Goal: Task Accomplishment & Management: Use online tool/utility

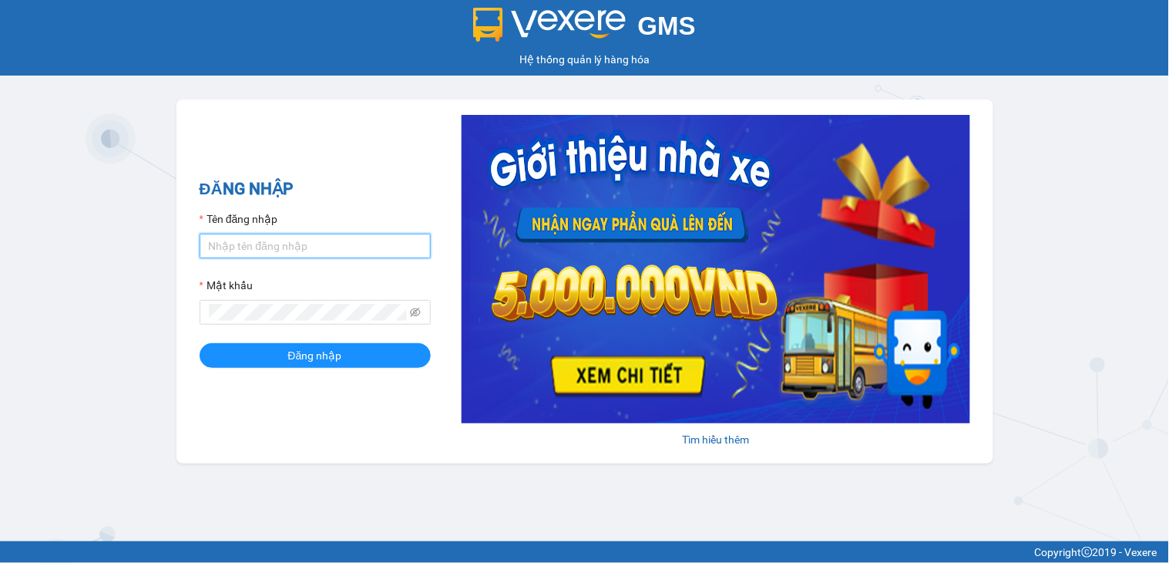
click at [339, 243] on input "Tên đăng nhập" at bounding box center [315, 246] width 231 height 25
type input "ngocthao.nhuquynh"
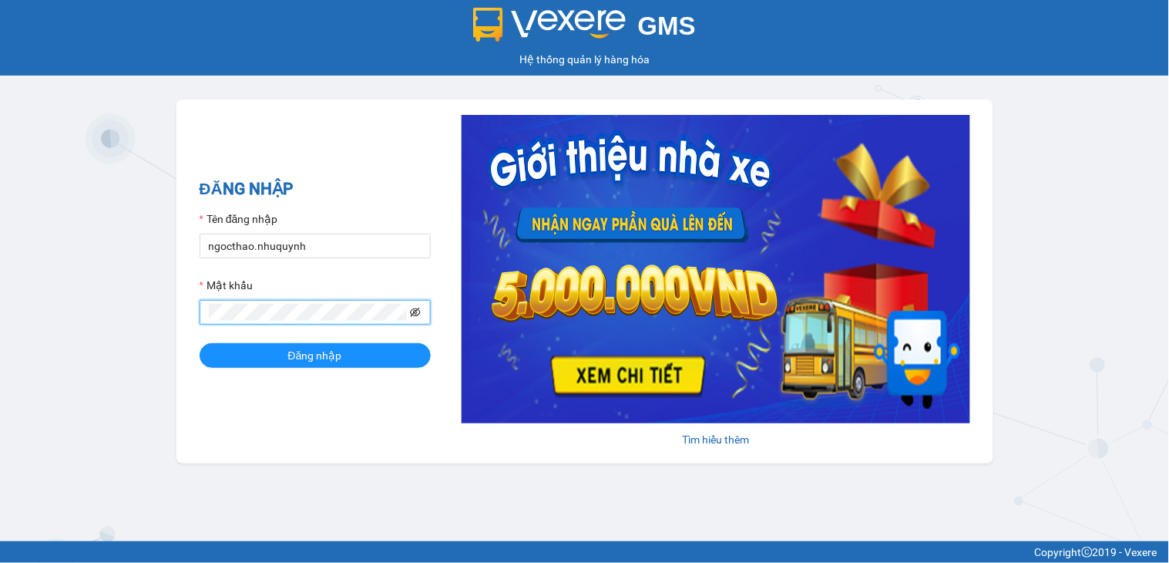
click at [411, 312] on icon "eye-invisible" at bounding box center [416, 311] width 11 height 9
click at [412, 311] on icon "eye" at bounding box center [415, 312] width 11 height 11
click at [331, 351] on span "Đăng nhập" at bounding box center [315, 355] width 54 height 17
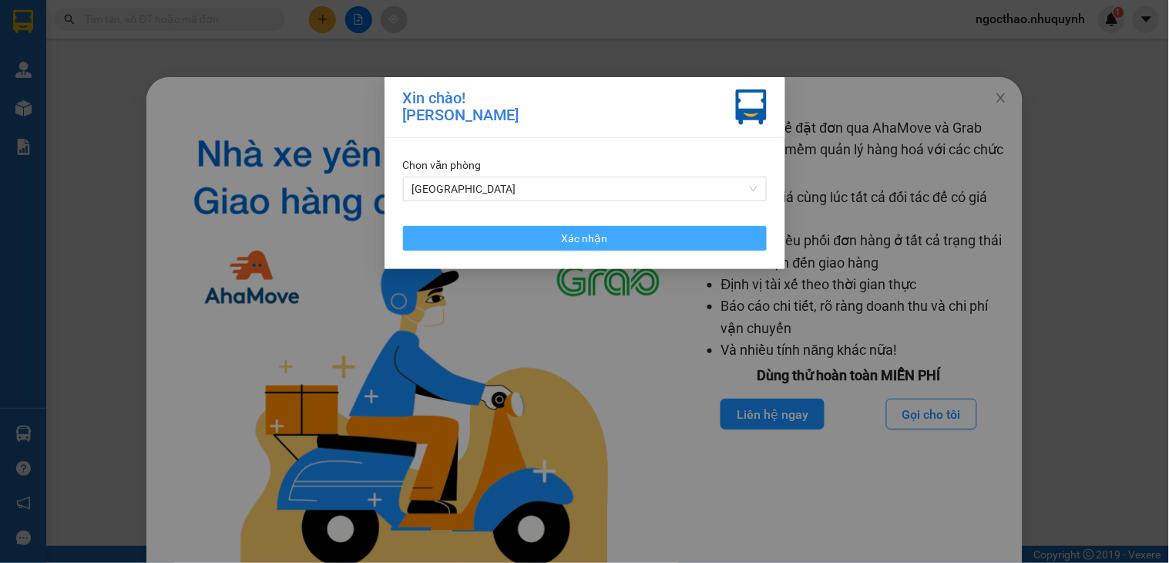
click at [633, 236] on button "Xác nhận" at bounding box center [585, 238] width 364 height 25
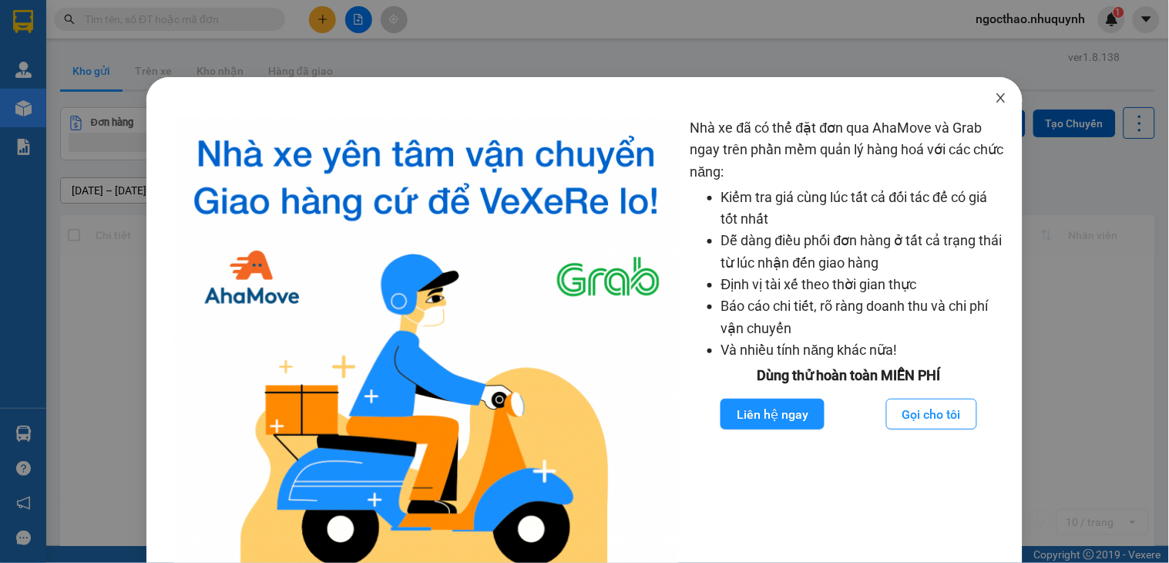
drag, startPoint x: 981, startPoint y: 97, endPoint x: 968, endPoint y: 102, distance: 14.2
click at [983, 96] on span "Close" at bounding box center [1000, 98] width 43 height 43
click at [995, 96] on icon "close" at bounding box center [1001, 98] width 12 height 12
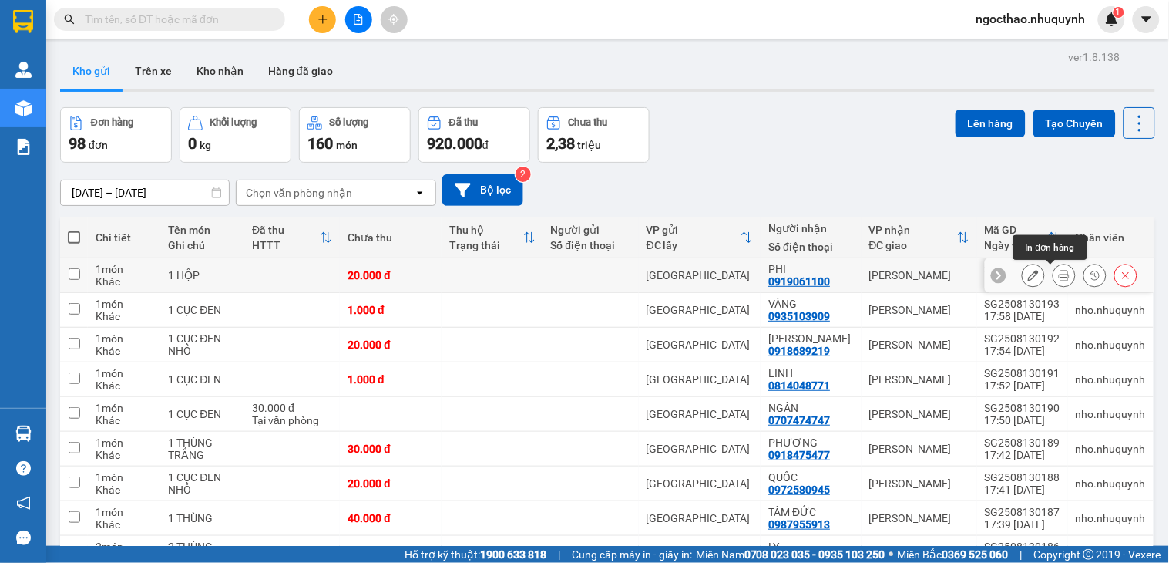
click at [1059, 272] on icon at bounding box center [1064, 275] width 11 height 11
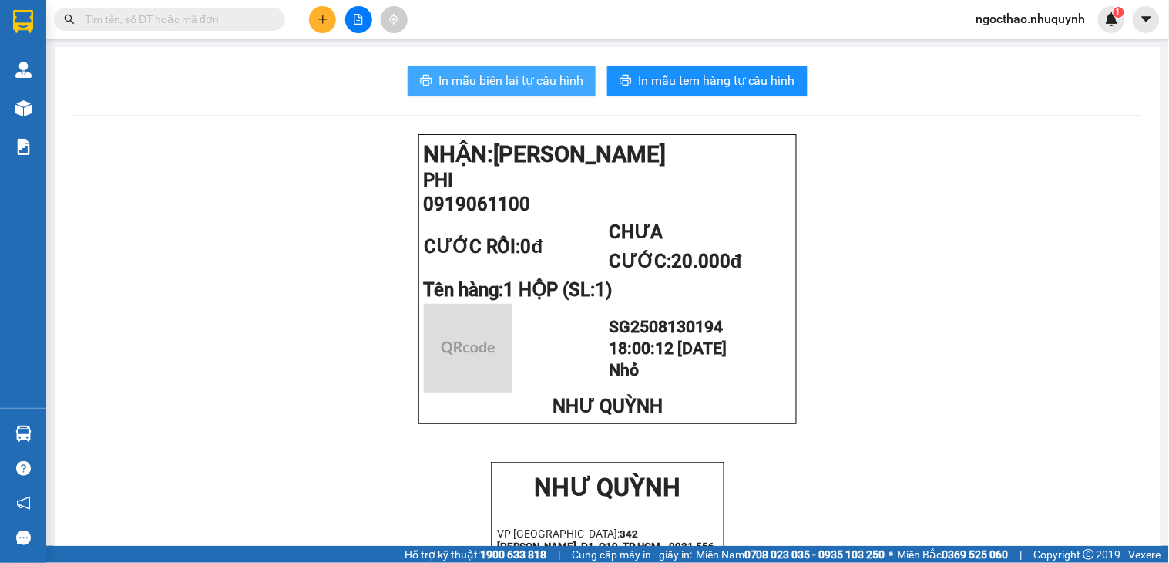
click at [490, 81] on span "In mẫu biên lai tự cấu hình" at bounding box center [510, 80] width 145 height 19
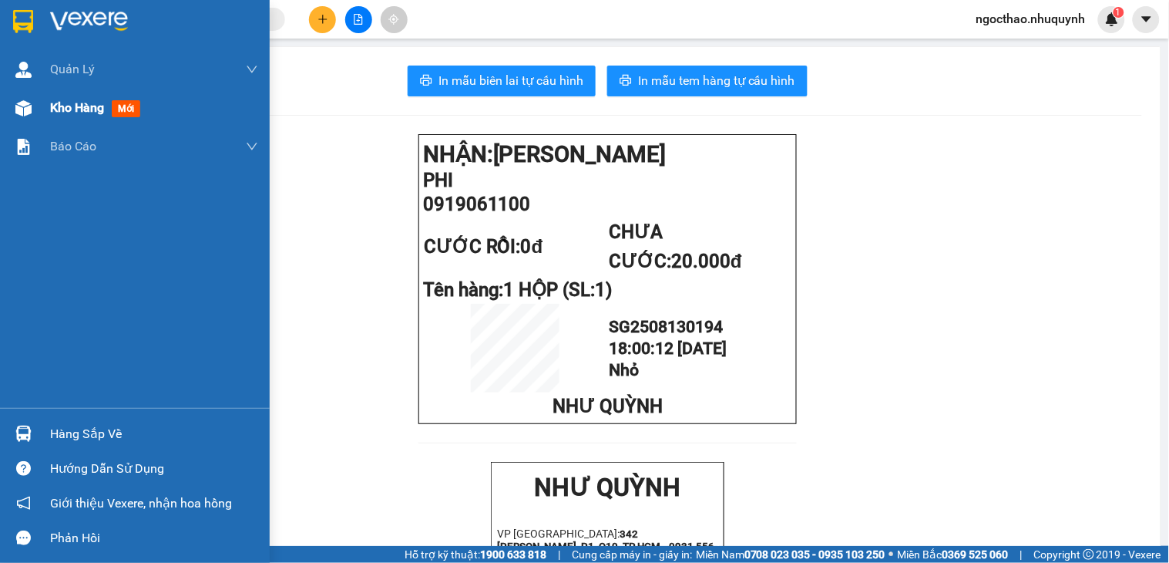
click at [63, 103] on span "Kho hàng" at bounding box center [77, 107] width 54 height 15
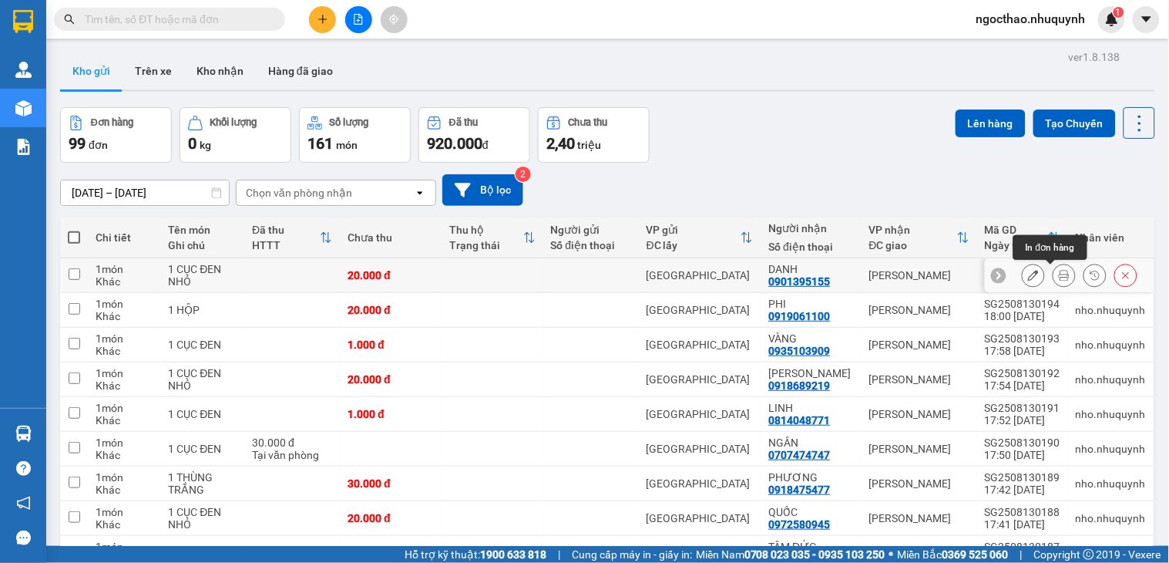
click at [1053, 271] on button at bounding box center [1064, 275] width 22 height 27
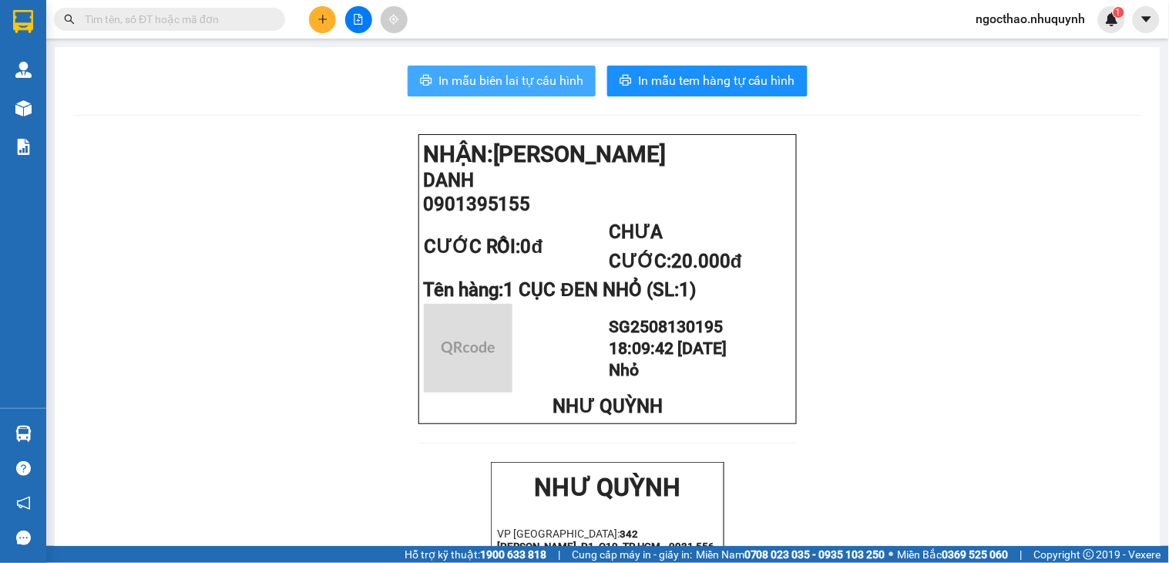
click at [550, 77] on span "In mẫu biên lai tự cấu hình" at bounding box center [510, 80] width 145 height 19
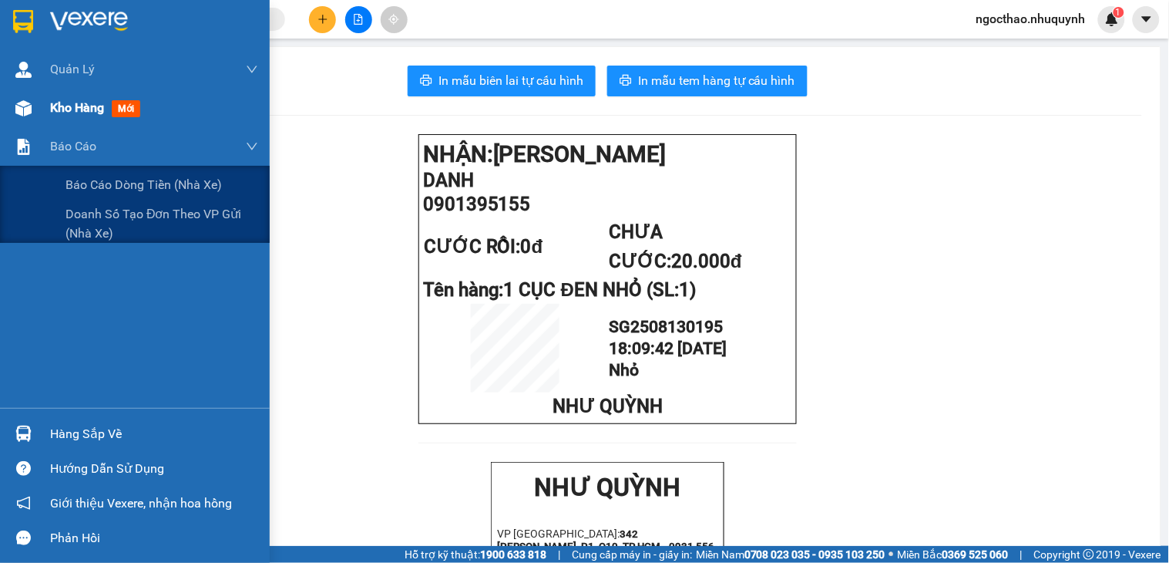
click at [71, 124] on div "Kho hàng mới" at bounding box center [154, 108] width 208 height 39
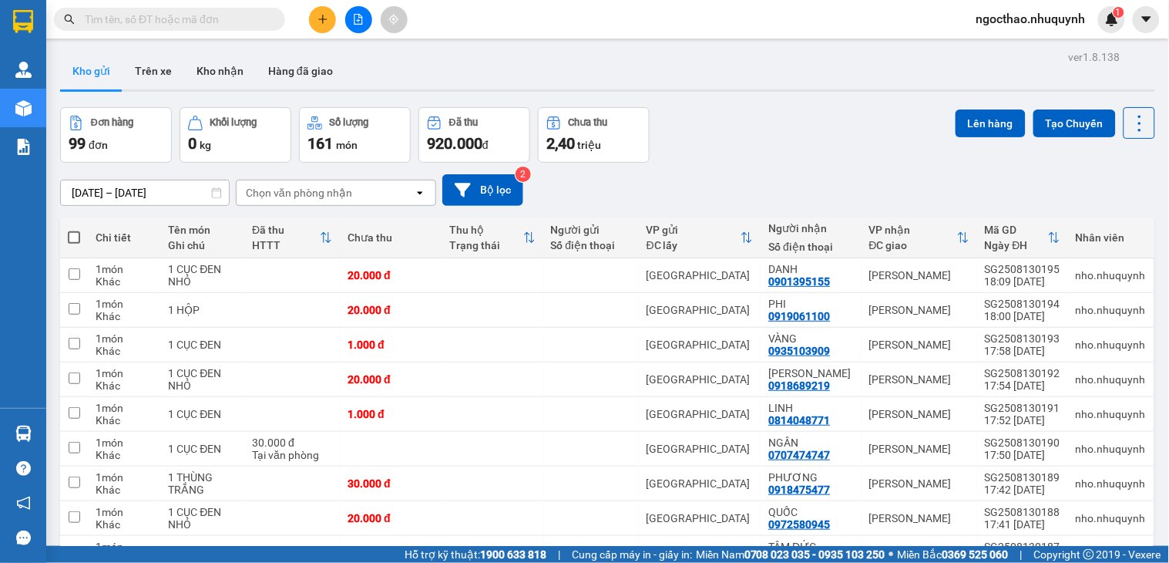
drag, startPoint x: 1130, startPoint y: 119, endPoint x: 1042, endPoint y: 241, distance: 150.1
click at [1129, 119] on icon at bounding box center [1140, 124] width 22 height 22
click at [1087, 218] on span "Làm mới" at bounding box center [1103, 220] width 42 height 15
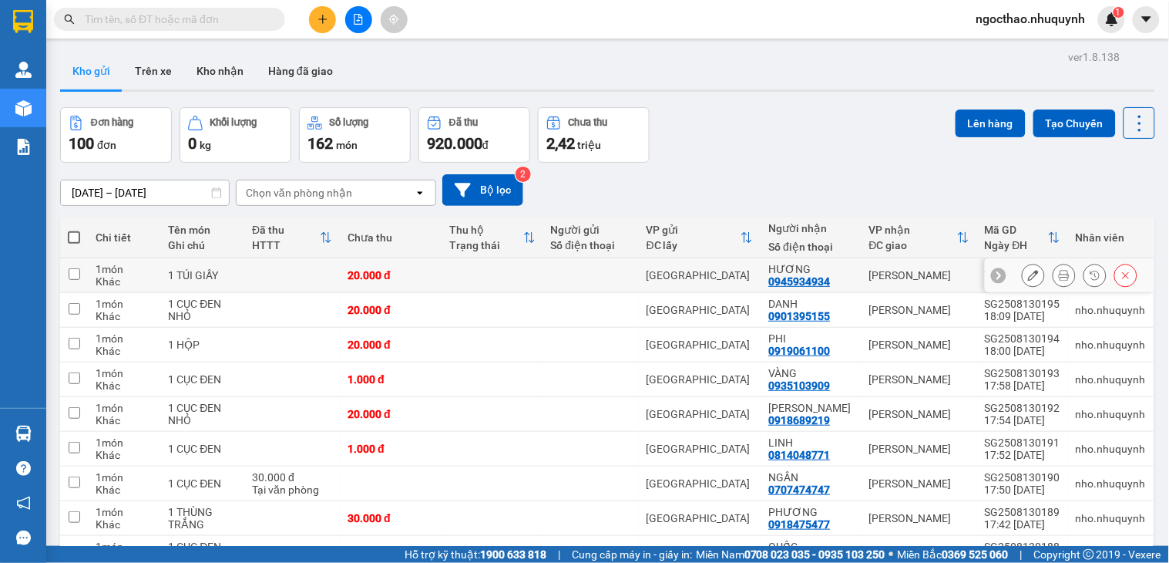
click at [1060, 275] on button at bounding box center [1064, 275] width 22 height 27
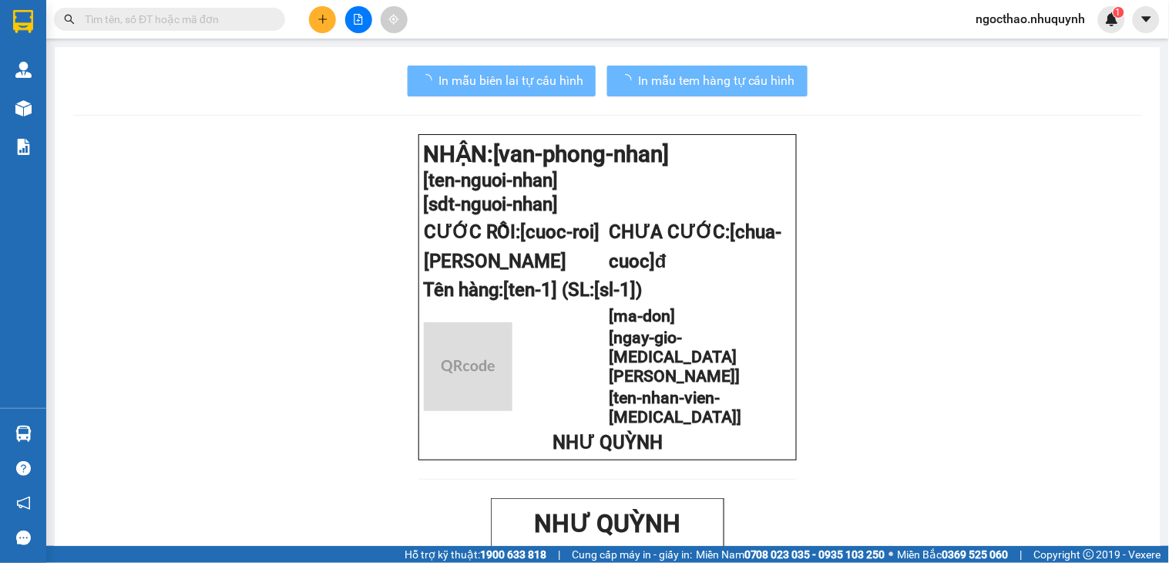
drag, startPoint x: 1059, startPoint y: 275, endPoint x: 797, endPoint y: 163, distance: 285.2
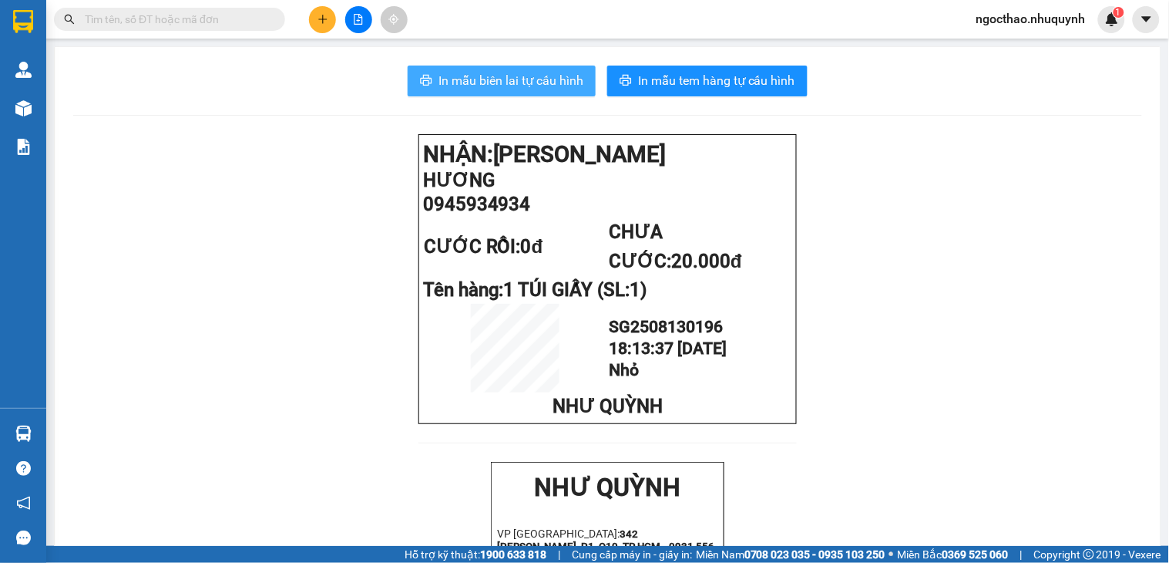
click at [568, 83] on span "In mẫu biên lai tự cấu hình" at bounding box center [510, 80] width 145 height 19
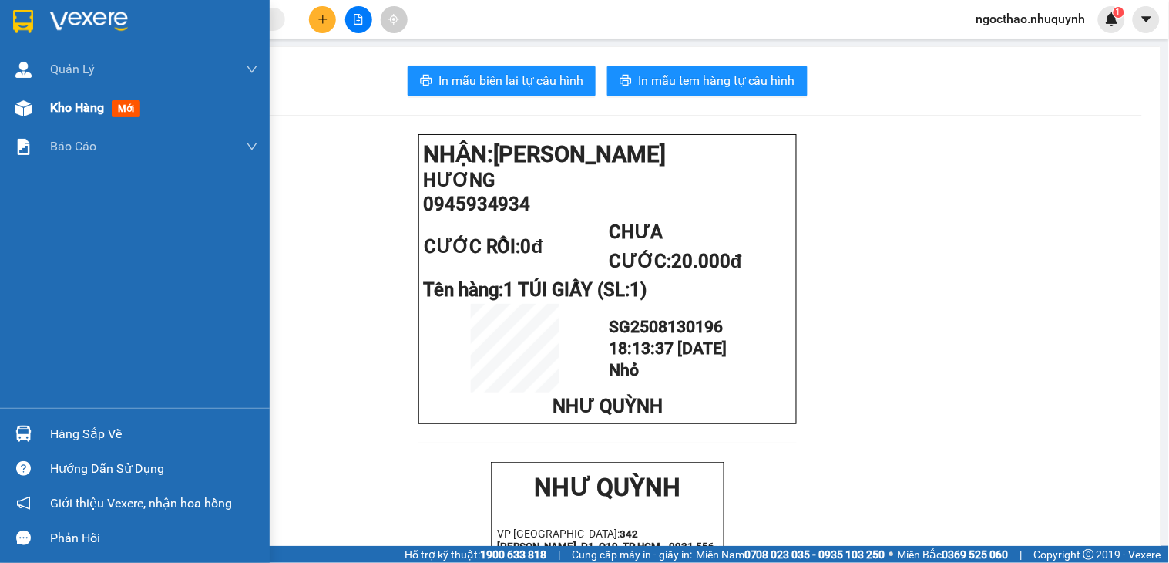
click at [80, 100] on span "Kho hàng" at bounding box center [77, 107] width 54 height 15
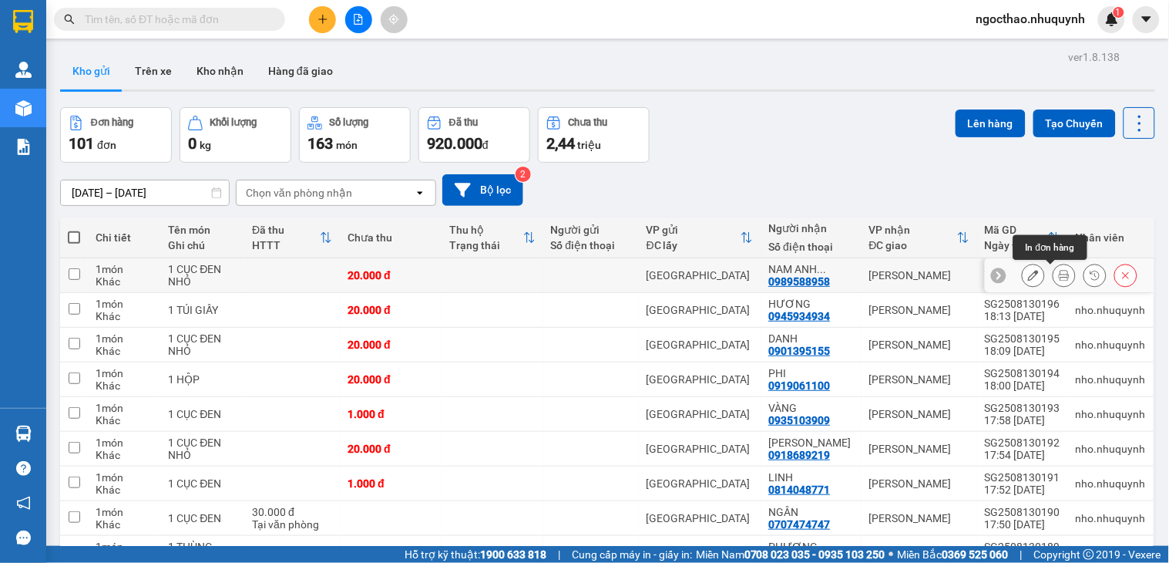
click at [1053, 278] on button at bounding box center [1064, 275] width 22 height 27
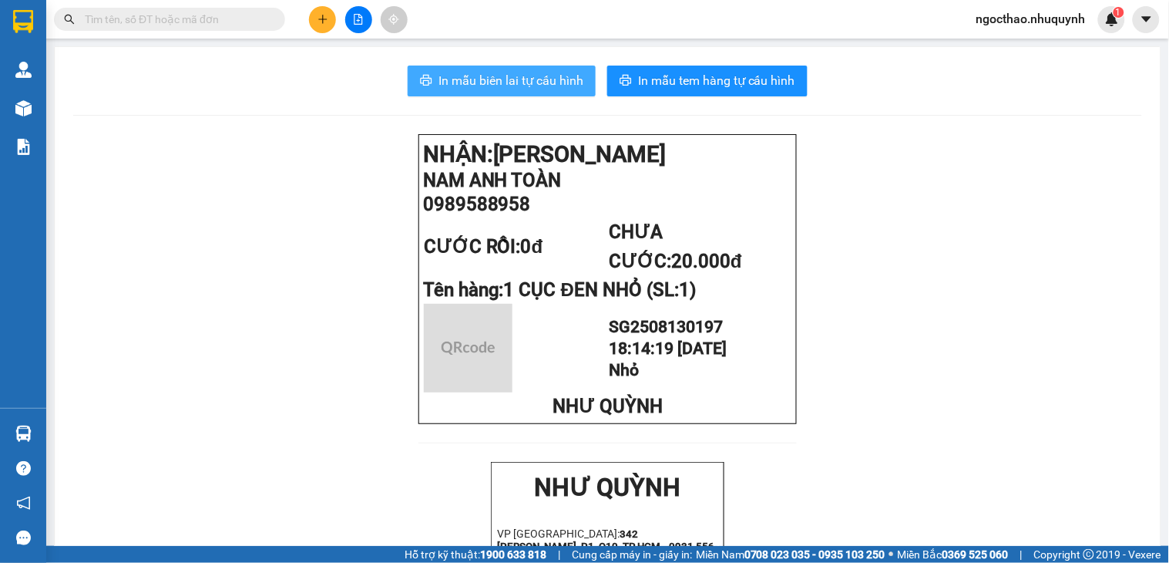
click at [530, 73] on span "In mẫu biên lai tự cấu hình" at bounding box center [510, 80] width 145 height 19
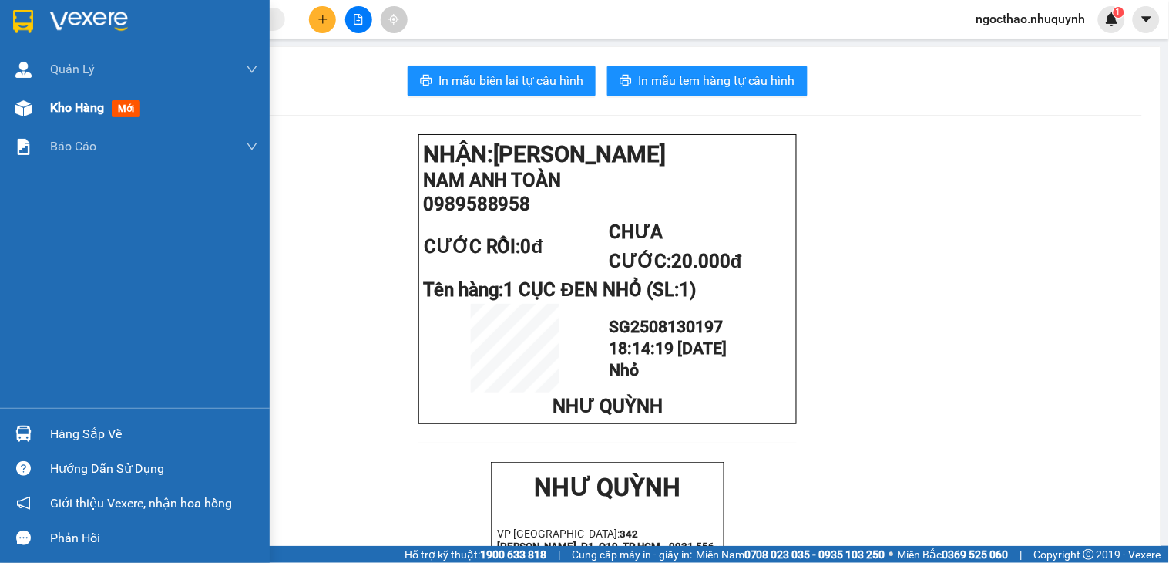
click at [71, 112] on span "Kho hàng" at bounding box center [77, 107] width 54 height 15
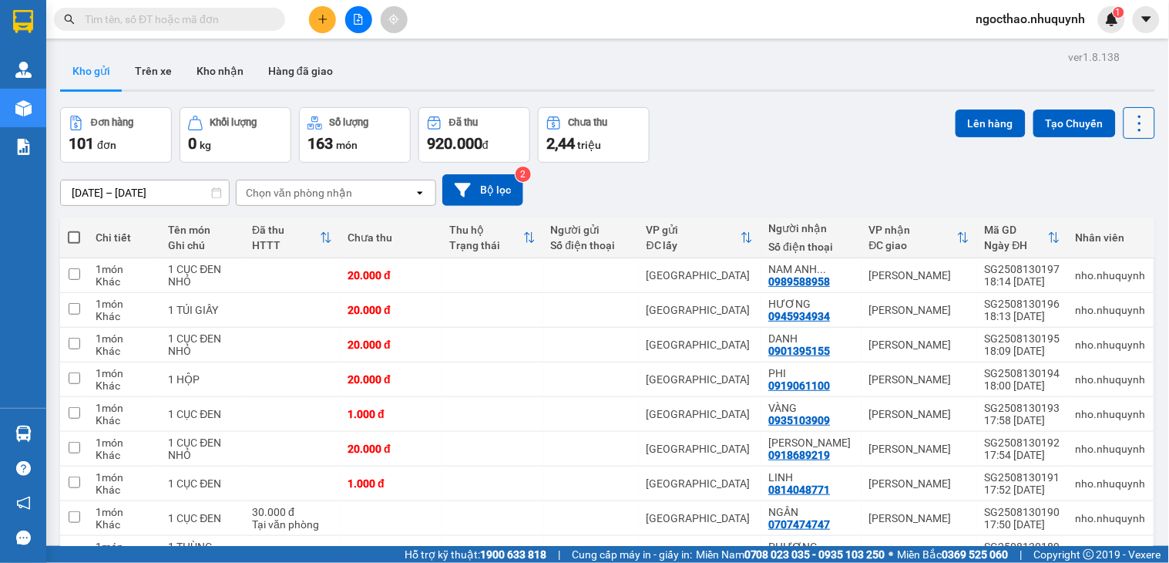
click at [1129, 128] on icon at bounding box center [1140, 124] width 22 height 22
click at [1108, 216] on span "Làm mới" at bounding box center [1103, 220] width 42 height 15
click at [1053, 281] on button at bounding box center [1064, 275] width 22 height 27
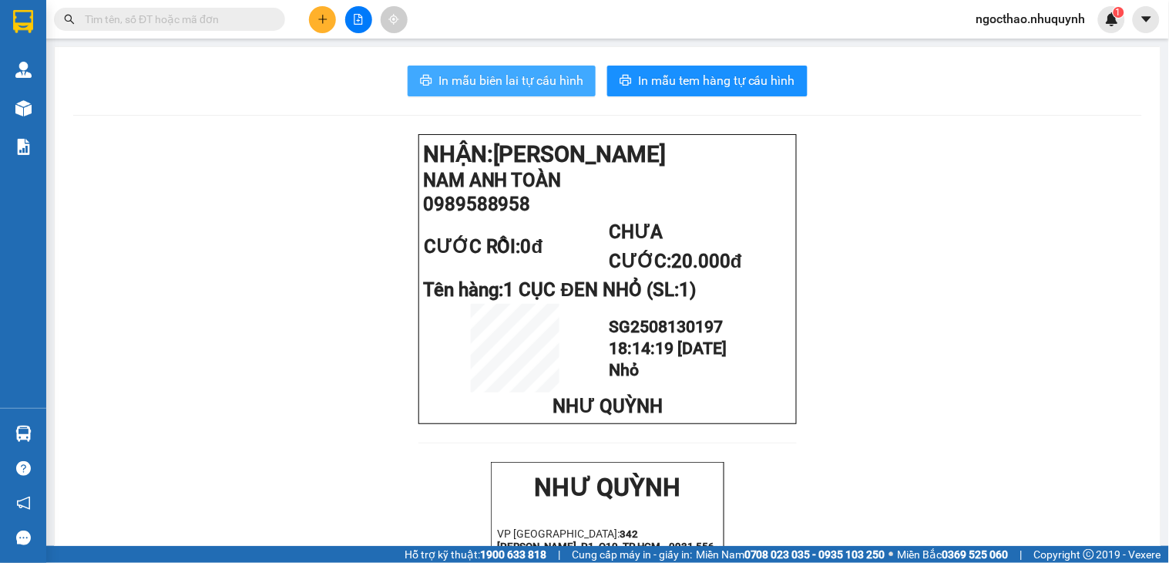
click at [447, 73] on span "In mẫu biên lai tự cấu hình" at bounding box center [510, 80] width 145 height 19
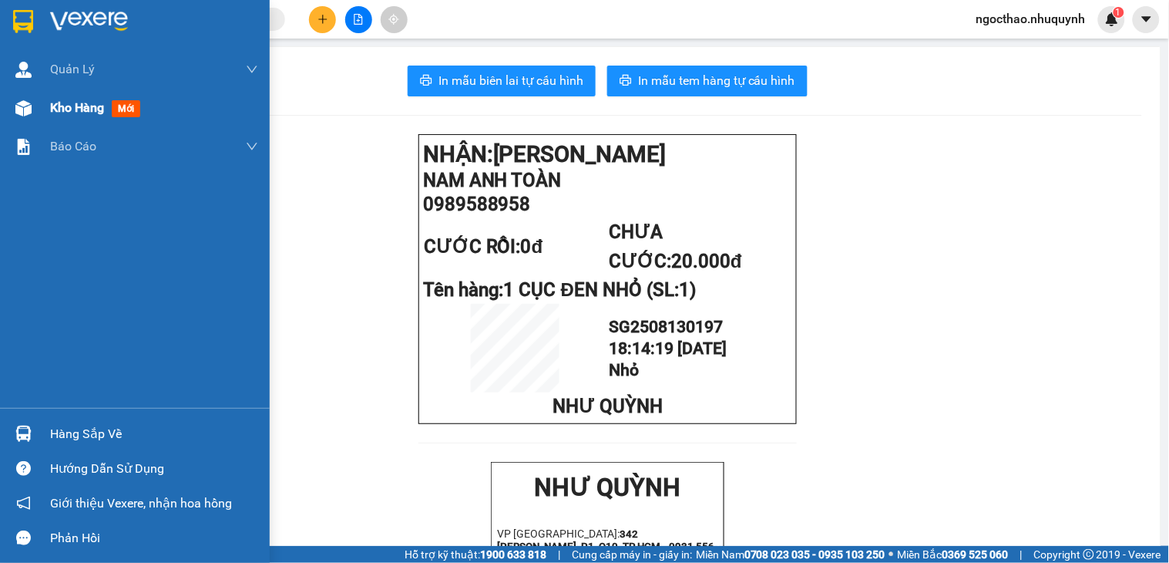
click at [73, 110] on span "Kho hàng" at bounding box center [77, 107] width 54 height 15
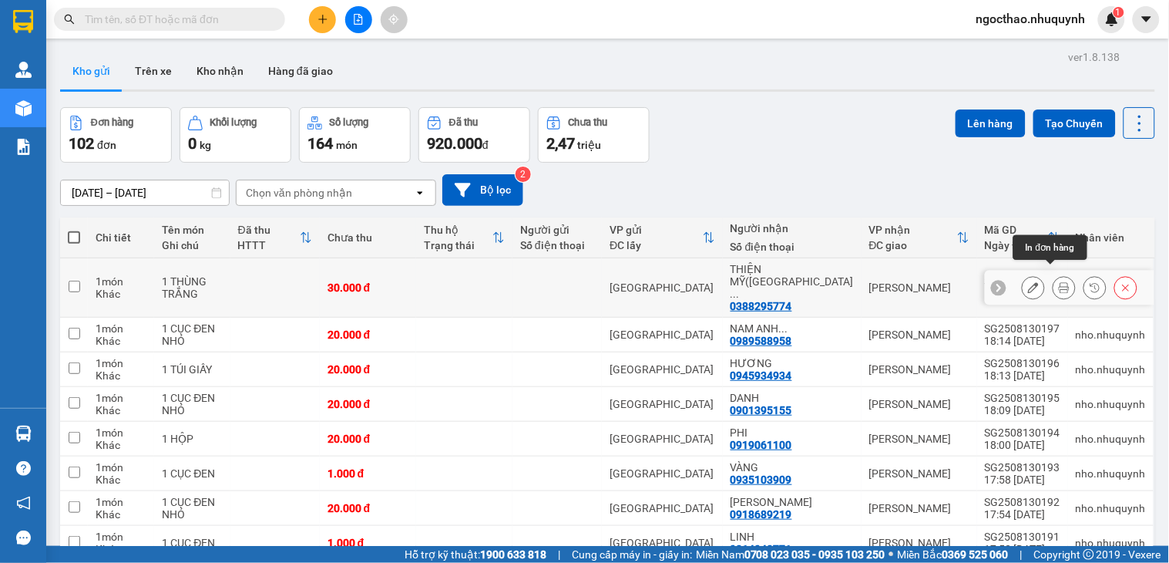
click at [1059, 282] on icon at bounding box center [1064, 287] width 11 height 11
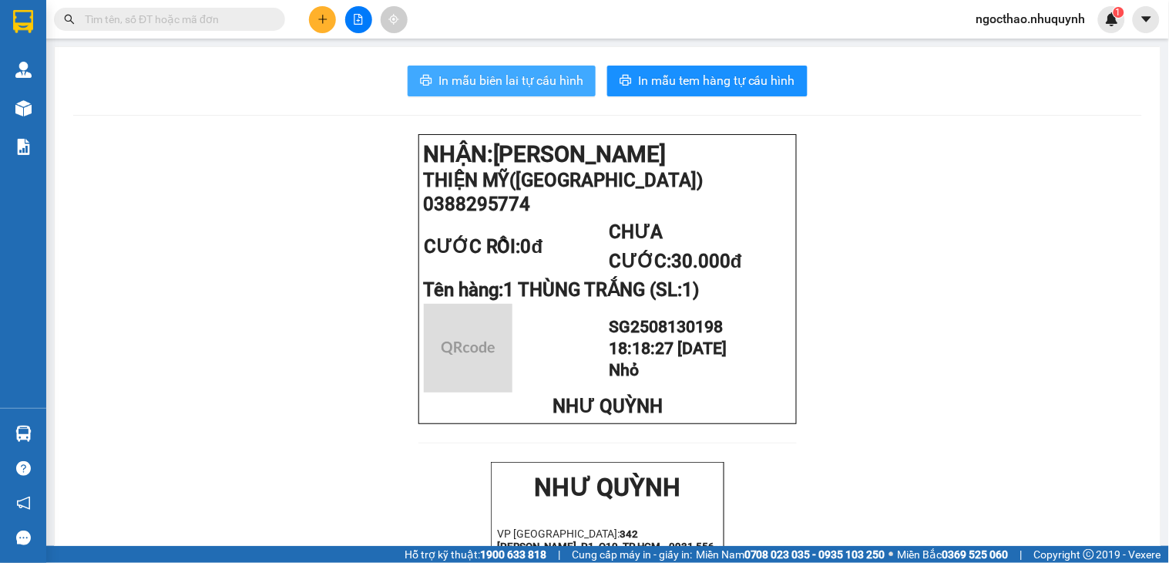
click at [487, 75] on span "In mẫu biên lai tự cấu hình" at bounding box center [510, 80] width 145 height 19
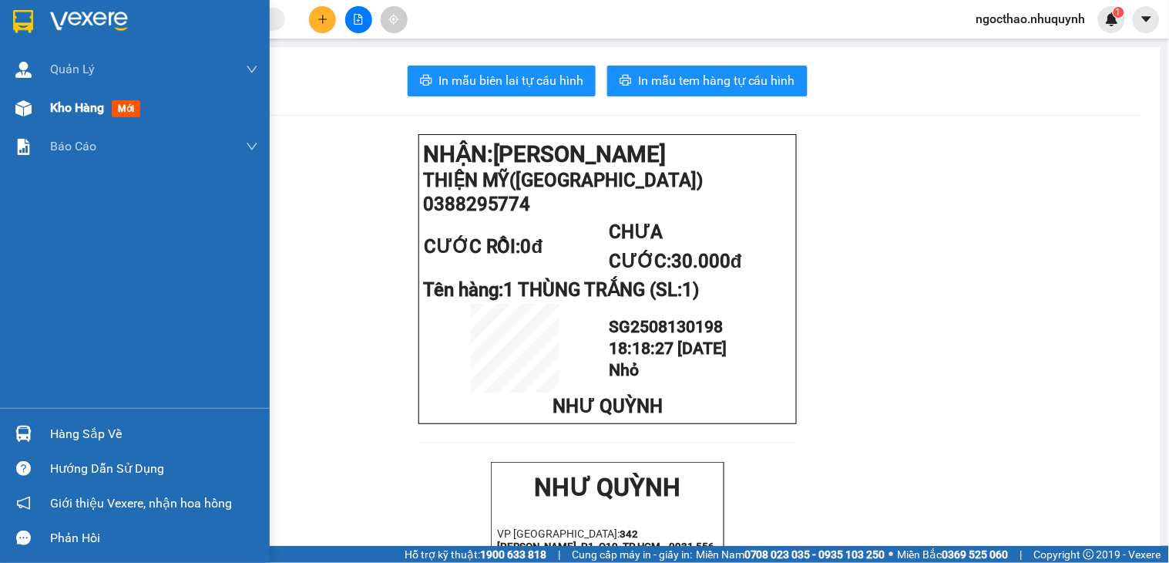
click at [54, 113] on span "Kho hàng" at bounding box center [77, 107] width 54 height 15
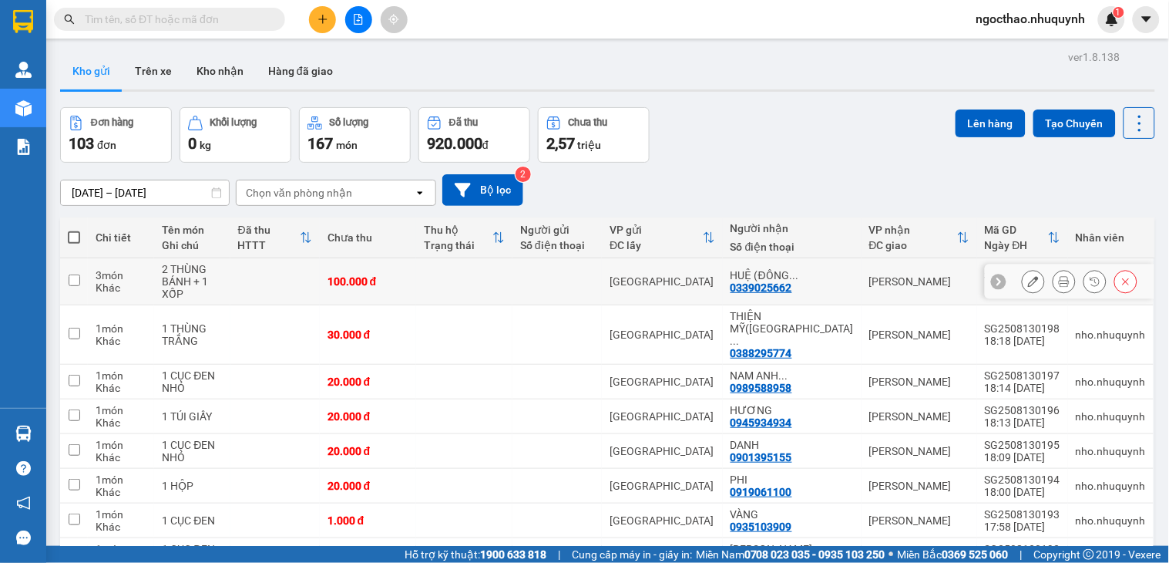
click at [1033, 279] on div at bounding box center [1080, 281] width 116 height 23
click at [1059, 279] on icon at bounding box center [1064, 281] width 11 height 11
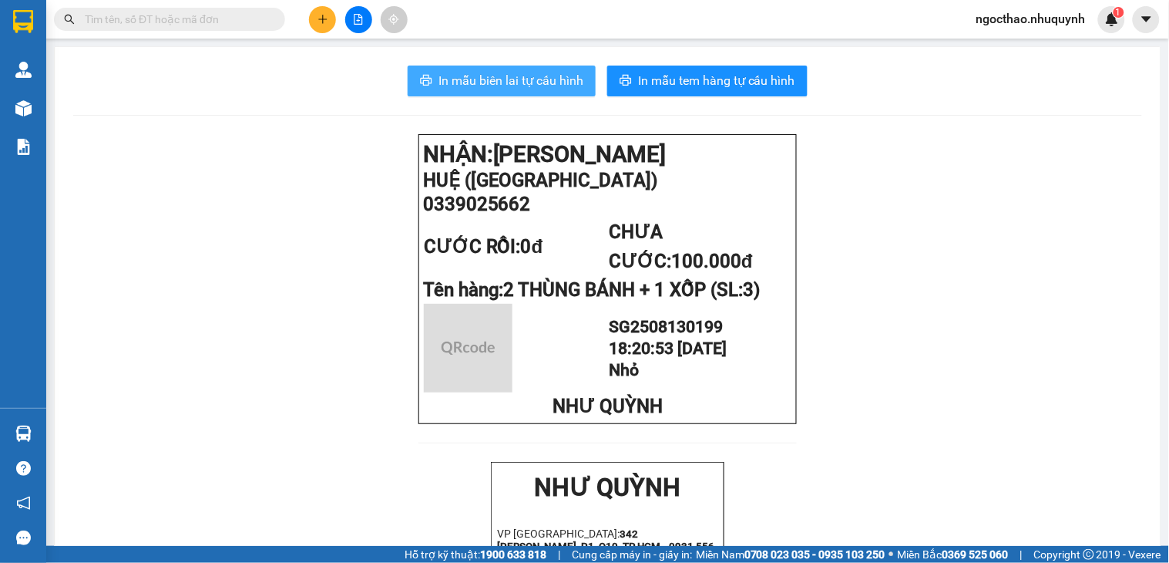
click at [501, 81] on span "In mẫu biên lai tự cấu hình" at bounding box center [510, 80] width 145 height 19
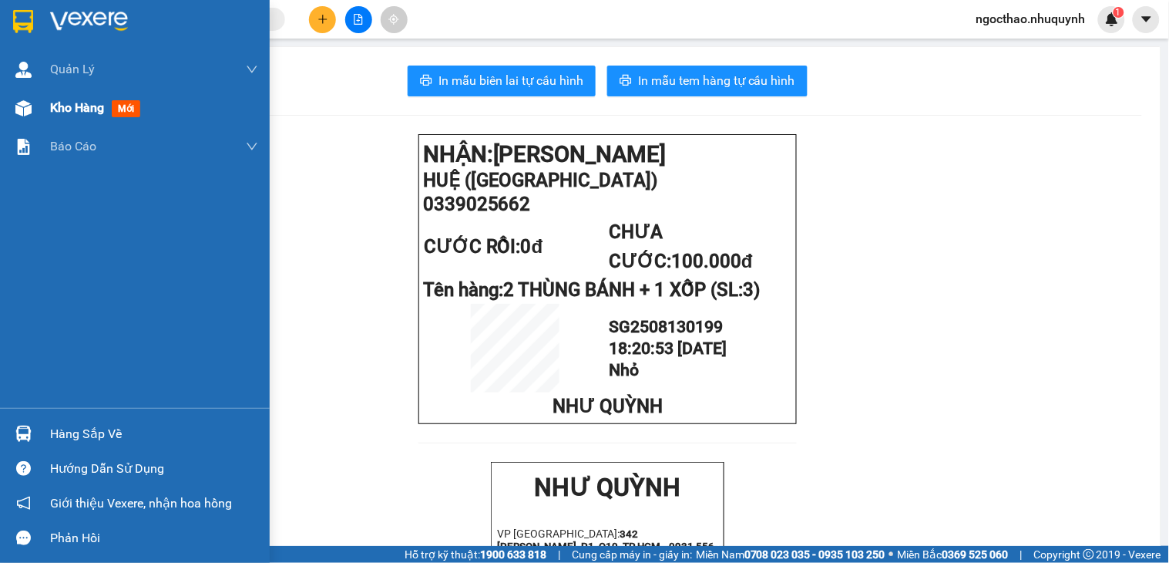
click at [55, 119] on div "Kho hàng mới" at bounding box center [154, 108] width 208 height 39
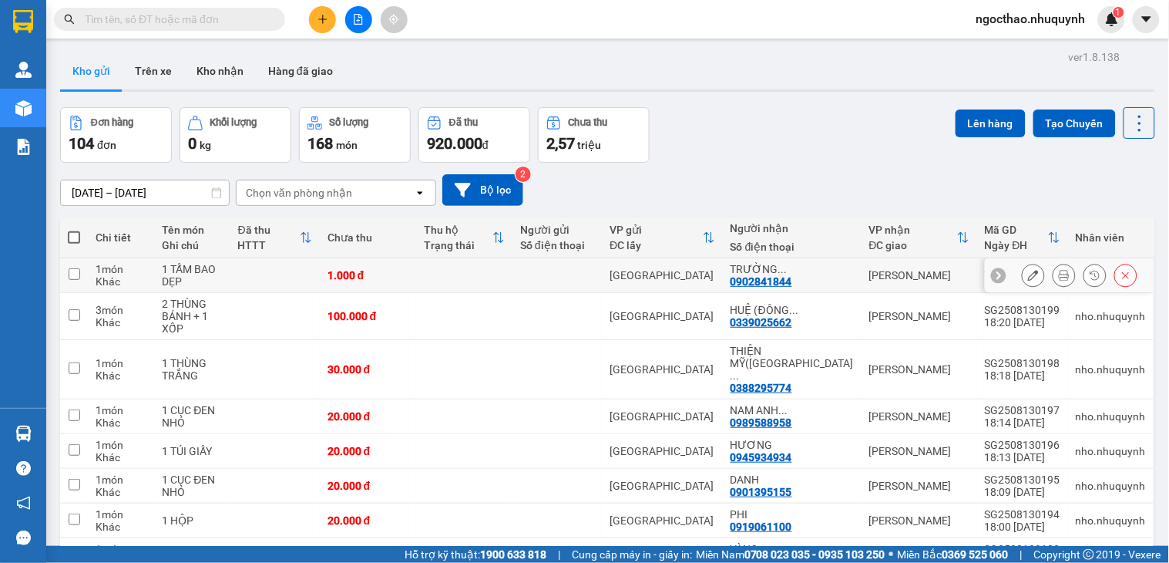
click at [1059, 276] on icon at bounding box center [1064, 275] width 11 height 11
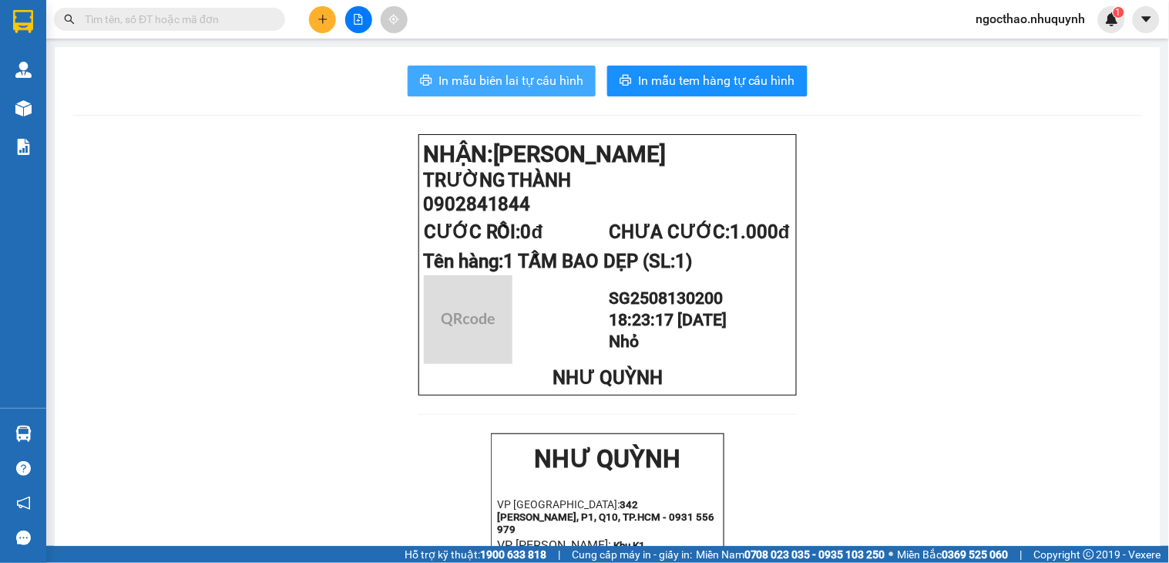
drag, startPoint x: 483, startPoint y: 82, endPoint x: 1087, endPoint y: 247, distance: 626.1
click at [488, 83] on span "In mẫu biên lai tự cấu hình" at bounding box center [510, 80] width 145 height 19
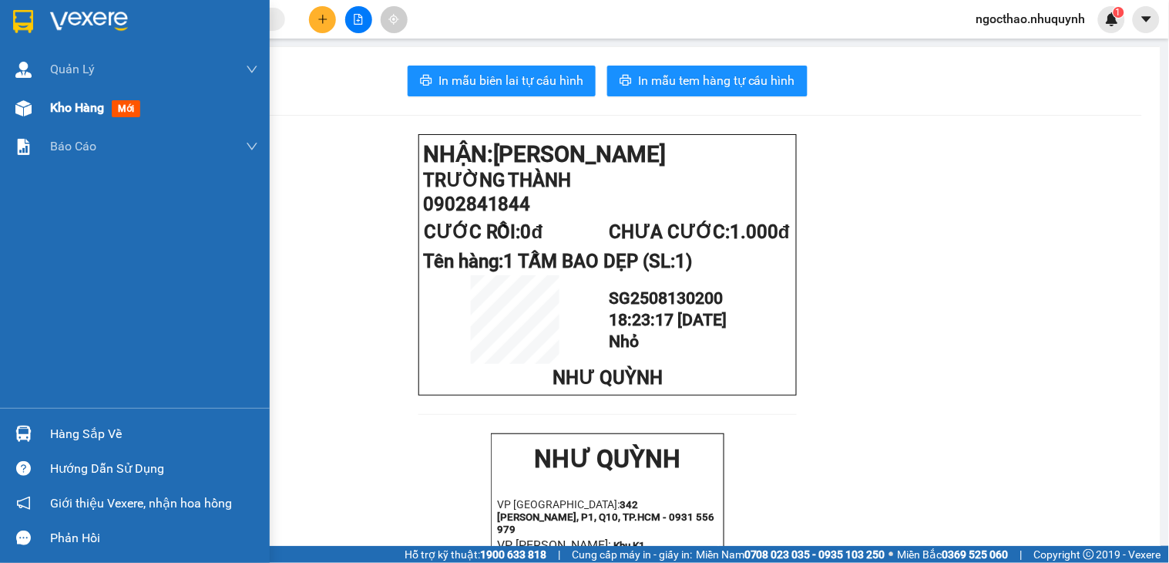
click at [87, 108] on span "Kho hàng" at bounding box center [77, 107] width 54 height 15
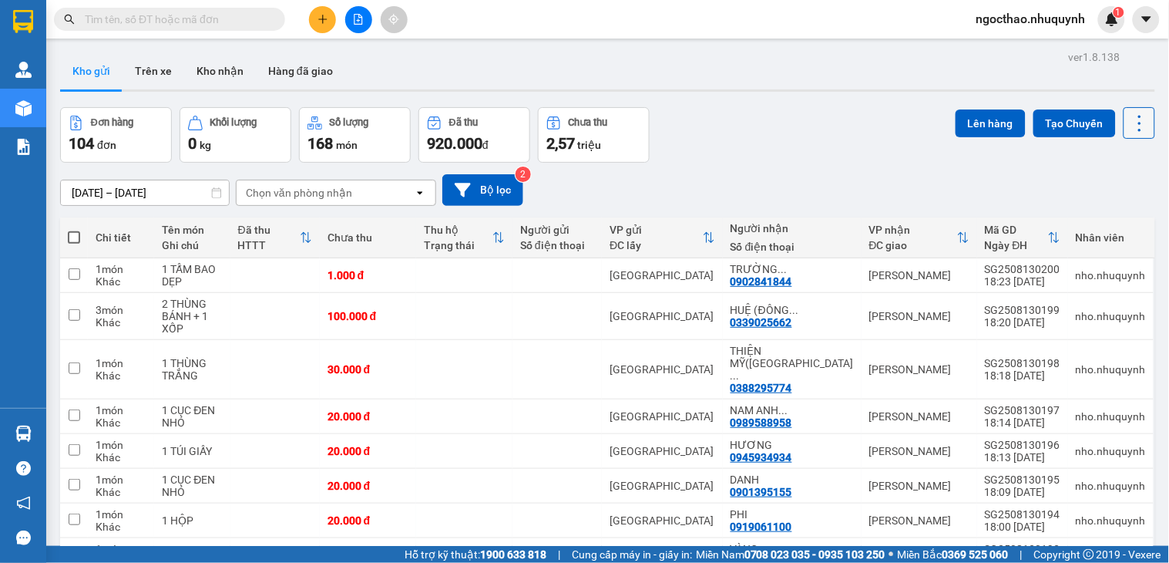
click at [1129, 128] on icon at bounding box center [1140, 124] width 22 height 22
click at [1103, 223] on span "Làm mới" at bounding box center [1103, 220] width 42 height 15
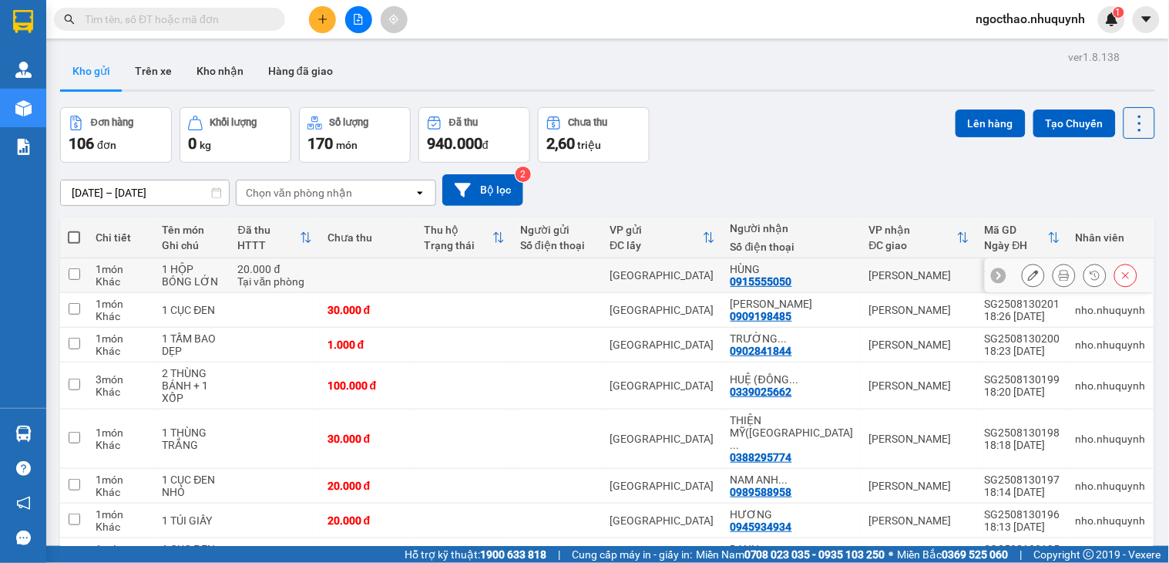
click at [1059, 271] on icon at bounding box center [1064, 275] width 11 height 11
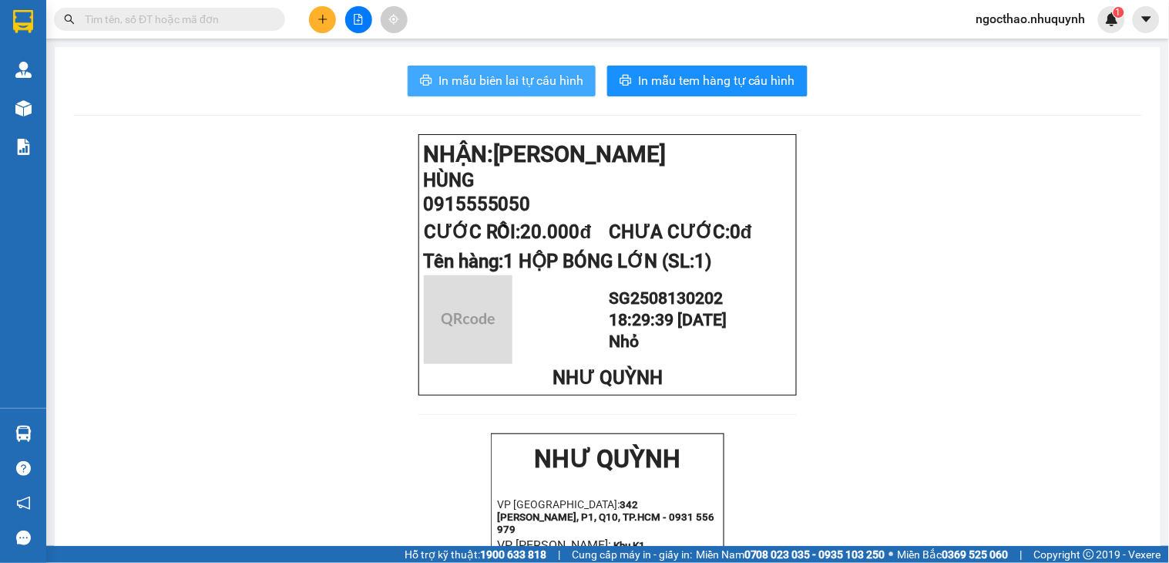
click at [528, 83] on span "In mẫu biên lai tự cấu hình" at bounding box center [510, 80] width 145 height 19
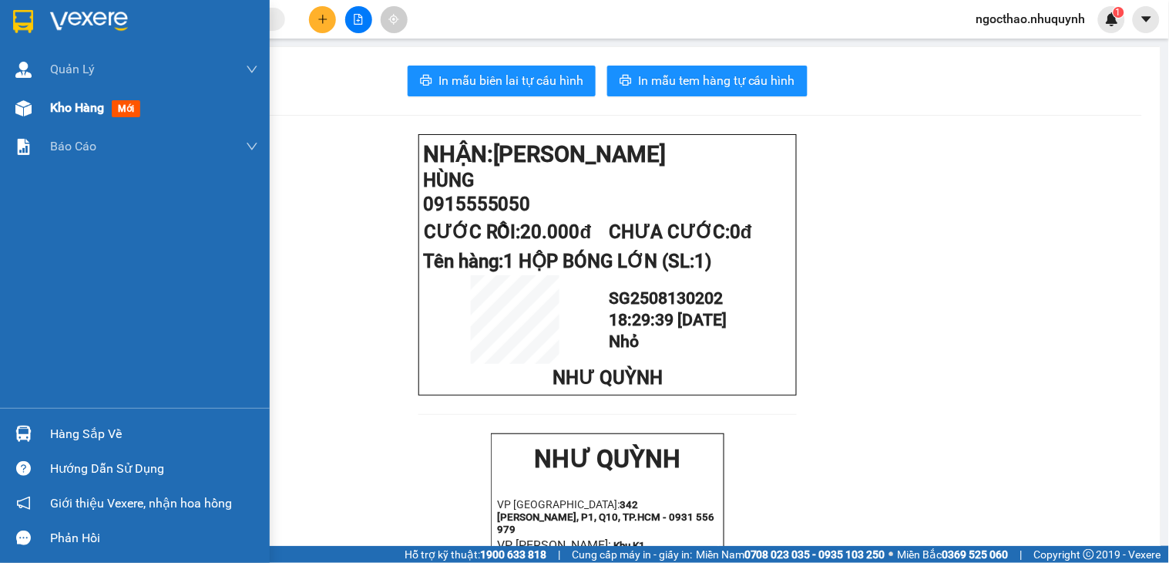
click at [57, 102] on span "Kho hàng" at bounding box center [77, 107] width 54 height 15
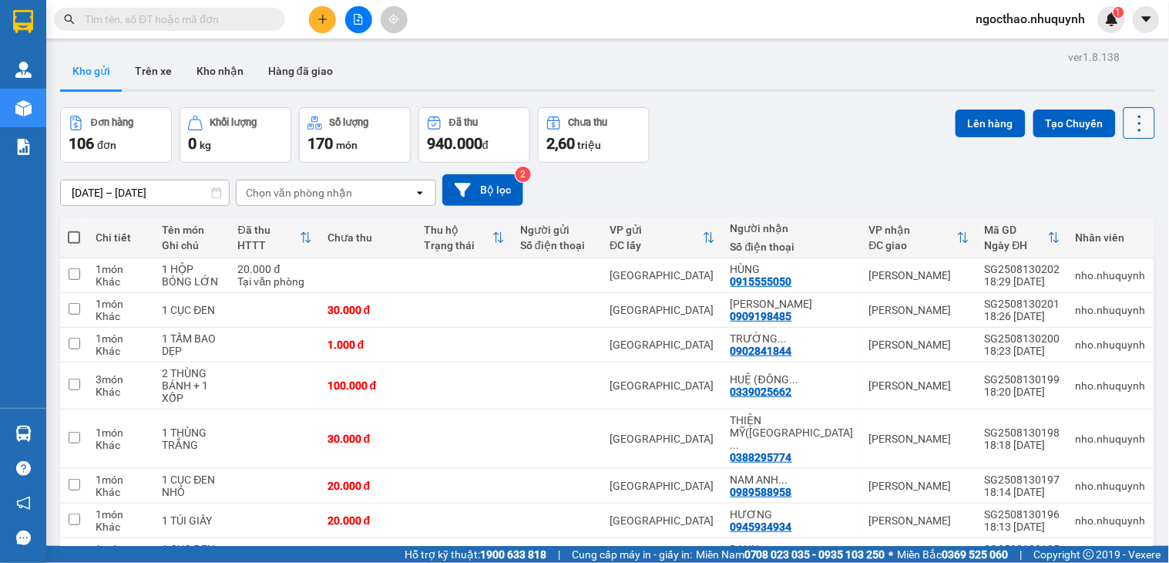
click at [1129, 114] on icon at bounding box center [1140, 124] width 22 height 22
click at [1117, 213] on span "Làm mới" at bounding box center [1103, 220] width 42 height 15
click at [1129, 125] on icon at bounding box center [1140, 124] width 22 height 22
click at [1097, 220] on span "Làm mới" at bounding box center [1103, 220] width 42 height 15
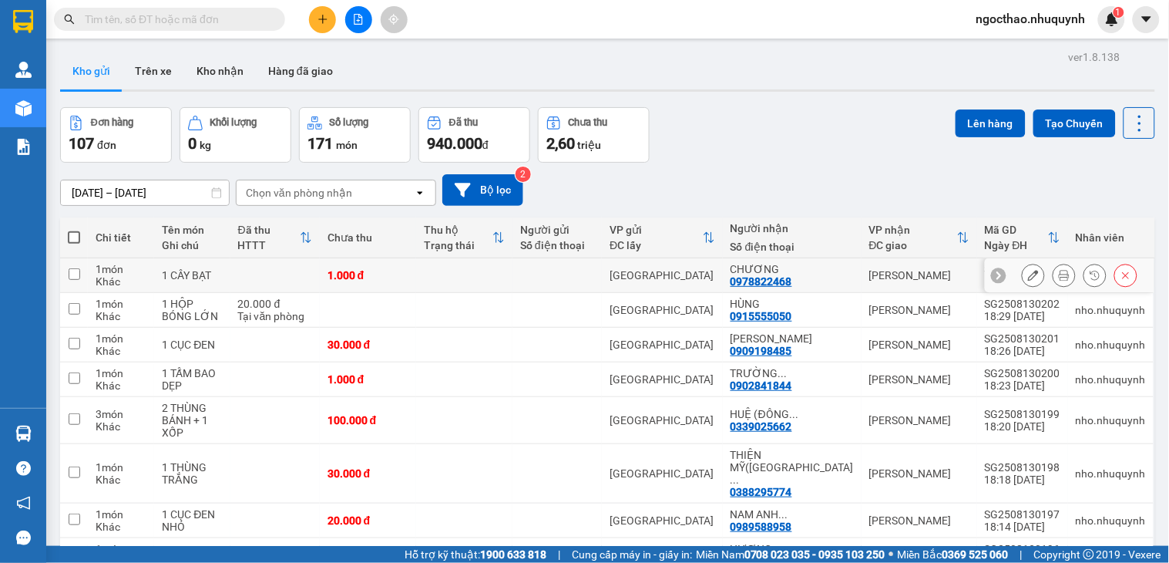
click at [1053, 272] on button at bounding box center [1064, 275] width 22 height 27
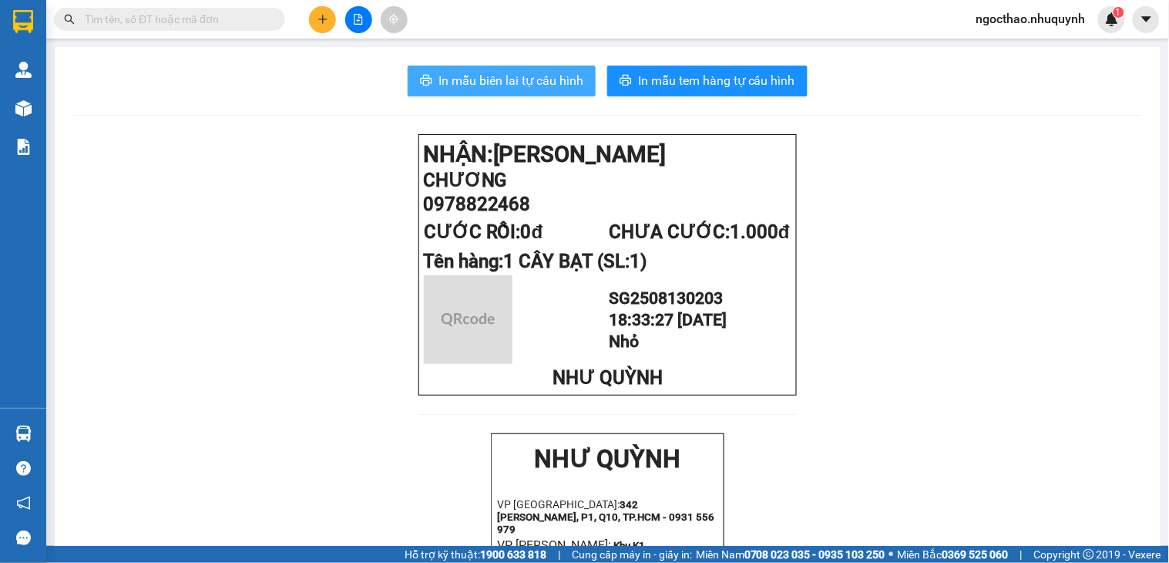
click at [408, 71] on button "In mẫu biên lai tự cấu hình" at bounding box center [502, 81] width 188 height 31
click at [456, 82] on span "In mẫu biên lai tự cấu hình" at bounding box center [510, 80] width 145 height 19
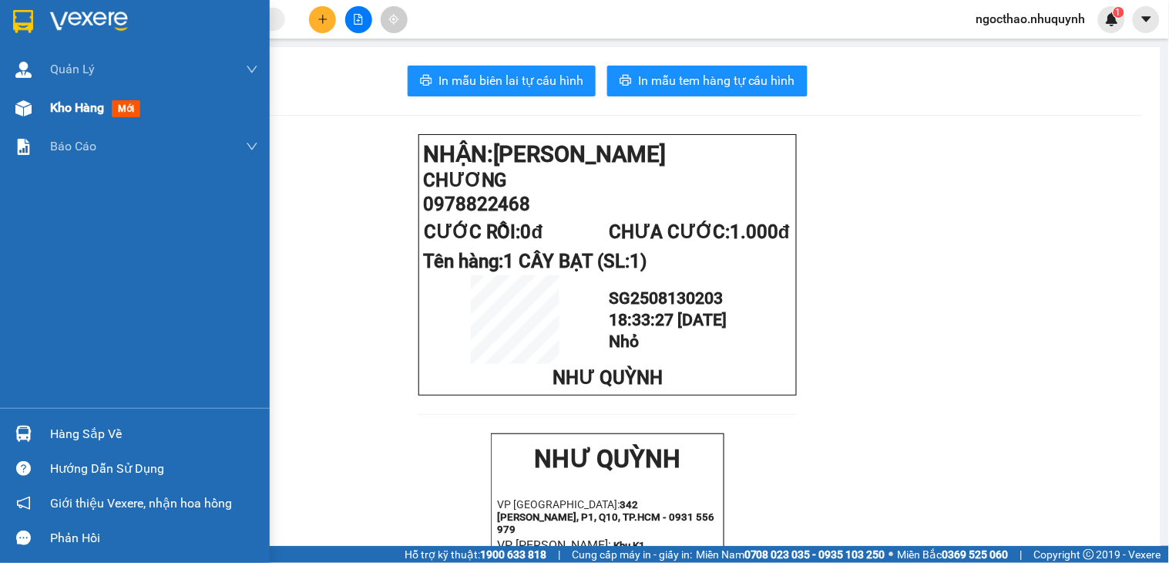
click at [65, 102] on span "Kho hàng" at bounding box center [77, 107] width 54 height 15
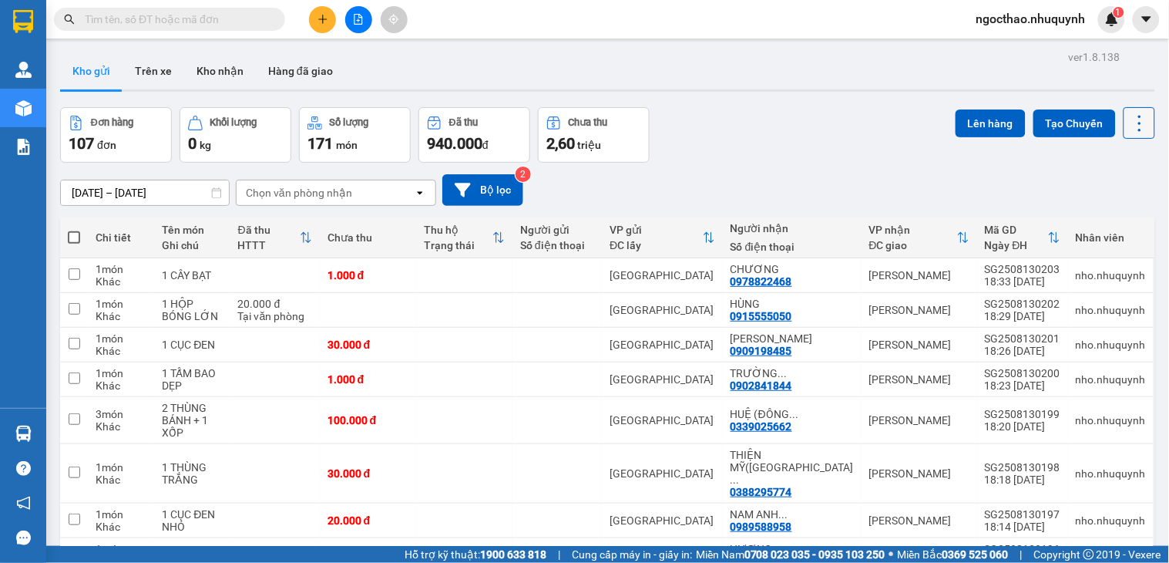
click at [1141, 132] on button at bounding box center [1140, 123] width 32 height 32
click at [1117, 219] on span "Làm mới" at bounding box center [1103, 220] width 42 height 15
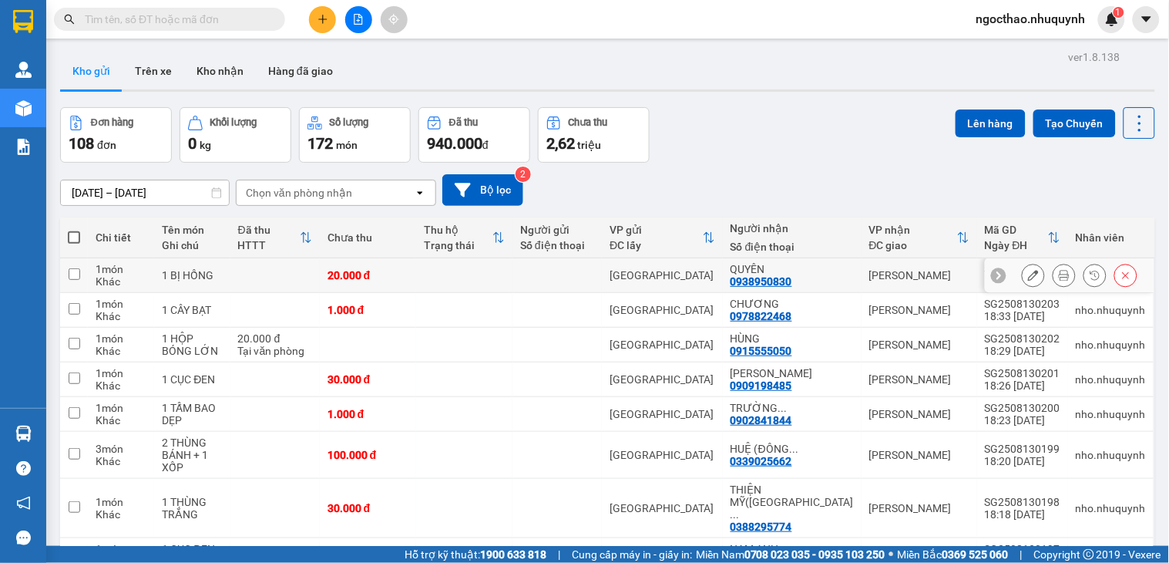
click at [1059, 279] on icon at bounding box center [1064, 275] width 11 height 11
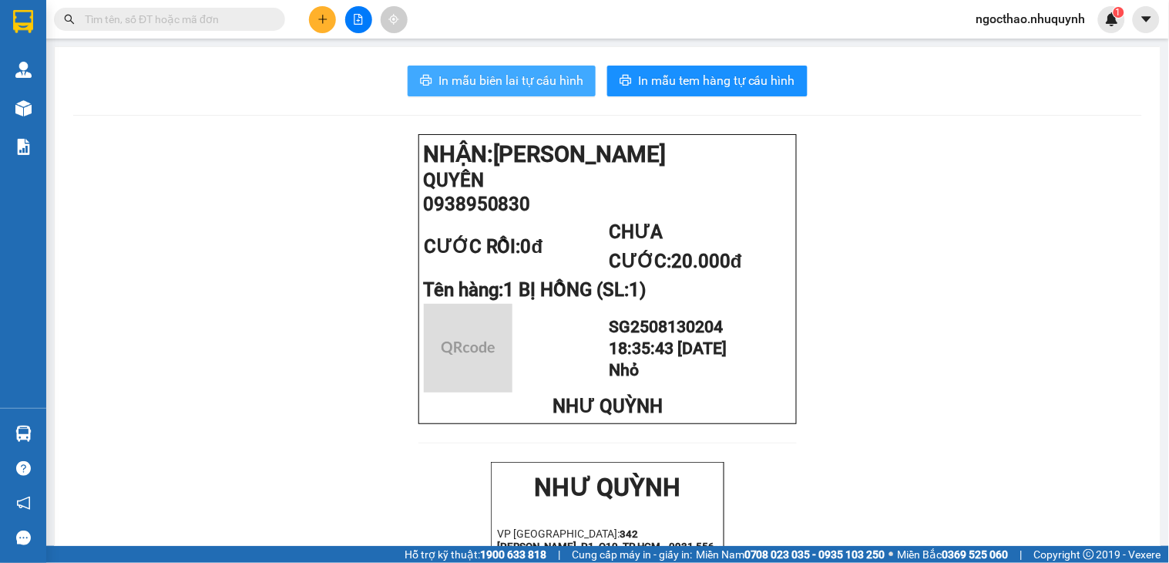
click at [518, 74] on span "In mẫu biên lai tự cấu hình" at bounding box center [510, 80] width 145 height 19
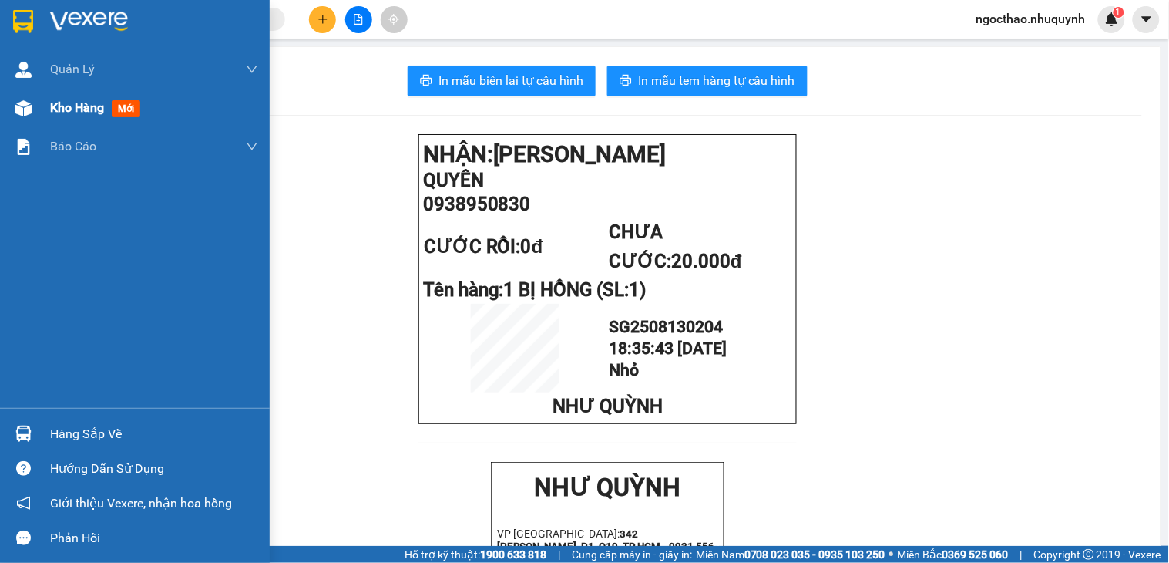
click at [92, 115] on span "Kho hàng" at bounding box center [77, 107] width 54 height 15
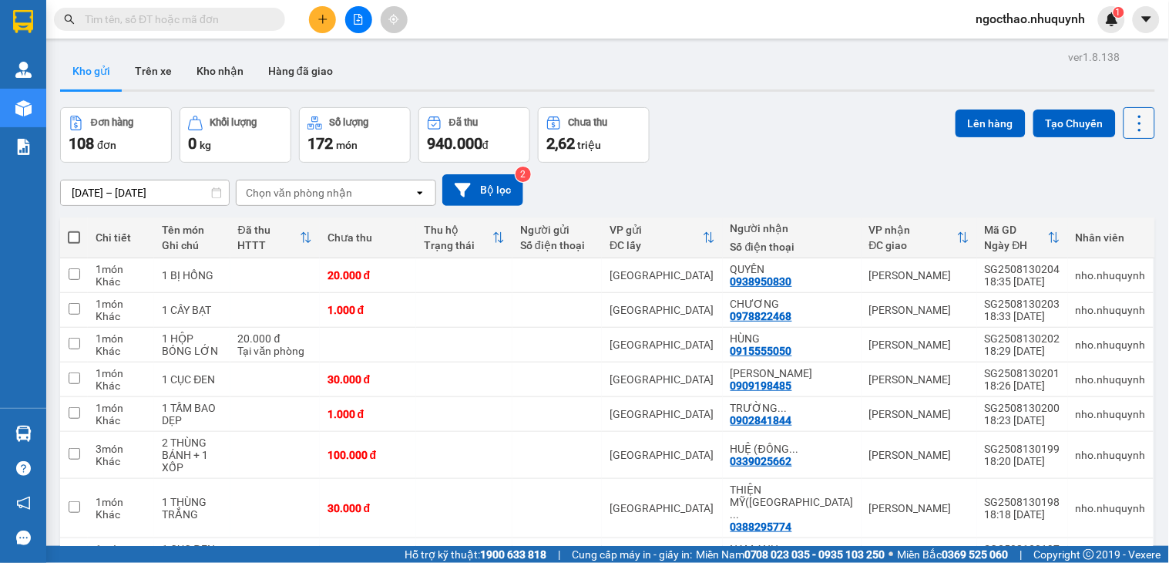
drag, startPoint x: 1128, startPoint y: 119, endPoint x: 1127, endPoint y: 129, distance: 9.3
click at [1129, 119] on icon at bounding box center [1140, 124] width 22 height 22
click at [1099, 221] on span "Làm mới" at bounding box center [1103, 220] width 42 height 15
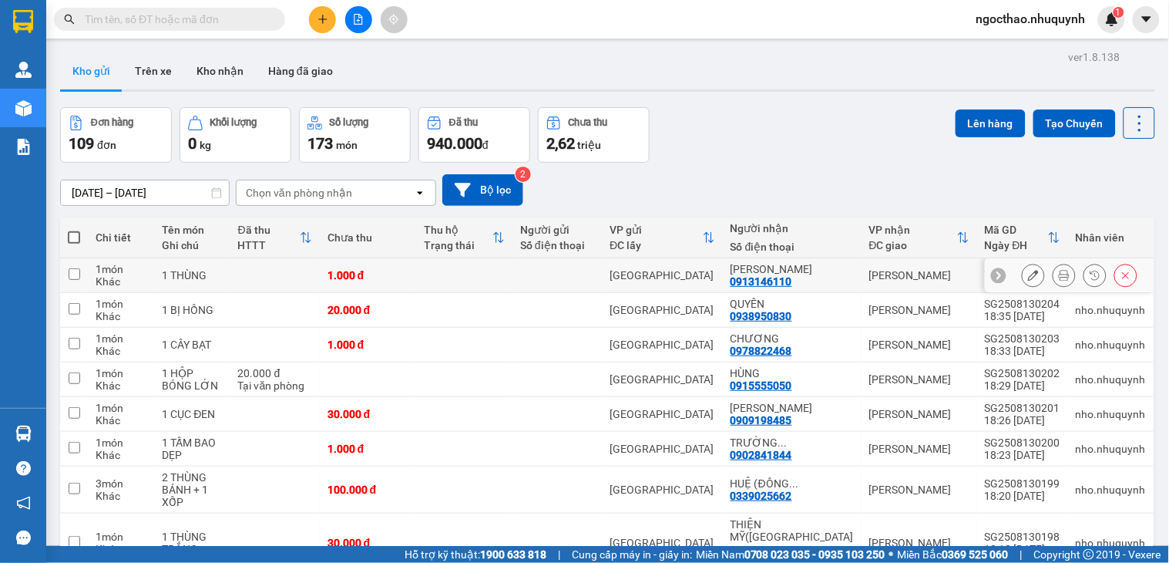
click at [1053, 274] on button at bounding box center [1064, 275] width 22 height 27
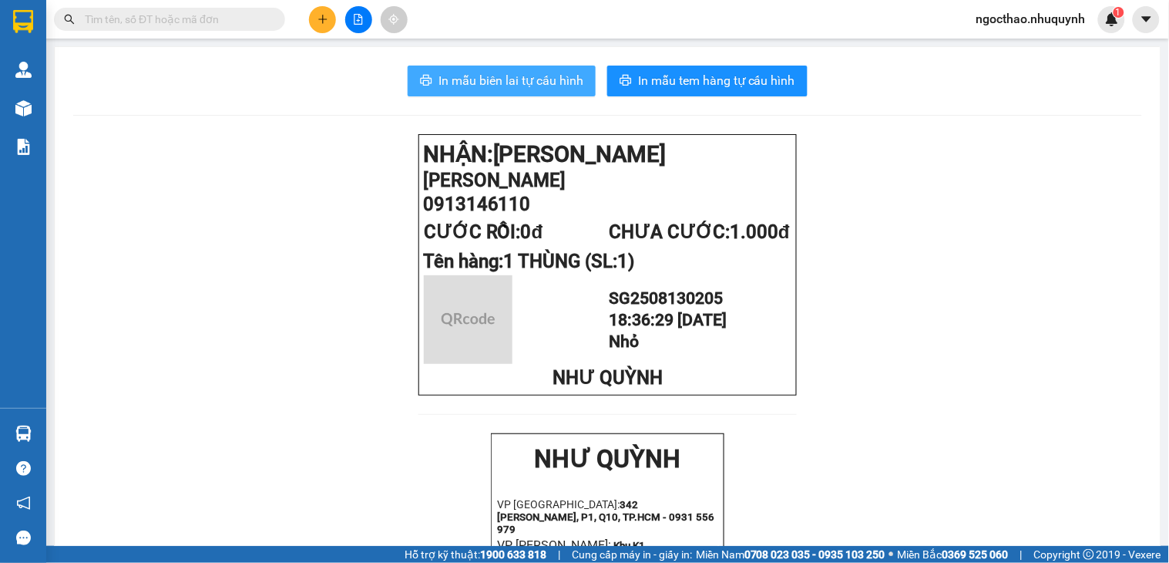
click at [522, 89] on span "In mẫu biên lai tự cấu hình" at bounding box center [510, 80] width 145 height 19
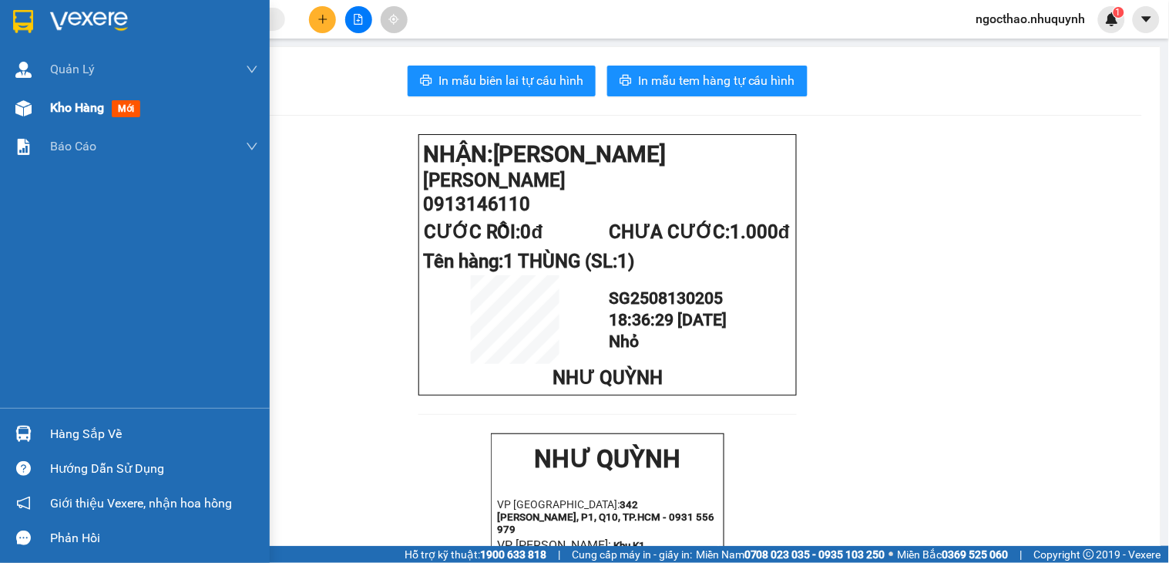
click at [58, 106] on span "Kho hàng" at bounding box center [77, 107] width 54 height 15
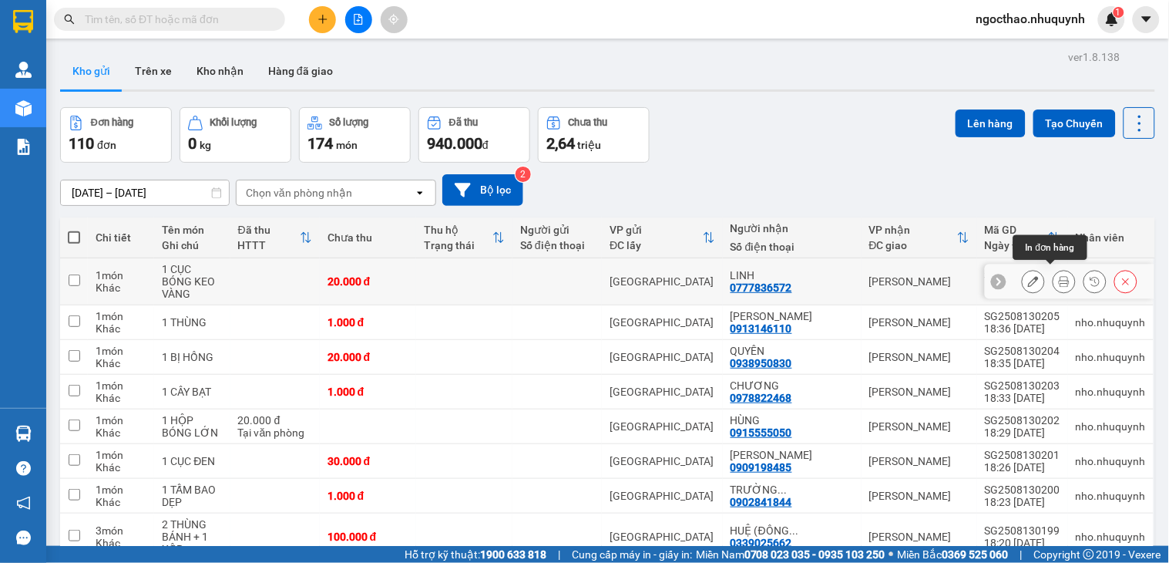
click at [1056, 272] on button at bounding box center [1064, 281] width 22 height 27
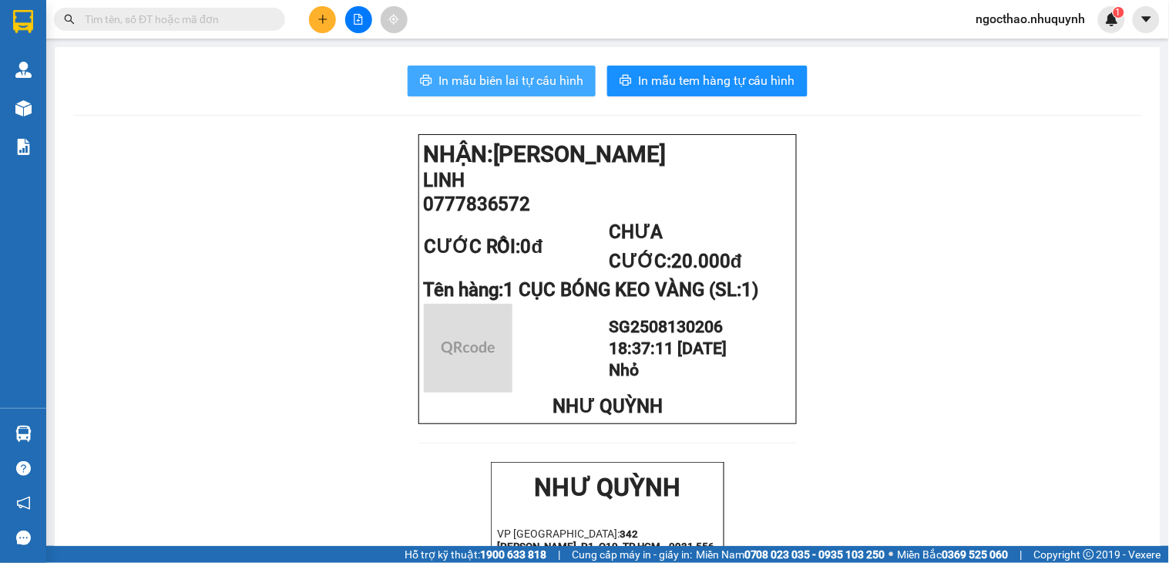
click at [529, 86] on span "In mẫu biên lai tự cấu hình" at bounding box center [510, 80] width 145 height 19
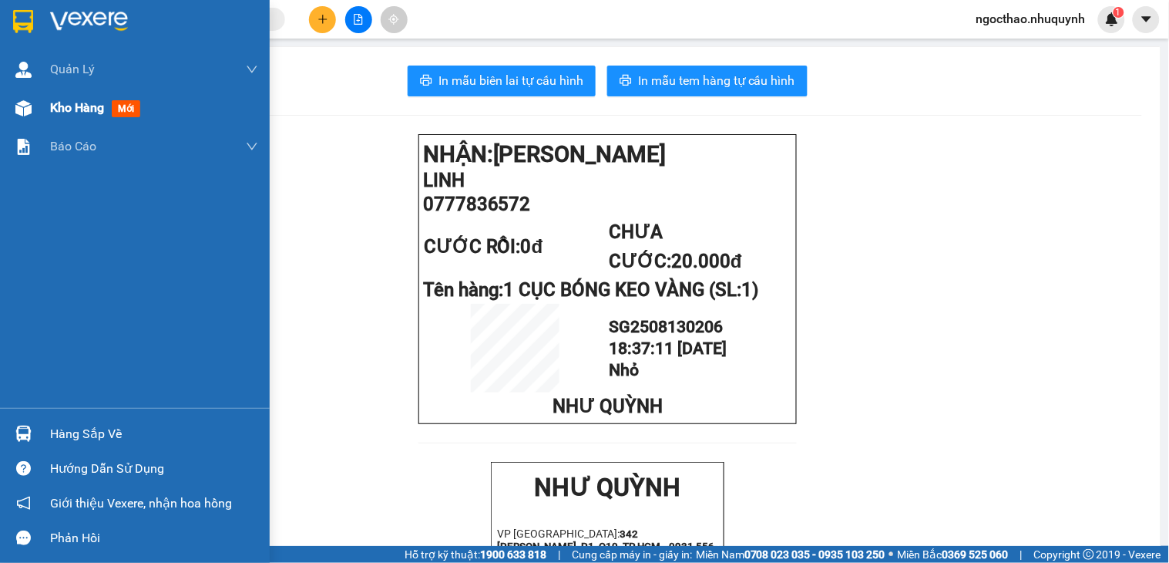
click at [71, 106] on span "Kho hàng" at bounding box center [77, 107] width 54 height 15
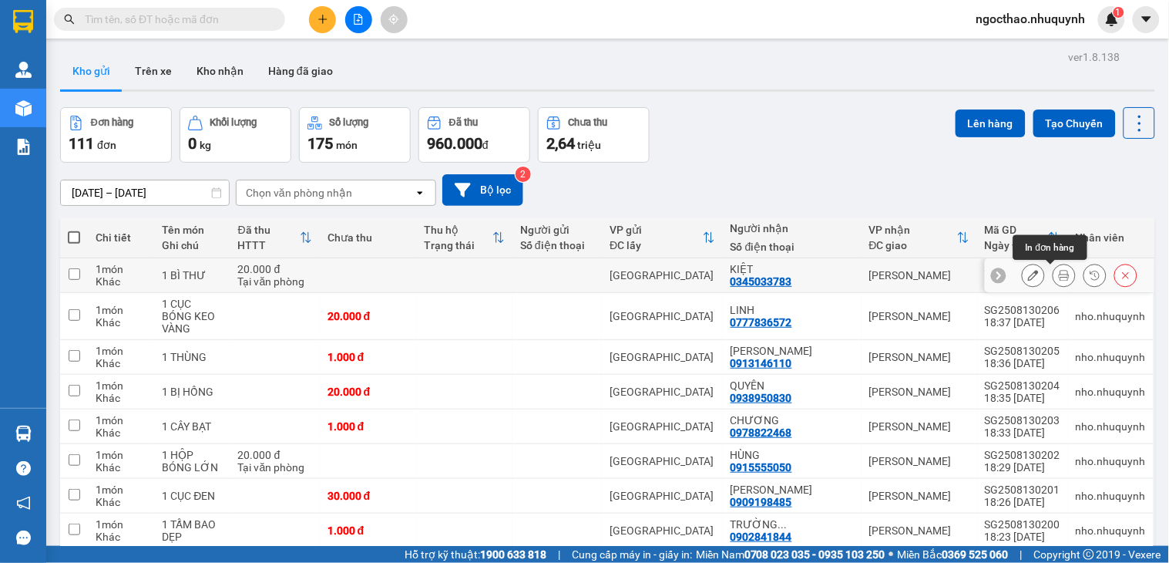
click at [1059, 270] on icon at bounding box center [1064, 275] width 11 height 11
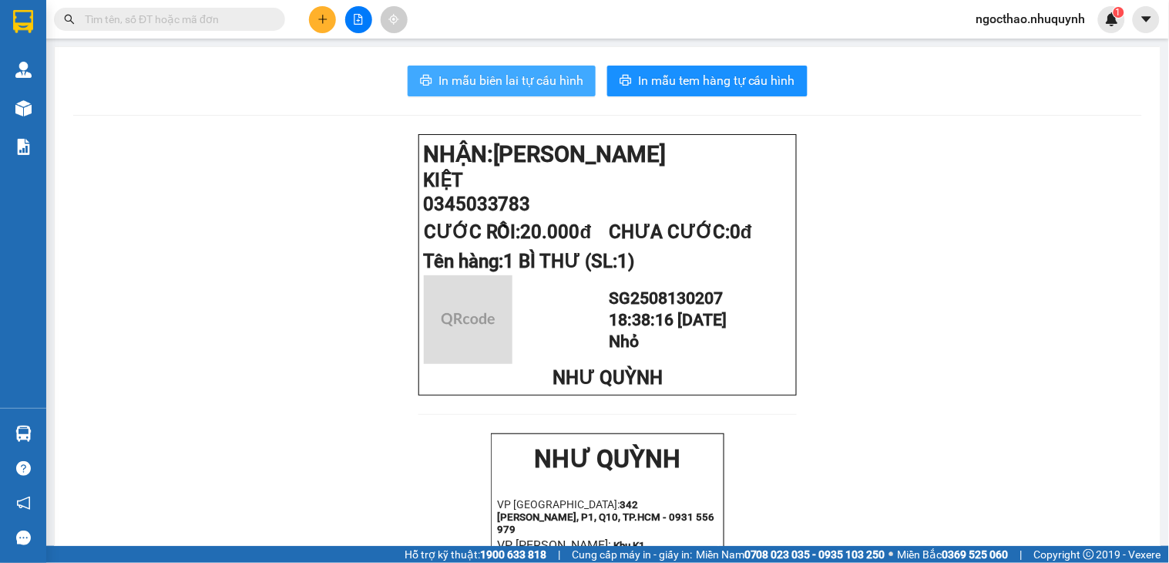
click at [494, 95] on button "In mẫu biên lai tự cấu hình" at bounding box center [502, 81] width 188 height 31
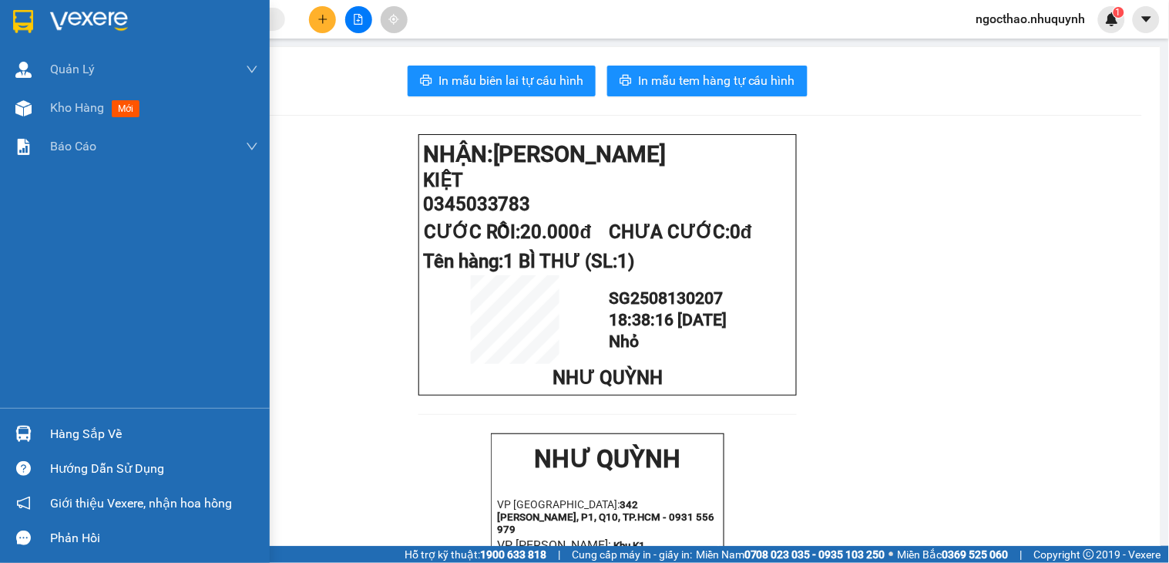
click at [36, 99] on div "Kho hàng mới" at bounding box center [135, 108] width 270 height 39
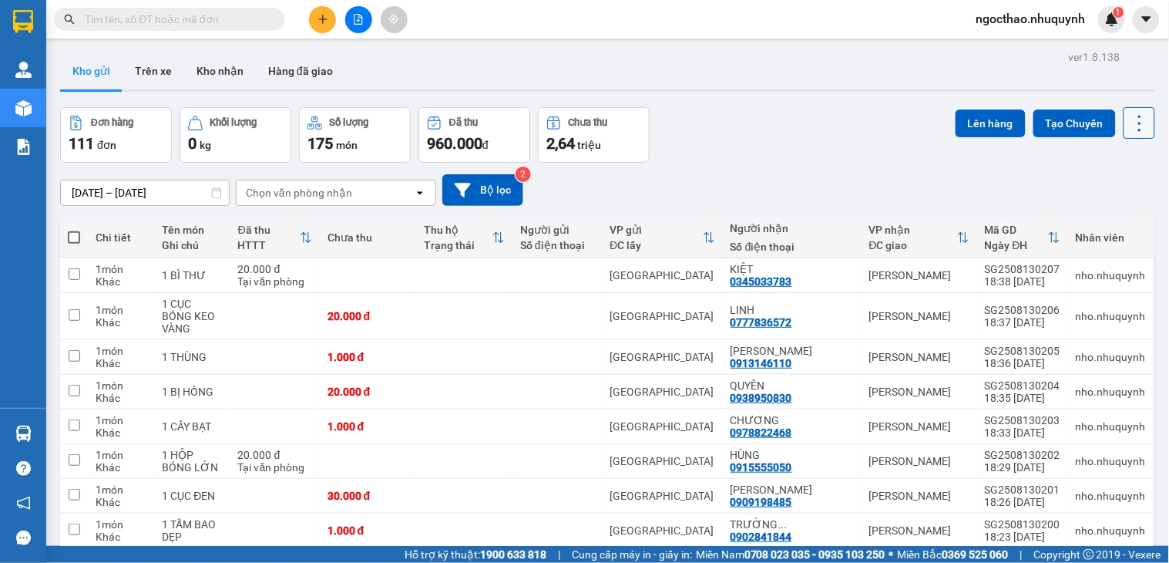
click at [1129, 125] on icon at bounding box center [1140, 124] width 22 height 22
click at [1088, 217] on span "Làm mới" at bounding box center [1103, 220] width 42 height 15
click at [1137, 127] on button at bounding box center [1140, 123] width 32 height 32
click at [1107, 217] on span "Làm mới" at bounding box center [1103, 220] width 42 height 15
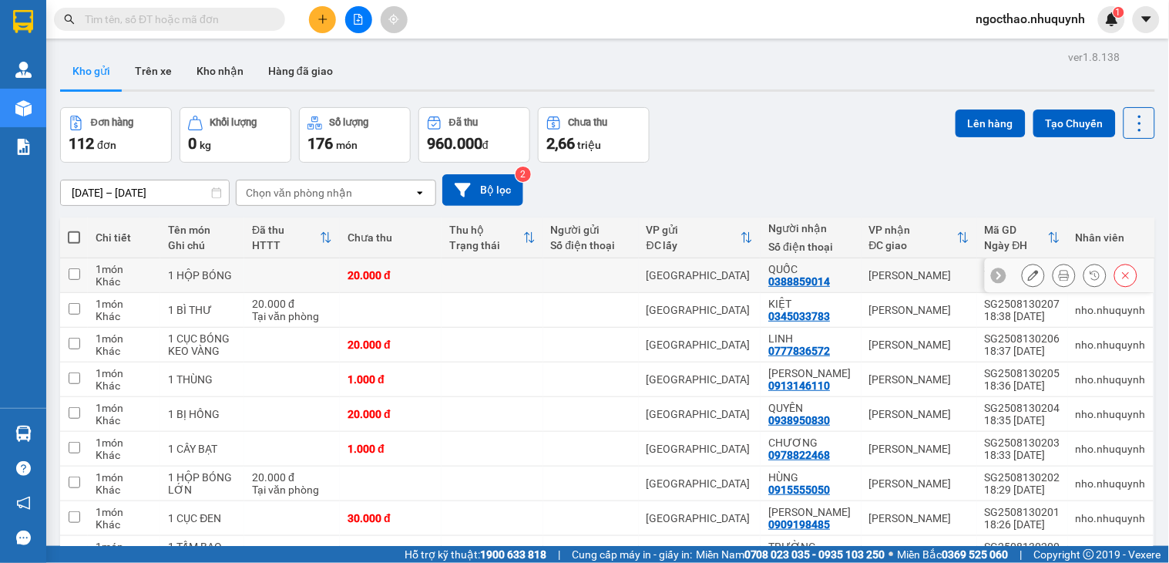
click at [1059, 273] on icon at bounding box center [1064, 275] width 11 height 11
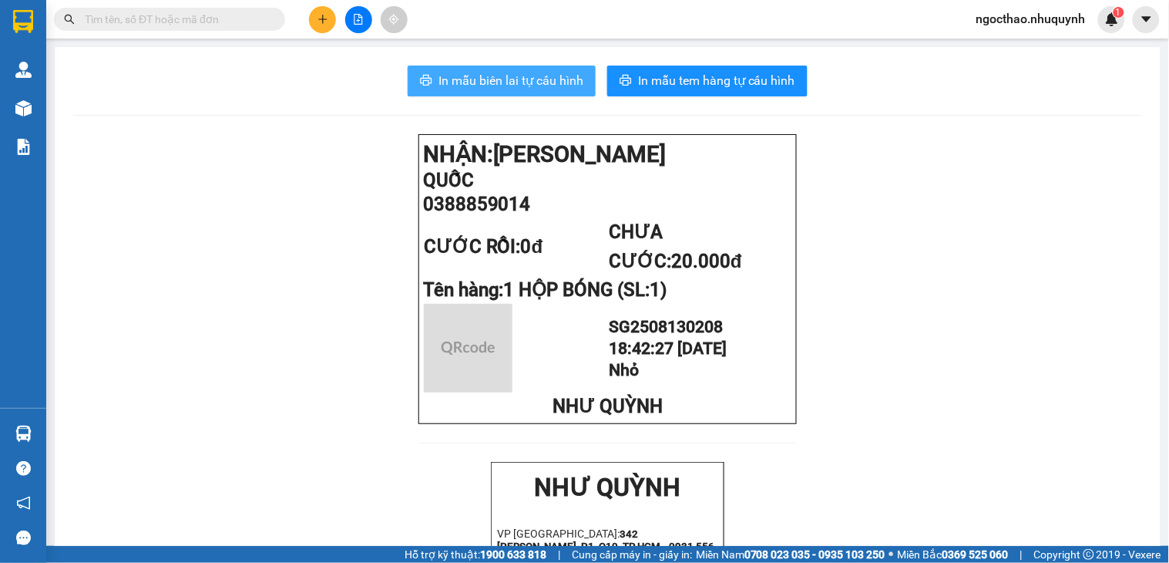
drag, startPoint x: 409, startPoint y: 58, endPoint x: 465, endPoint y: 81, distance: 60.8
click at [465, 81] on span "In mẫu biên lai tự cấu hình" at bounding box center [510, 80] width 145 height 19
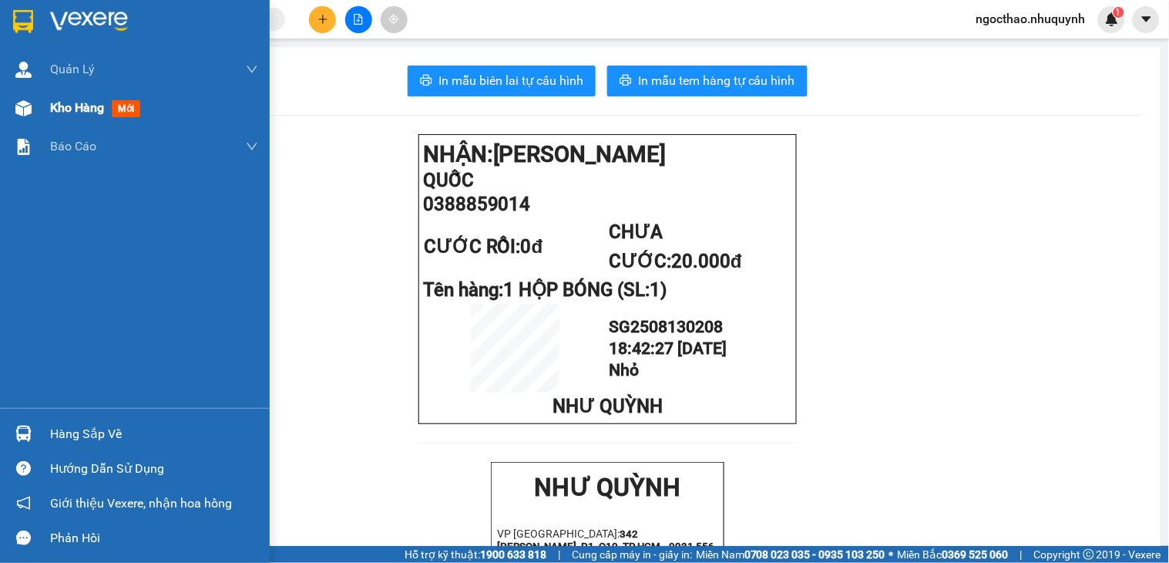
click at [86, 105] on span "Kho hàng" at bounding box center [77, 107] width 54 height 15
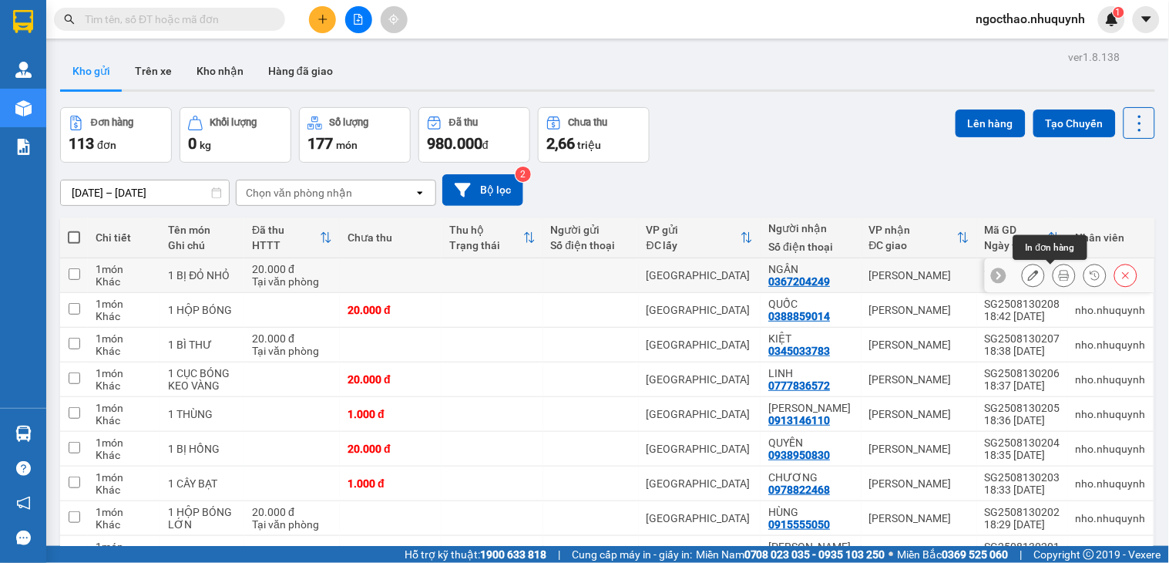
click at [1059, 272] on icon at bounding box center [1064, 275] width 11 height 11
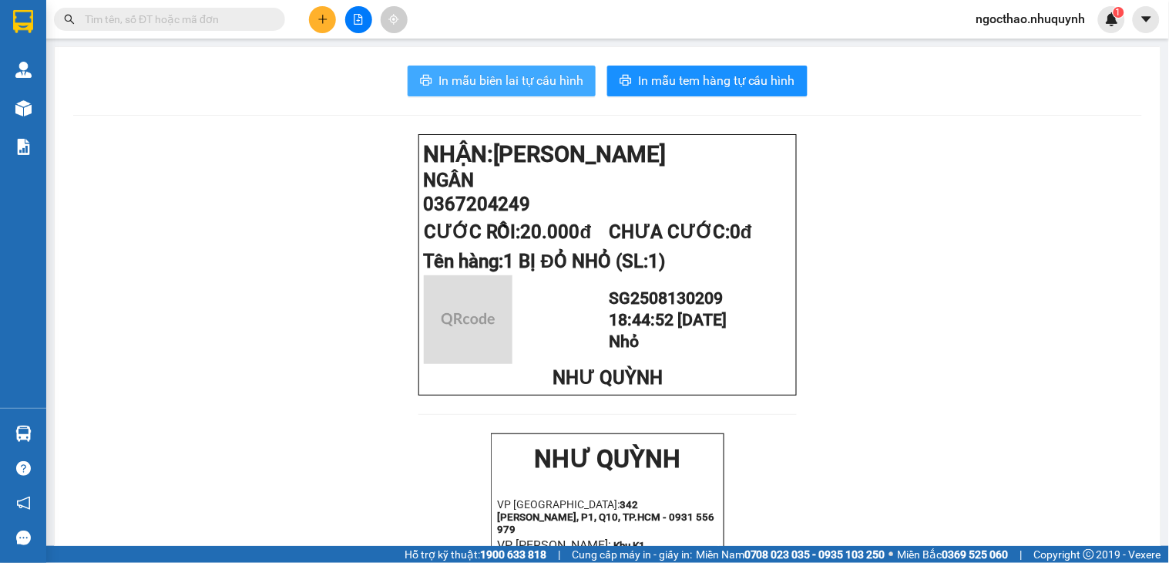
click at [518, 85] on span "In mẫu biên lai tự cấu hình" at bounding box center [510, 80] width 145 height 19
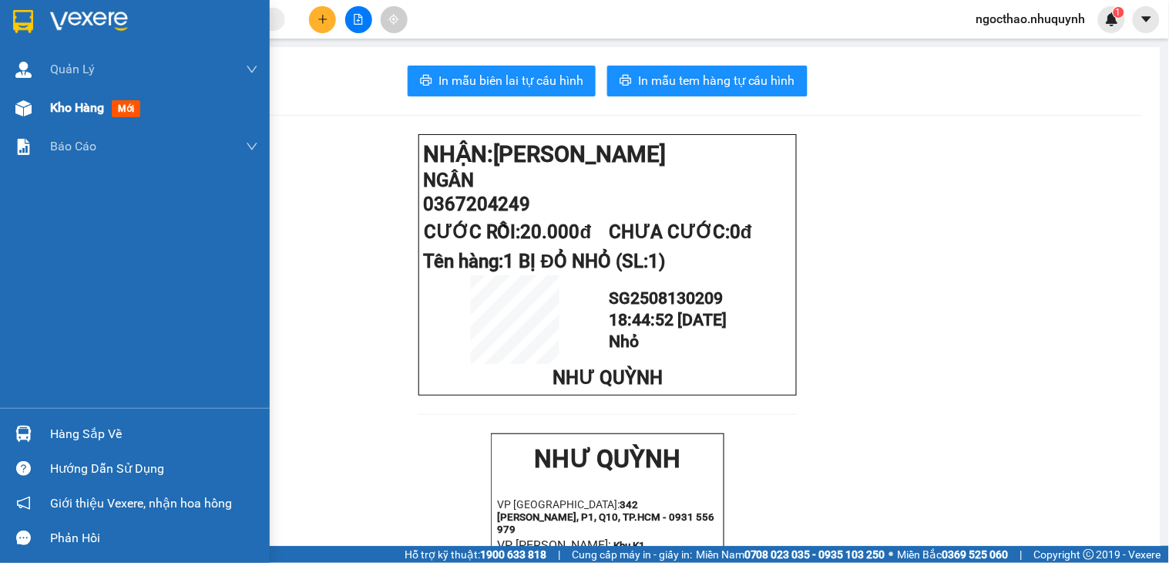
click at [58, 115] on span "Kho hàng" at bounding box center [77, 107] width 54 height 15
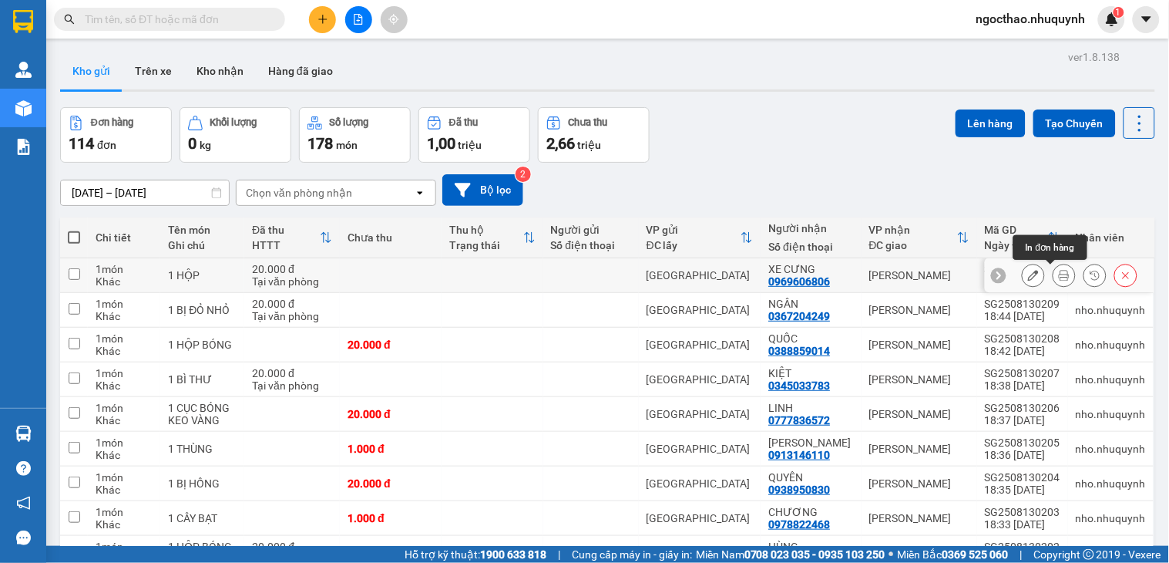
click at [1059, 278] on icon at bounding box center [1064, 275] width 11 height 11
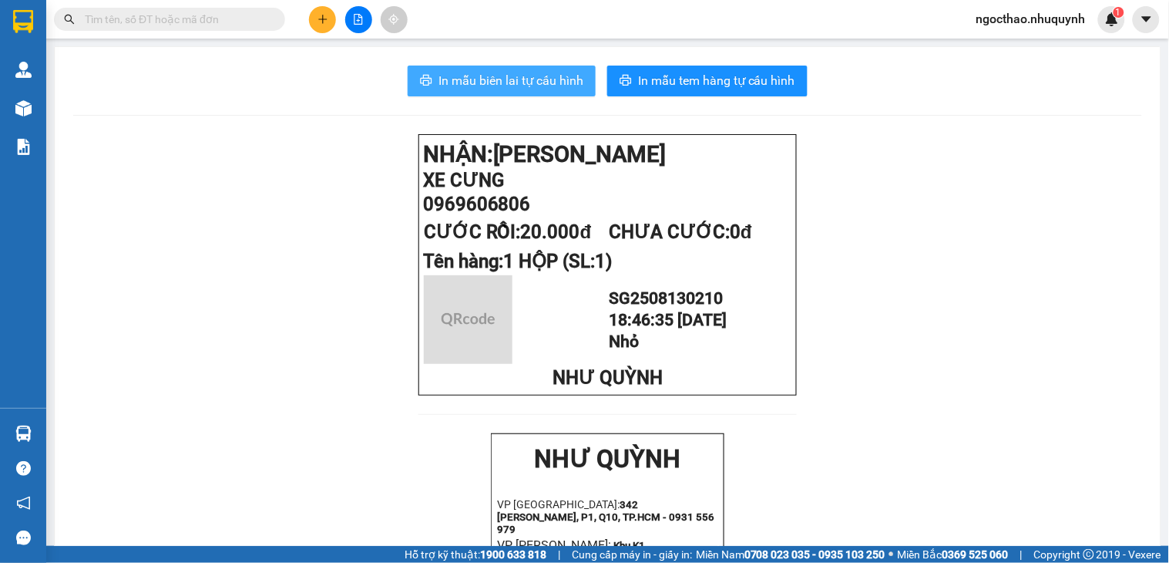
drag, startPoint x: 522, startPoint y: 86, endPoint x: 857, endPoint y: 441, distance: 487.9
click at [522, 86] on span "In mẫu biên lai tự cấu hình" at bounding box center [510, 80] width 145 height 19
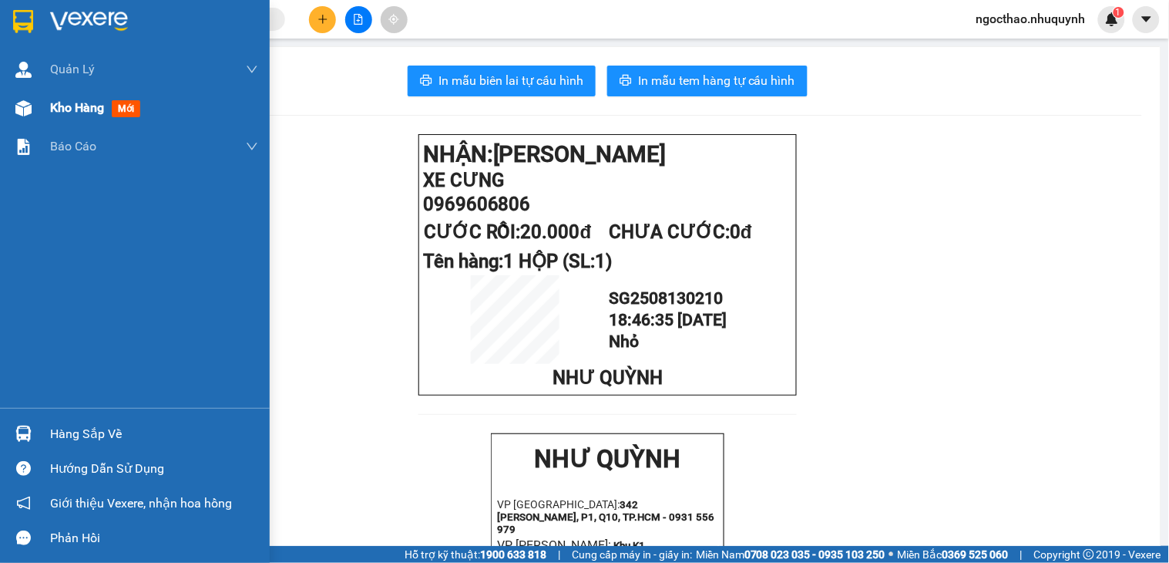
click at [55, 106] on span "Kho hàng" at bounding box center [77, 107] width 54 height 15
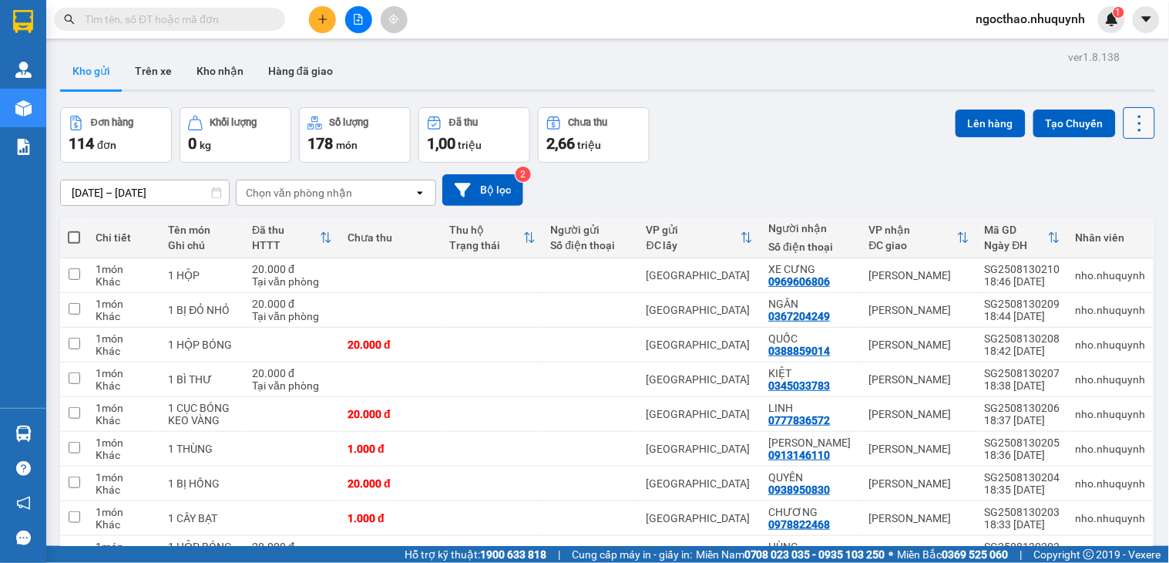
click at [1129, 126] on icon at bounding box center [1140, 124] width 22 height 22
click at [1094, 222] on span "Làm mới" at bounding box center [1103, 220] width 42 height 15
click at [1129, 124] on icon at bounding box center [1140, 124] width 22 height 22
click at [1100, 214] on span "Làm mới" at bounding box center [1103, 220] width 42 height 15
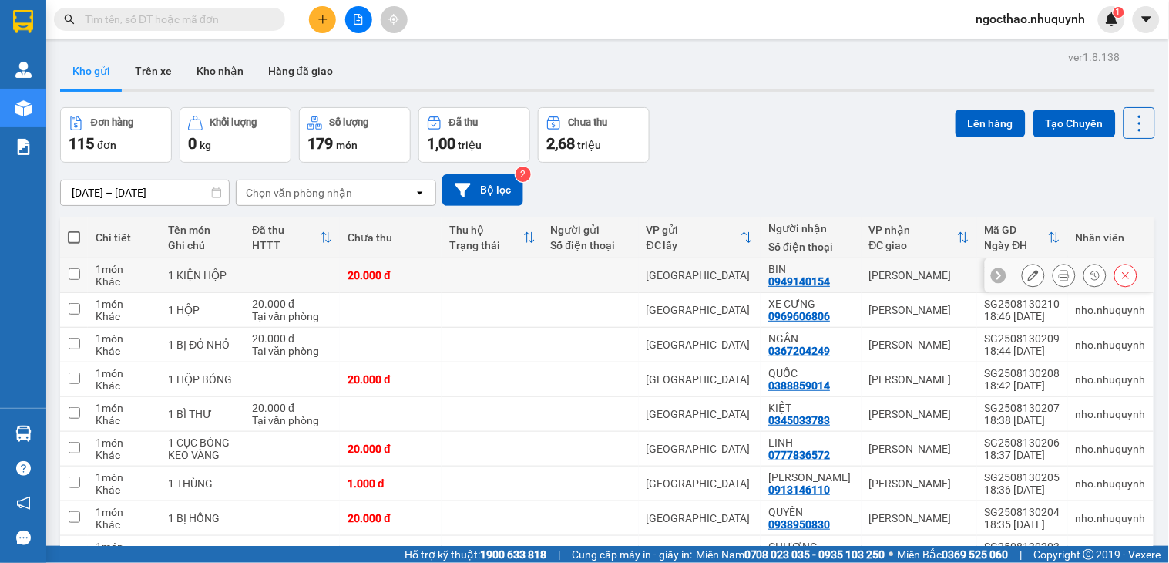
click at [1061, 277] on div at bounding box center [1064, 275] width 23 height 23
click at [1059, 274] on icon at bounding box center [1064, 275] width 11 height 11
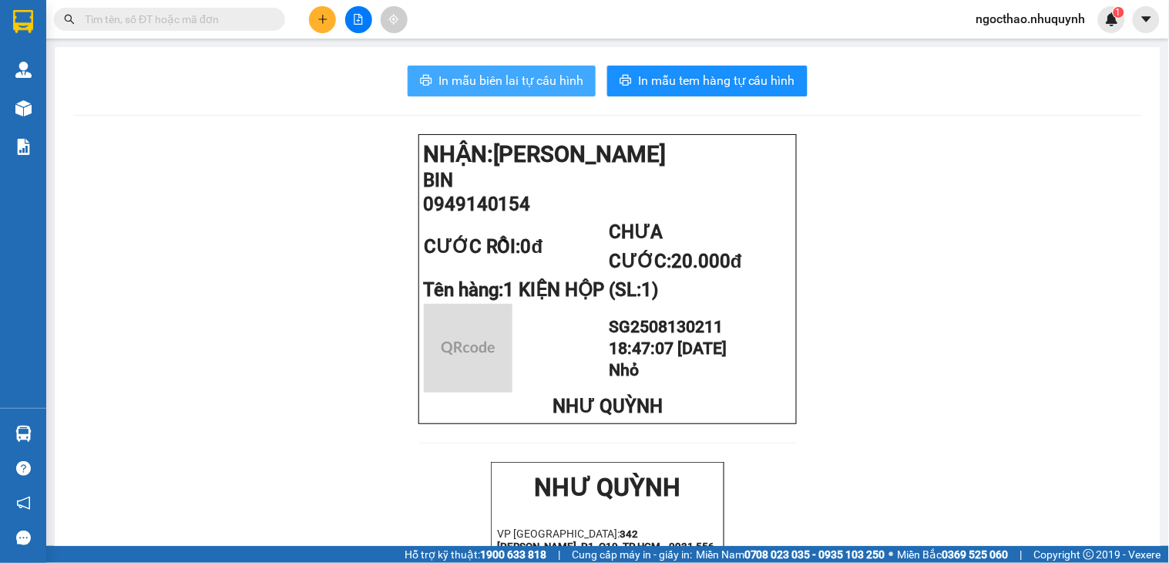
click at [576, 74] on button "In mẫu biên lai tự cấu hình" at bounding box center [502, 81] width 188 height 31
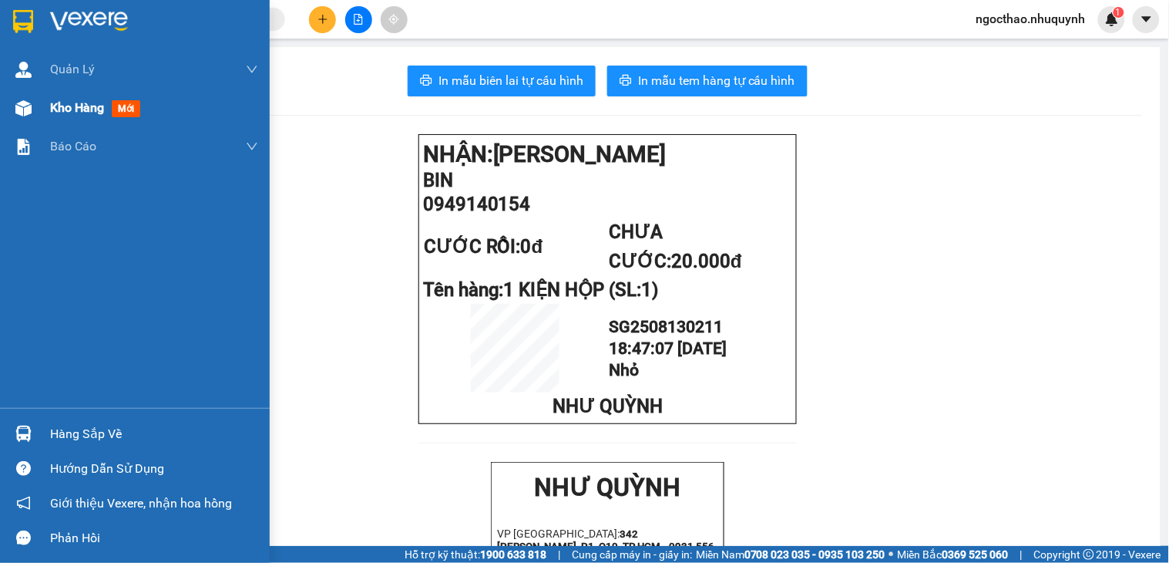
click at [119, 91] on div "Kho hàng mới" at bounding box center [154, 108] width 208 height 39
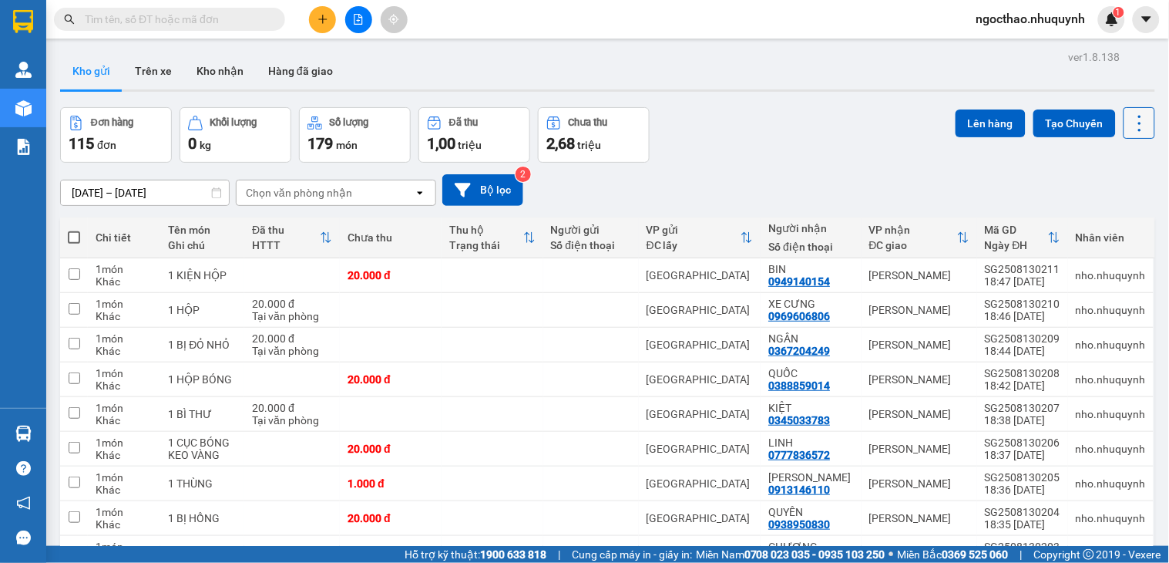
click at [1138, 122] on icon at bounding box center [1139, 123] width 3 height 16
click at [1091, 222] on span "Làm mới" at bounding box center [1103, 220] width 42 height 15
click at [1129, 132] on icon at bounding box center [1140, 124] width 22 height 22
click at [1099, 218] on span "Làm mới" at bounding box center [1103, 220] width 42 height 15
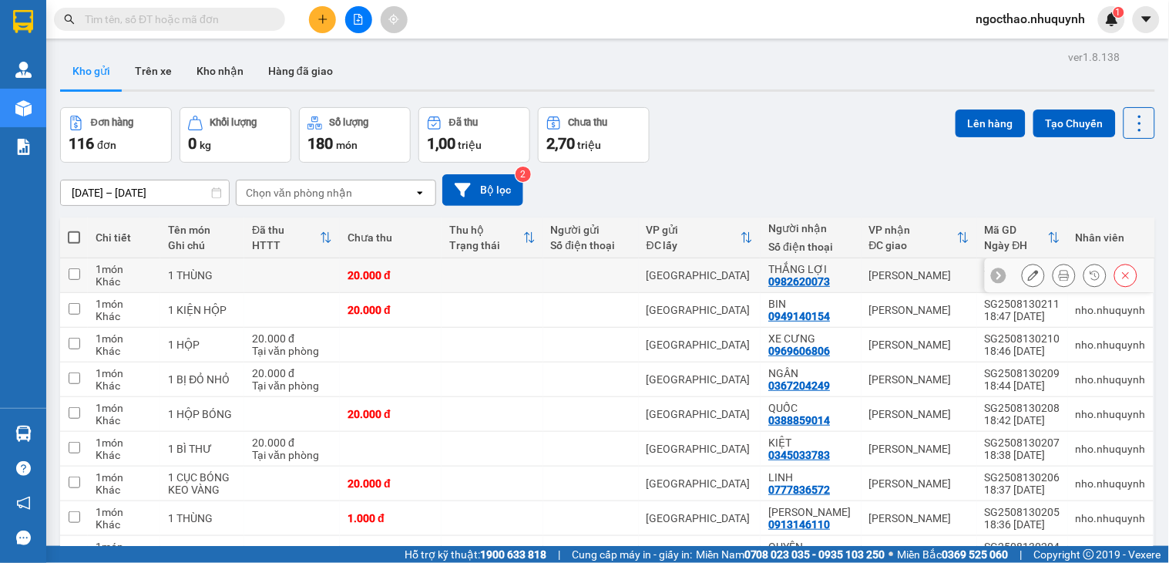
click at [1059, 280] on icon at bounding box center [1064, 275] width 11 height 11
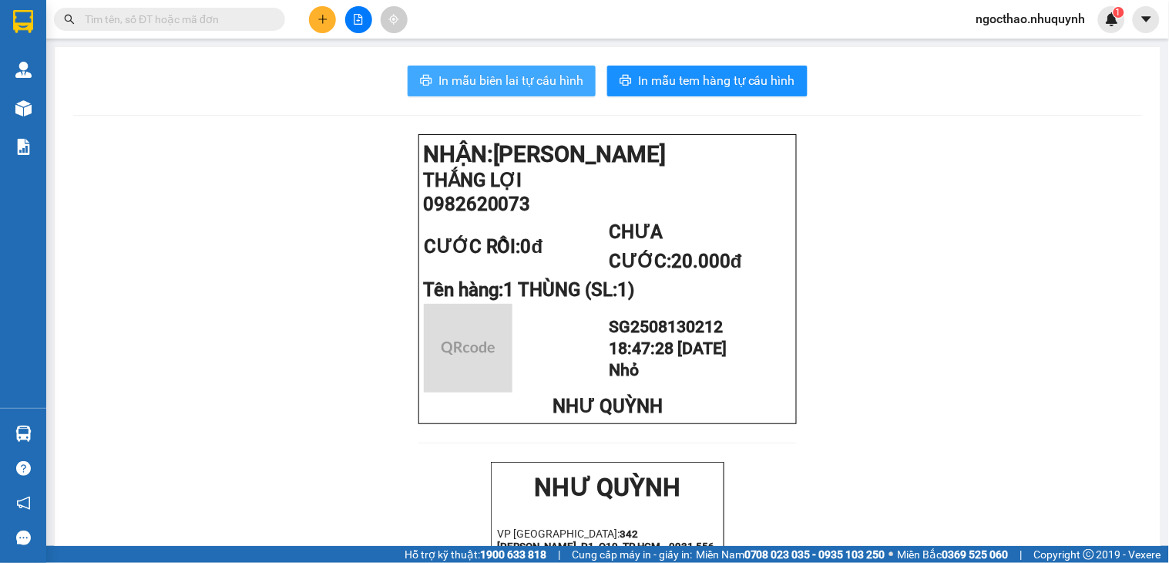
drag, startPoint x: 506, startPoint y: 85, endPoint x: 548, endPoint y: 109, distance: 48.0
click at [506, 85] on span "In mẫu biên lai tự cấu hình" at bounding box center [510, 80] width 145 height 19
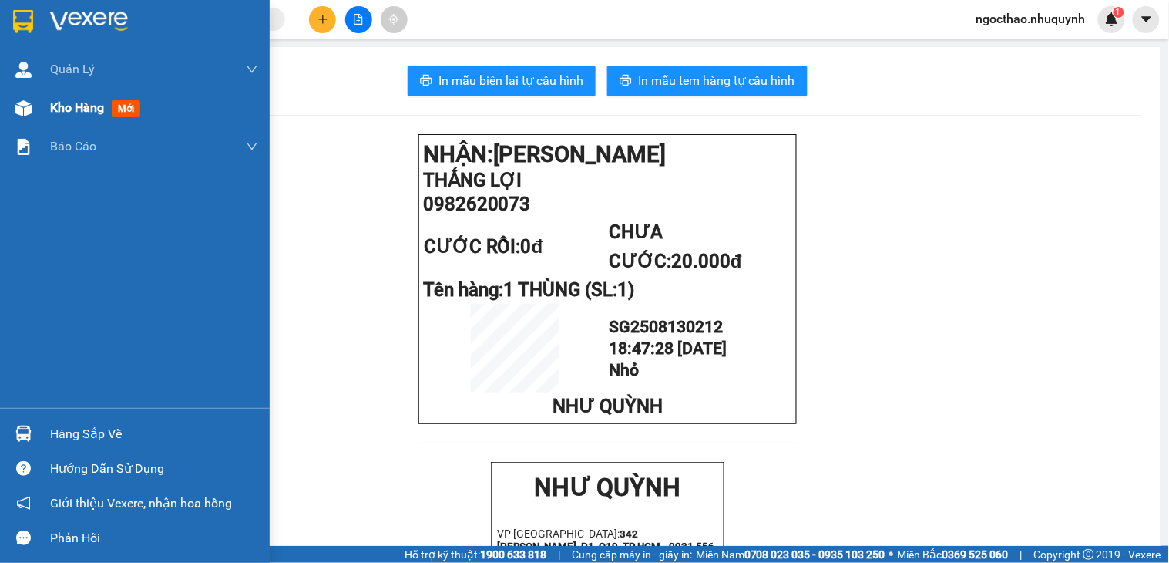
drag, startPoint x: 60, startPoint y: 83, endPoint x: 69, endPoint y: 112, distance: 30.0
click at [67, 125] on div "Quản [PERSON_NAME] lý khách hàng Quản lý khách hàng mới Kho hàng mới Báo cáo Bá…" at bounding box center [135, 229] width 270 height 358
click at [69, 112] on span "Kho hàng" at bounding box center [77, 107] width 54 height 15
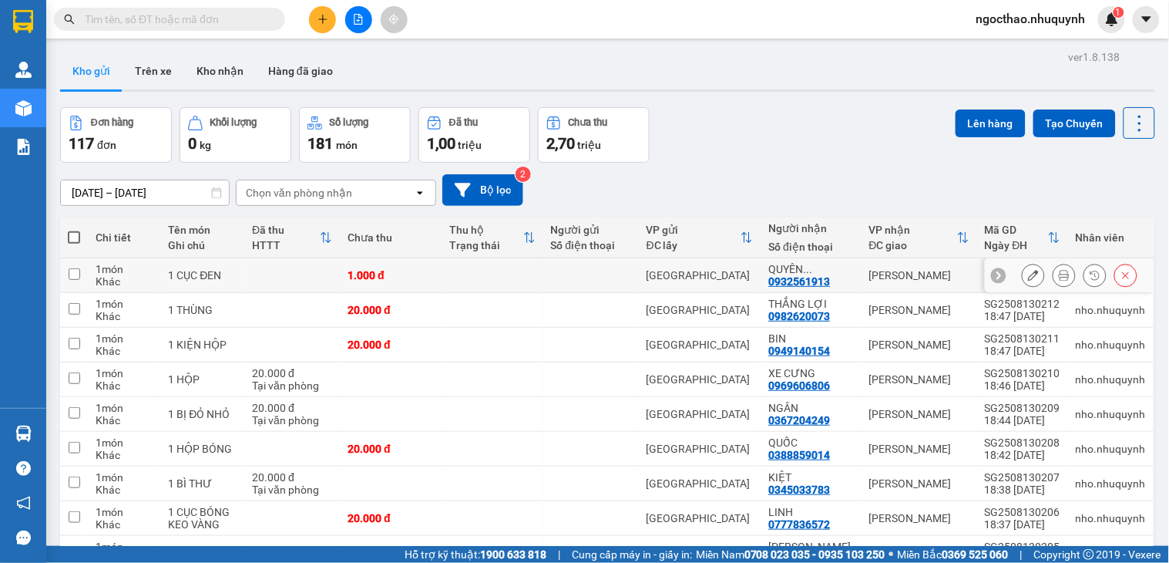
click at [1053, 272] on button at bounding box center [1064, 275] width 22 height 27
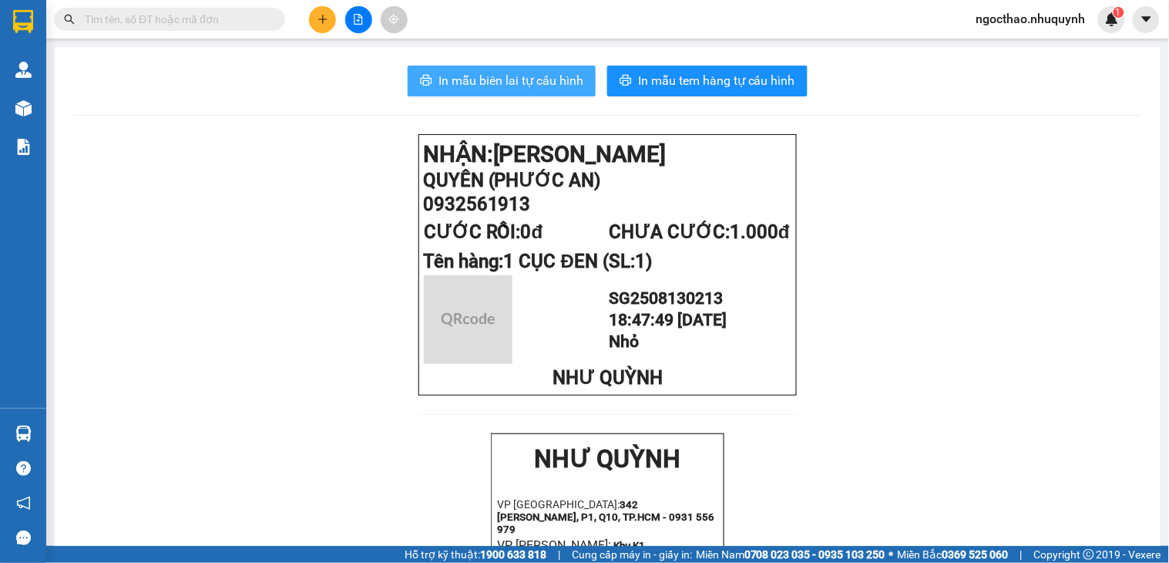
drag, startPoint x: 471, startPoint y: 87, endPoint x: 822, endPoint y: 306, distance: 414.0
click at [472, 87] on span "In mẫu biên lai tự cấu hình" at bounding box center [510, 80] width 145 height 19
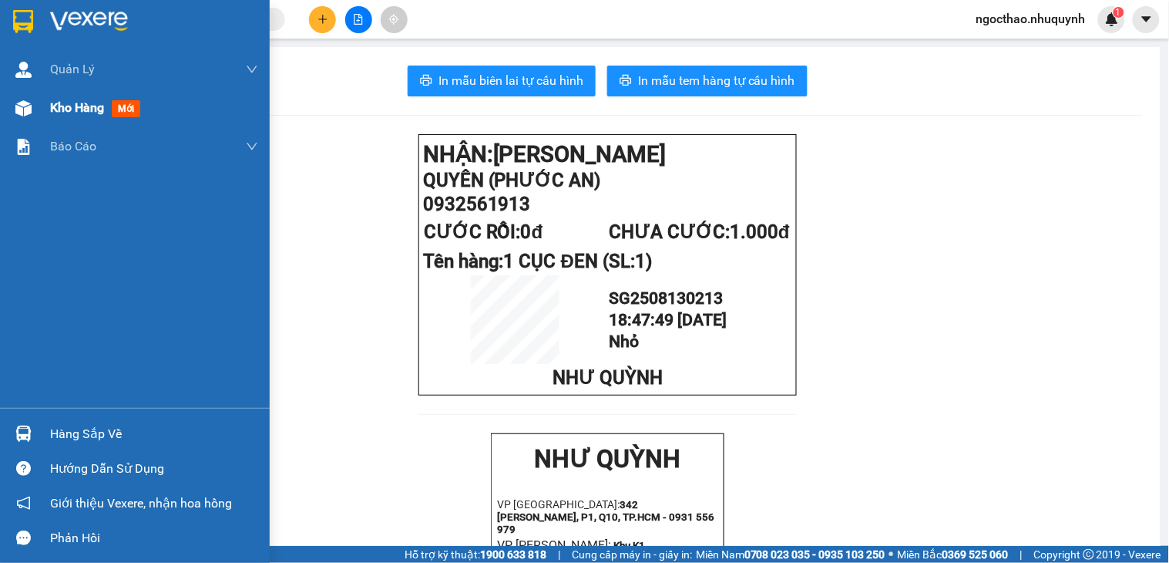
click at [56, 100] on span "Kho hàng" at bounding box center [77, 107] width 54 height 15
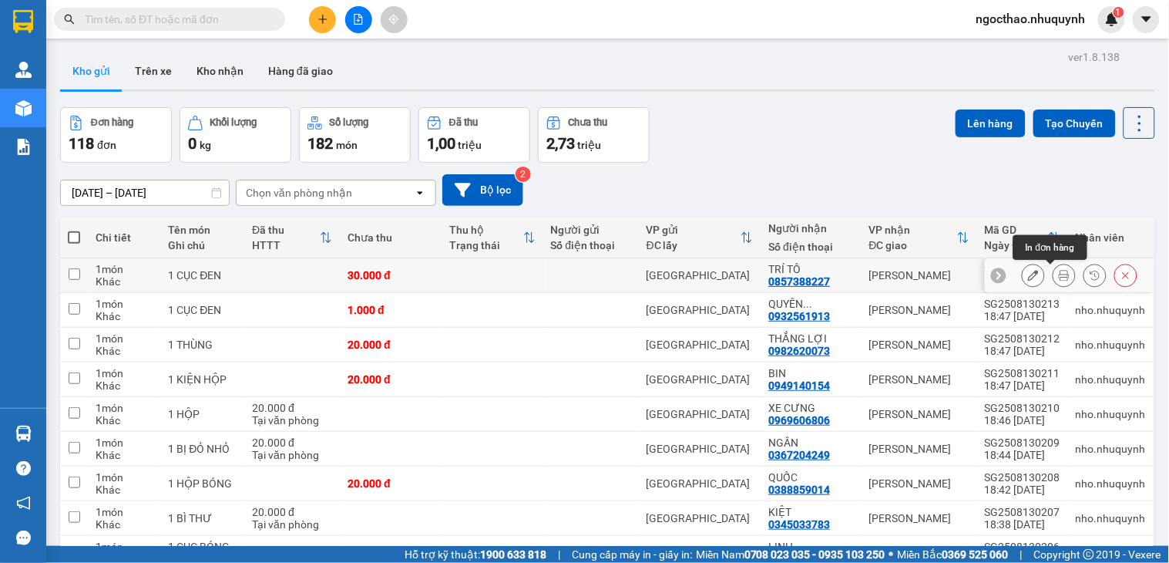
click at [1059, 274] on icon at bounding box center [1064, 275] width 11 height 11
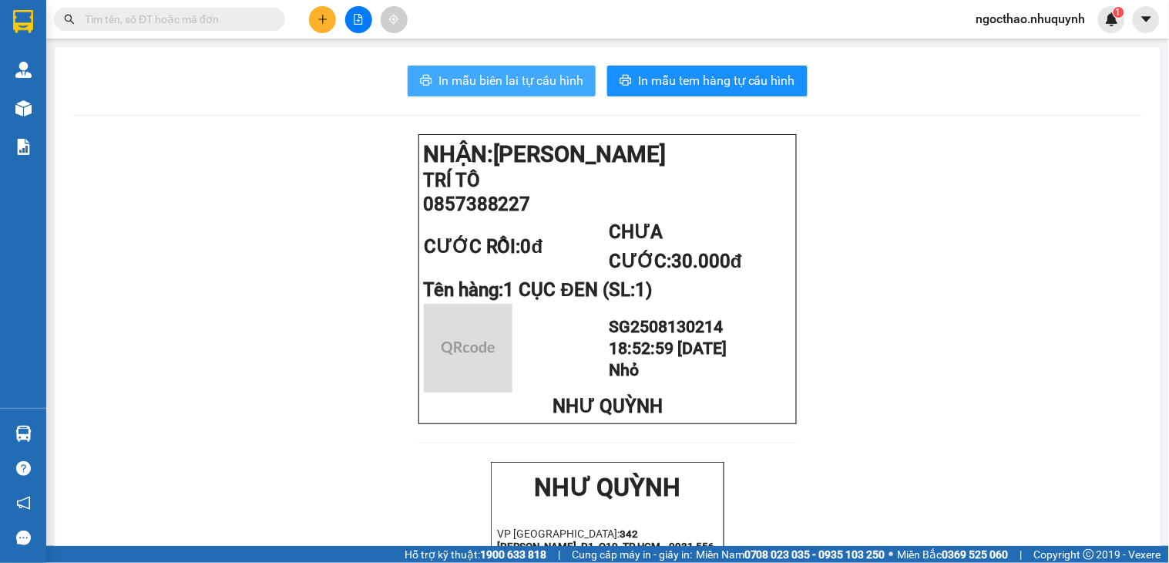
drag, startPoint x: 428, startPoint y: 80, endPoint x: 547, endPoint y: 133, distance: 130.8
click at [428, 80] on button "In mẫu biên lai tự cấu hình" at bounding box center [502, 81] width 188 height 31
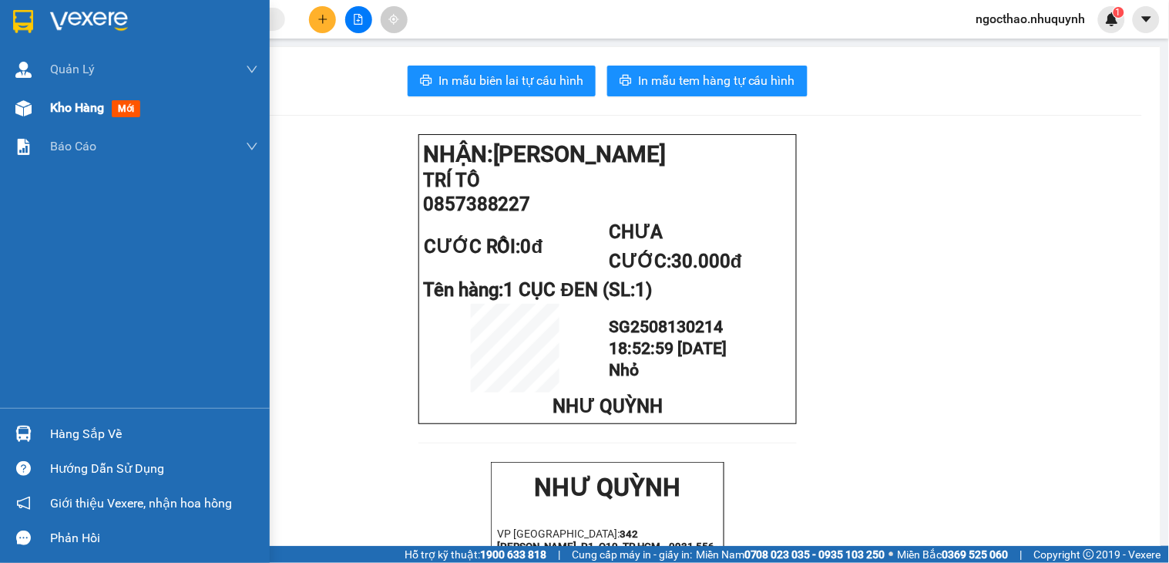
click at [70, 103] on span "Kho hàng" at bounding box center [77, 107] width 54 height 15
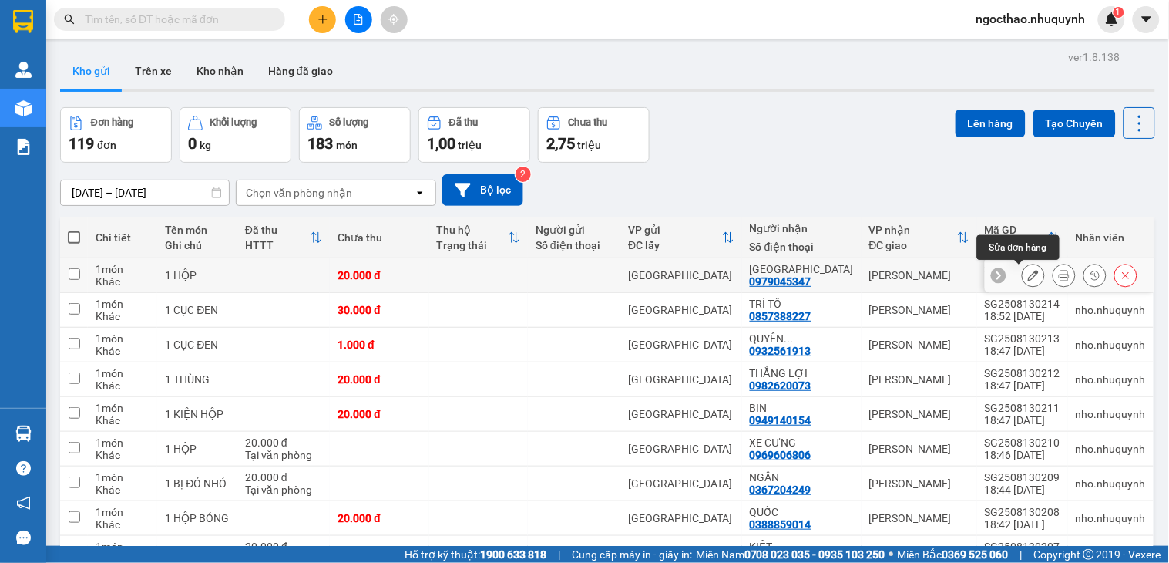
click at [1037, 276] on div at bounding box center [1080, 275] width 116 height 23
click at [1059, 275] on icon at bounding box center [1064, 275] width 11 height 11
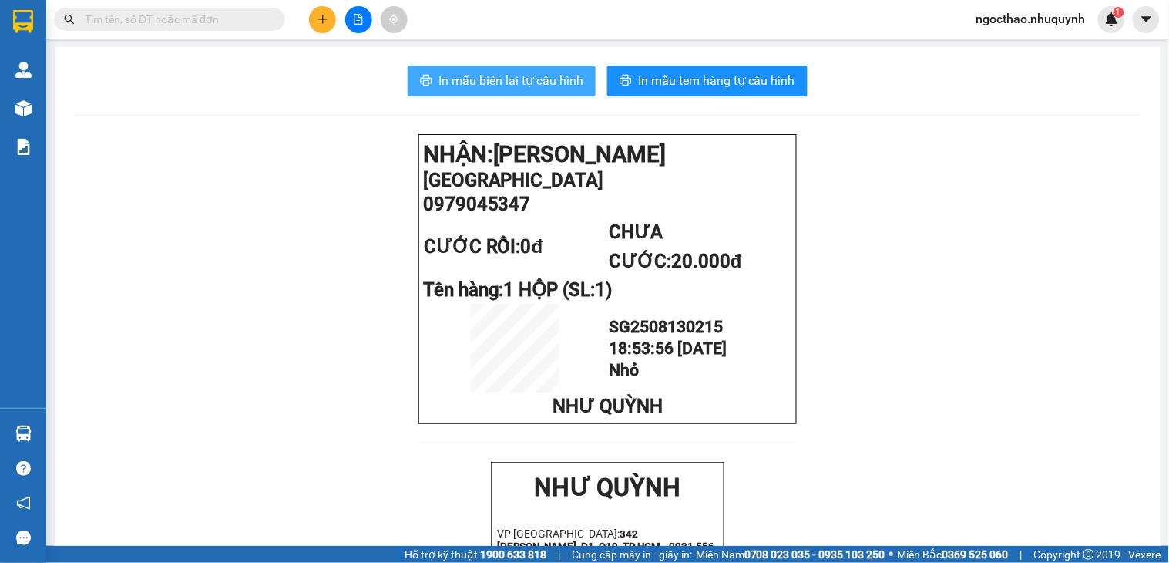
click at [504, 75] on span "In mẫu biên lai tự cấu hình" at bounding box center [510, 80] width 145 height 19
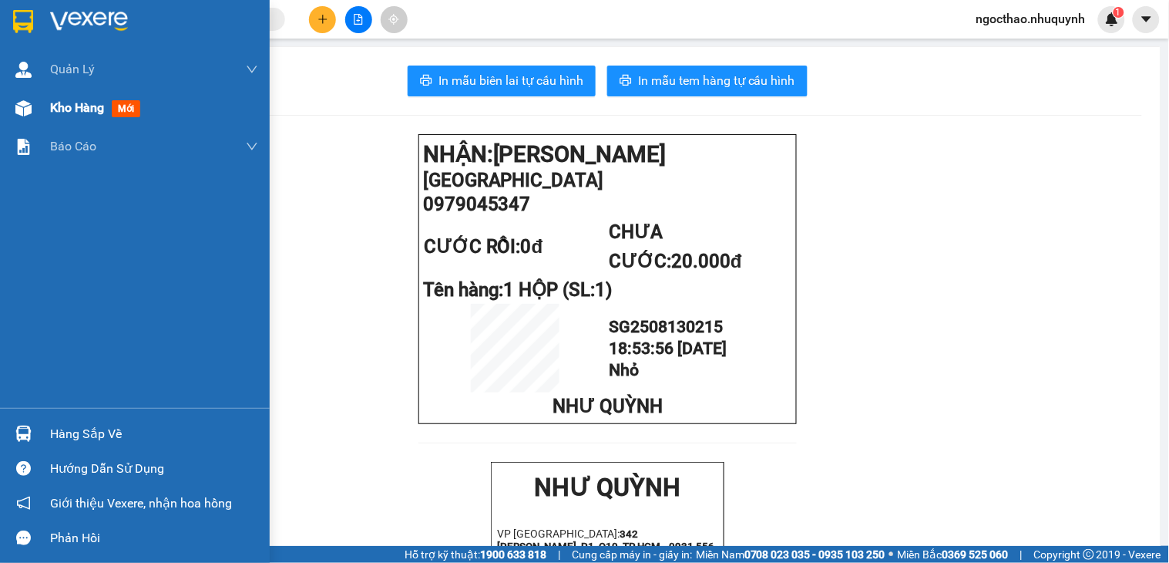
click at [89, 108] on span "Kho hàng" at bounding box center [77, 107] width 54 height 15
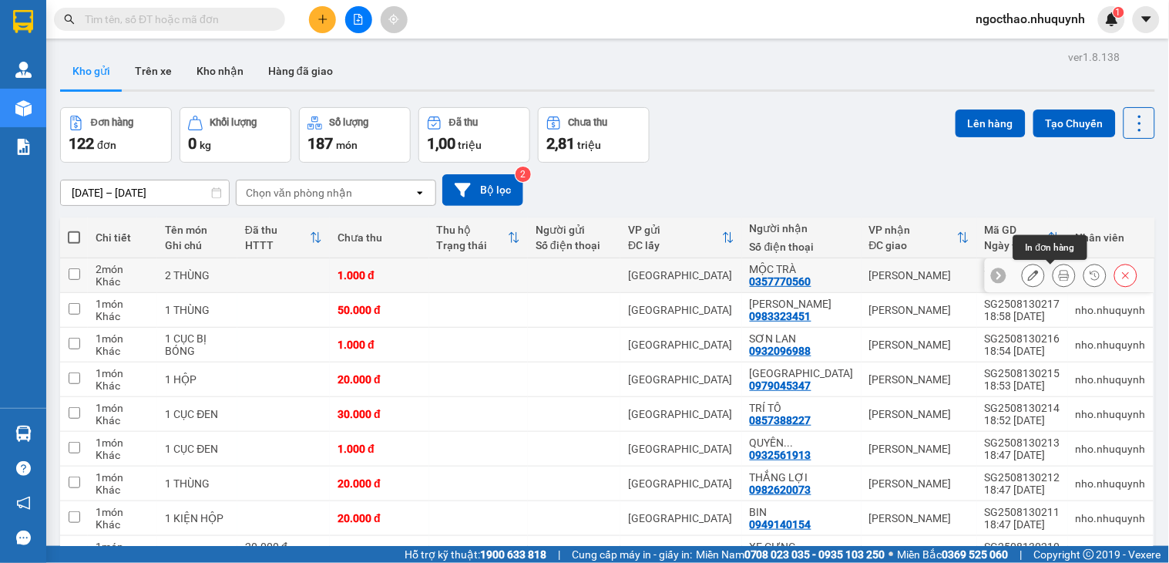
click at [1059, 277] on icon at bounding box center [1064, 275] width 11 height 11
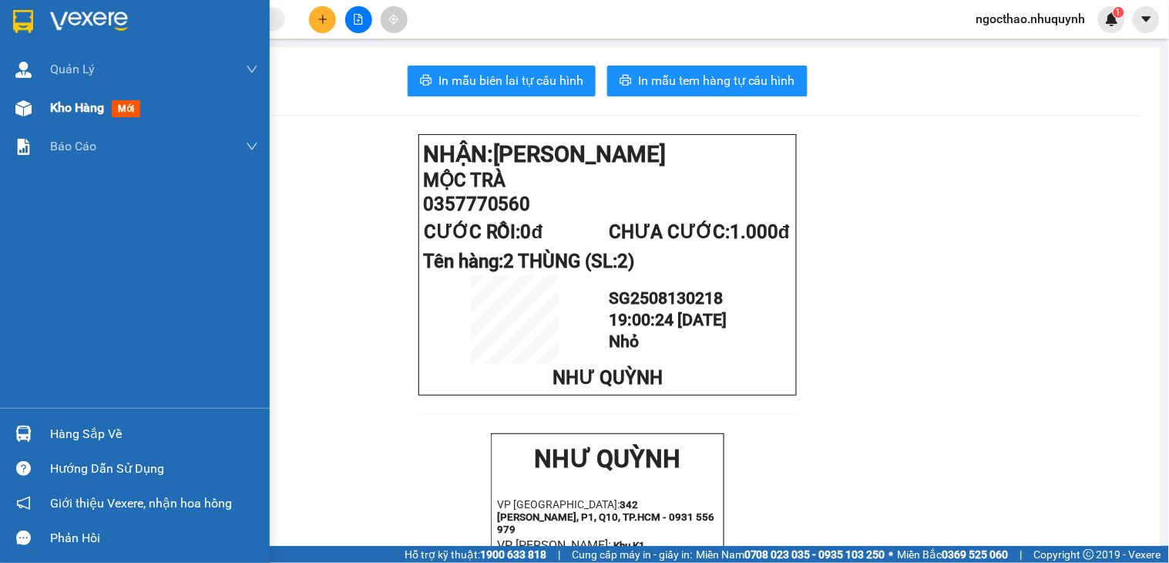
click at [50, 93] on div "Kho hàng mới" at bounding box center [154, 108] width 208 height 39
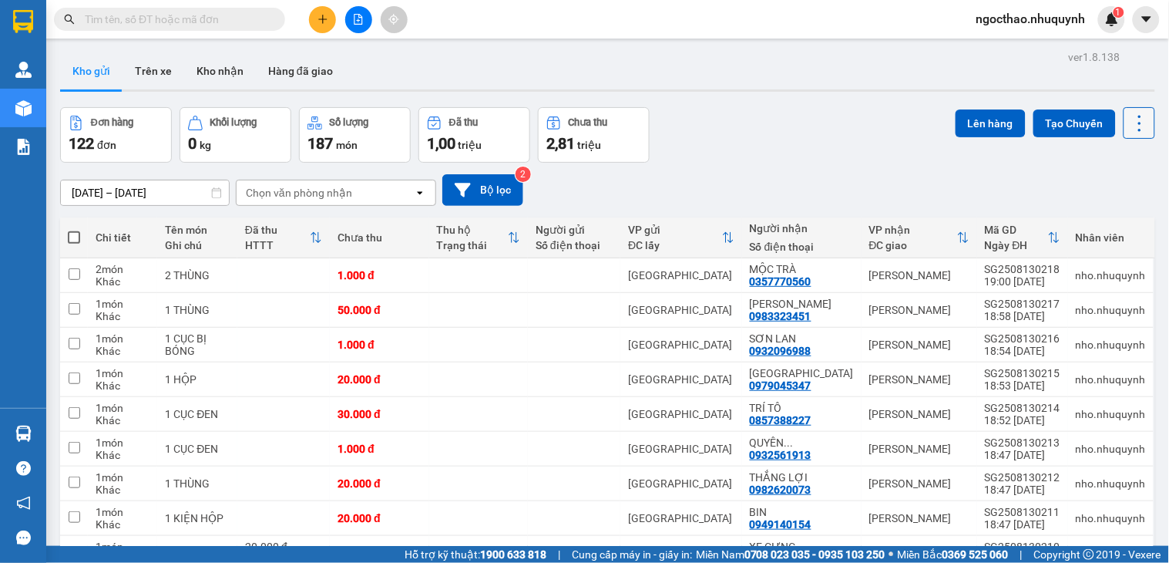
click at [1129, 114] on icon at bounding box center [1140, 124] width 22 height 22
click at [1094, 223] on span "Làm mới" at bounding box center [1103, 220] width 42 height 15
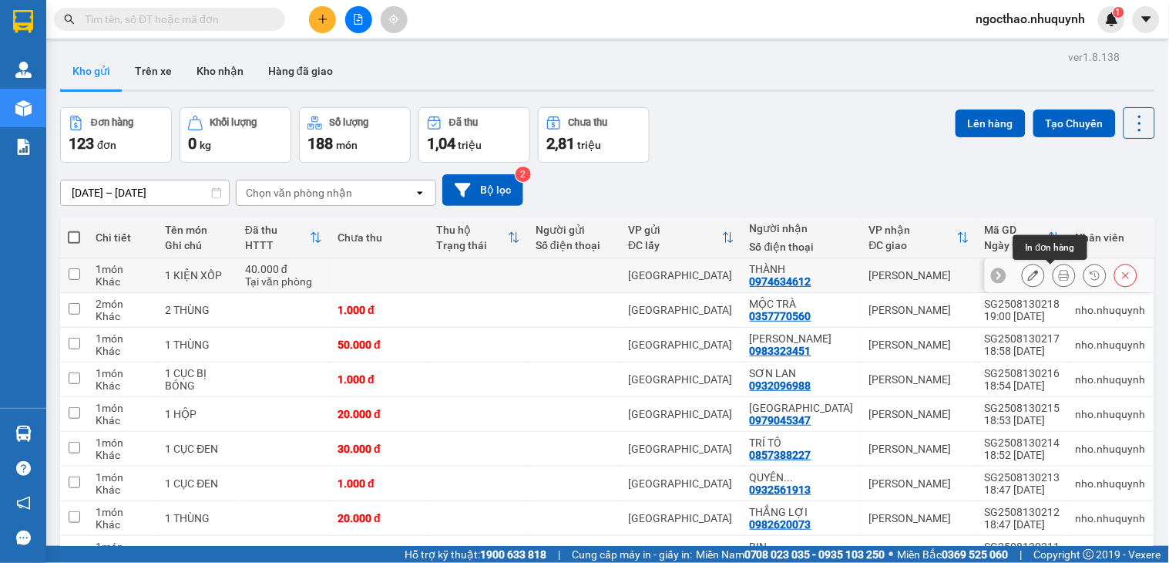
click at [1057, 284] on button at bounding box center [1064, 275] width 22 height 27
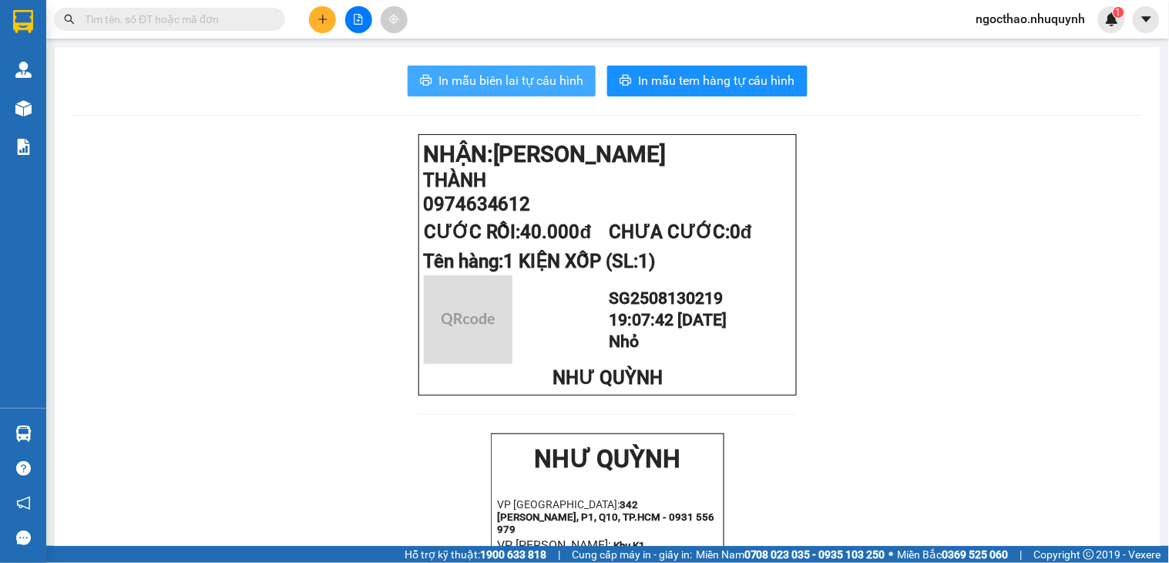
click at [549, 78] on span "In mẫu biên lai tự cấu hình" at bounding box center [510, 80] width 145 height 19
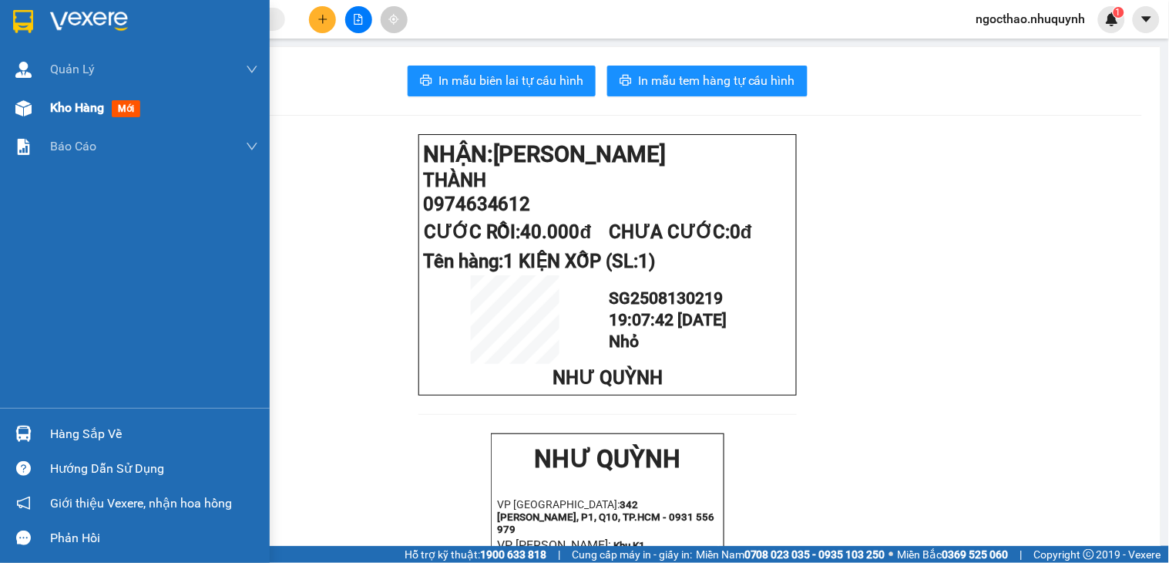
click at [73, 111] on span "Kho hàng" at bounding box center [77, 107] width 54 height 15
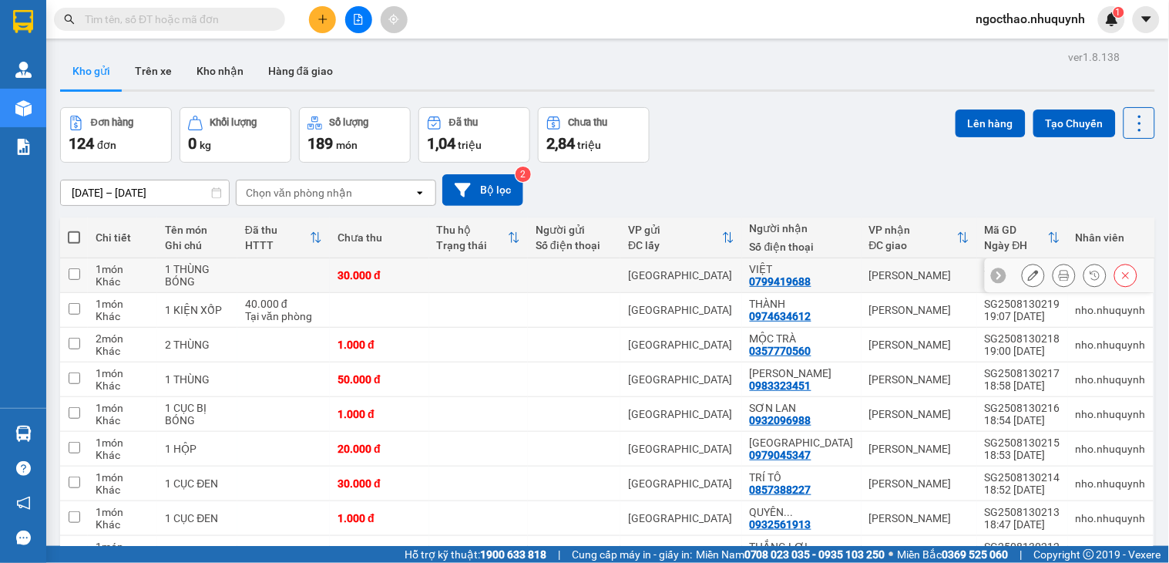
click at [1059, 271] on icon at bounding box center [1064, 275] width 11 height 11
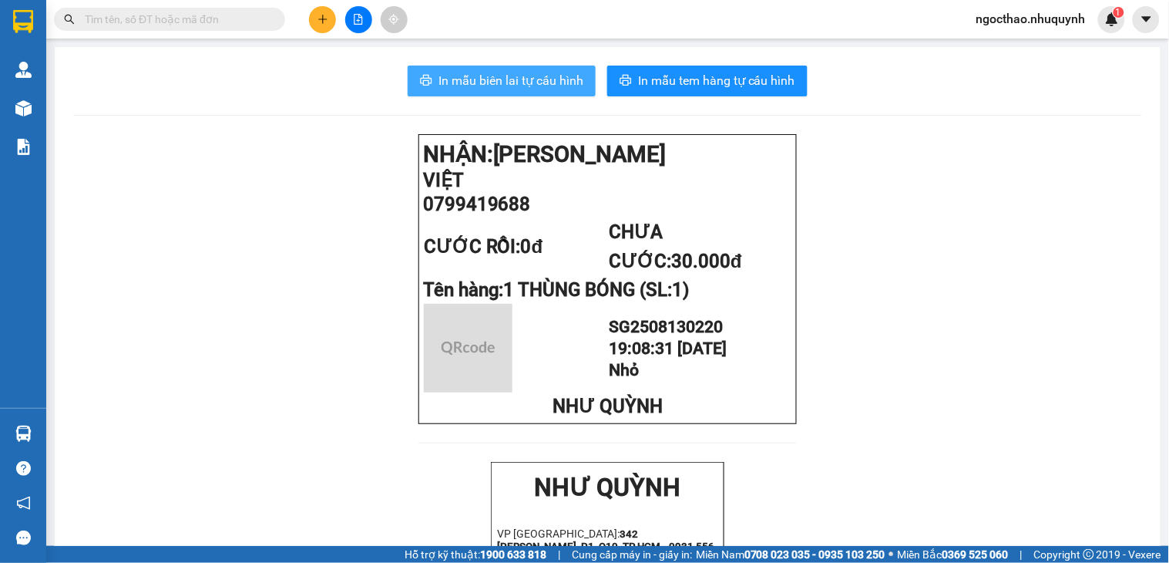
click at [493, 75] on span "In mẫu biên lai tự cấu hình" at bounding box center [510, 80] width 145 height 19
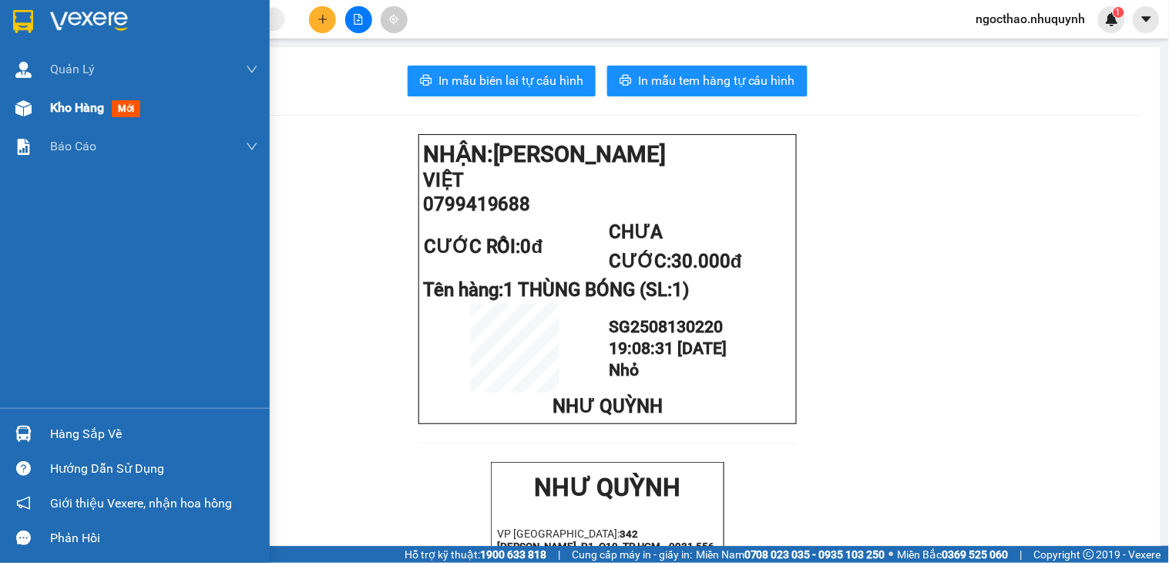
click at [81, 116] on div "Kho hàng mới" at bounding box center [98, 107] width 96 height 19
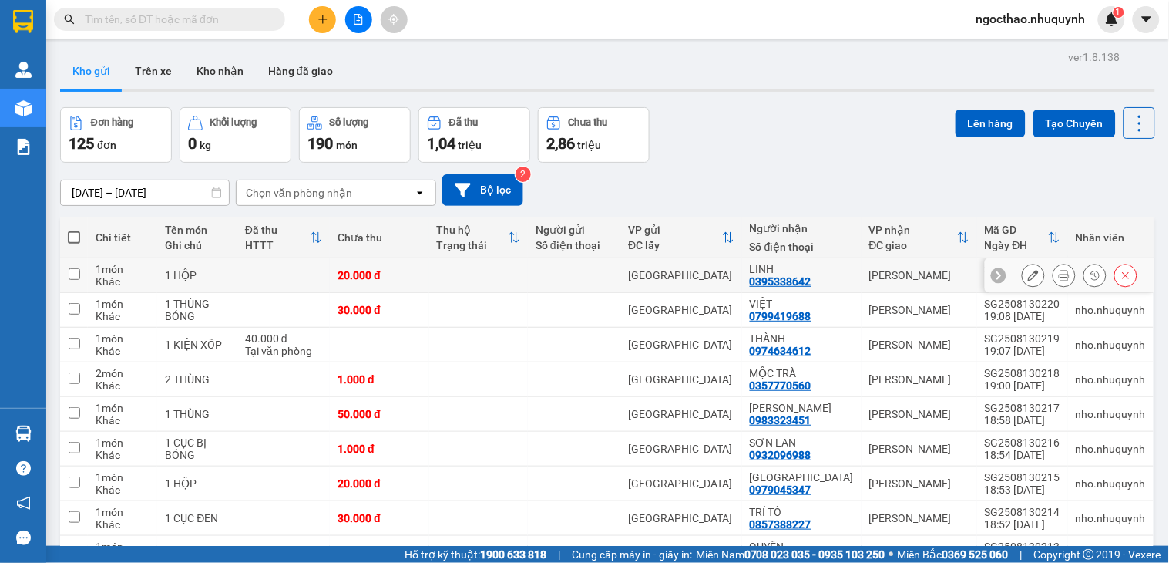
click at [1059, 274] on icon at bounding box center [1064, 275] width 11 height 11
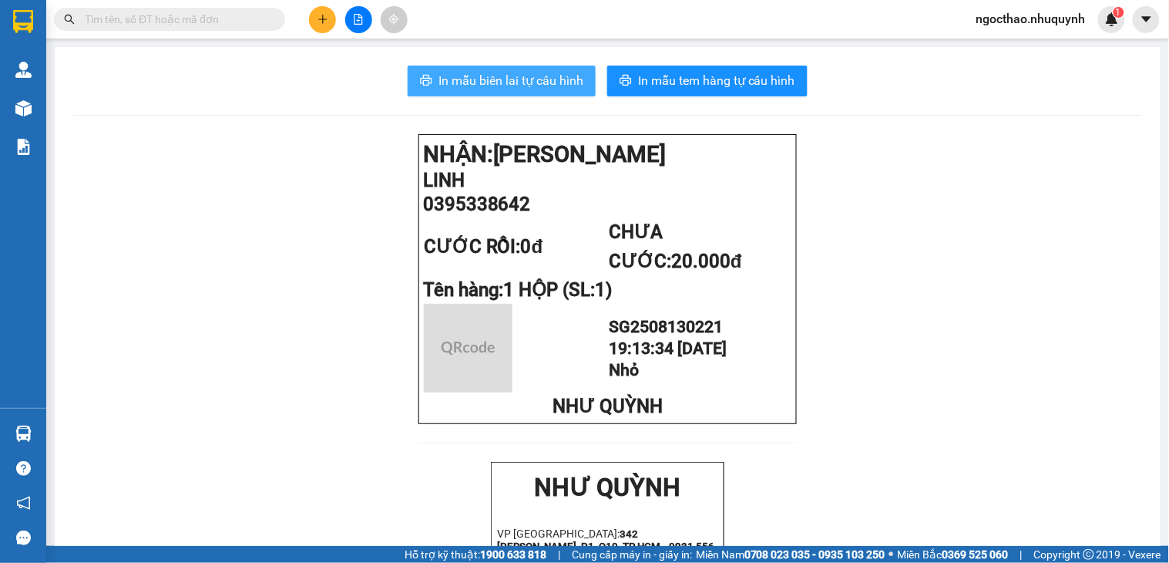
click at [514, 66] on button "In mẫu biên lai tự cấu hình" at bounding box center [502, 81] width 188 height 31
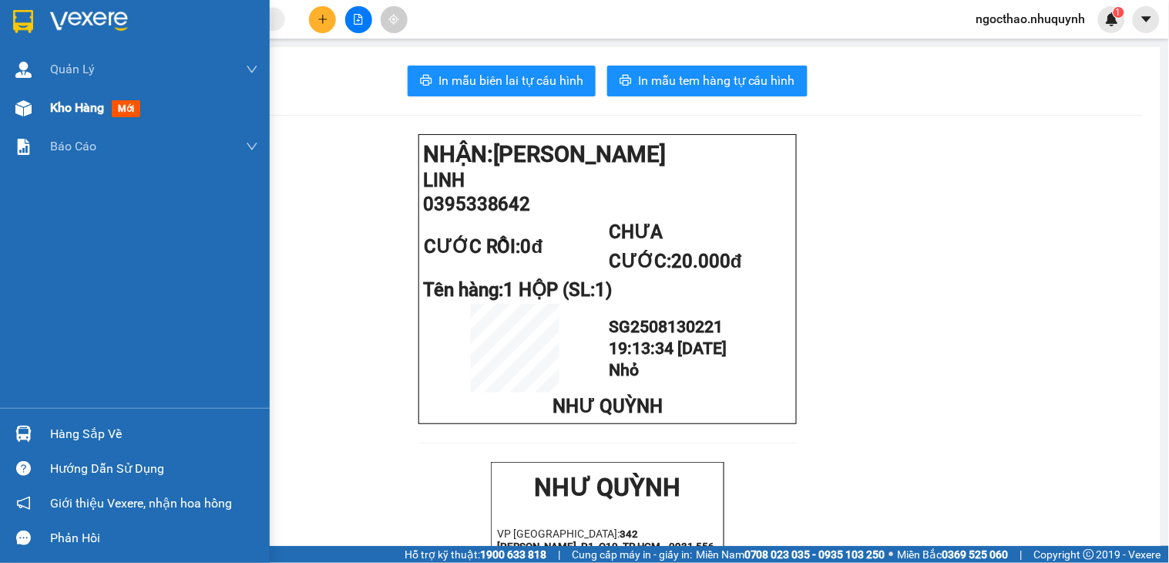
click at [77, 104] on span "Kho hàng" at bounding box center [77, 107] width 54 height 15
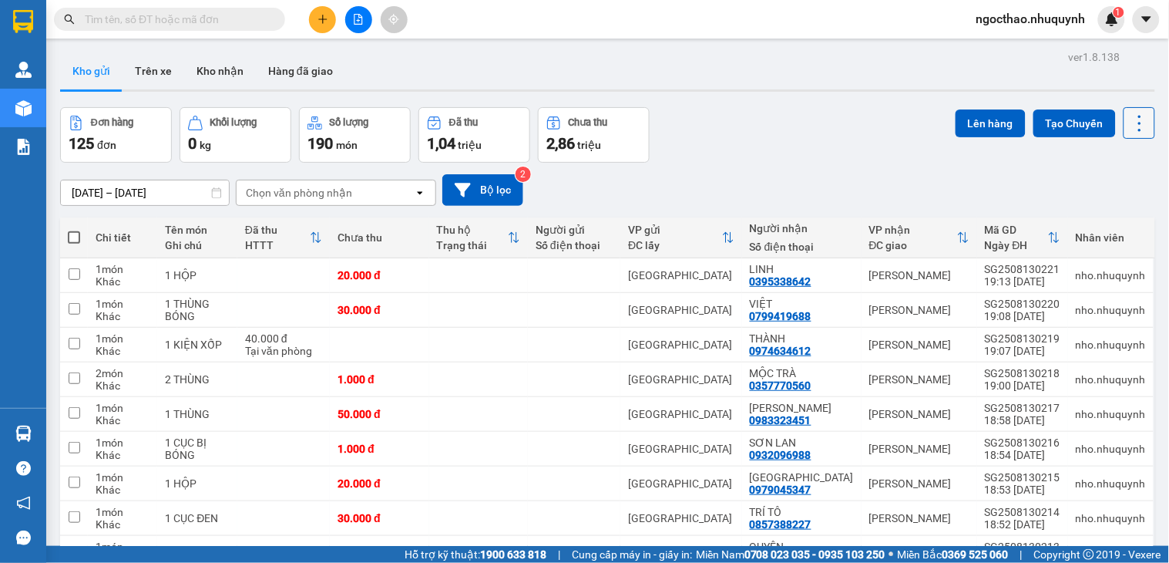
click at [1127, 109] on button at bounding box center [1140, 123] width 32 height 32
click at [1095, 225] on span "Làm mới" at bounding box center [1103, 220] width 42 height 15
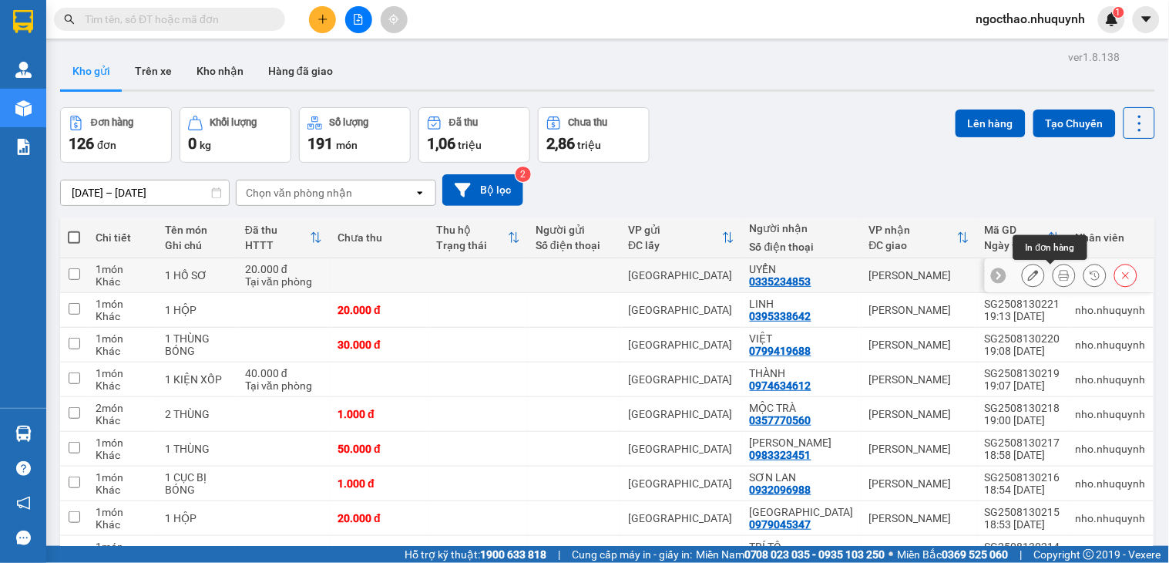
click at [1056, 274] on button at bounding box center [1064, 275] width 22 height 27
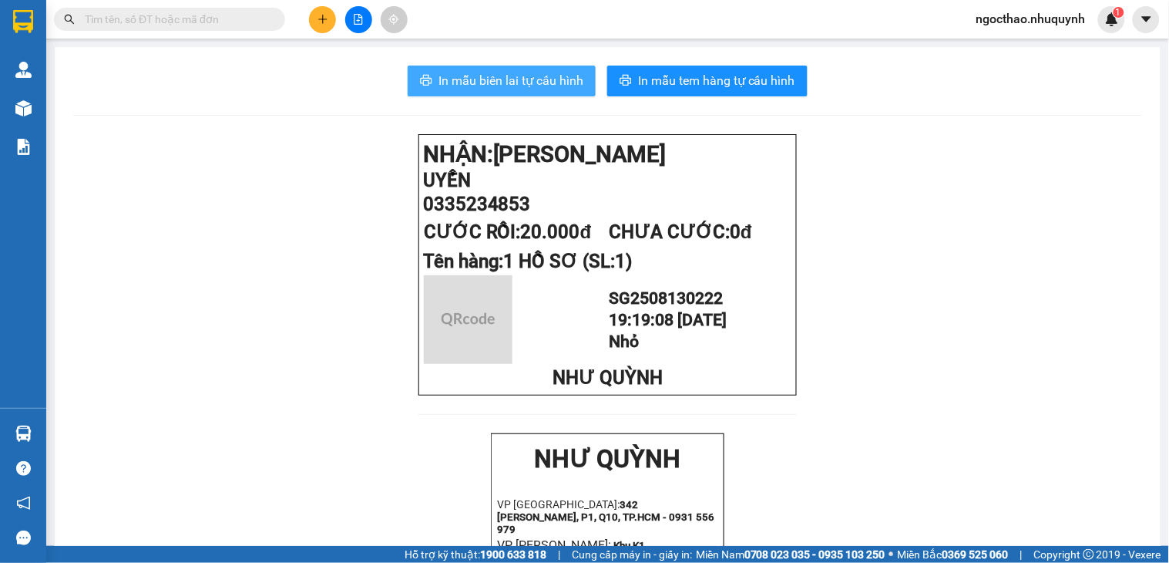
click at [513, 82] on span "In mẫu biên lai tự cấu hình" at bounding box center [510, 80] width 145 height 19
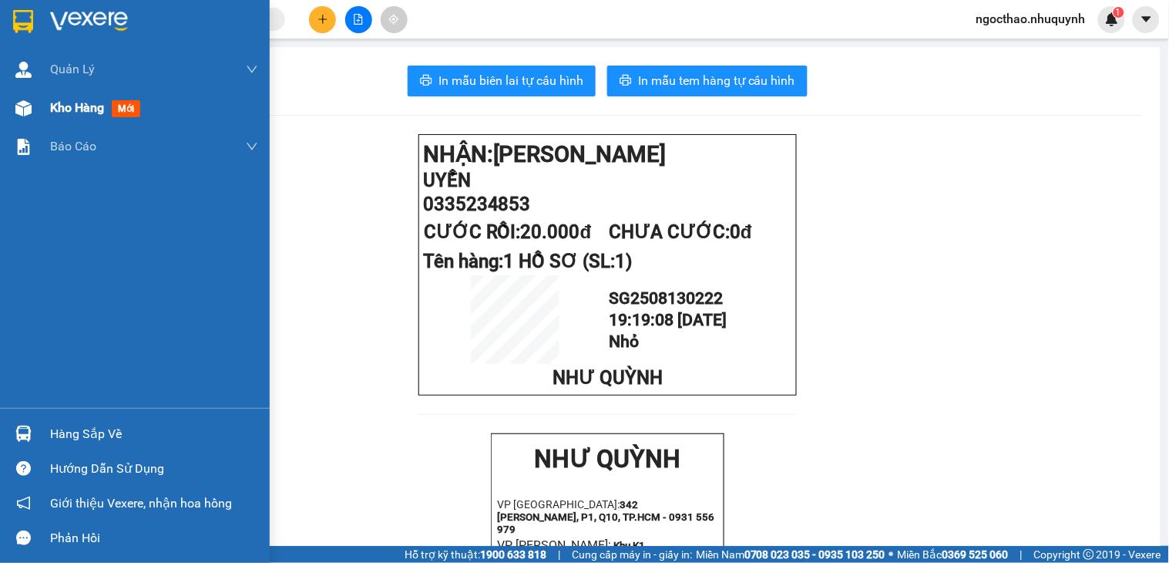
click at [62, 119] on div "Kho hàng mới" at bounding box center [154, 108] width 208 height 39
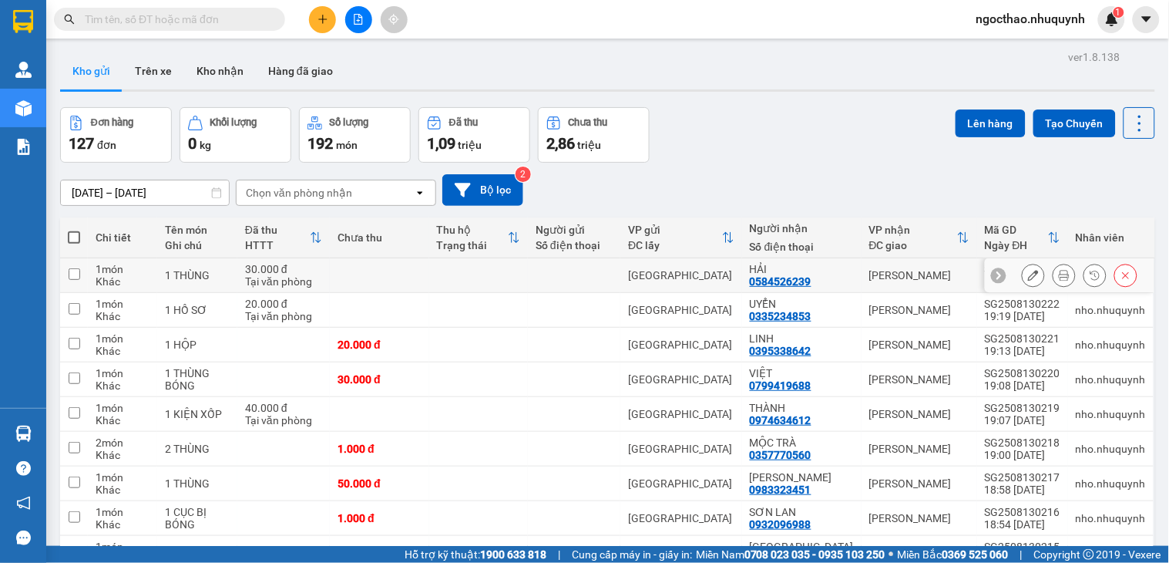
click at [1059, 278] on icon at bounding box center [1064, 275] width 11 height 11
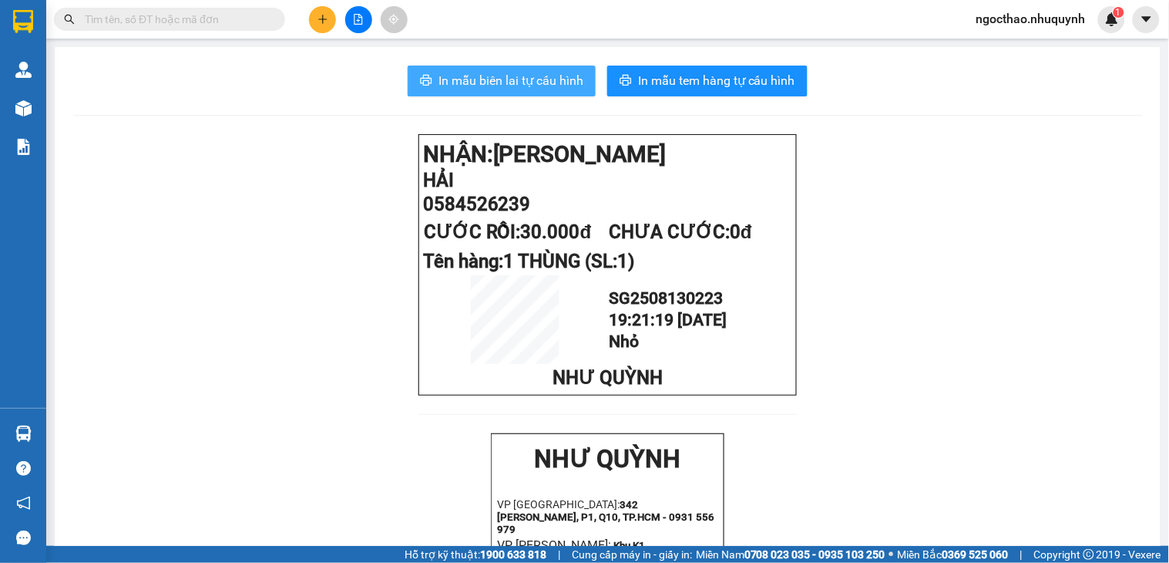
click at [560, 87] on span "In mẫu biên lai tự cấu hình" at bounding box center [510, 80] width 145 height 19
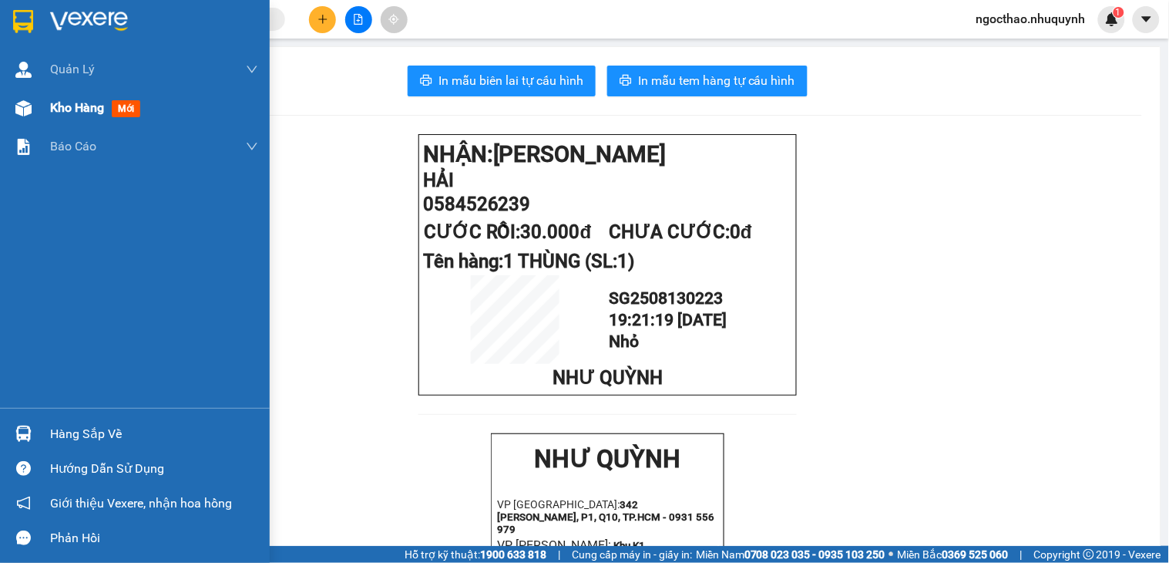
click at [94, 102] on span "Kho hàng" at bounding box center [77, 107] width 54 height 15
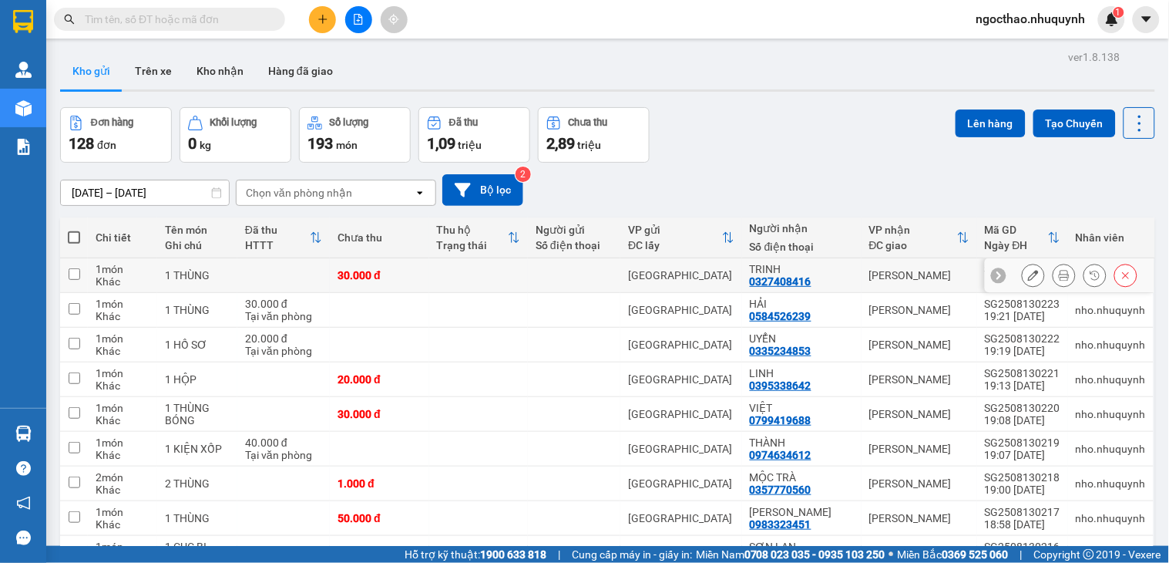
click at [1059, 281] on icon at bounding box center [1064, 275] width 11 height 11
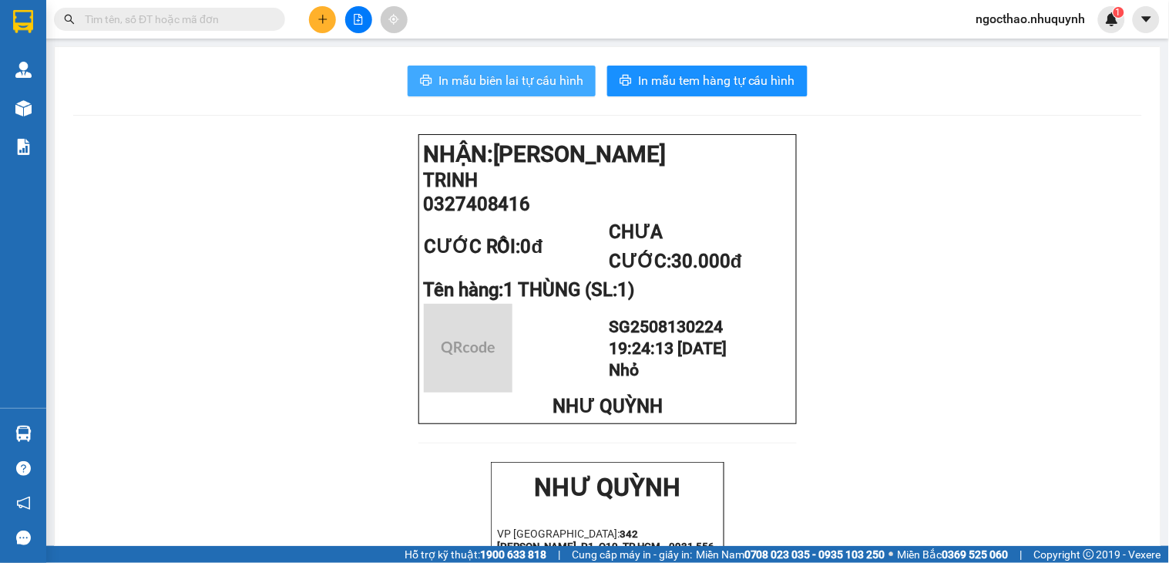
click at [511, 93] on button "In mẫu biên lai tự cấu hình" at bounding box center [502, 81] width 188 height 31
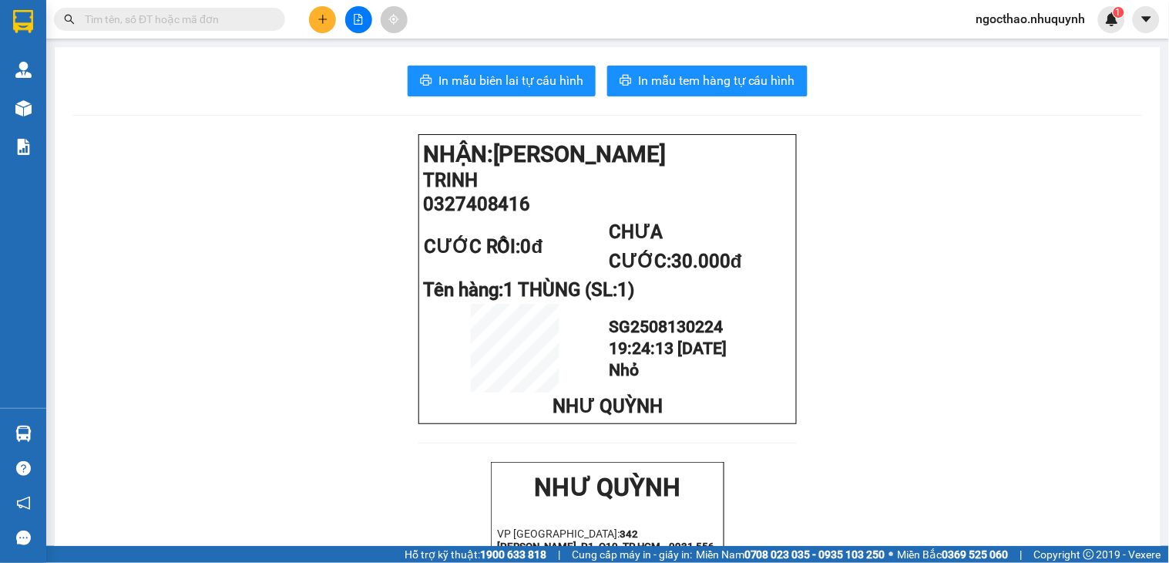
drag, startPoint x: 85, startPoint y: 113, endPoint x: 72, endPoint y: 110, distance: 12.5
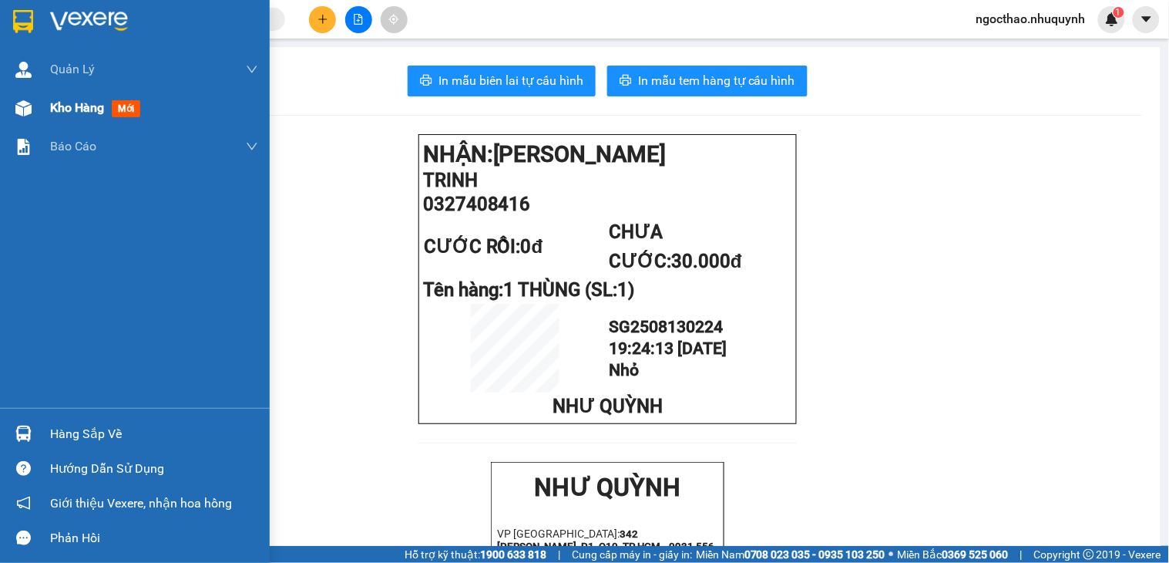
click at [31, 95] on div at bounding box center [23, 108] width 27 height 27
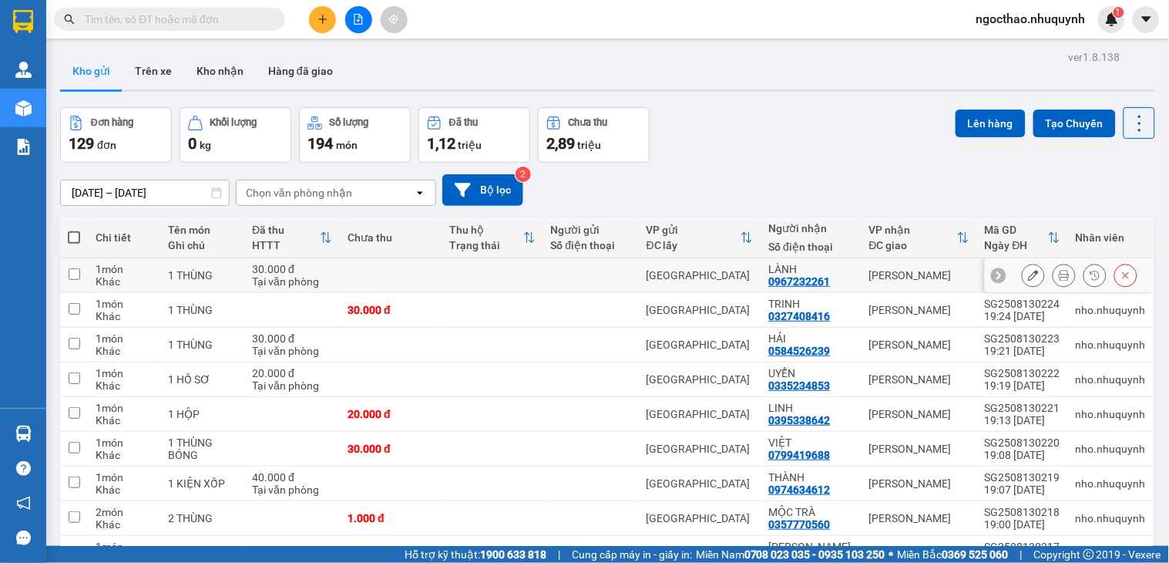
click at [1053, 270] on button at bounding box center [1064, 275] width 22 height 27
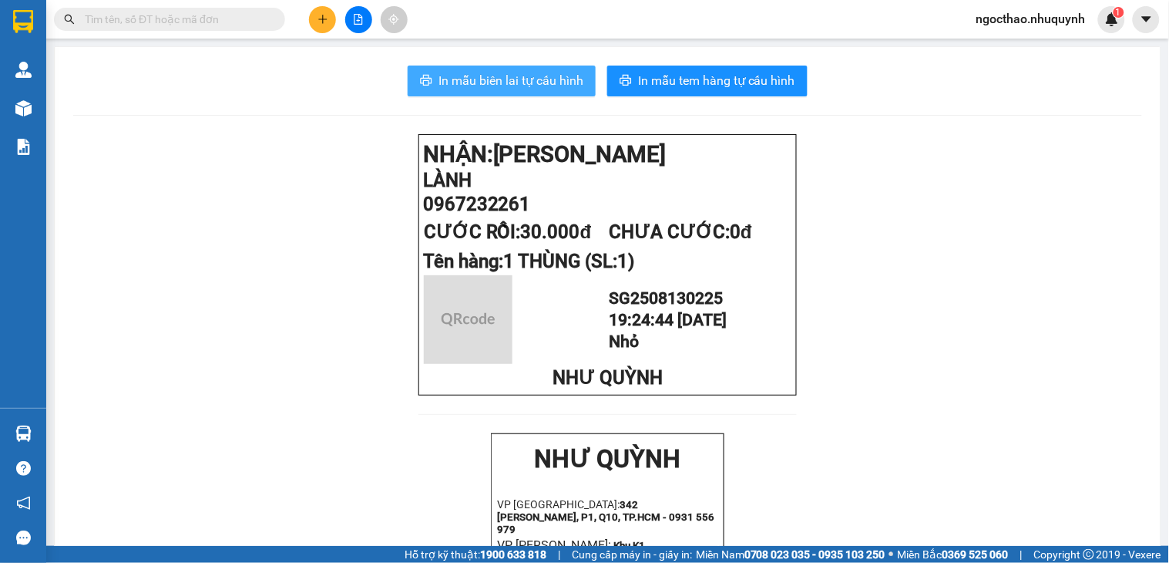
click at [529, 82] on span "In mẫu biên lai tự cấu hình" at bounding box center [510, 80] width 145 height 19
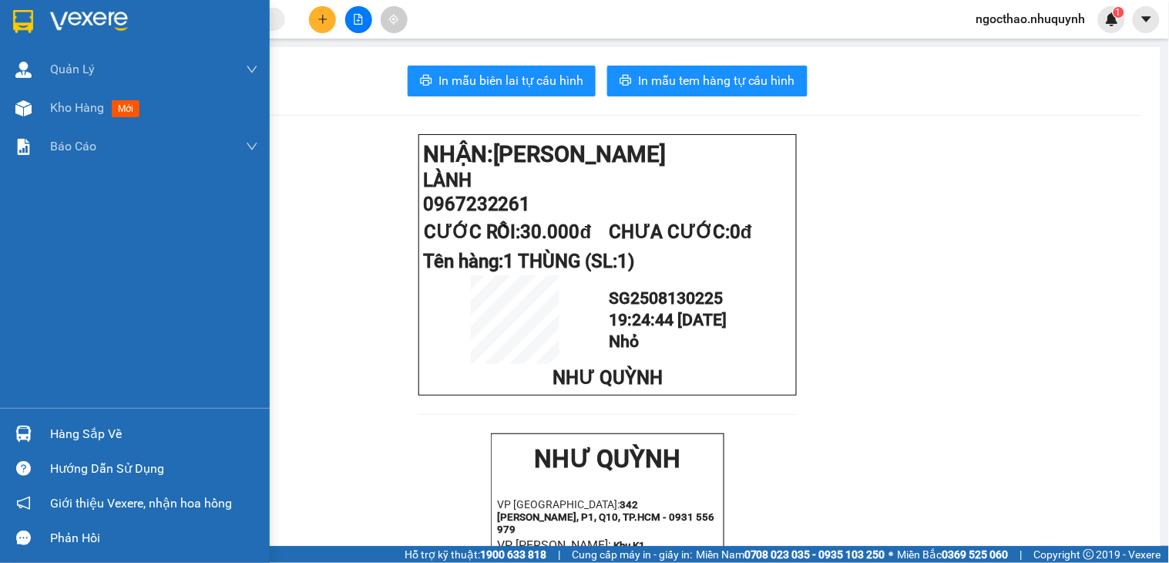
drag, startPoint x: 45, startPoint y: 113, endPoint x: 850, endPoint y: 2, distance: 812.8
click at [45, 113] on div "Kho hàng mới" at bounding box center [135, 108] width 270 height 39
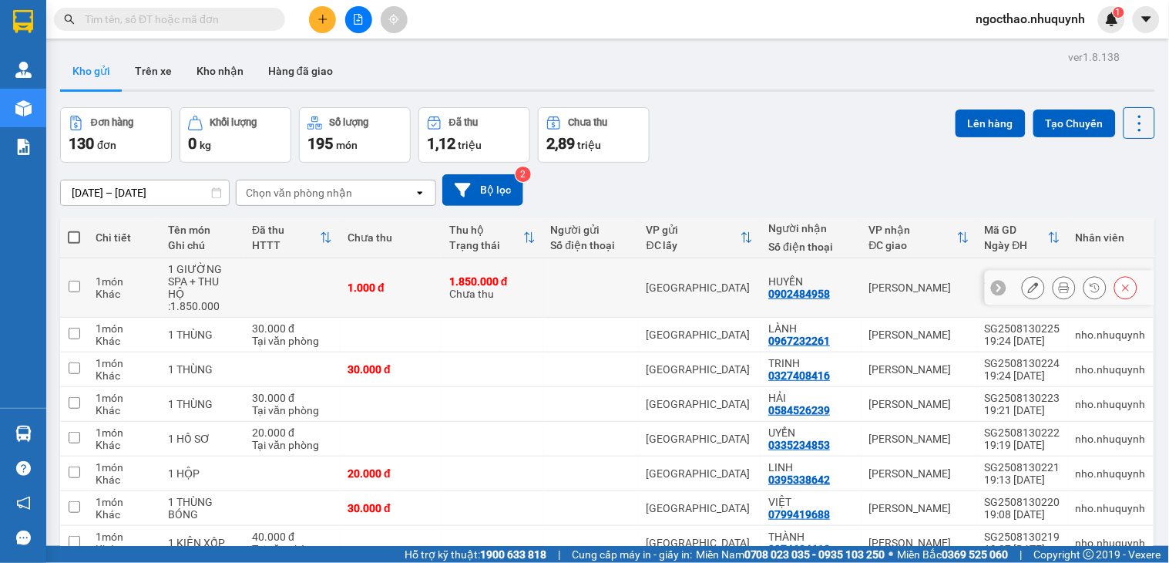
click at [1059, 282] on icon at bounding box center [1064, 287] width 11 height 11
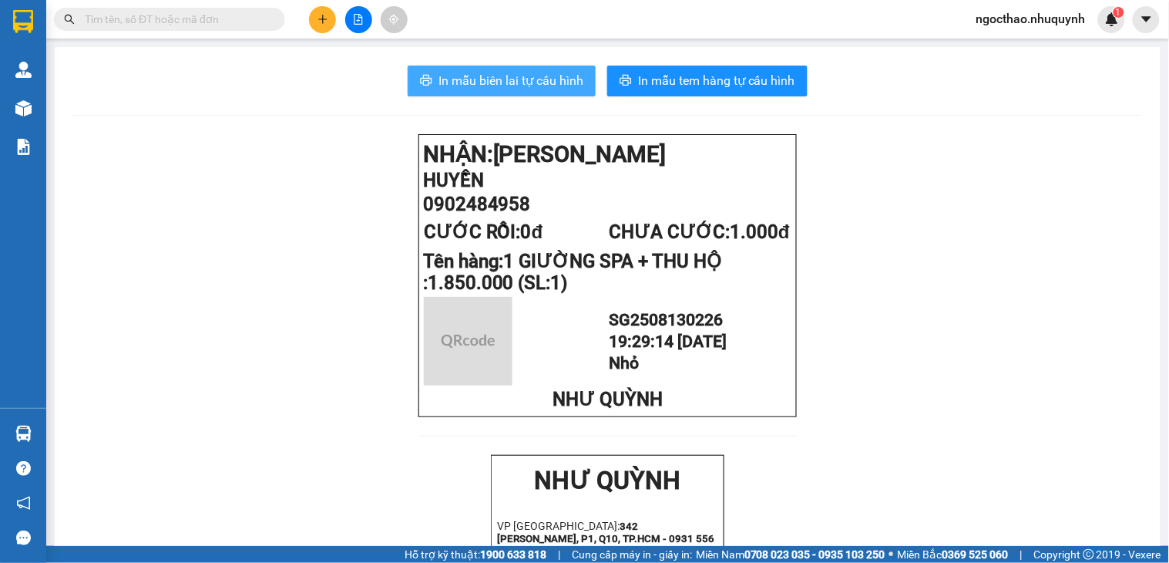
drag, startPoint x: 544, startPoint y: 65, endPoint x: 553, endPoint y: 71, distance: 10.5
click at [543, 66] on button "In mẫu biên lai tự cấu hình" at bounding box center [502, 81] width 188 height 31
drag, startPoint x: 555, startPoint y: 72, endPoint x: 769, endPoint y: 226, distance: 263.9
click at [556, 73] on span "In mẫu biên lai tự cấu hình" at bounding box center [510, 80] width 145 height 19
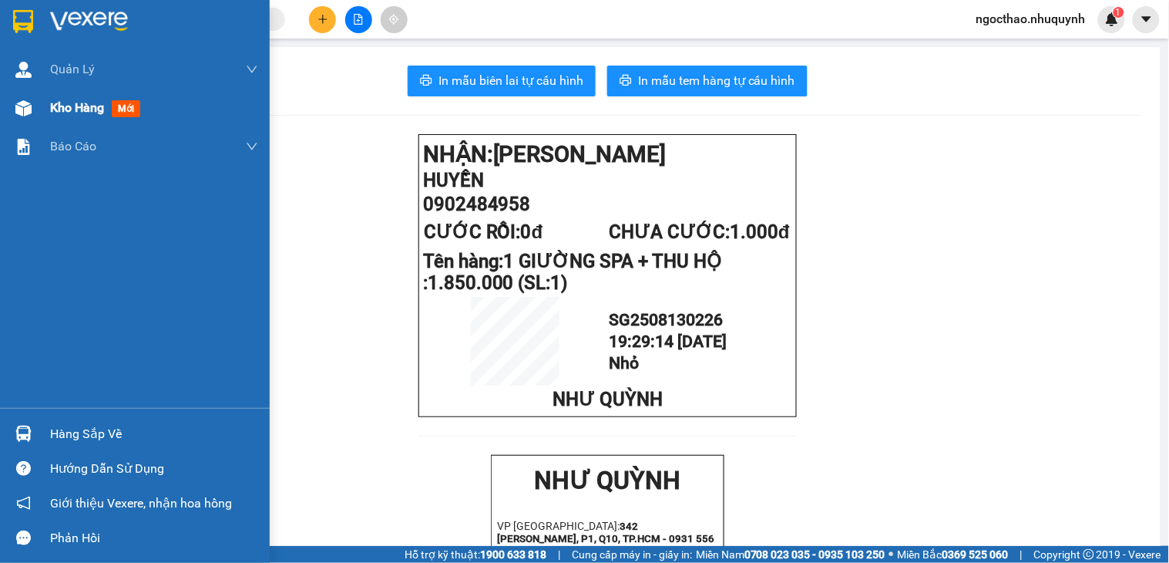
click at [85, 117] on div "Kho hàng mới" at bounding box center [98, 107] width 96 height 19
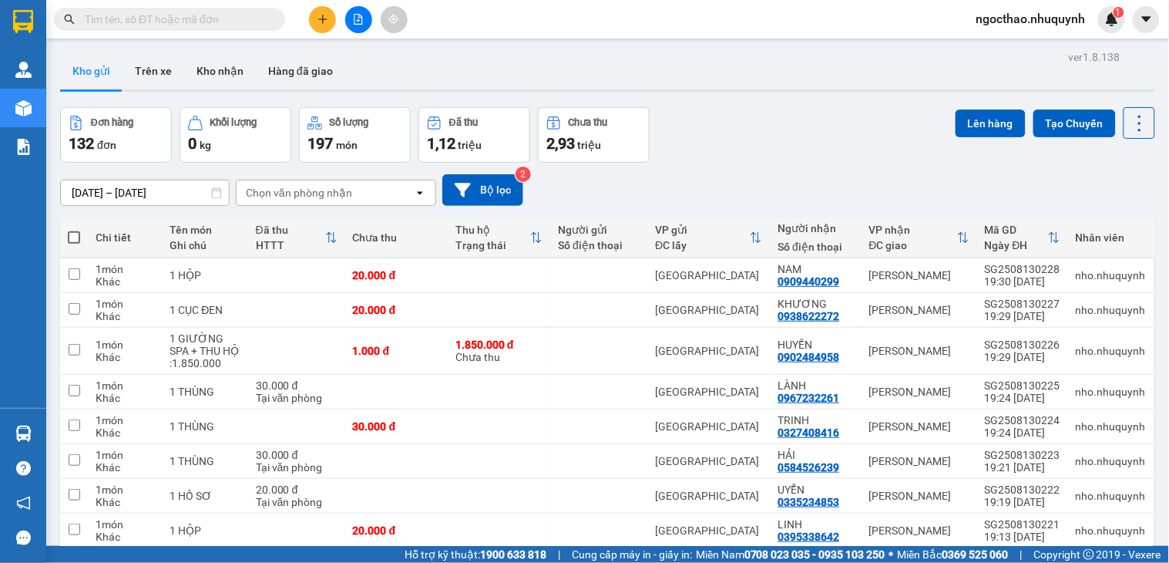
drag, startPoint x: 1045, startPoint y: 278, endPoint x: 973, endPoint y: 179, distance: 122.6
click at [973, 179] on div "ver 1.8.138 Kho gửi Trên xe Kho nhận Hàng đã giao Đơn hàng 132 đơn Khối lượng 0…" at bounding box center [607, 359] width 1107 height 627
click at [1053, 318] on button at bounding box center [1064, 310] width 22 height 27
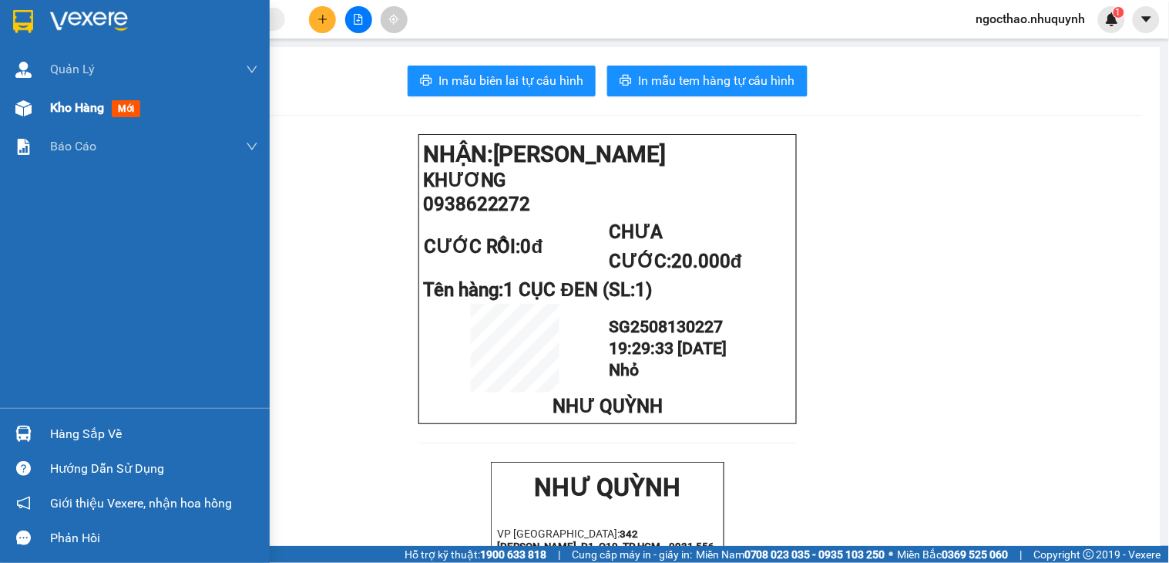
click at [59, 109] on span "Kho hàng" at bounding box center [77, 107] width 54 height 15
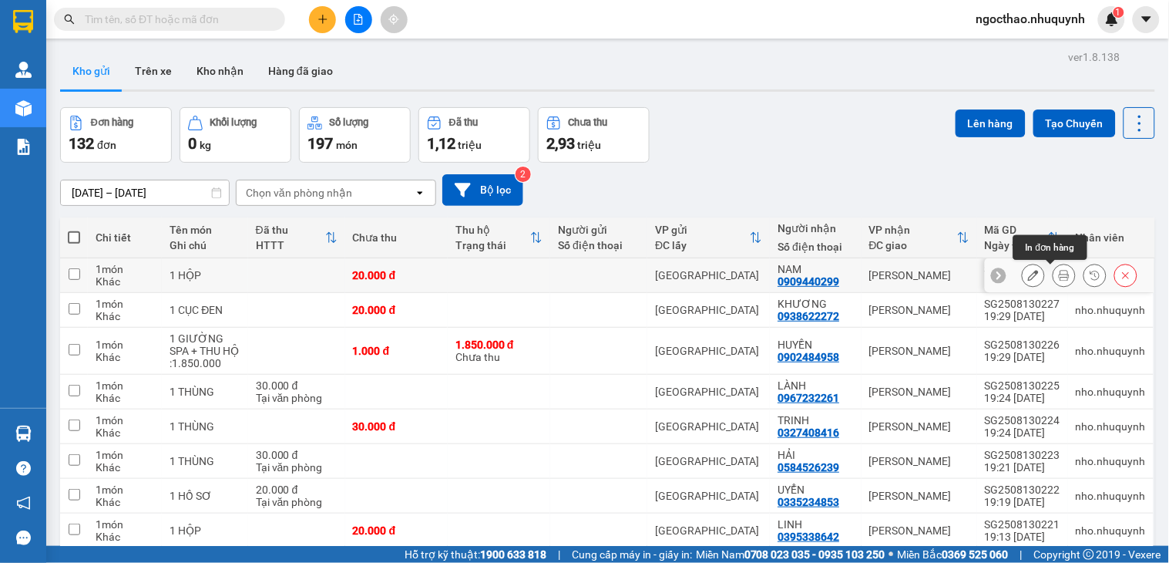
click at [1059, 274] on icon at bounding box center [1064, 275] width 11 height 11
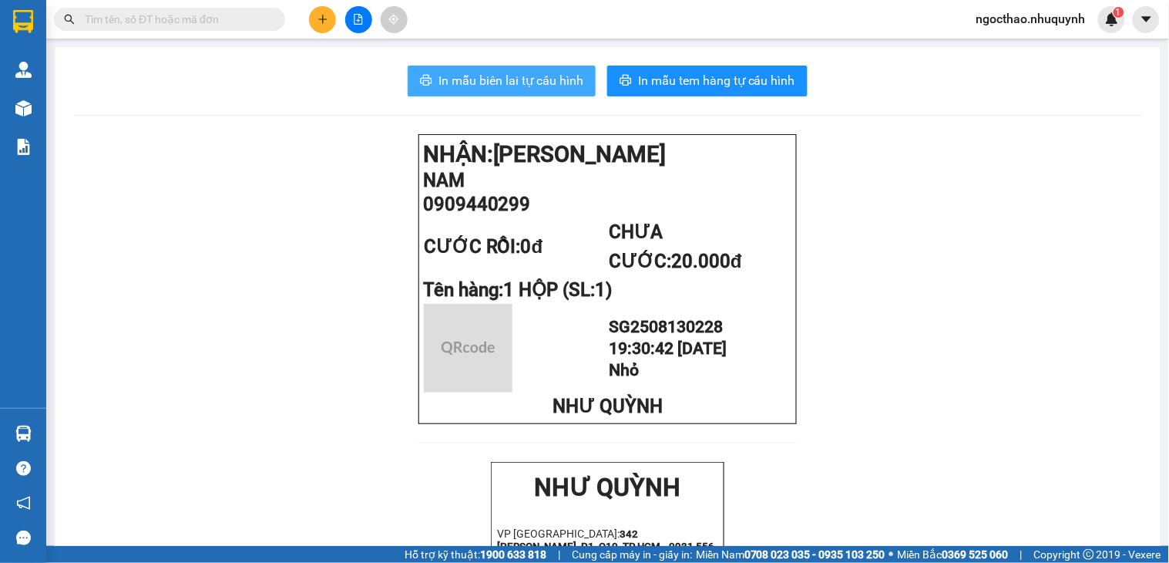
click at [464, 81] on span "In mẫu biên lai tự cấu hình" at bounding box center [510, 80] width 145 height 19
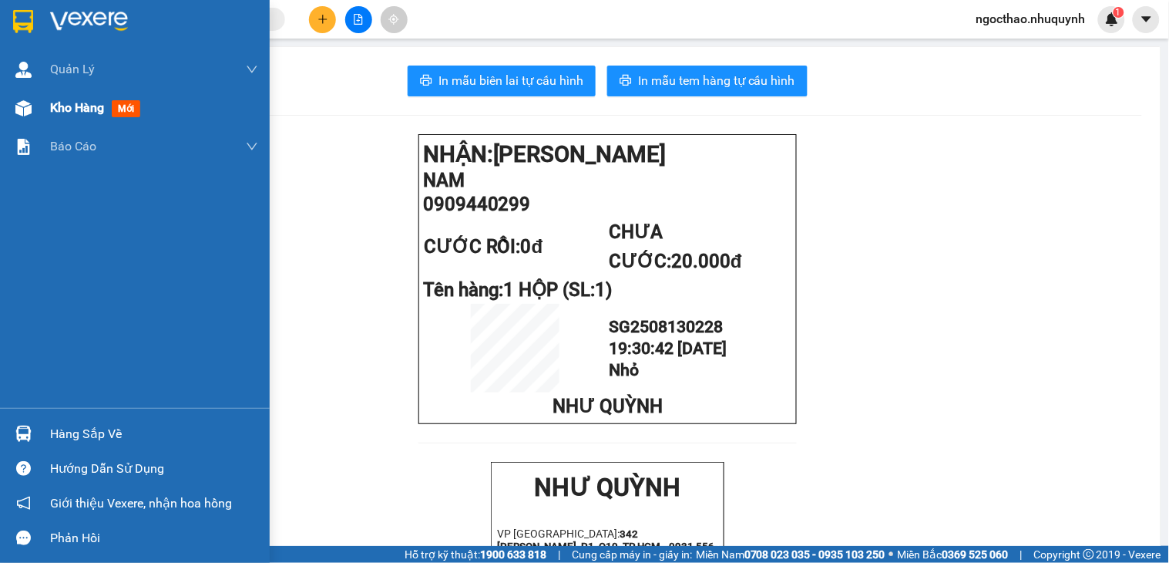
click at [59, 108] on span "Kho hàng" at bounding box center [77, 107] width 54 height 15
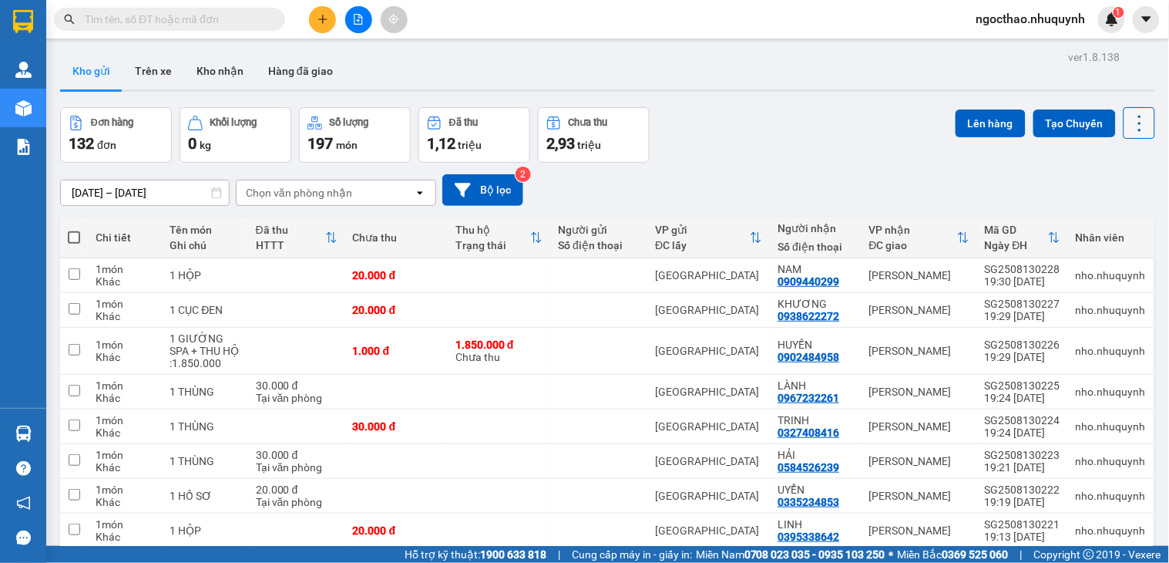
click at [1129, 116] on icon at bounding box center [1140, 124] width 22 height 22
click at [1111, 221] on span "Làm mới" at bounding box center [1103, 220] width 42 height 15
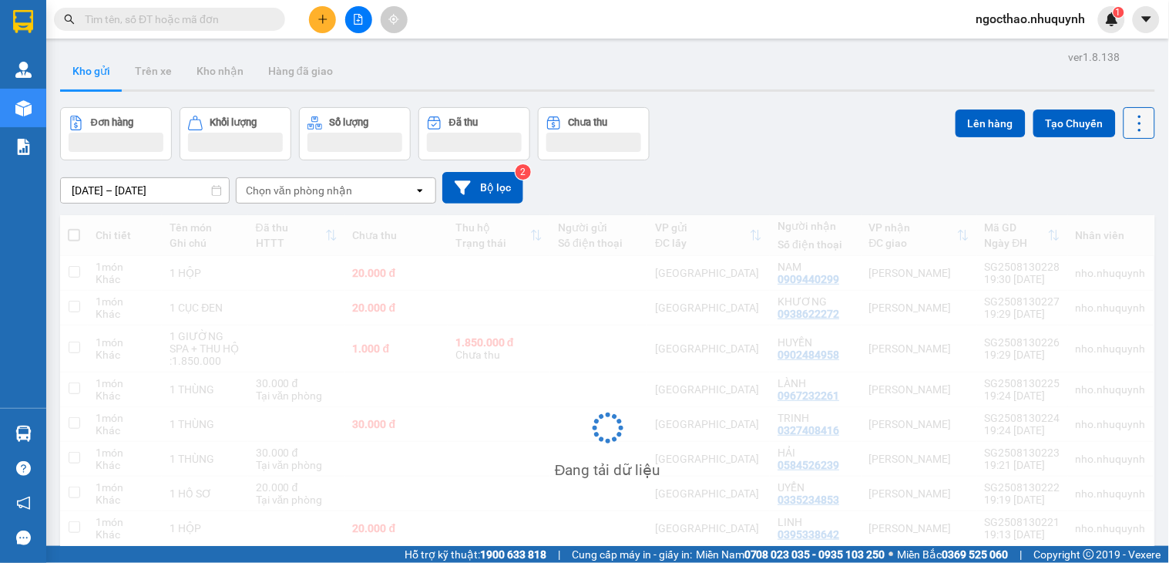
click at [1124, 129] on button at bounding box center [1140, 123] width 32 height 32
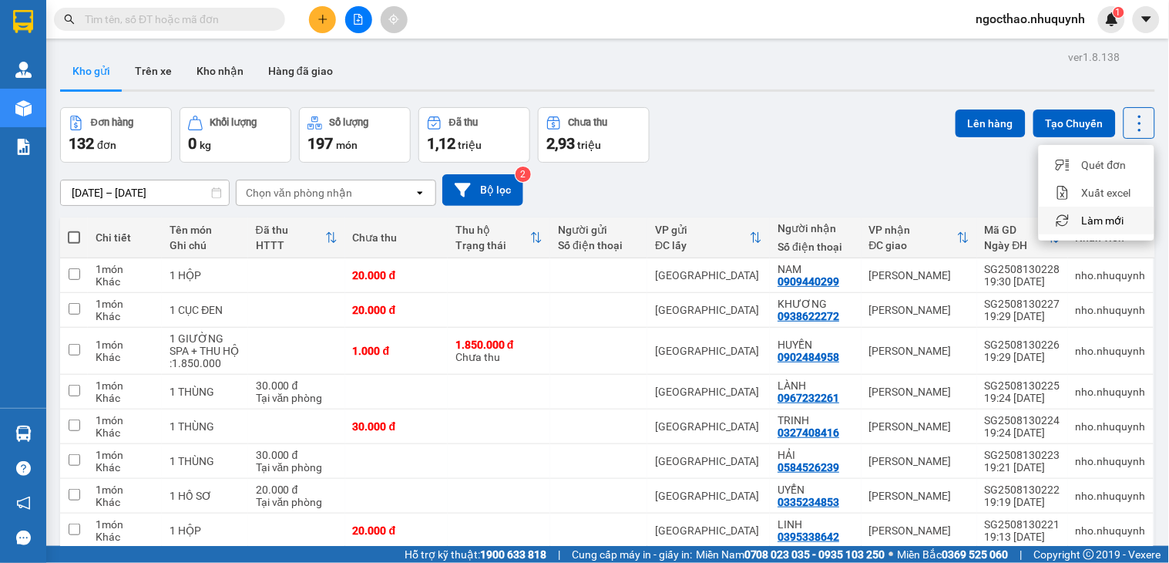
click at [1096, 225] on span "Làm mới" at bounding box center [1103, 220] width 42 height 15
click at [1129, 113] on icon at bounding box center [1140, 124] width 22 height 22
click at [1104, 220] on span "Làm mới" at bounding box center [1103, 220] width 42 height 15
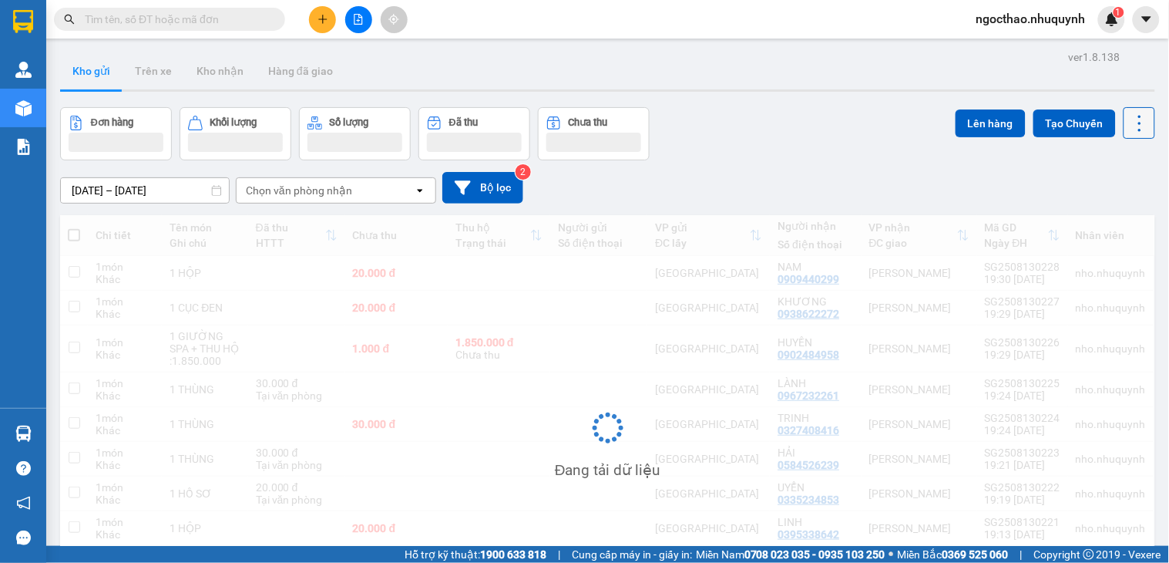
click at [1129, 127] on icon at bounding box center [1140, 124] width 22 height 22
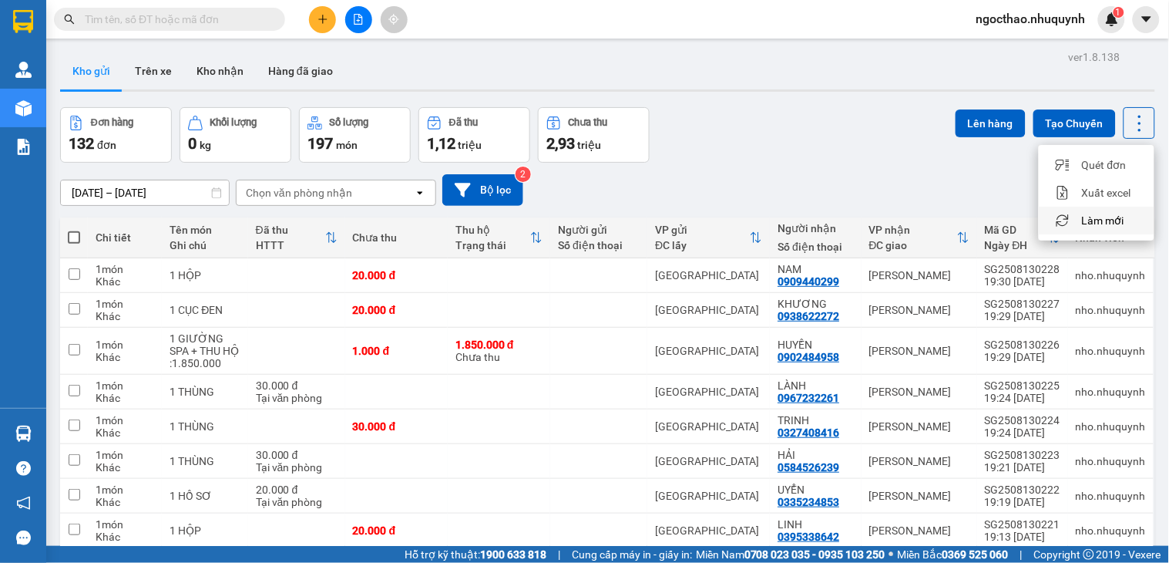
click at [1088, 220] on span "Làm mới" at bounding box center [1103, 220] width 42 height 15
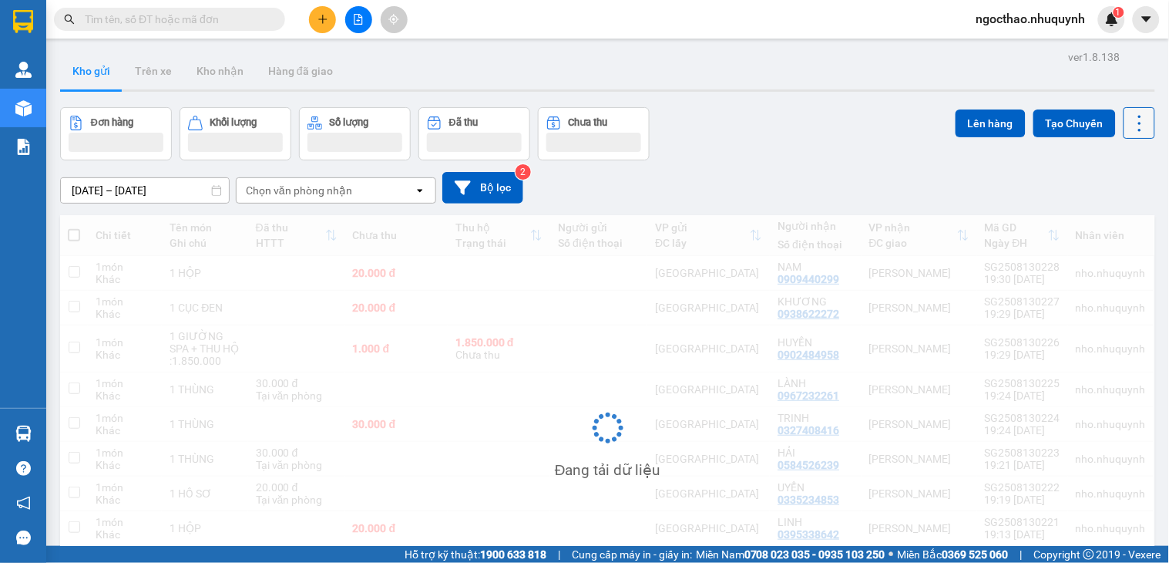
click at [1131, 119] on icon at bounding box center [1140, 124] width 22 height 22
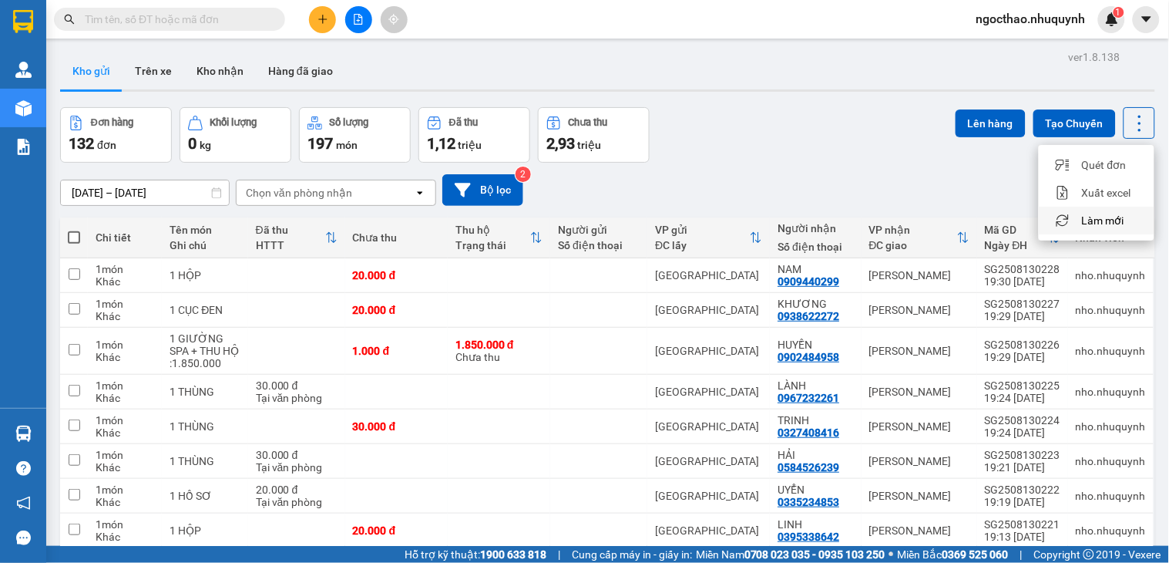
click at [1103, 217] on span "Làm mới" at bounding box center [1103, 220] width 42 height 15
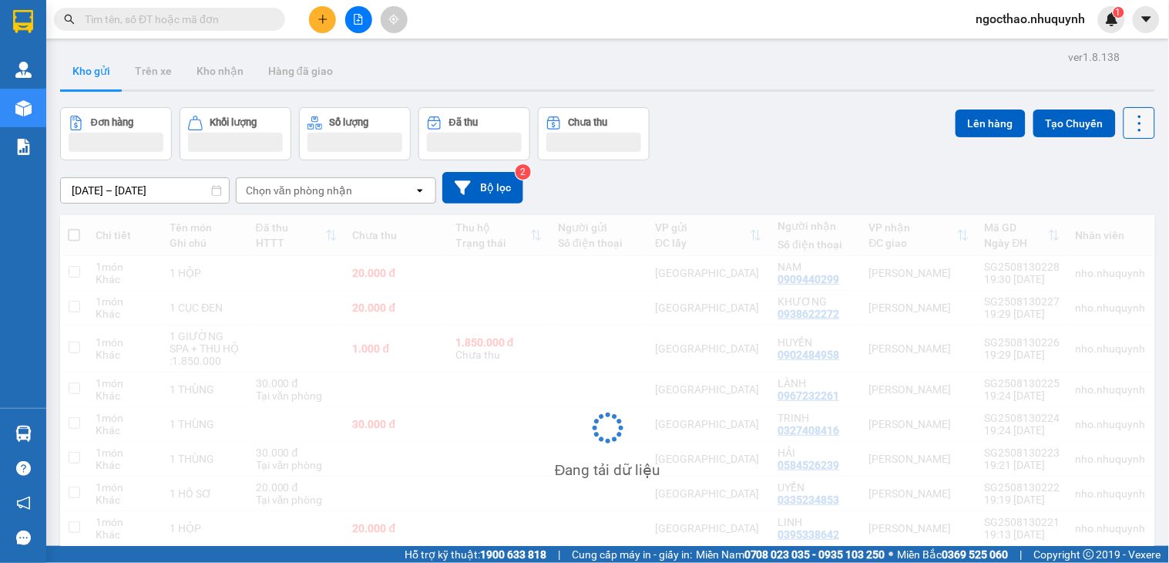
click at [1124, 136] on button at bounding box center [1140, 123] width 32 height 32
click at [1133, 118] on icon at bounding box center [1140, 124] width 22 height 22
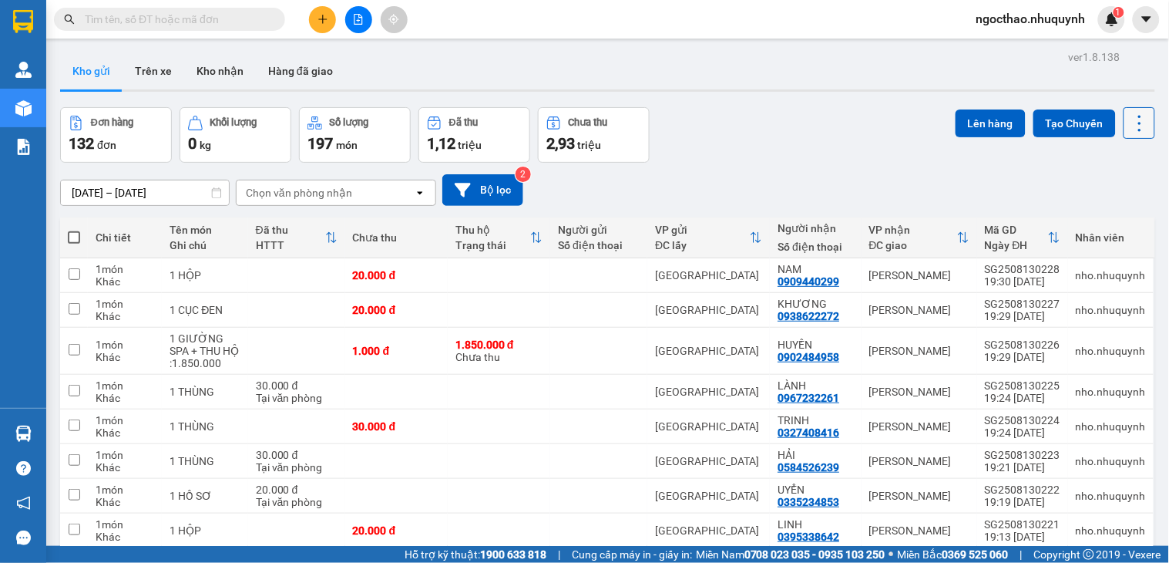
click at [1138, 117] on icon at bounding box center [1139, 123] width 3 height 16
click at [1107, 218] on span "Làm mới" at bounding box center [1103, 220] width 42 height 15
click at [1134, 125] on icon at bounding box center [1140, 124] width 22 height 22
click at [1103, 222] on span "Làm mới" at bounding box center [1103, 220] width 42 height 15
drag, startPoint x: 1122, startPoint y: 134, endPoint x: 1122, endPoint y: 125, distance: 9.2
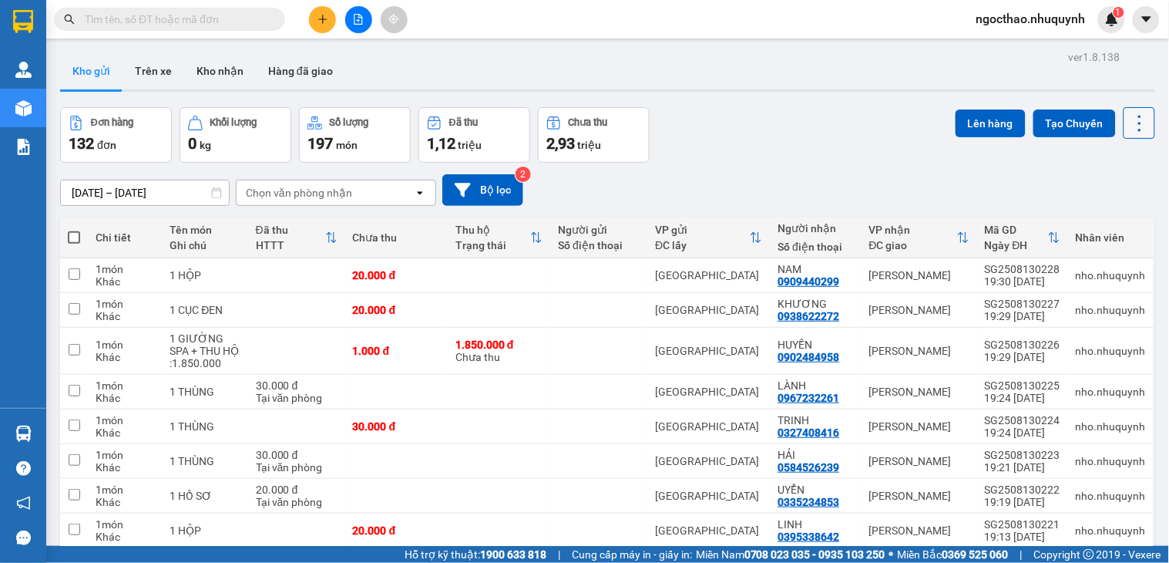
click at [1124, 126] on button at bounding box center [1140, 123] width 32 height 32
click at [1129, 125] on icon at bounding box center [1140, 124] width 22 height 22
click at [1129, 129] on icon at bounding box center [1140, 124] width 22 height 22
click at [1116, 220] on span "Làm mới" at bounding box center [1103, 220] width 42 height 15
click at [1129, 122] on icon at bounding box center [1140, 124] width 22 height 22
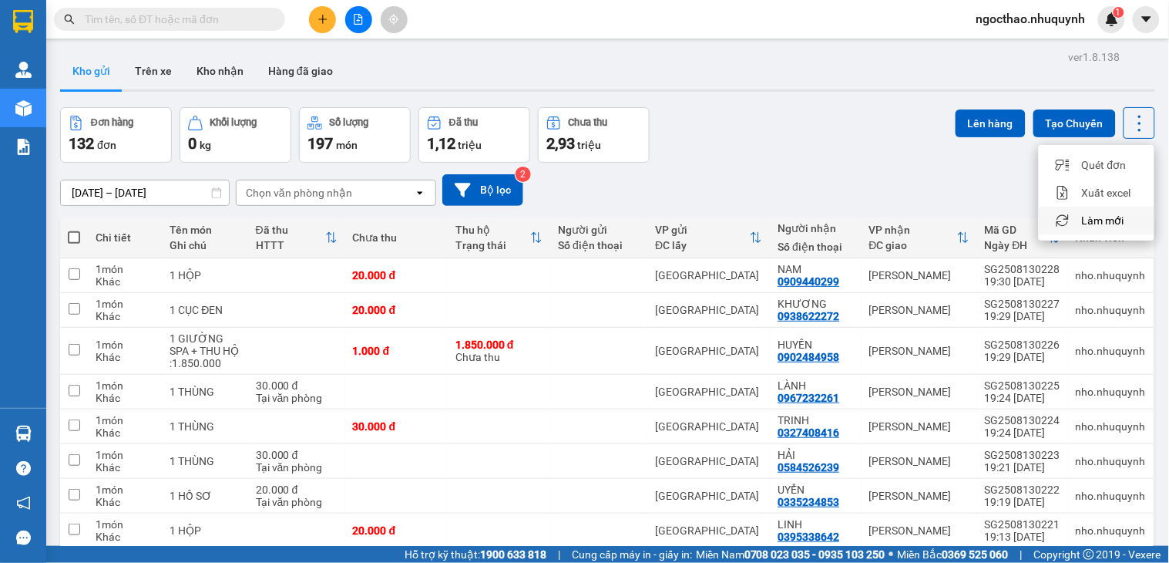
click at [1097, 220] on span "Làm mới" at bounding box center [1103, 220] width 42 height 15
click at [1129, 119] on icon at bounding box center [1140, 124] width 22 height 22
click at [1120, 218] on span "Làm mới" at bounding box center [1103, 220] width 42 height 15
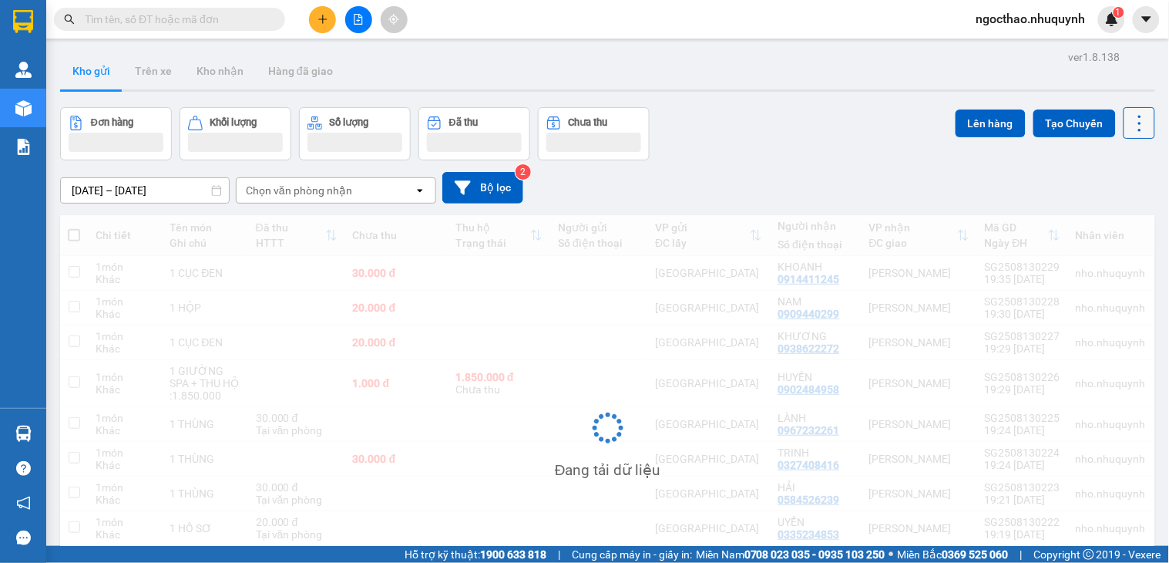
click at [1131, 126] on icon at bounding box center [1140, 124] width 22 height 22
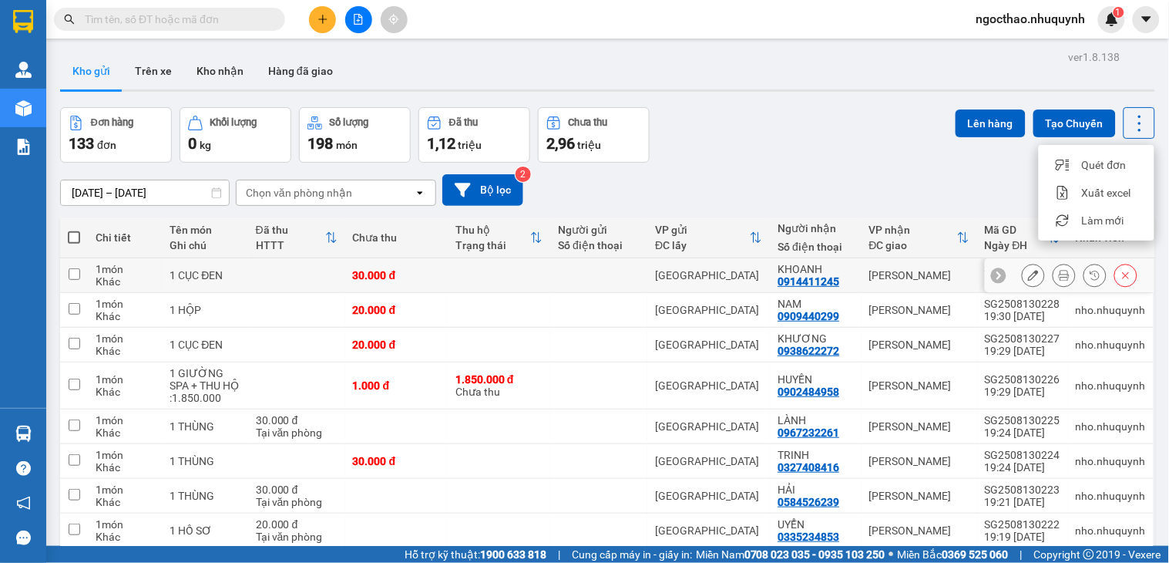
click at [1053, 282] on button at bounding box center [1064, 275] width 22 height 27
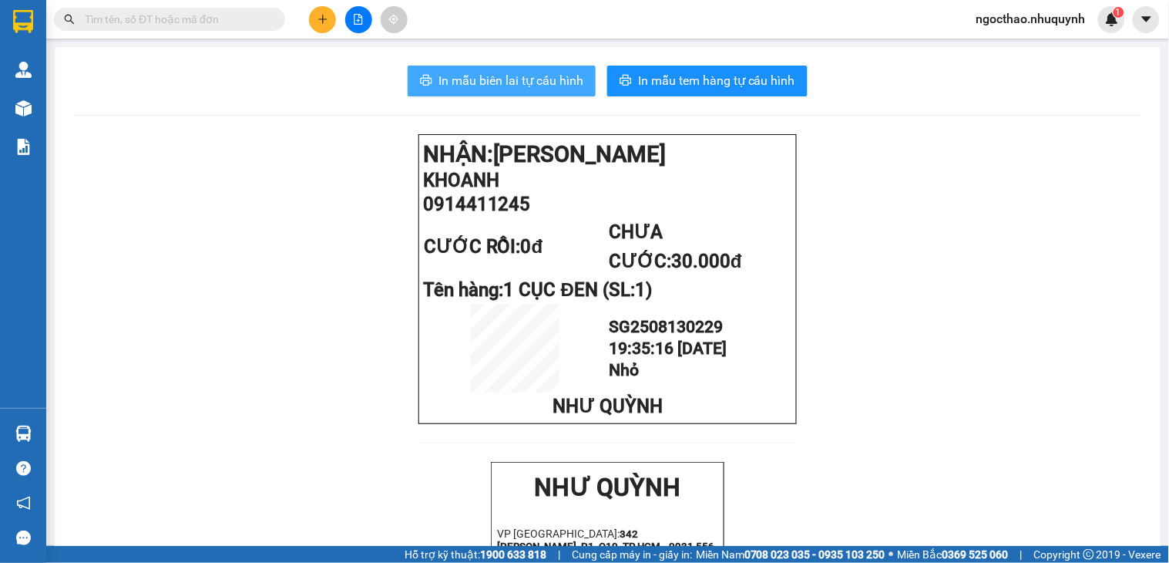
click at [533, 87] on span "In mẫu biên lai tự cấu hình" at bounding box center [510, 80] width 145 height 19
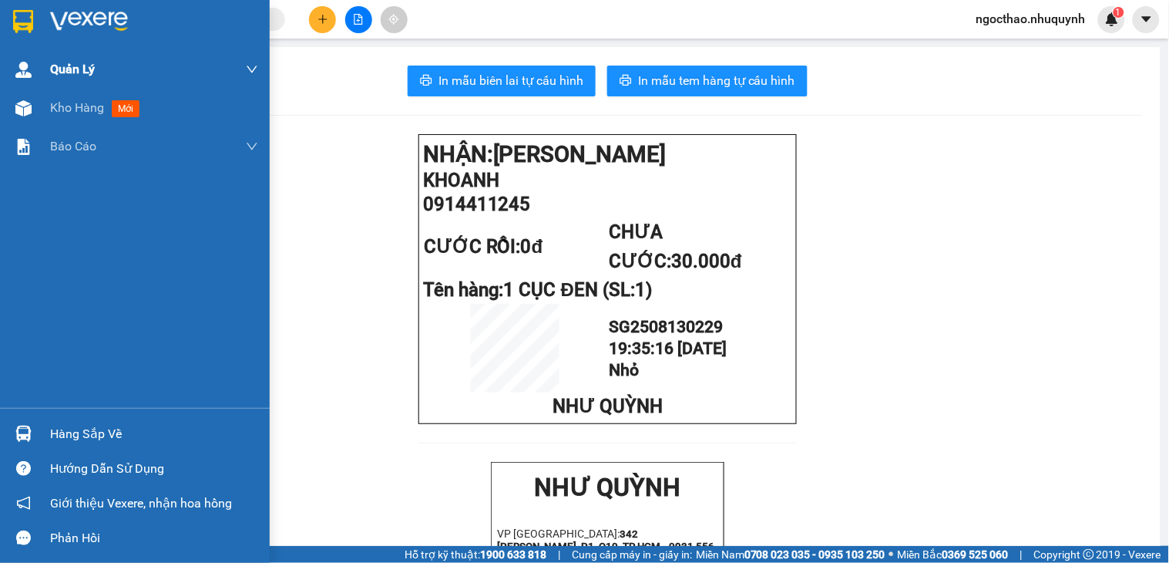
drag, startPoint x: 80, startPoint y: 89, endPoint x: 102, endPoint y: 85, distance: 21.9
click at [80, 89] on div "Kho hàng mới" at bounding box center [154, 108] width 208 height 39
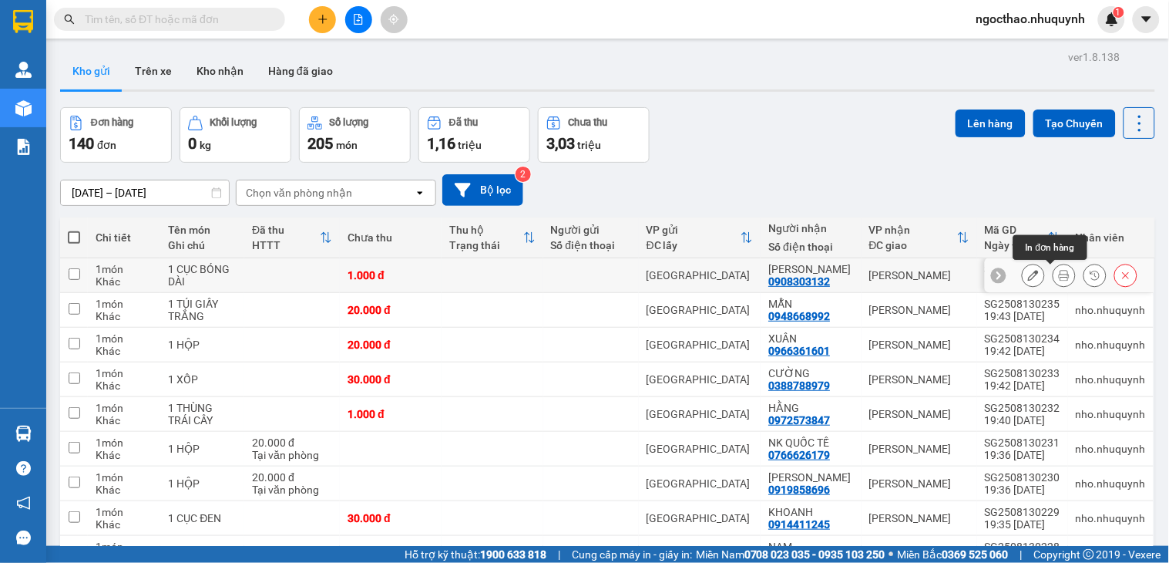
click at [1053, 276] on button at bounding box center [1064, 275] width 22 height 27
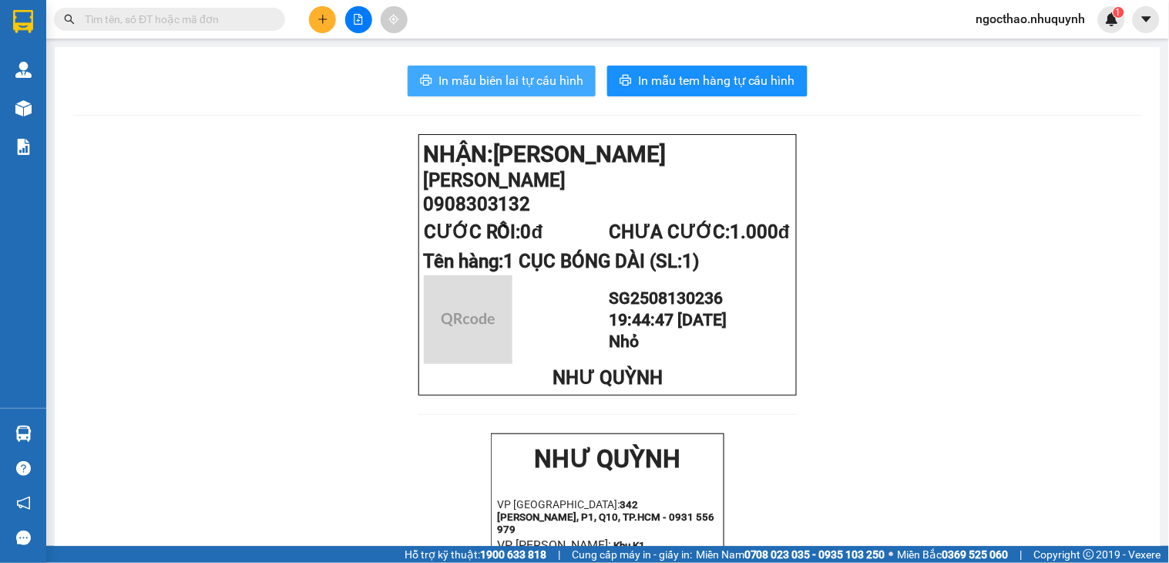
click at [529, 76] on span "In mẫu biên lai tự cấu hình" at bounding box center [510, 80] width 145 height 19
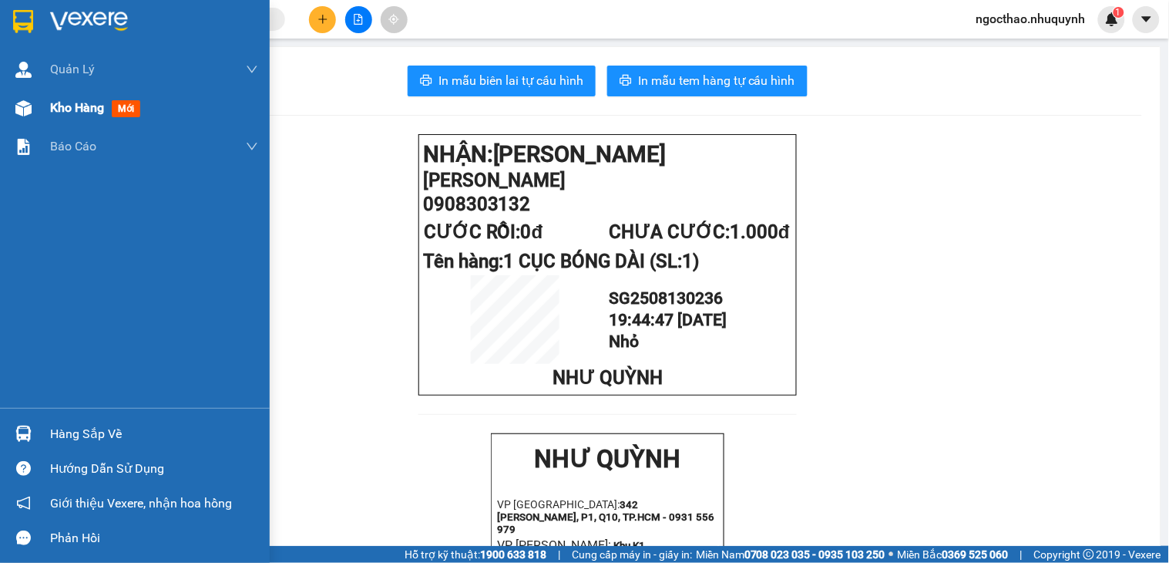
click at [66, 105] on span "Kho hàng" at bounding box center [77, 107] width 54 height 15
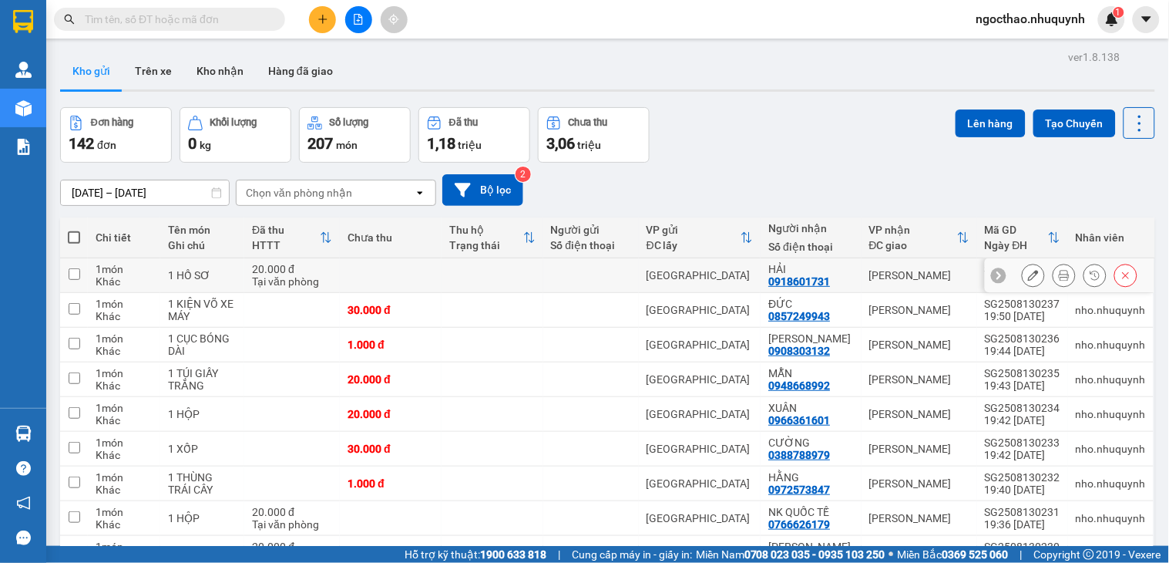
click at [1059, 274] on icon at bounding box center [1064, 275] width 11 height 11
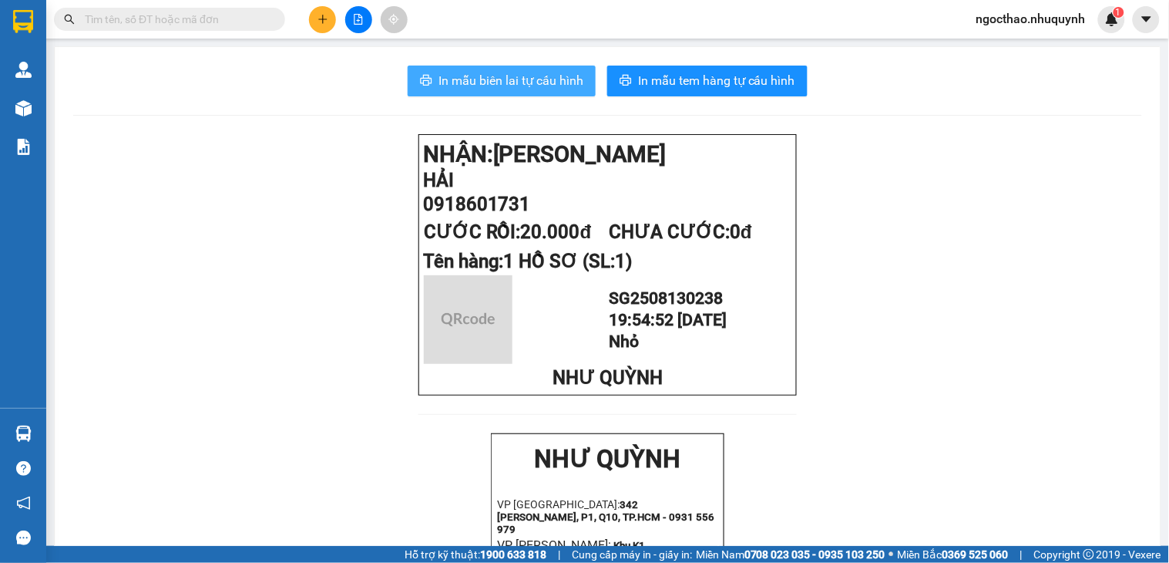
click at [511, 75] on span "In mẫu biên lai tự cấu hình" at bounding box center [510, 80] width 145 height 19
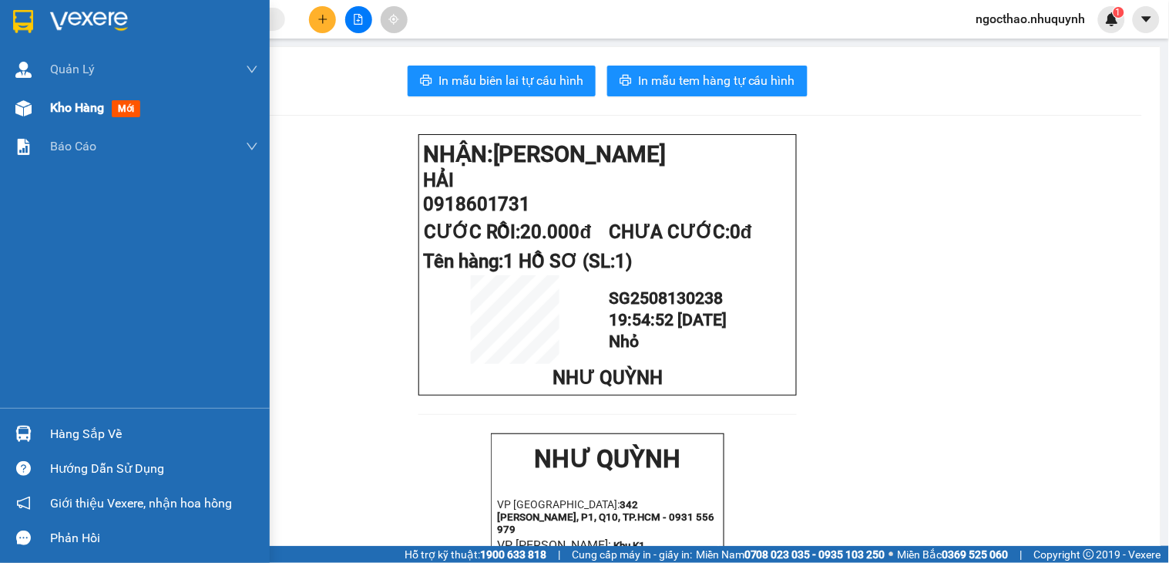
click at [46, 110] on div "Kho hàng mới" at bounding box center [135, 108] width 270 height 39
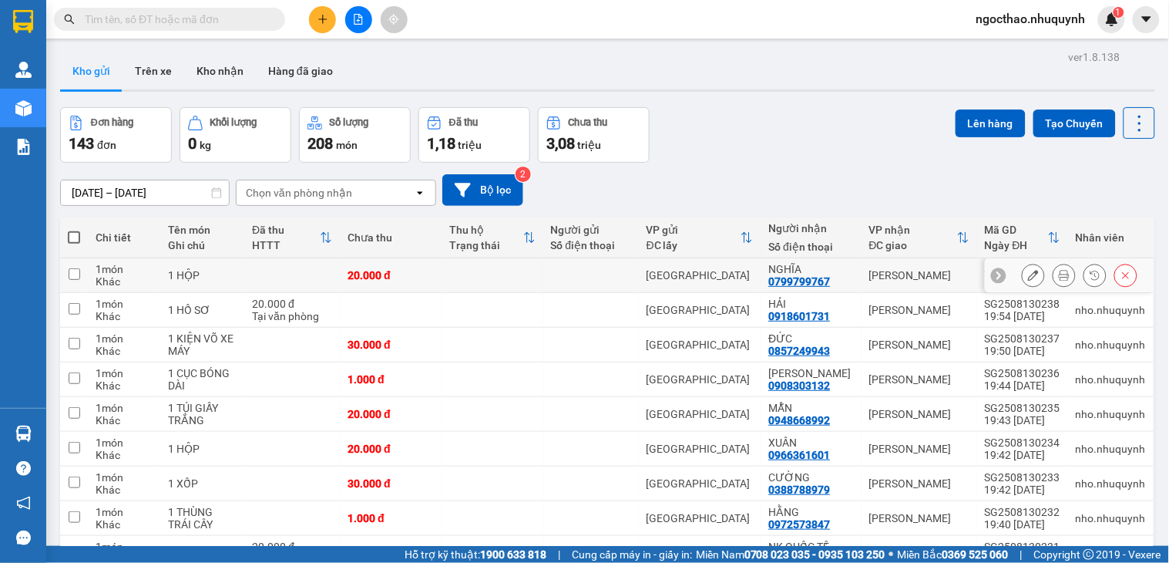
click at [1059, 274] on icon at bounding box center [1064, 275] width 11 height 11
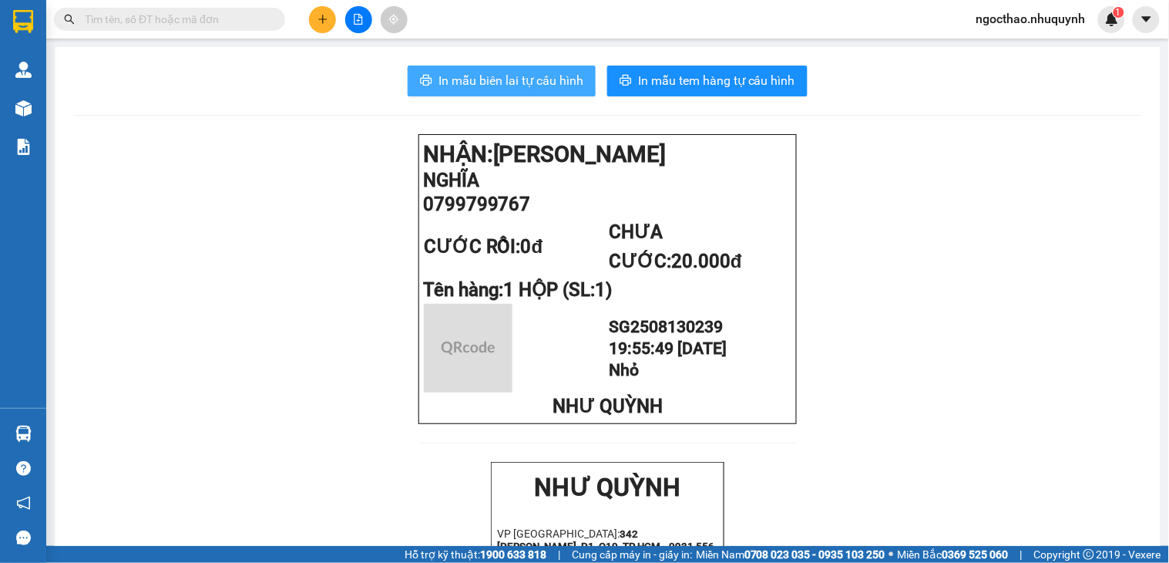
click at [534, 70] on button "In mẫu biên lai tự cấu hình" at bounding box center [502, 81] width 188 height 31
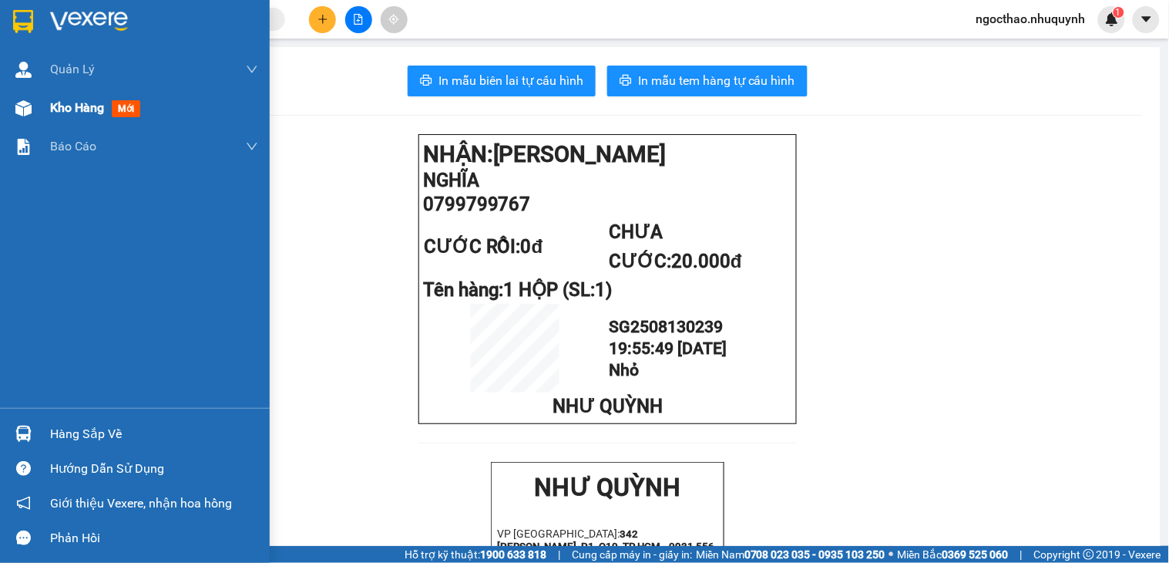
click at [36, 103] on div "Kho hàng mới" at bounding box center [135, 108] width 270 height 39
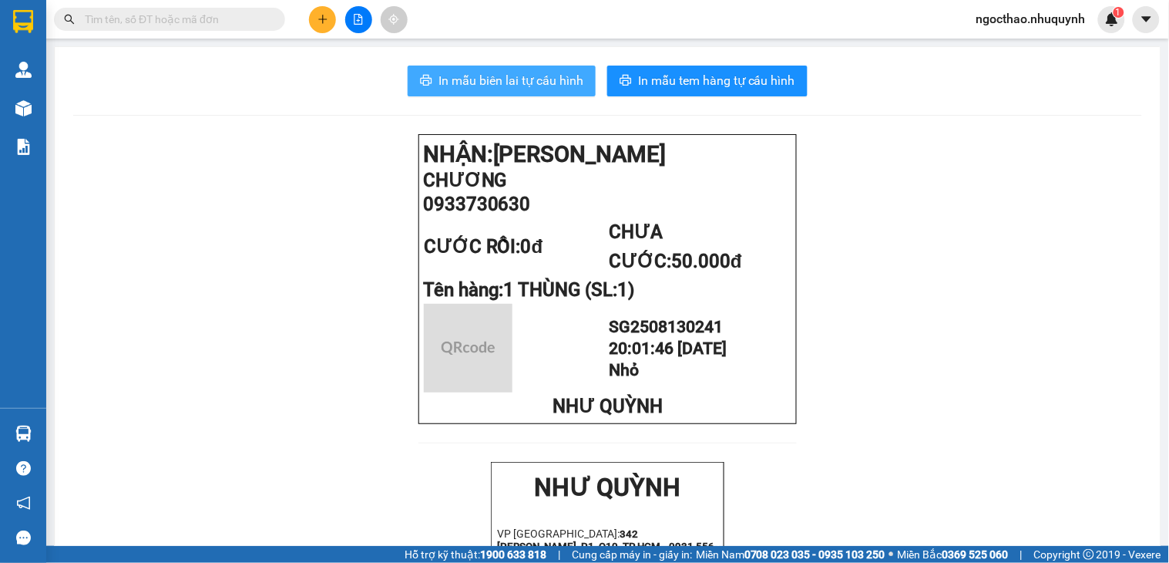
click at [510, 91] on button "In mẫu biên lai tự cấu hình" at bounding box center [502, 81] width 188 height 31
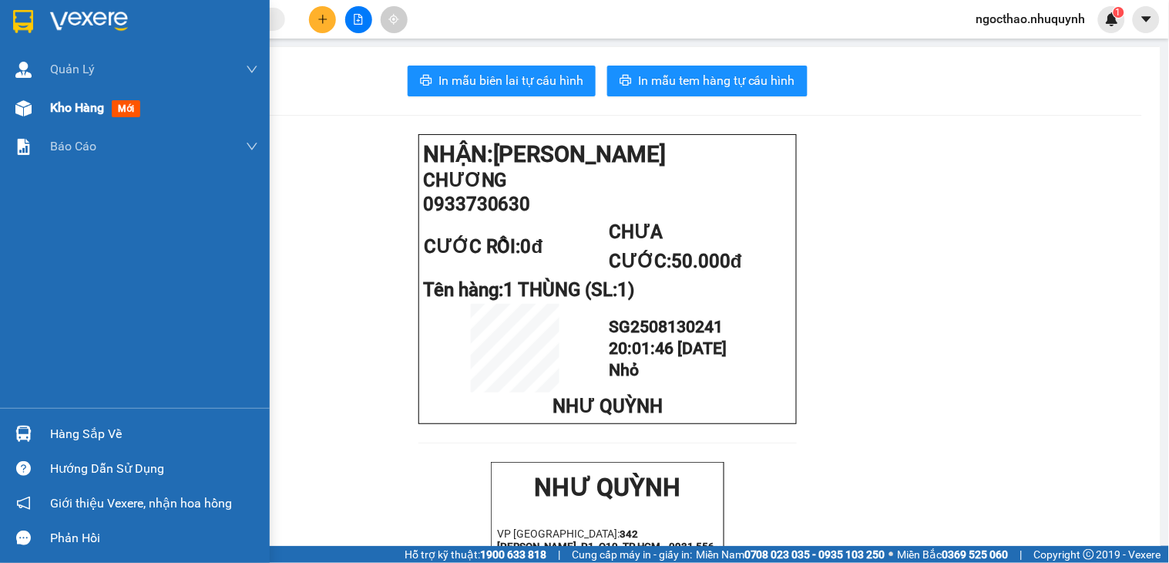
click at [45, 113] on div "Kho hàng mới" at bounding box center [135, 108] width 270 height 39
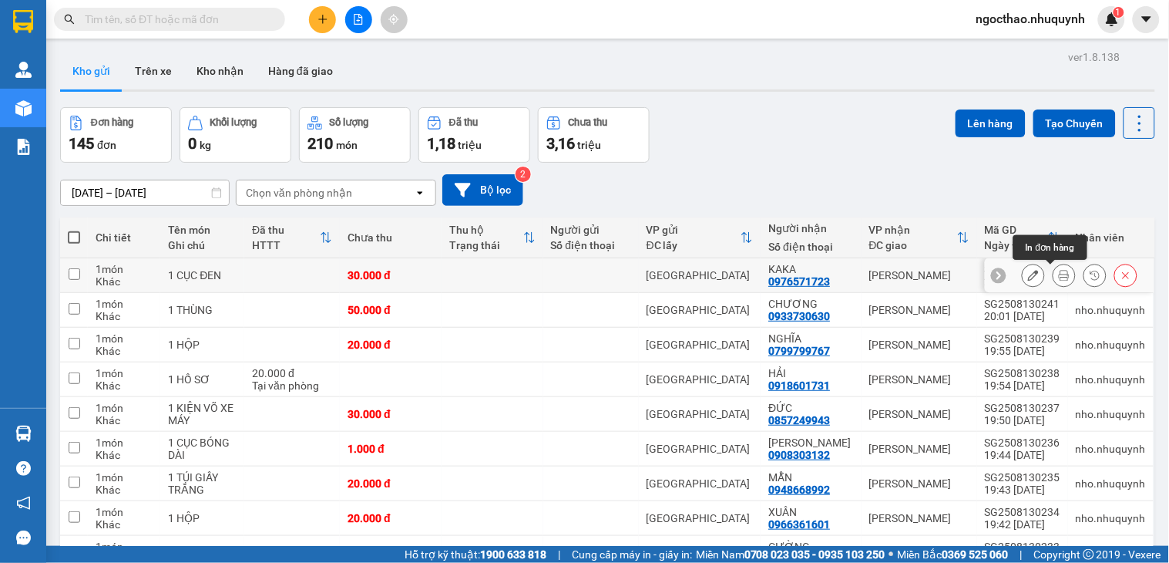
click at [1059, 279] on icon at bounding box center [1064, 275] width 11 height 11
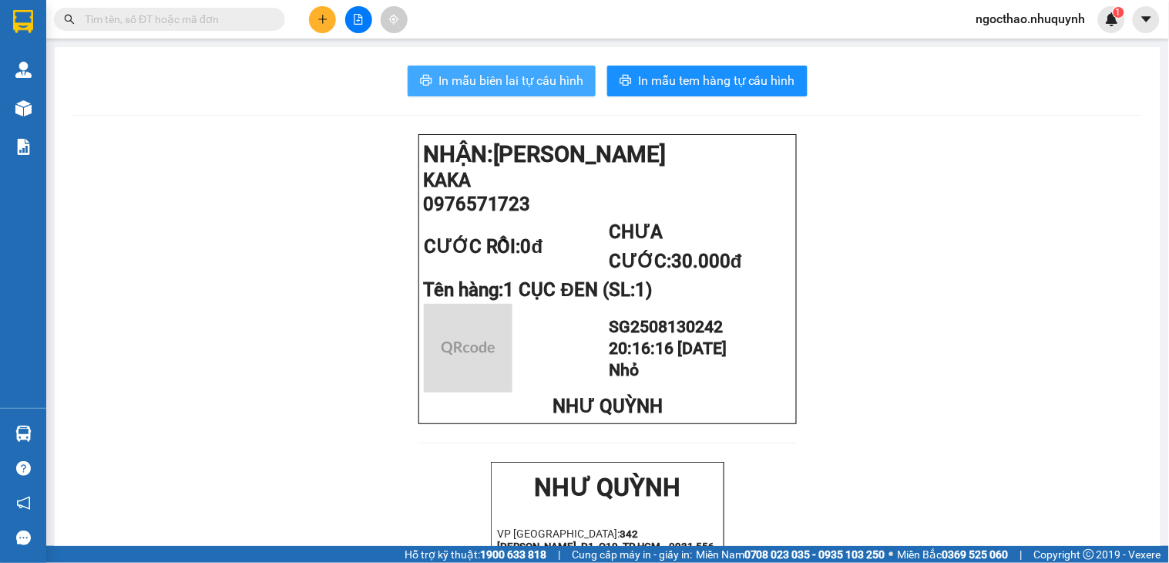
click at [530, 70] on button "In mẫu biên lai tự cấu hình" at bounding box center [502, 81] width 188 height 31
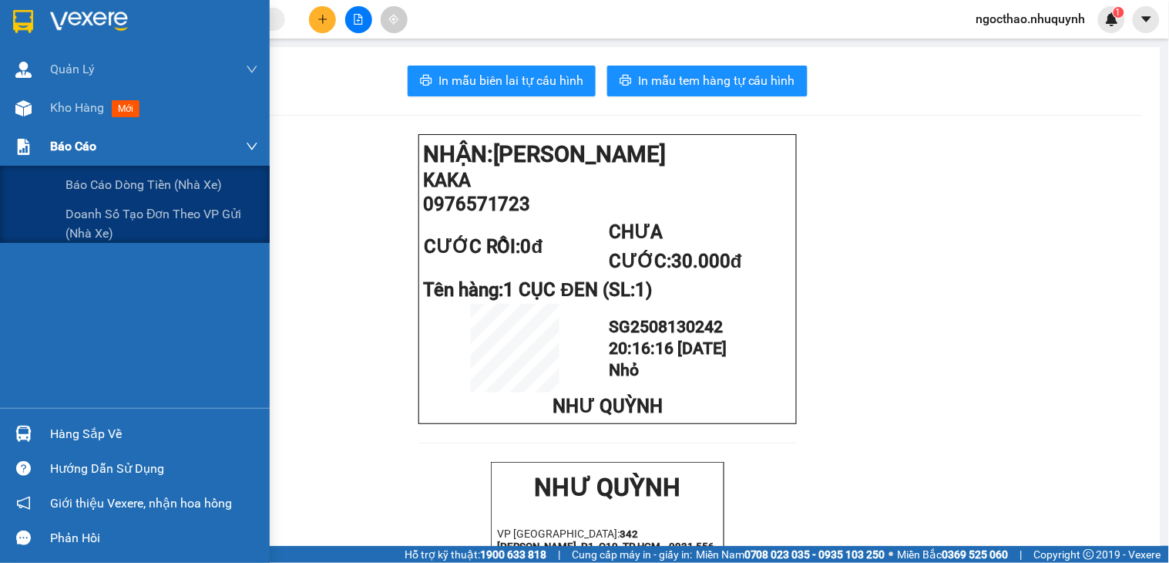
click at [81, 129] on div "Báo cáo" at bounding box center [154, 146] width 208 height 39
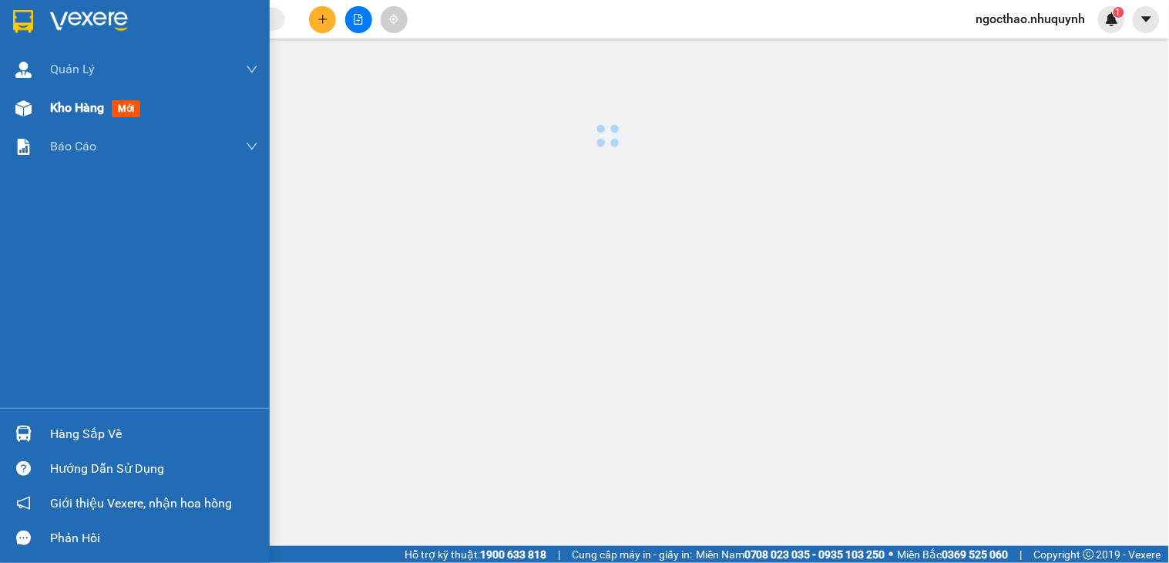
click at [86, 102] on span "Kho hàng" at bounding box center [77, 107] width 54 height 15
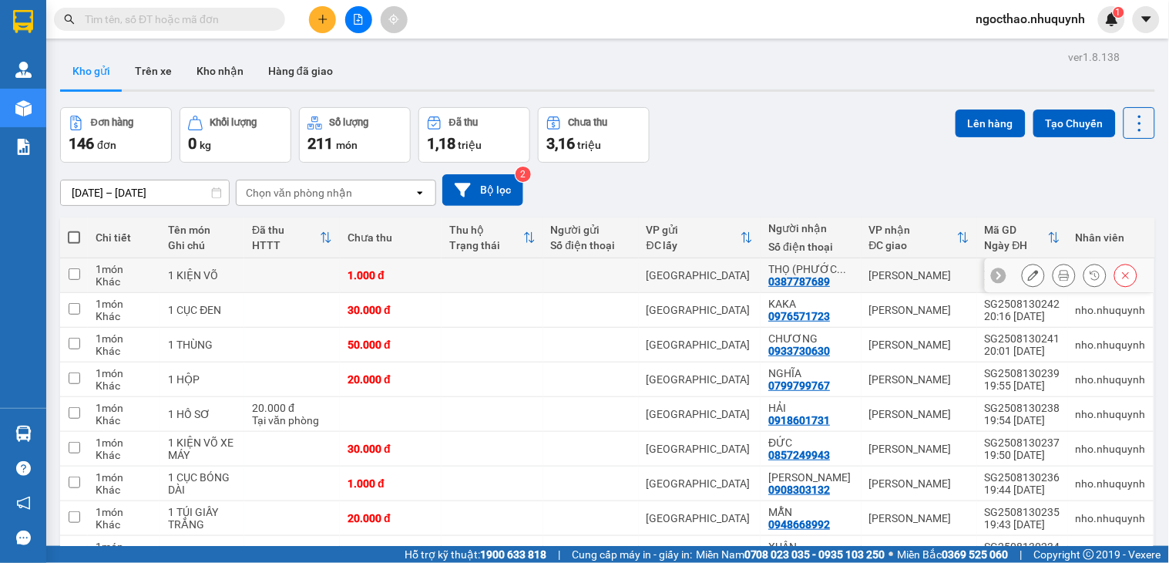
click at [1059, 272] on icon at bounding box center [1064, 275] width 11 height 11
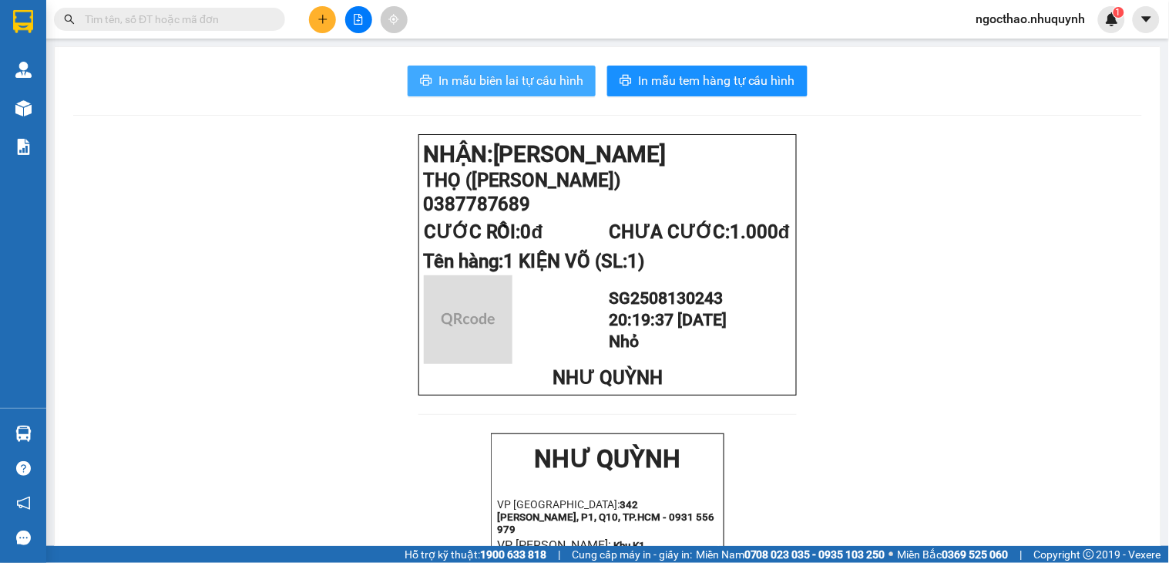
click at [529, 90] on button "In mẫu biên lai tự cấu hình" at bounding box center [502, 81] width 188 height 31
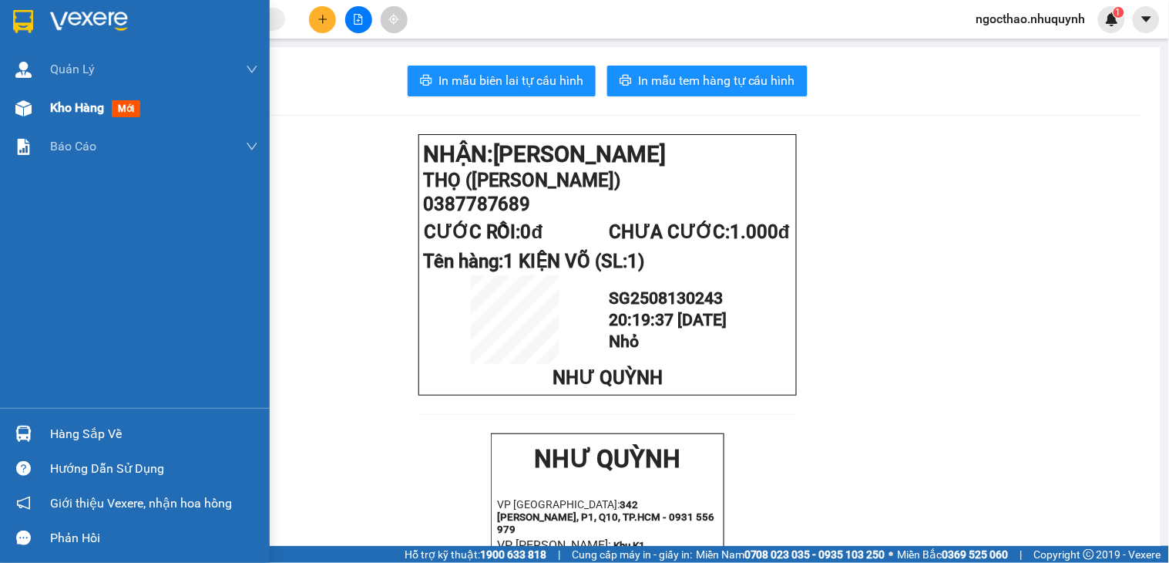
click at [56, 113] on span "Kho hàng" at bounding box center [77, 107] width 54 height 15
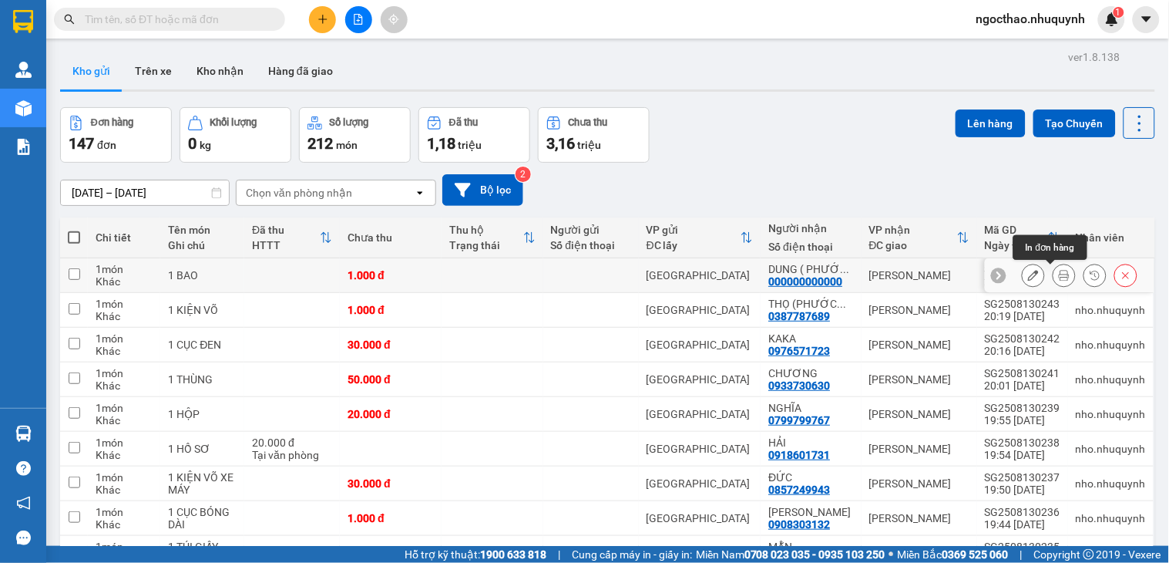
click at [1057, 274] on button at bounding box center [1064, 275] width 22 height 27
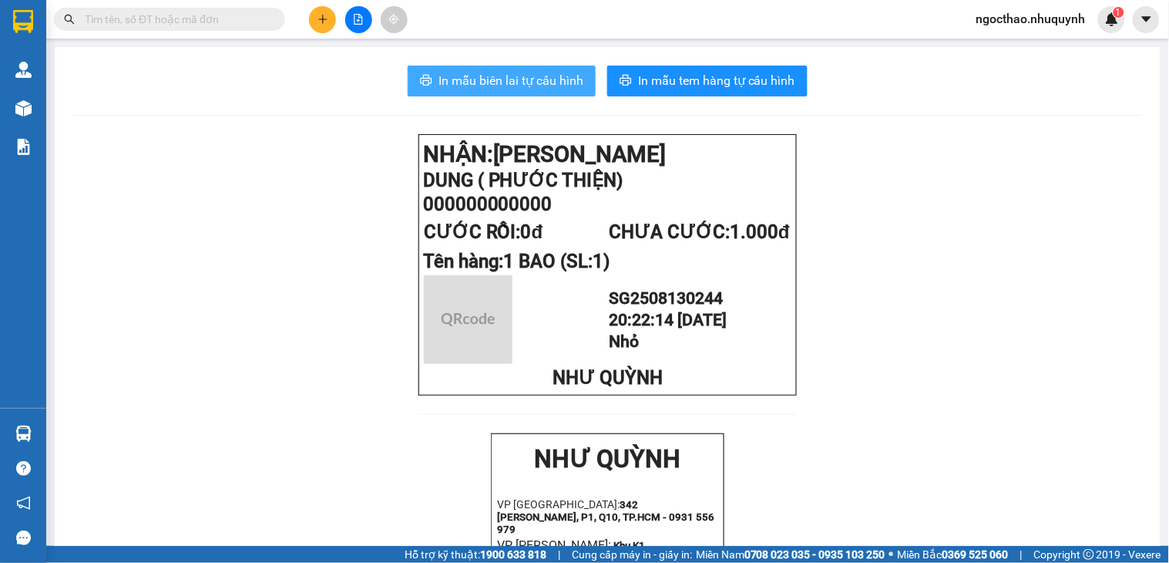
drag, startPoint x: 497, startPoint y: 59, endPoint x: 499, endPoint y: 70, distance: 11.8
drag, startPoint x: 499, startPoint y: 70, endPoint x: 802, endPoint y: 208, distance: 332.8
click at [501, 70] on button "In mẫu biên lai tự cấu hình" at bounding box center [502, 81] width 188 height 31
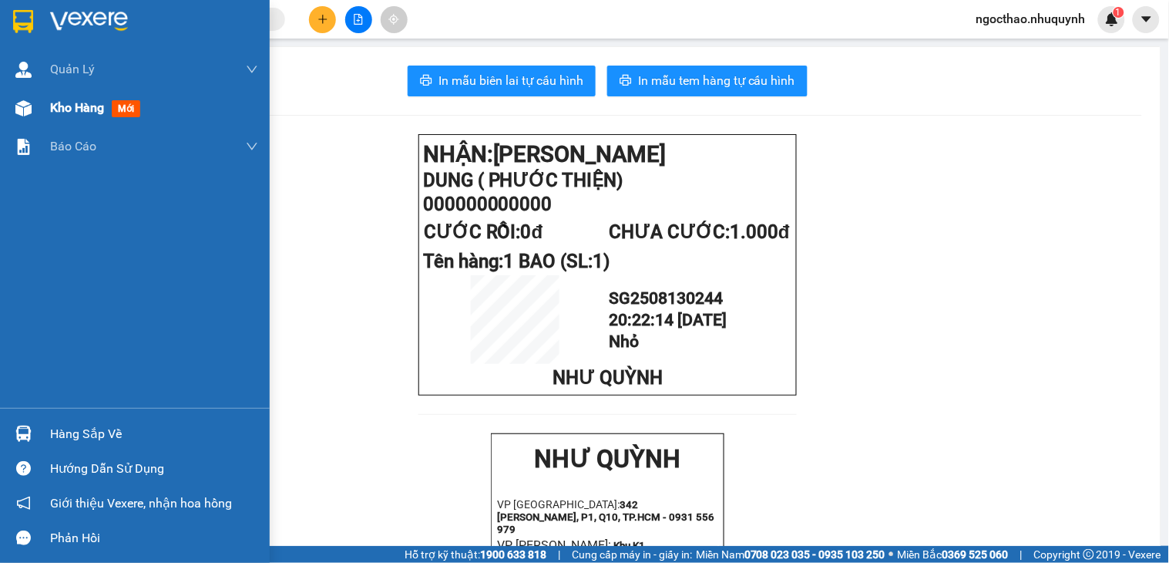
click at [67, 105] on span "Kho hàng" at bounding box center [77, 107] width 54 height 15
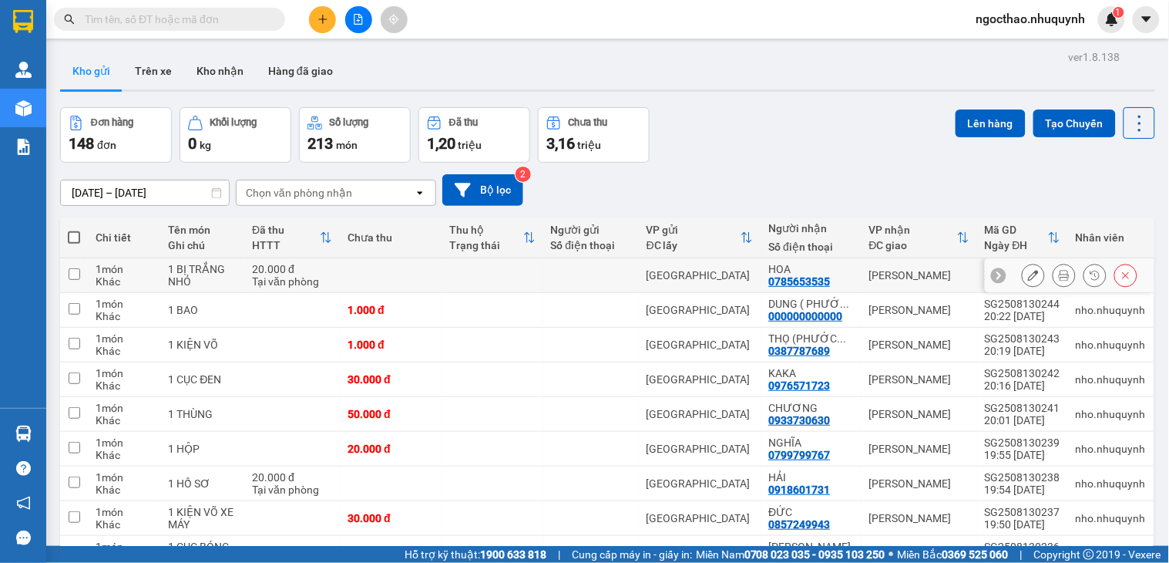
click at [1059, 277] on icon at bounding box center [1064, 275] width 11 height 11
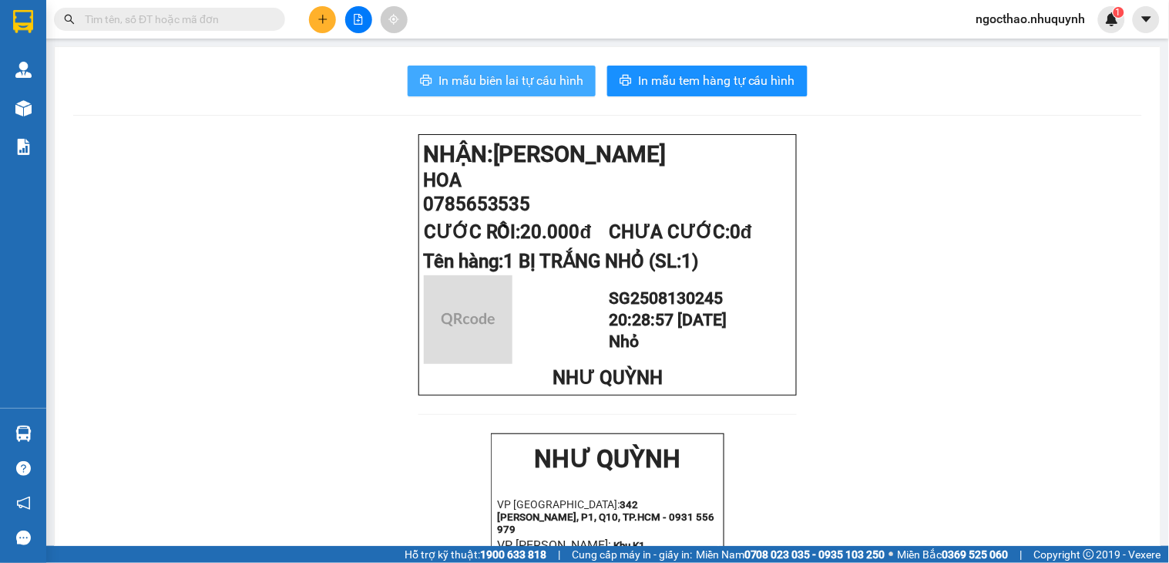
click at [519, 69] on button "In mẫu biên lai tự cấu hình" at bounding box center [502, 81] width 188 height 31
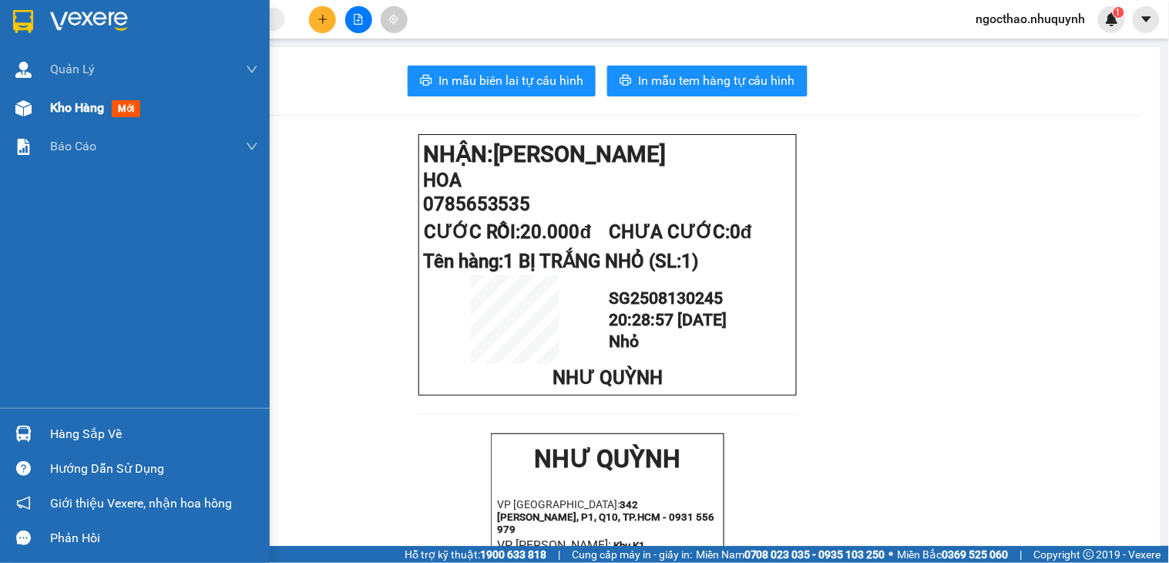
click at [60, 92] on div "Kho hàng mới" at bounding box center [154, 108] width 208 height 39
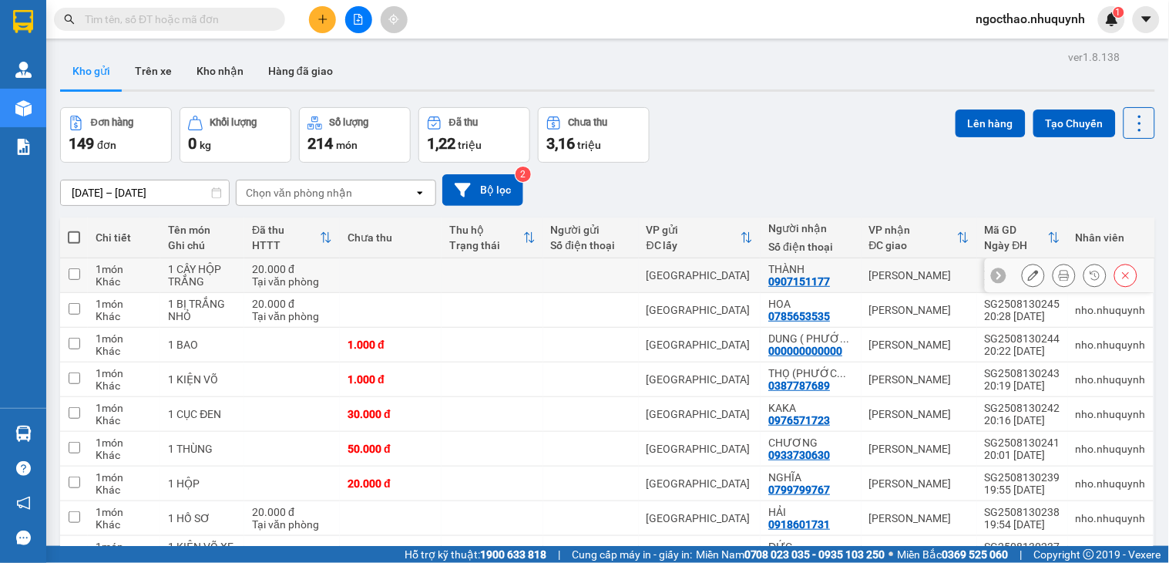
click at [1053, 267] on button at bounding box center [1064, 275] width 22 height 27
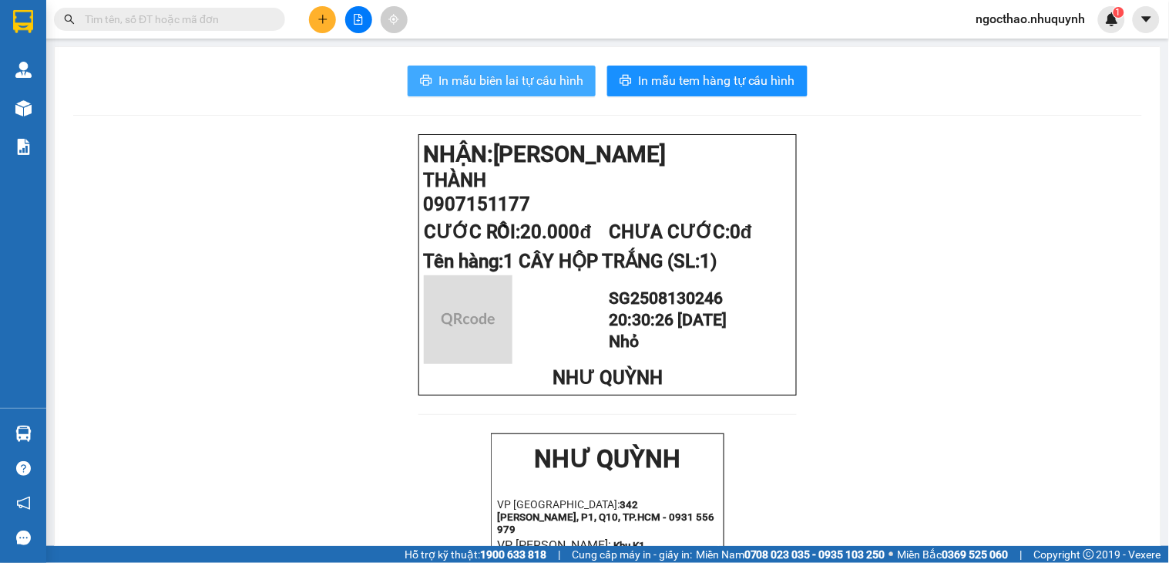
click at [518, 79] on span "In mẫu biên lai tự cấu hình" at bounding box center [510, 80] width 145 height 19
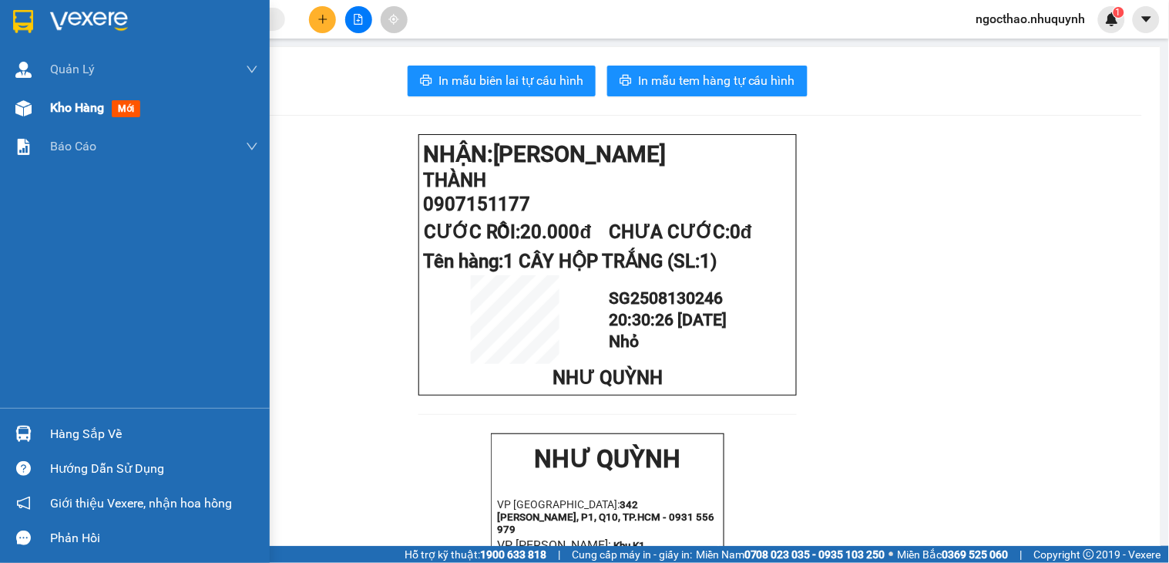
click at [70, 100] on span "Kho hàng" at bounding box center [77, 107] width 54 height 15
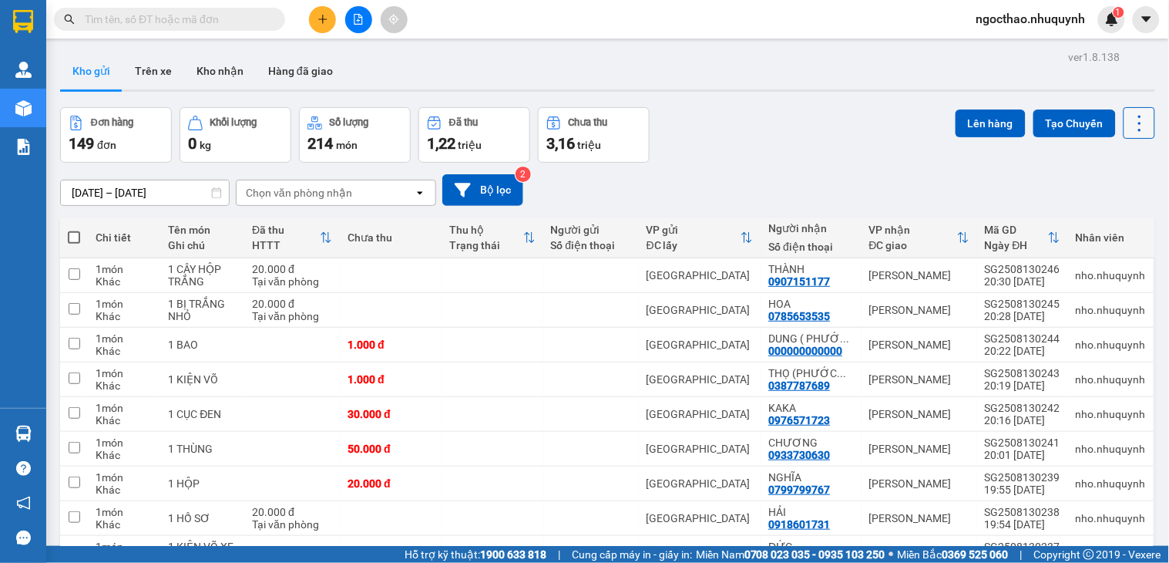
click at [1129, 117] on icon at bounding box center [1140, 124] width 22 height 22
click at [1098, 214] on span "Làm mới" at bounding box center [1103, 220] width 42 height 15
click at [1129, 126] on icon at bounding box center [1140, 124] width 22 height 22
click at [1076, 216] on div "Làm mới" at bounding box center [1096, 220] width 91 height 15
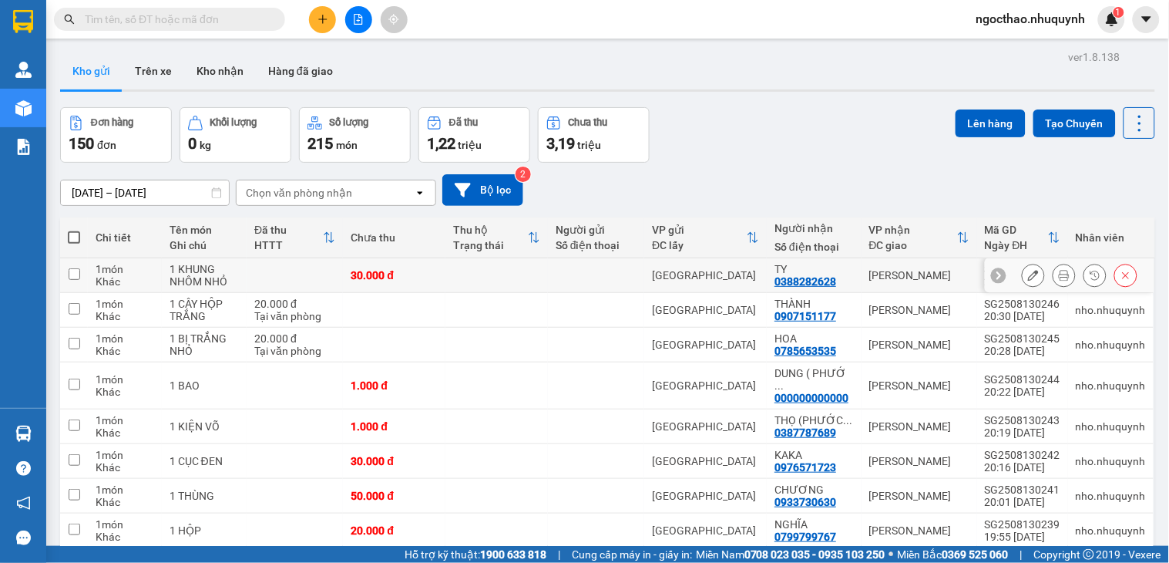
click at [1053, 276] on button at bounding box center [1064, 275] width 22 height 27
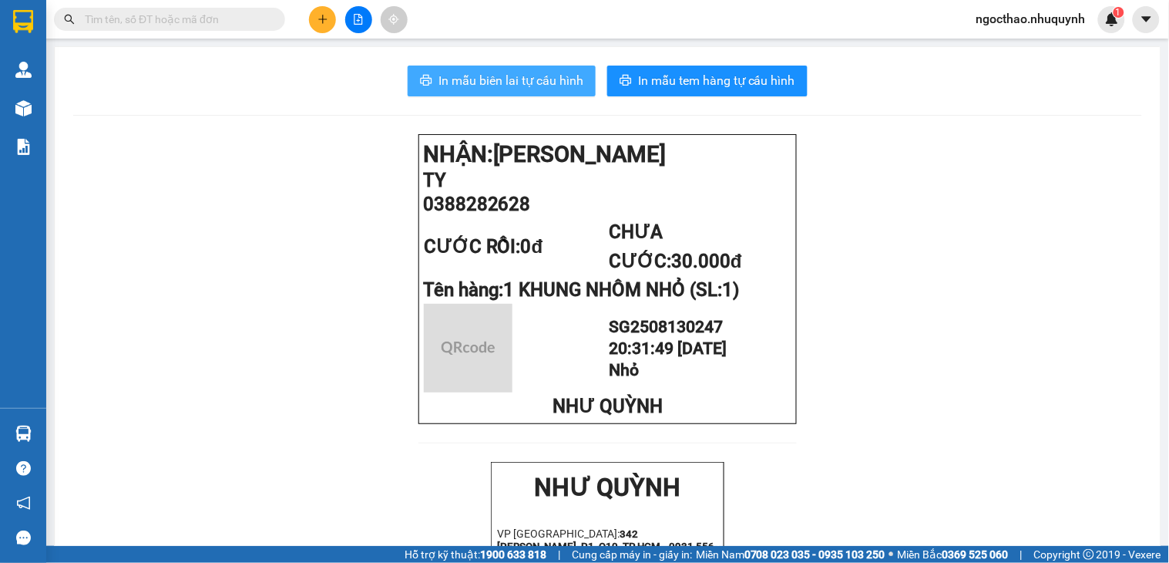
click at [542, 81] on span "In mẫu biên lai tự cấu hình" at bounding box center [510, 80] width 145 height 19
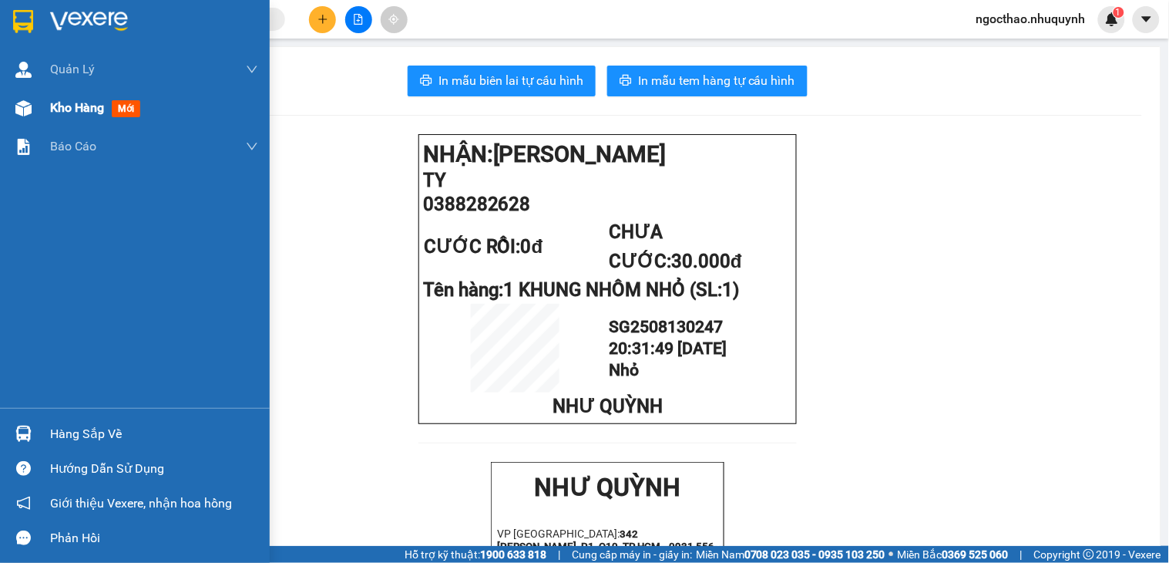
click at [97, 102] on span "Kho hàng" at bounding box center [77, 107] width 54 height 15
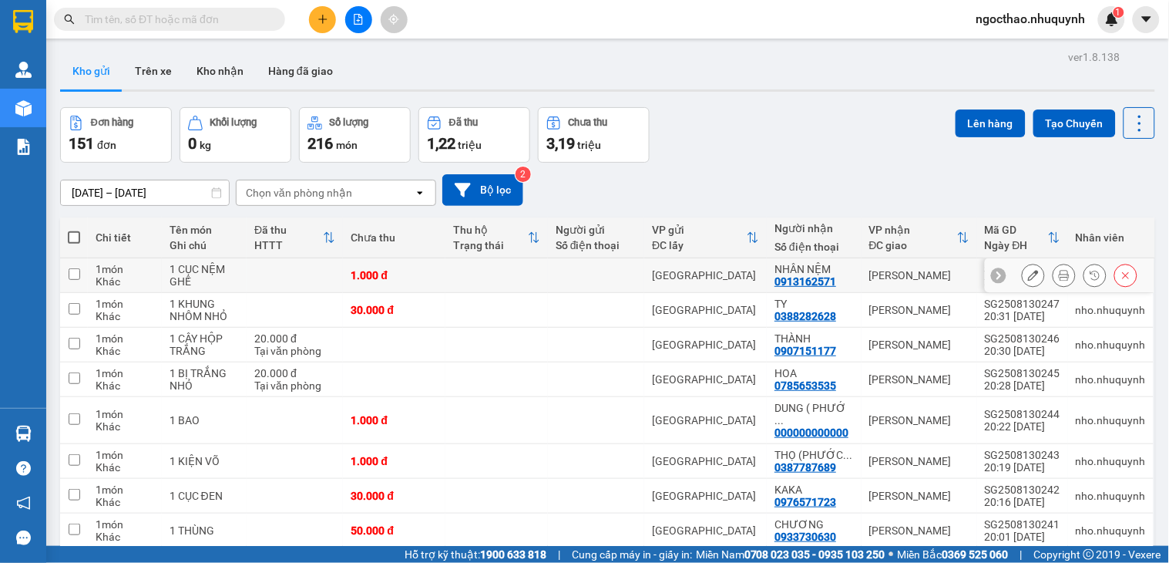
click at [1059, 278] on icon at bounding box center [1064, 275] width 11 height 11
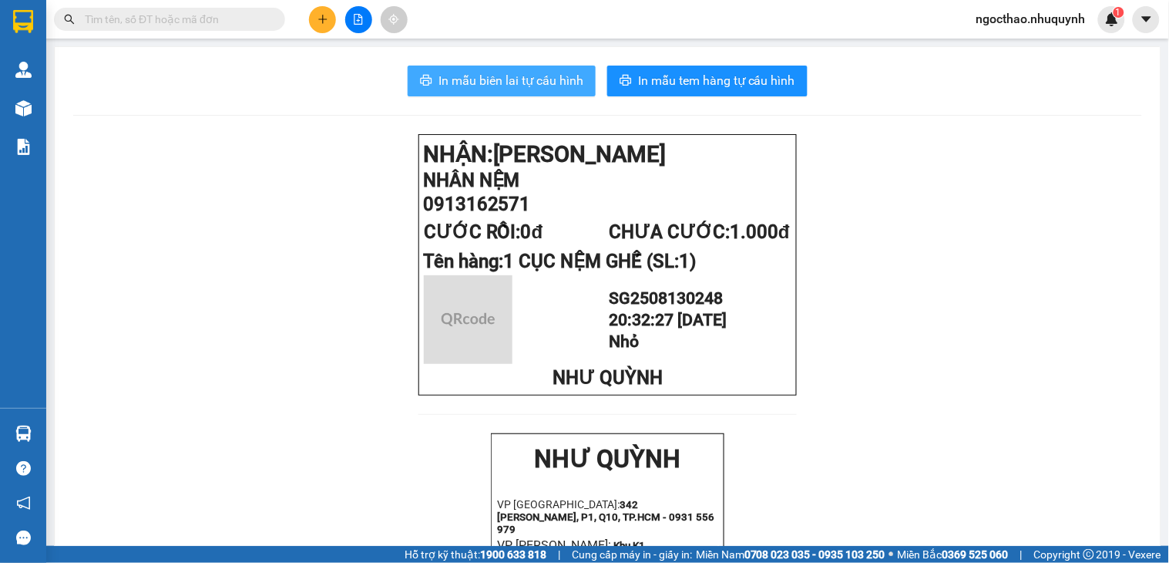
drag, startPoint x: 460, startPoint y: 85, endPoint x: 856, endPoint y: 412, distance: 513.5
click at [463, 85] on span "In mẫu biên lai tự cấu hình" at bounding box center [510, 80] width 145 height 19
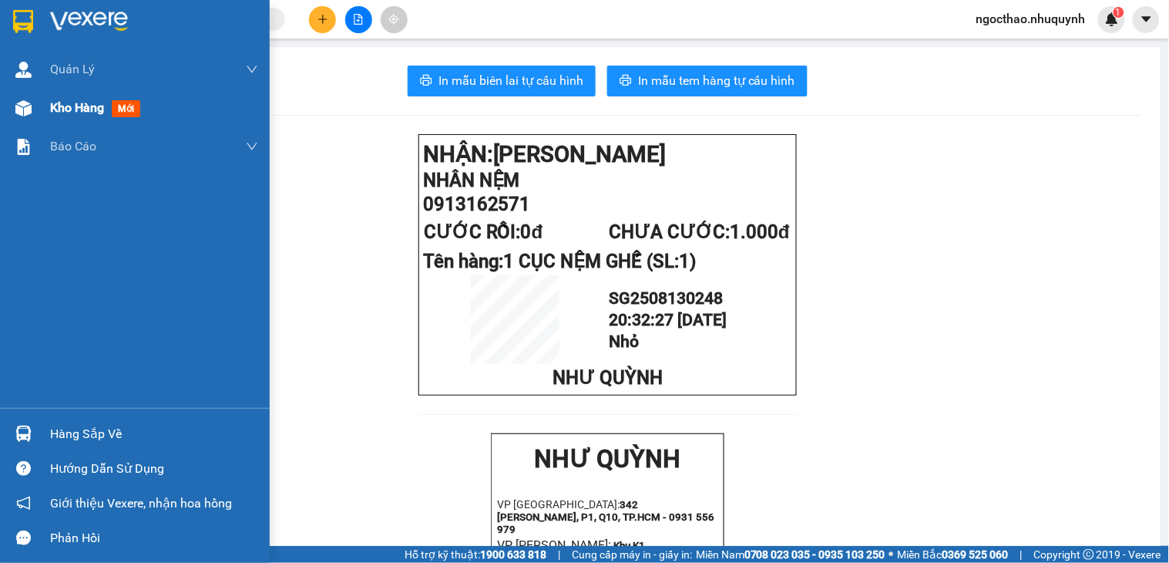
click at [70, 108] on span "Kho hàng" at bounding box center [77, 107] width 54 height 15
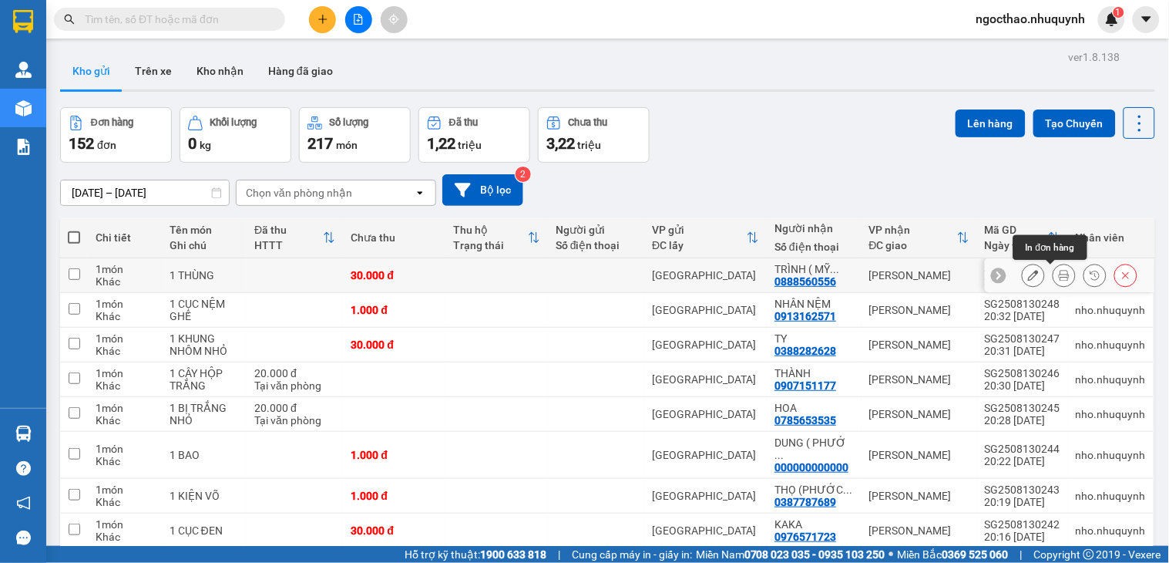
click at [1059, 281] on icon at bounding box center [1064, 275] width 11 height 11
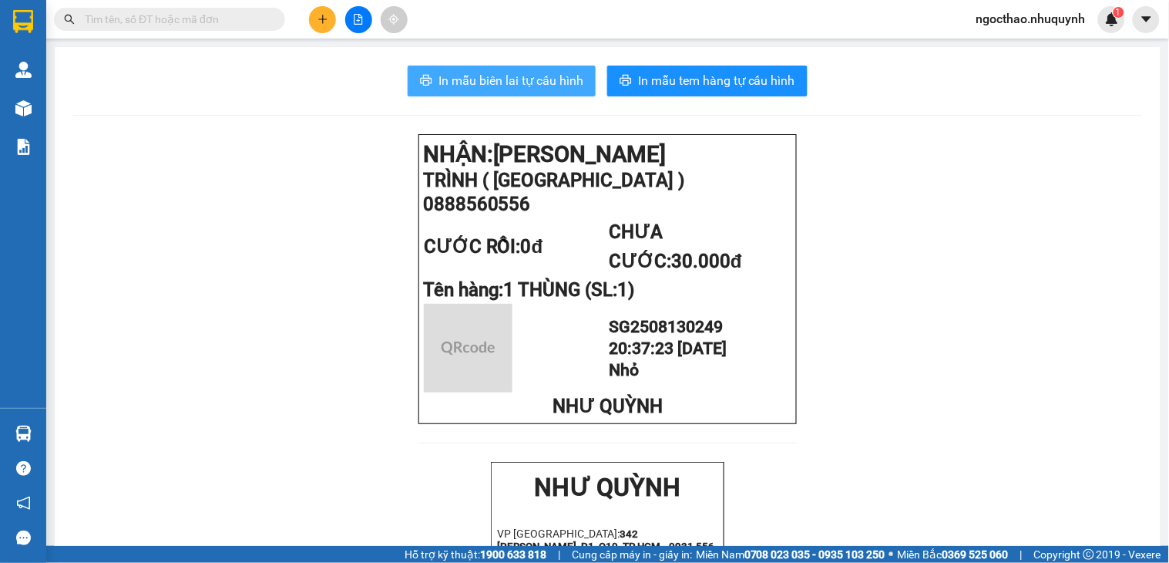
drag, startPoint x: 482, startPoint y: 66, endPoint x: 592, endPoint y: 99, distance: 115.1
click at [484, 66] on button "In mẫu biên lai tự cấu hình" at bounding box center [502, 81] width 188 height 31
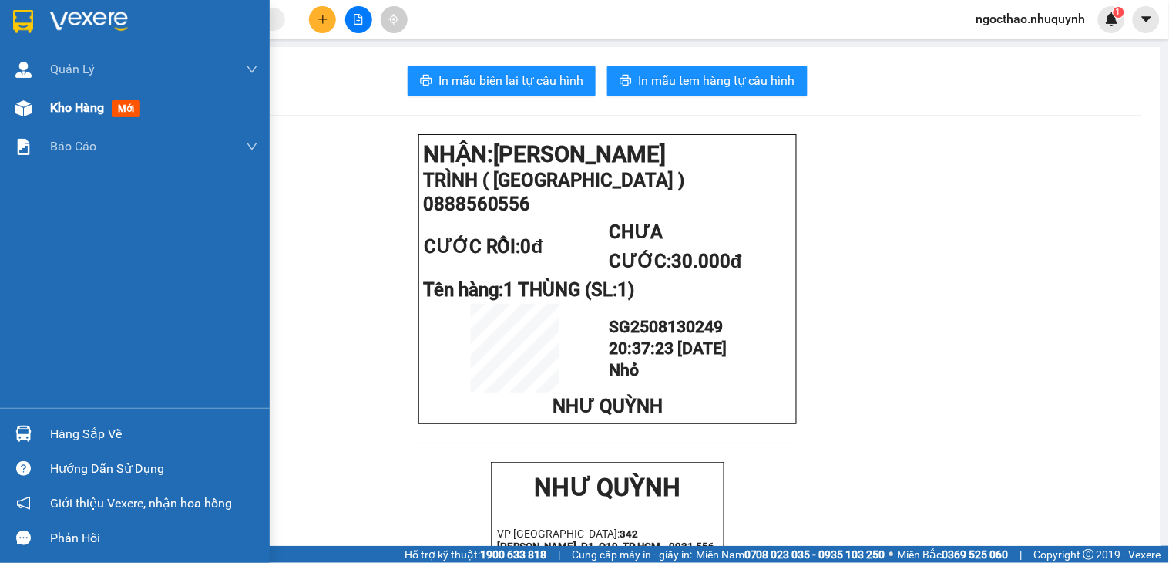
click at [89, 108] on span "Kho hàng" at bounding box center [77, 107] width 54 height 15
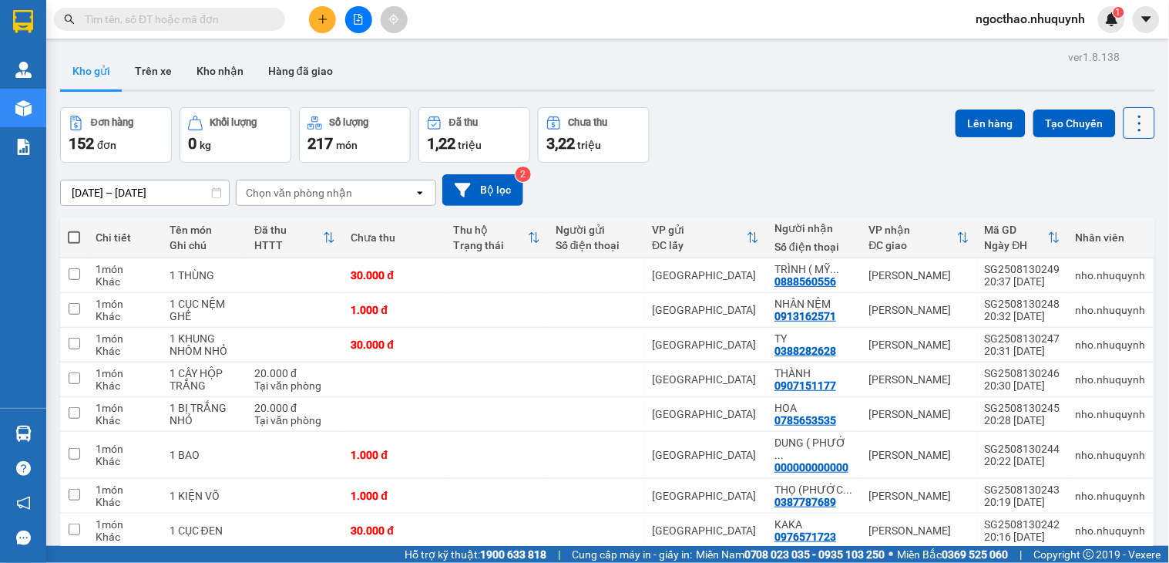
click at [1129, 124] on icon at bounding box center [1140, 124] width 22 height 22
click at [1096, 225] on span "Làm mới" at bounding box center [1103, 220] width 42 height 15
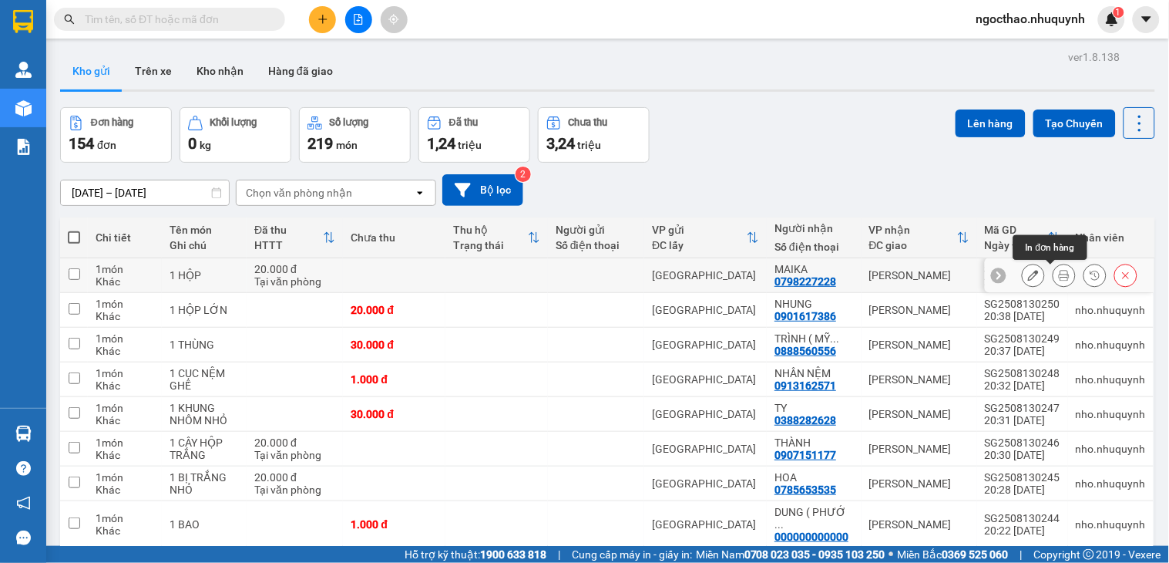
click at [1059, 273] on icon at bounding box center [1064, 275] width 11 height 11
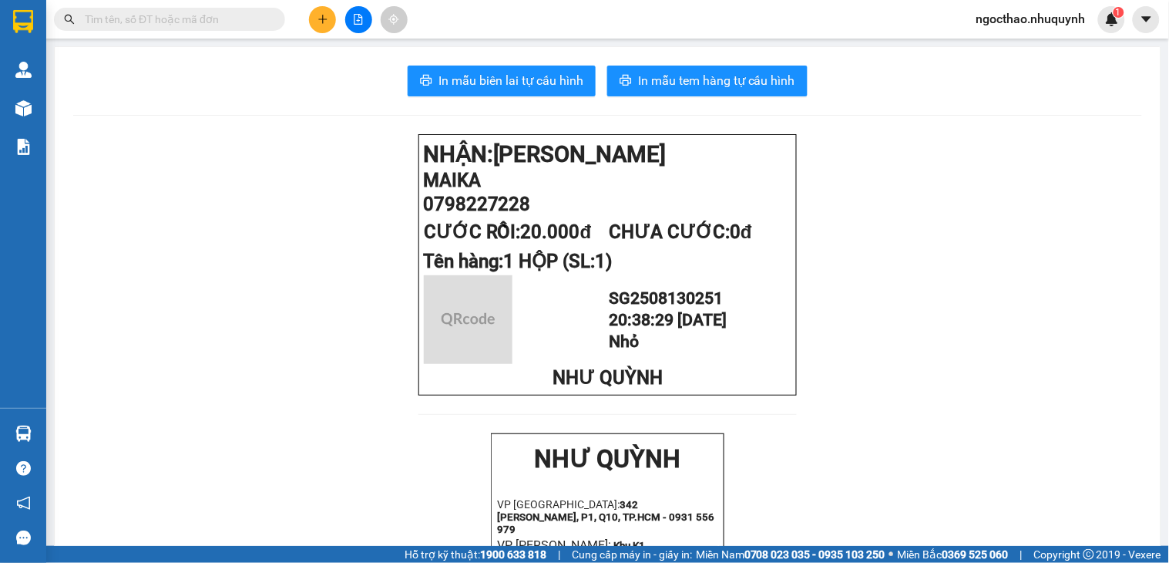
click at [80, 109] on span "Kho hàng" at bounding box center [77, 107] width 54 height 15
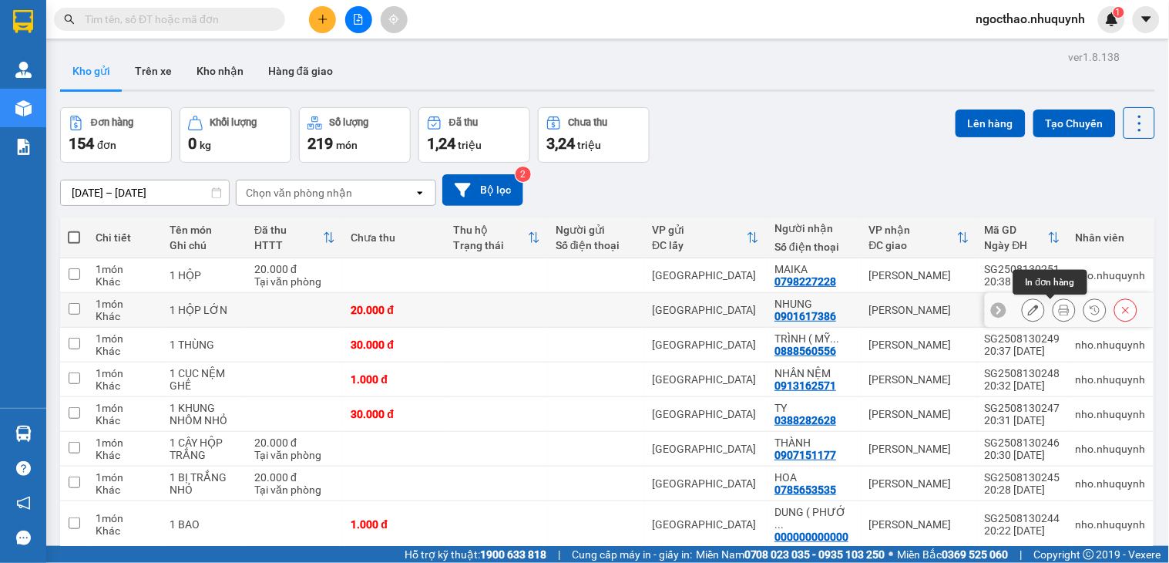
click at [1059, 313] on icon at bounding box center [1064, 309] width 11 height 11
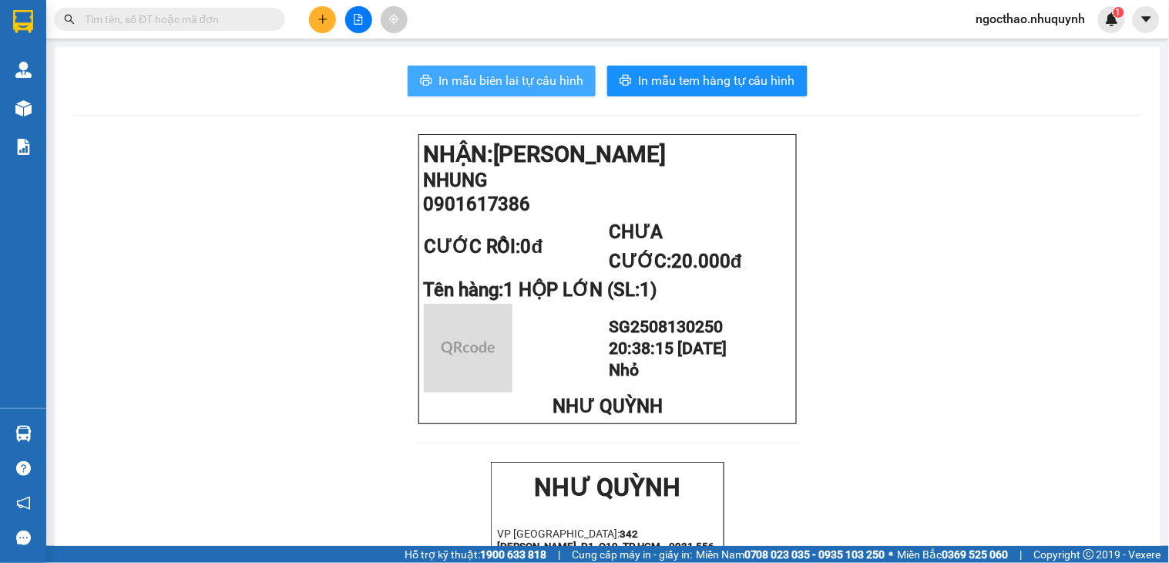
drag, startPoint x: 529, startPoint y: 83, endPoint x: 1004, endPoint y: 320, distance: 530.4
click at [533, 83] on span "In mẫu biên lai tự cấu hình" at bounding box center [510, 80] width 145 height 19
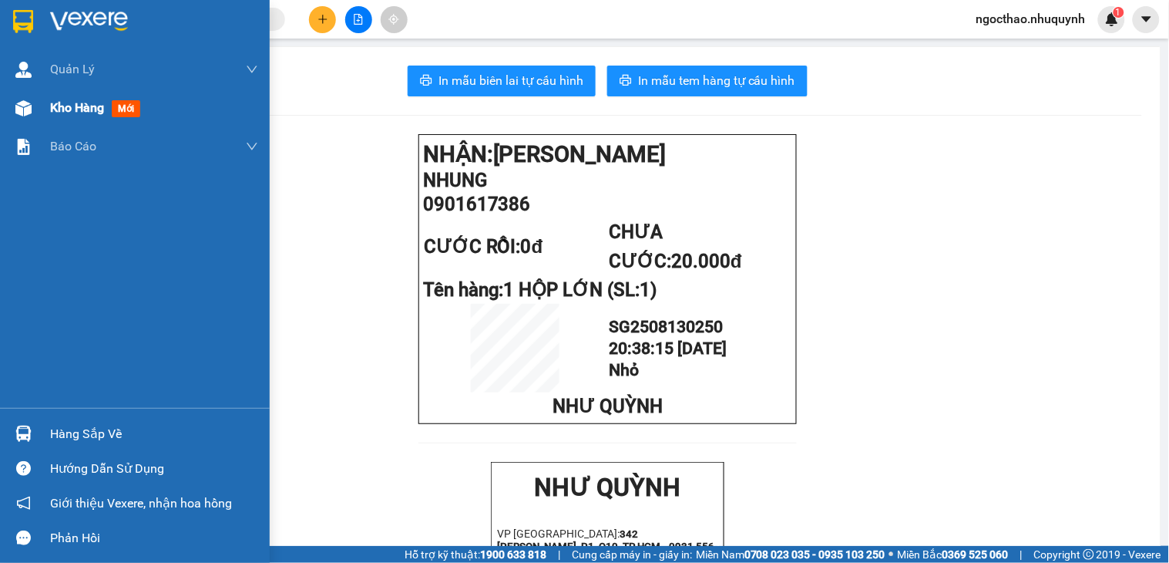
click at [86, 109] on span "Kho hàng" at bounding box center [77, 107] width 54 height 15
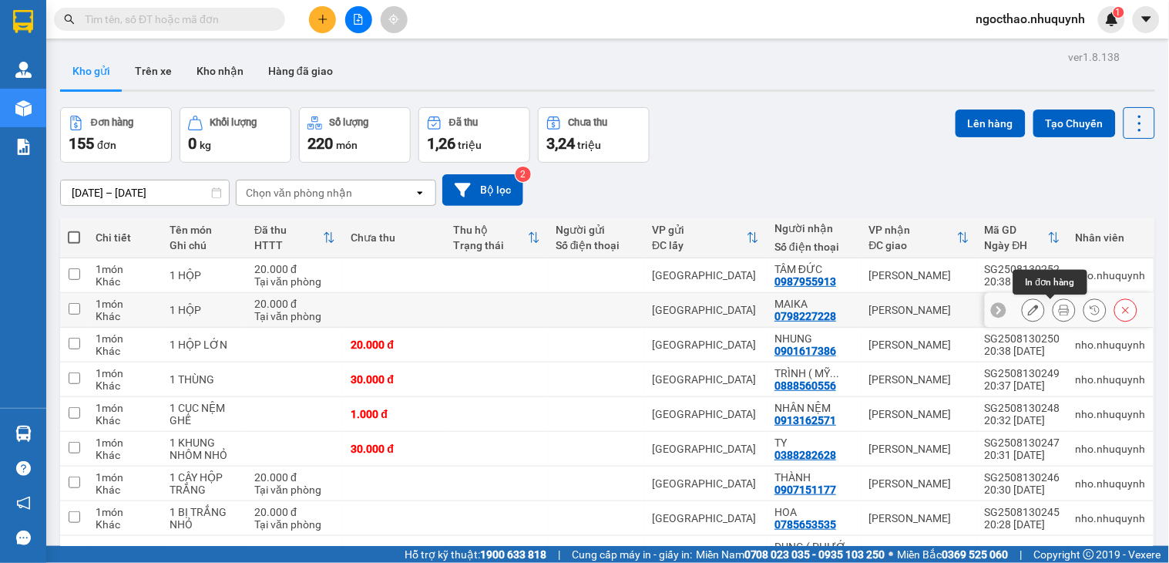
click at [1053, 318] on button at bounding box center [1064, 310] width 22 height 27
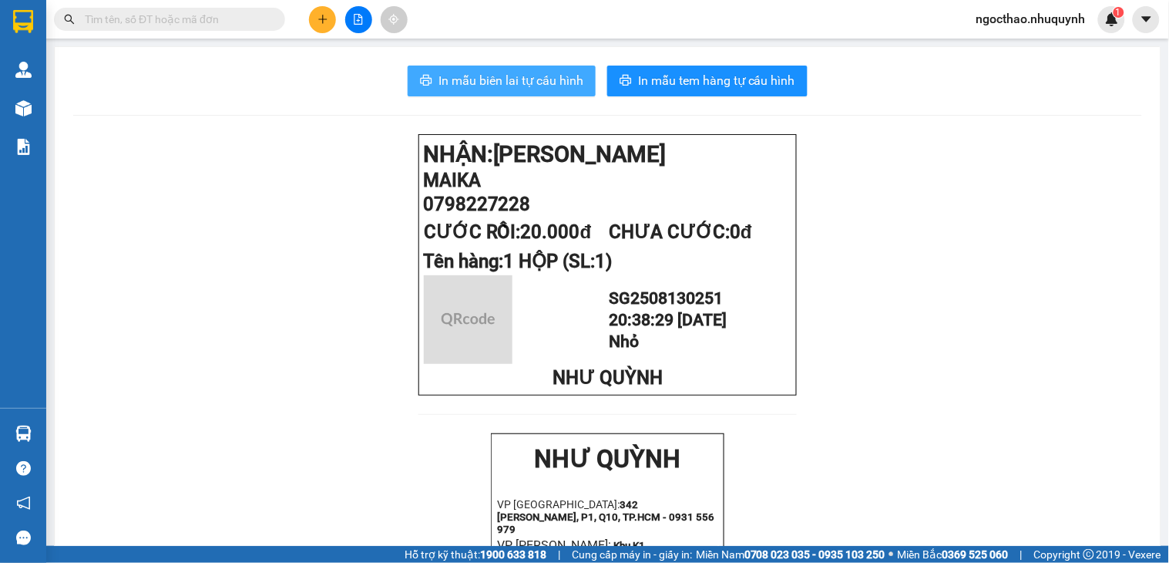
drag, startPoint x: 483, startPoint y: 58, endPoint x: 519, endPoint y: 83, distance: 44.3
drag, startPoint x: 519, startPoint y: 83, endPoint x: 830, endPoint y: 334, distance: 399.5
click at [522, 89] on span "In mẫu biên lai tự cấu hình" at bounding box center [510, 80] width 145 height 19
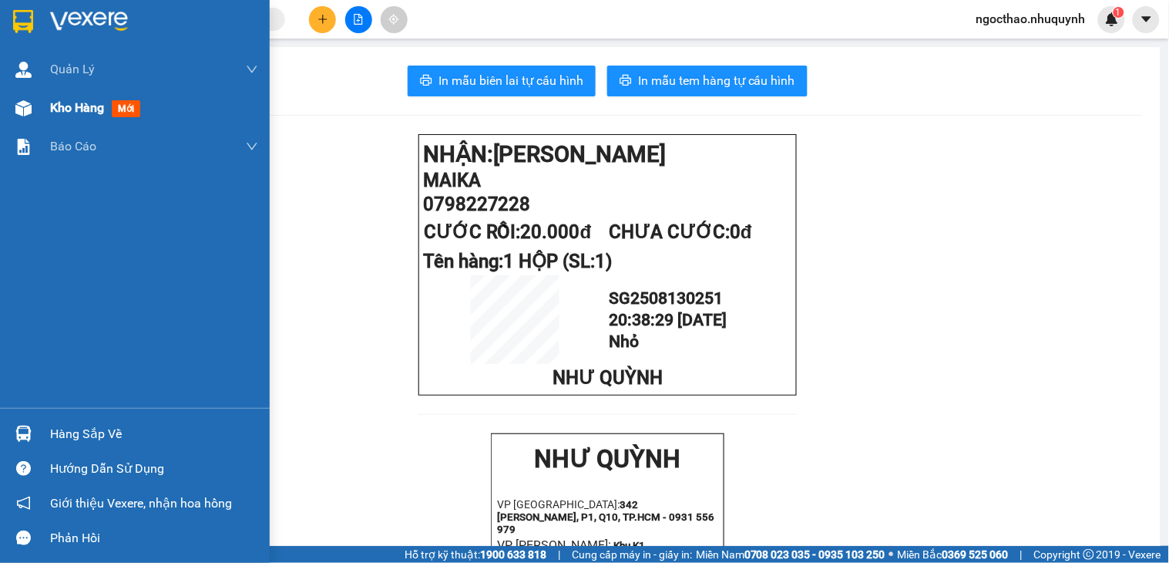
click at [74, 110] on span "Kho hàng" at bounding box center [77, 107] width 54 height 15
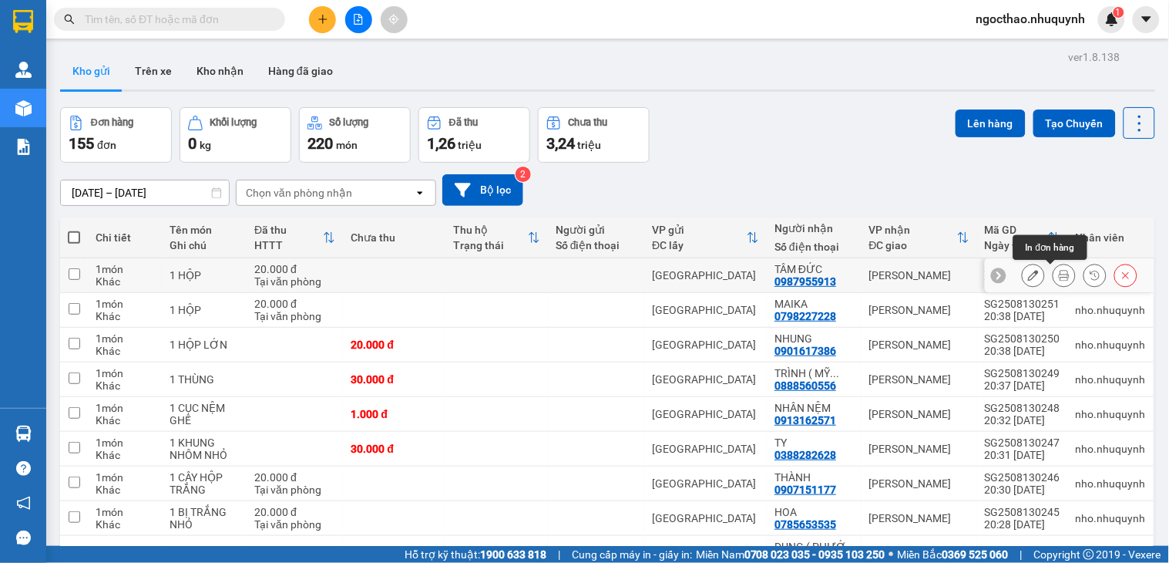
click at [1059, 270] on icon at bounding box center [1064, 275] width 11 height 11
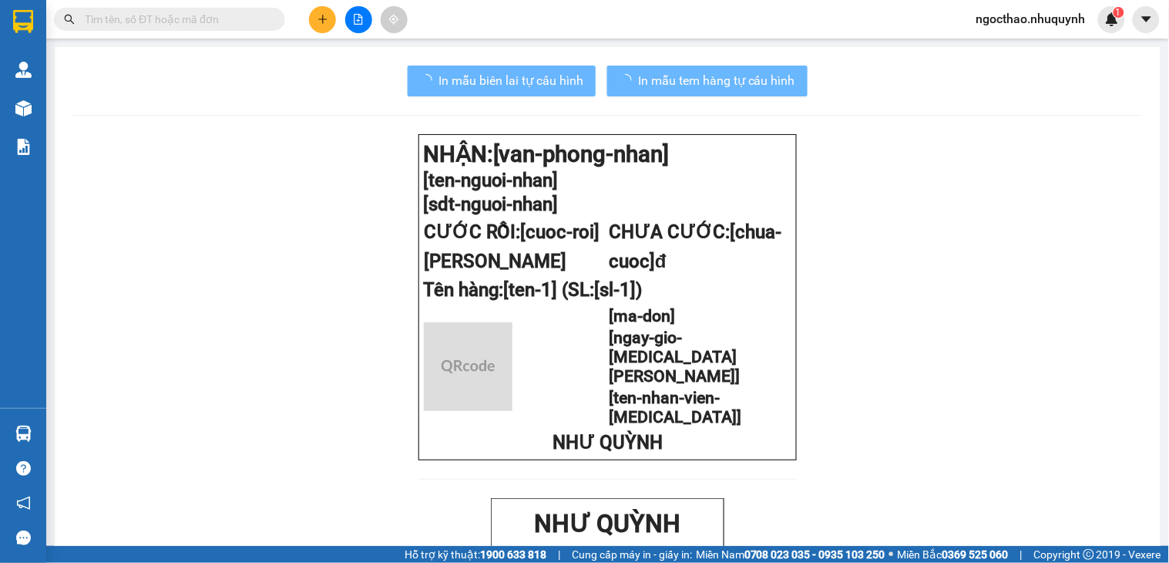
drag, startPoint x: 438, startPoint y: 64, endPoint x: 465, endPoint y: 75, distance: 29.1
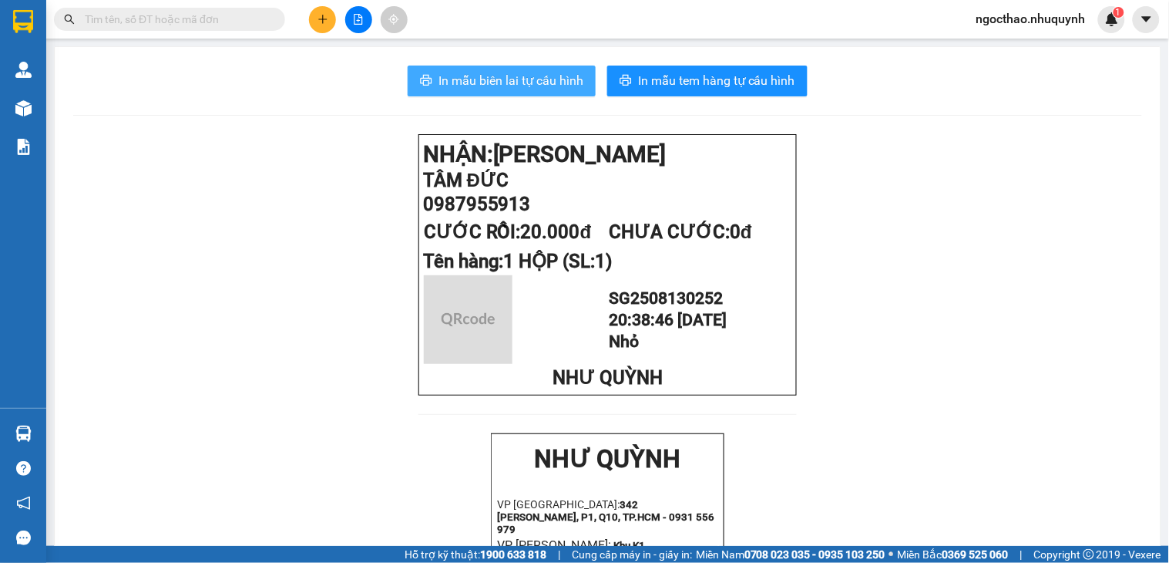
drag, startPoint x: 465, startPoint y: 75, endPoint x: 613, endPoint y: 164, distance: 172.9
click at [469, 78] on span "In mẫu biên lai tự cấu hình" at bounding box center [510, 80] width 145 height 19
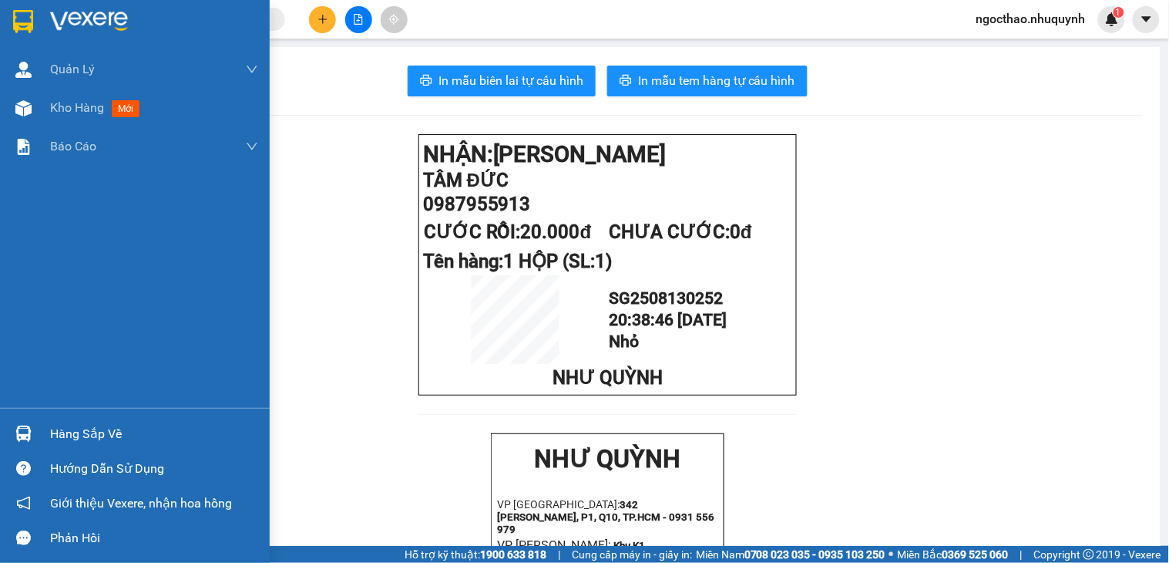
drag, startPoint x: 100, startPoint y: 116, endPoint x: 558, endPoint y: 11, distance: 469.8
click at [100, 116] on div "Kho hàng mới" at bounding box center [98, 107] width 96 height 19
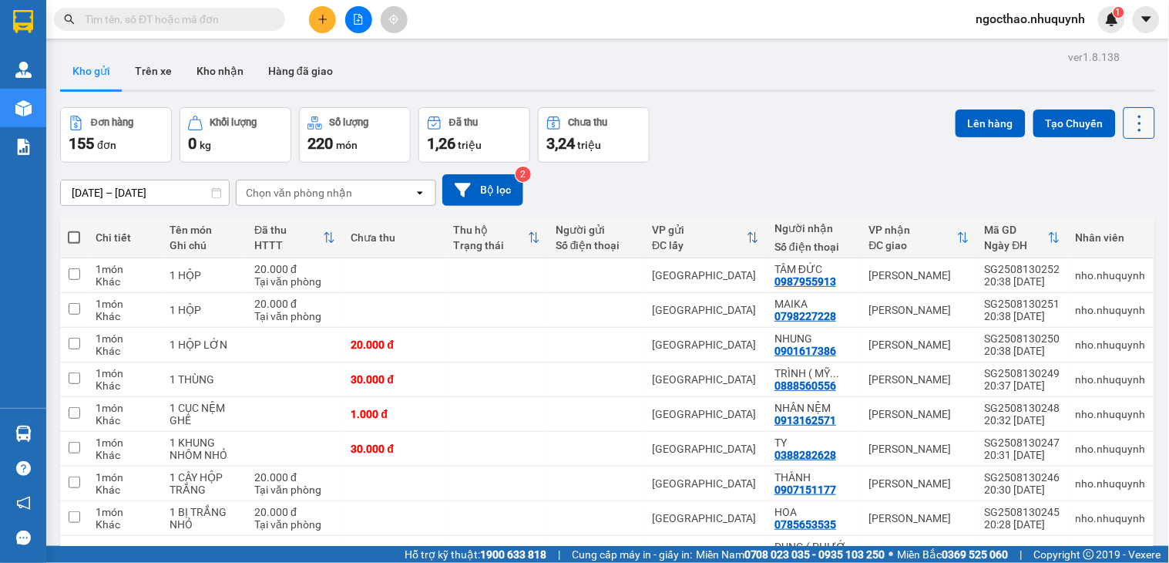
click at [1130, 113] on icon at bounding box center [1140, 124] width 22 height 22
click at [1092, 216] on span "Làm mới" at bounding box center [1103, 220] width 42 height 15
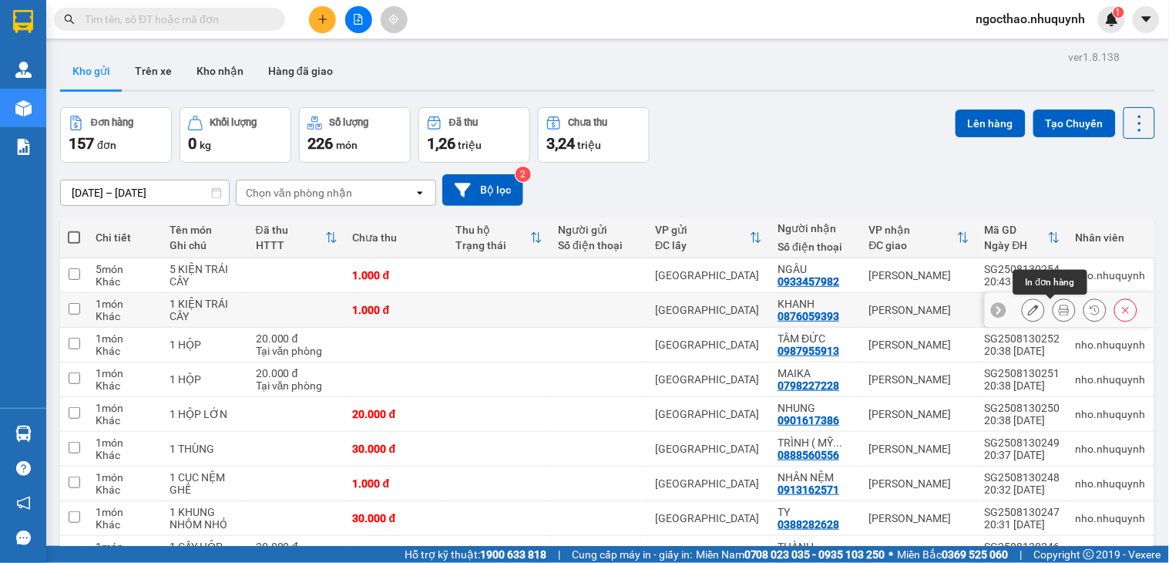
click at [1059, 315] on icon at bounding box center [1064, 309] width 11 height 11
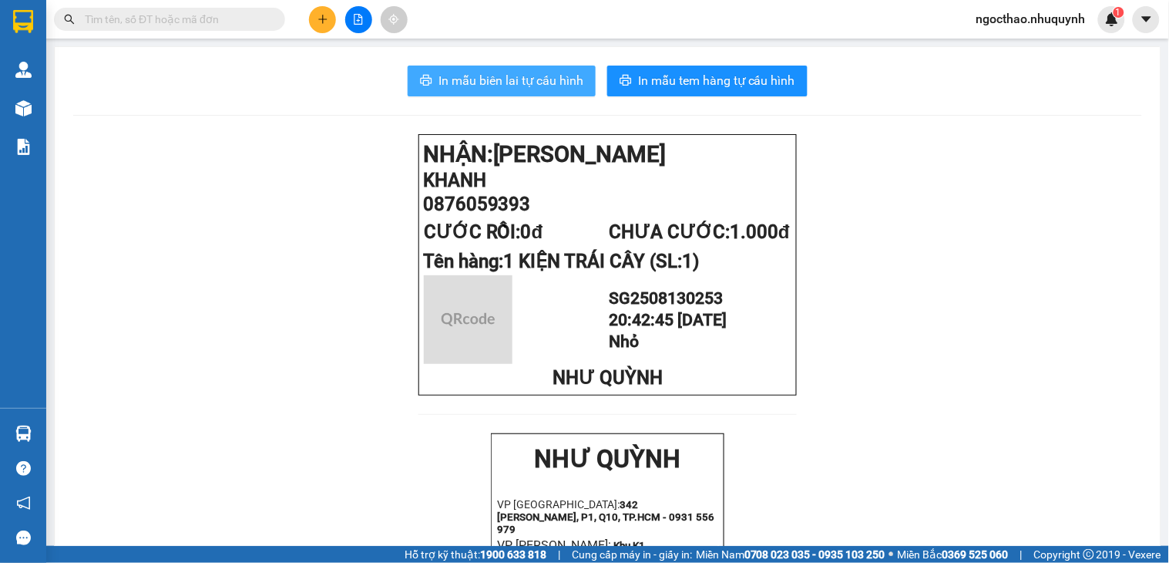
drag, startPoint x: 506, startPoint y: 80, endPoint x: 687, endPoint y: 303, distance: 286.6
click at [509, 80] on span "In mẫu biên lai tự cấu hình" at bounding box center [510, 80] width 145 height 19
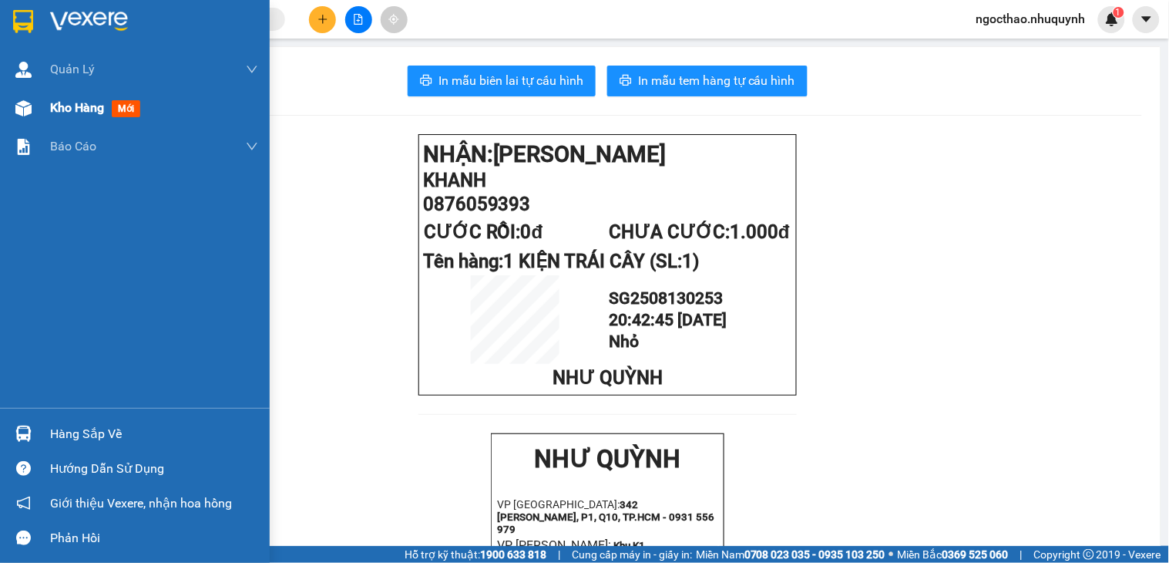
click at [32, 109] on div at bounding box center [23, 108] width 27 height 27
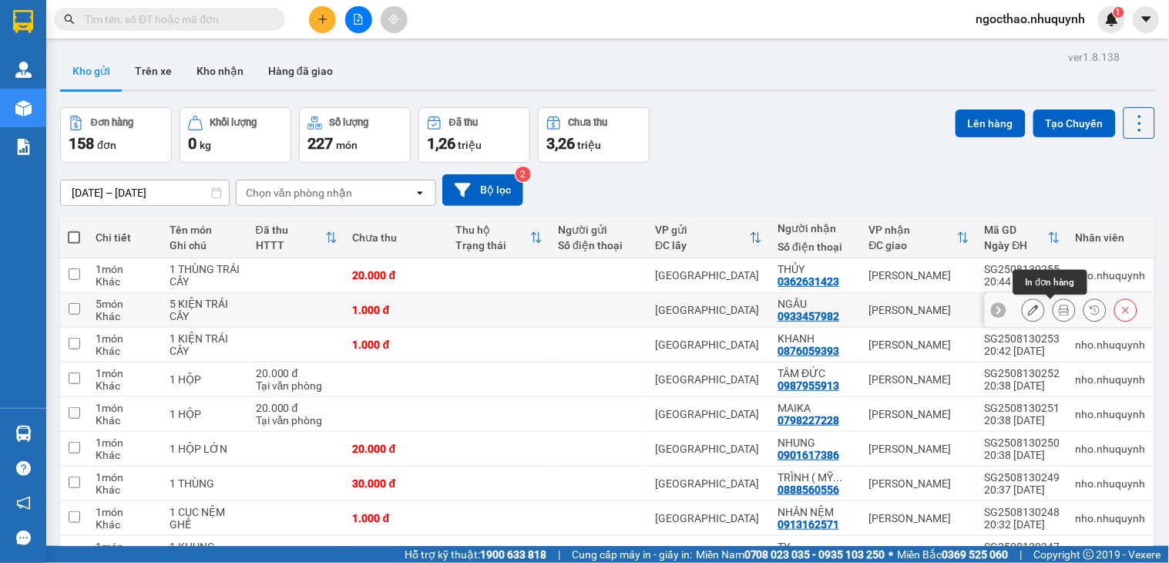
click at [1059, 306] on icon at bounding box center [1064, 309] width 11 height 11
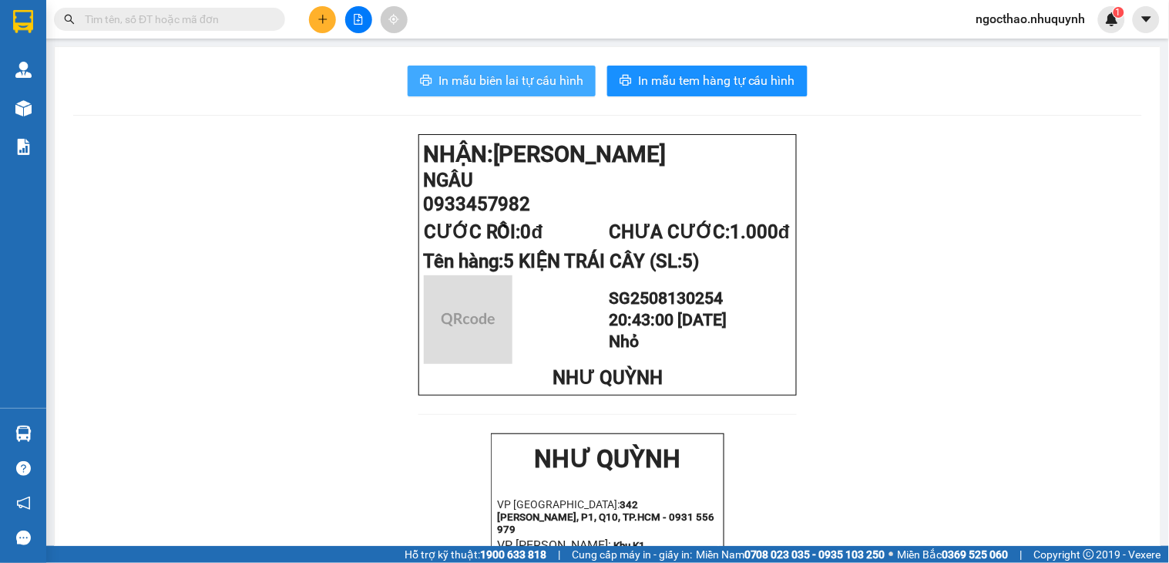
drag, startPoint x: 484, startPoint y: 80, endPoint x: 499, endPoint y: 91, distance: 18.8
click at [484, 80] on span "In mẫu biên lai tự cấu hình" at bounding box center [510, 80] width 145 height 19
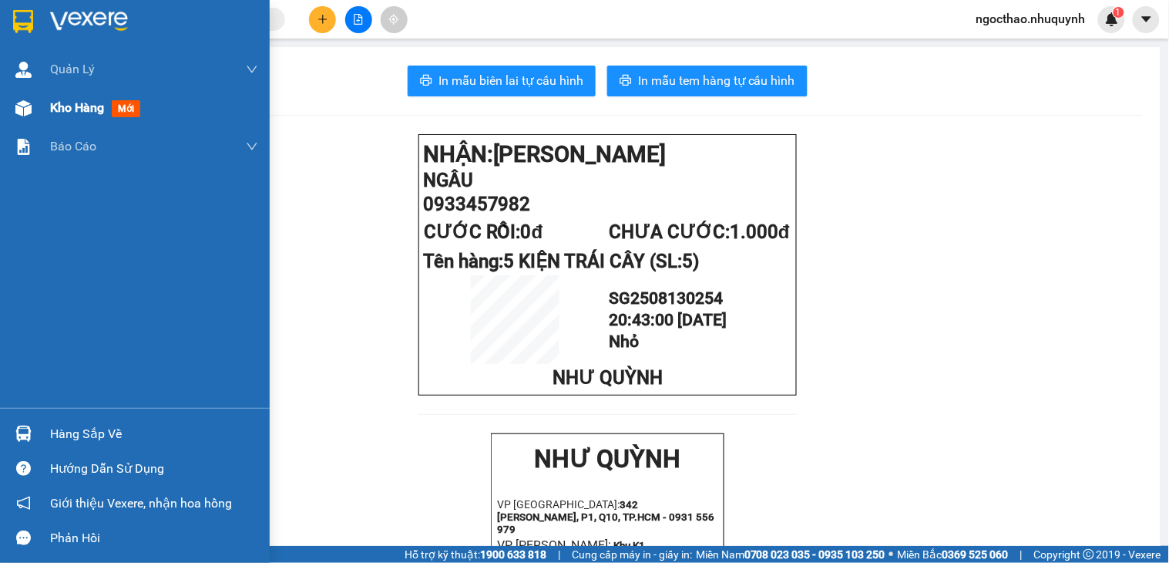
click at [54, 106] on span "Kho hàng" at bounding box center [77, 107] width 54 height 15
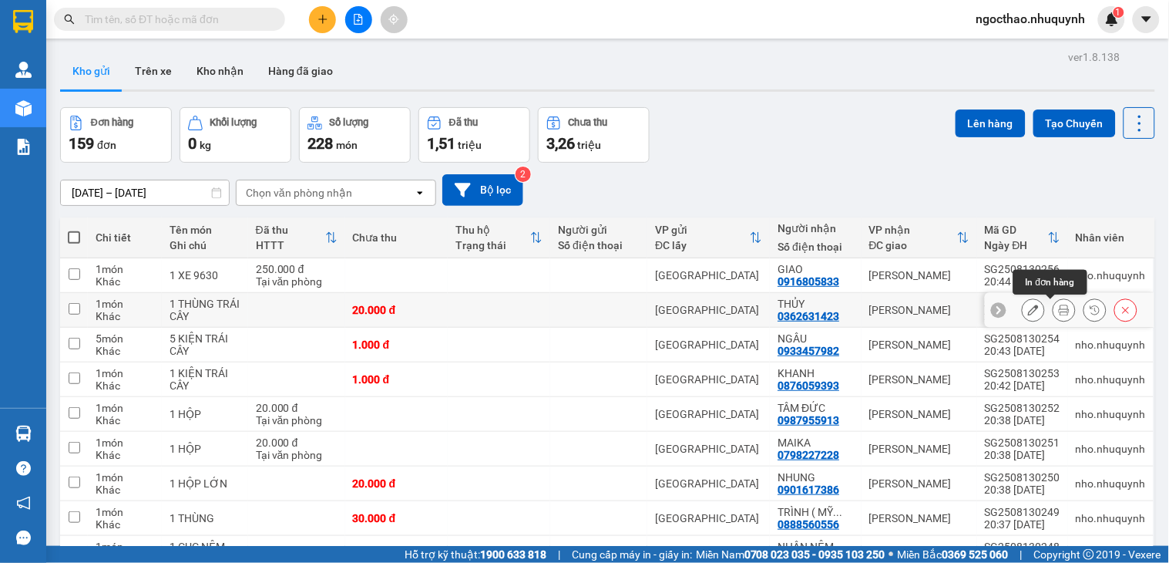
click at [1059, 308] on icon at bounding box center [1064, 309] width 11 height 11
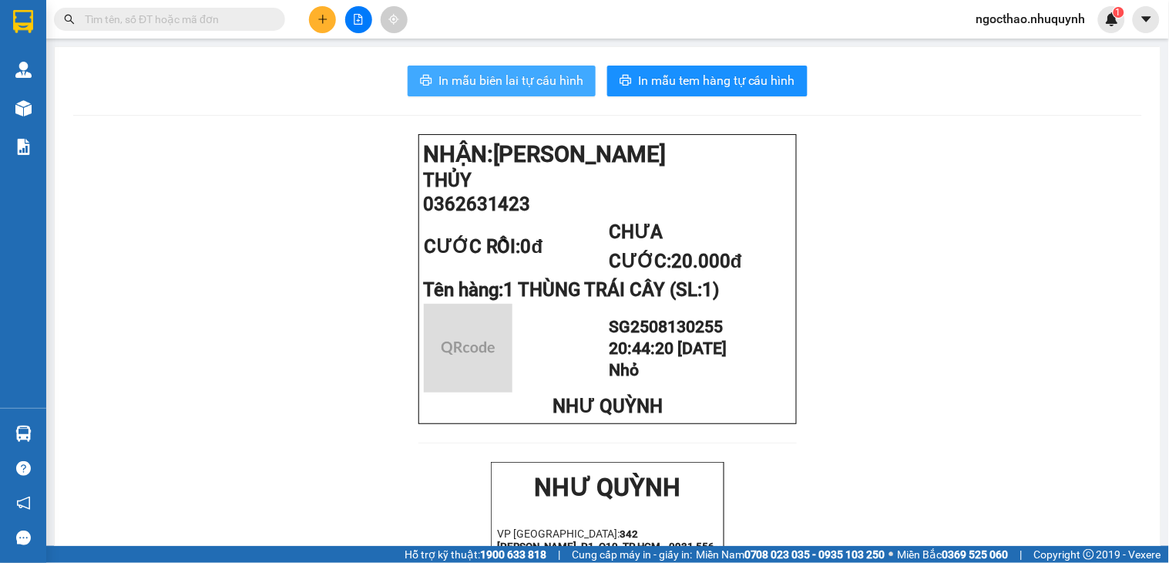
click at [515, 85] on span "In mẫu biên lai tự cấu hình" at bounding box center [510, 80] width 145 height 19
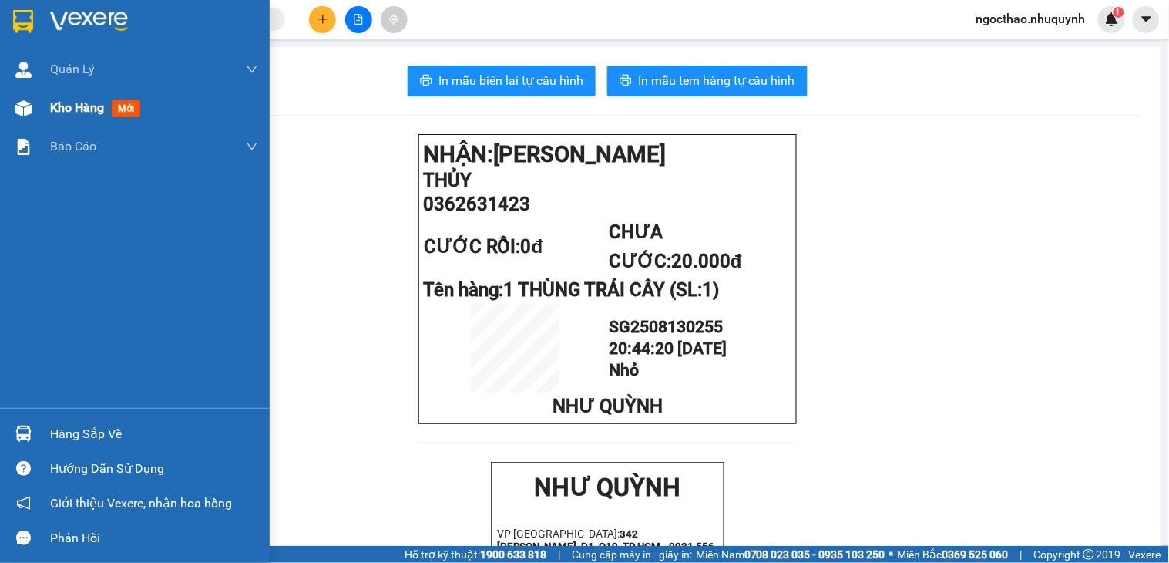
click at [93, 104] on span "Kho hàng" at bounding box center [77, 107] width 54 height 15
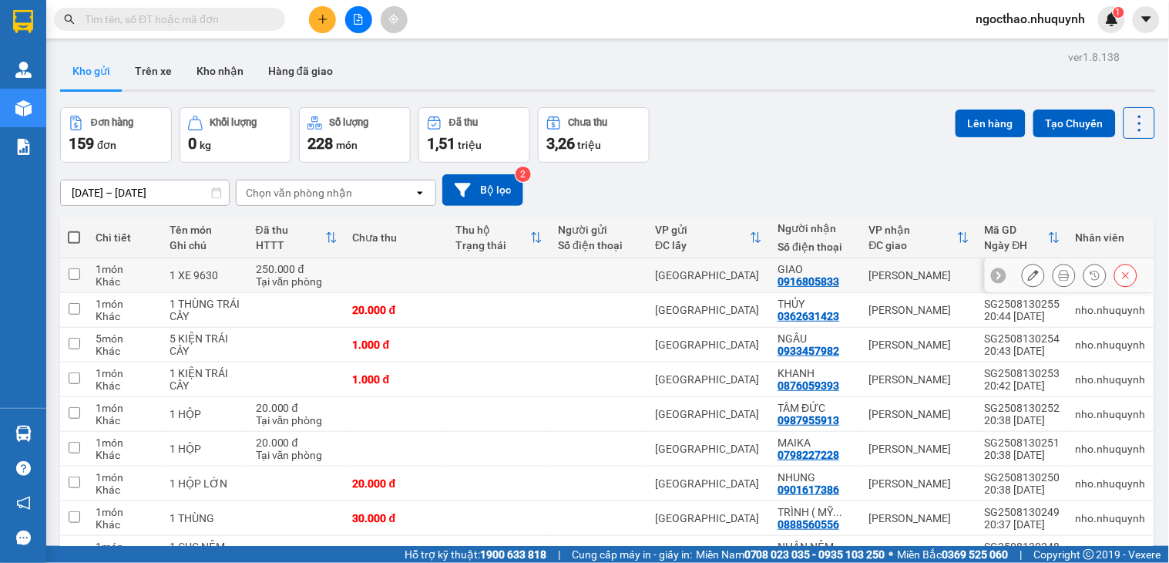
click at [1059, 276] on icon at bounding box center [1064, 275] width 11 height 11
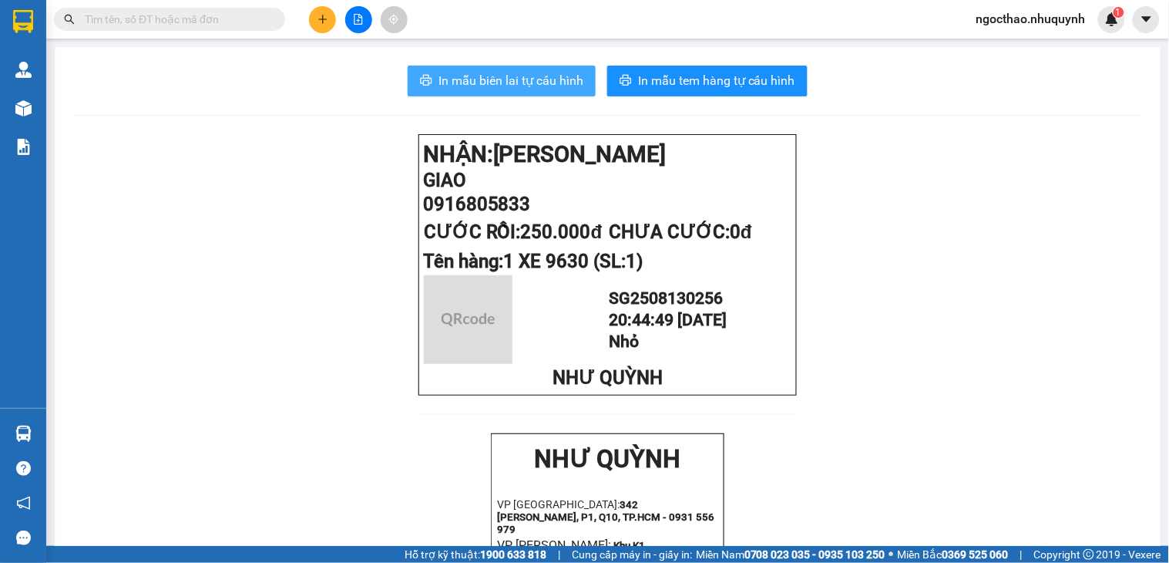
click at [499, 83] on span "In mẫu biên lai tự cấu hình" at bounding box center [510, 80] width 145 height 19
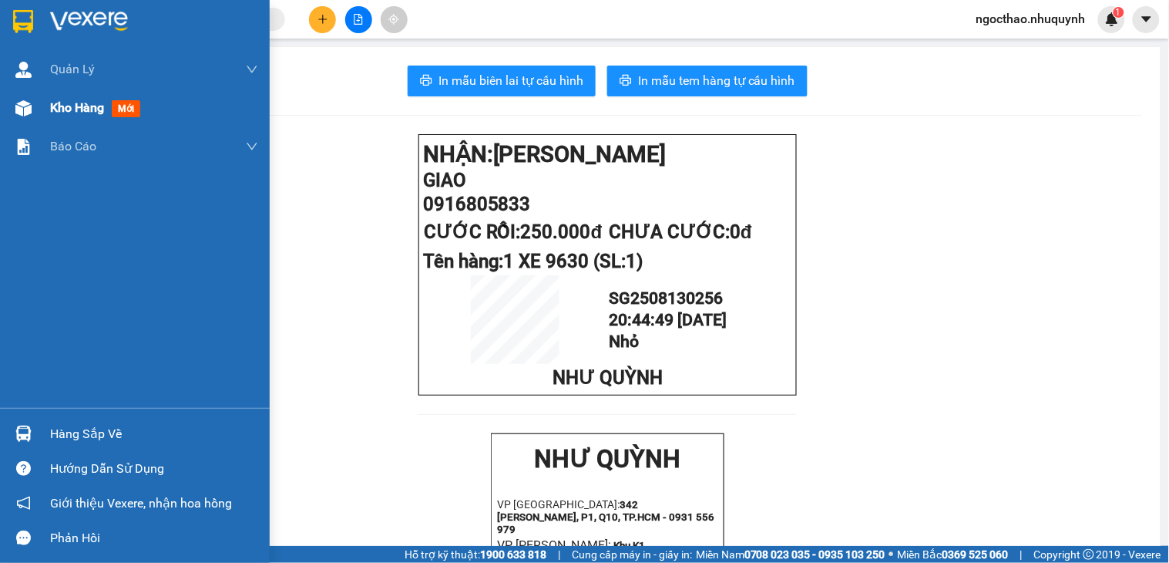
click at [56, 103] on span "Kho hàng" at bounding box center [77, 107] width 54 height 15
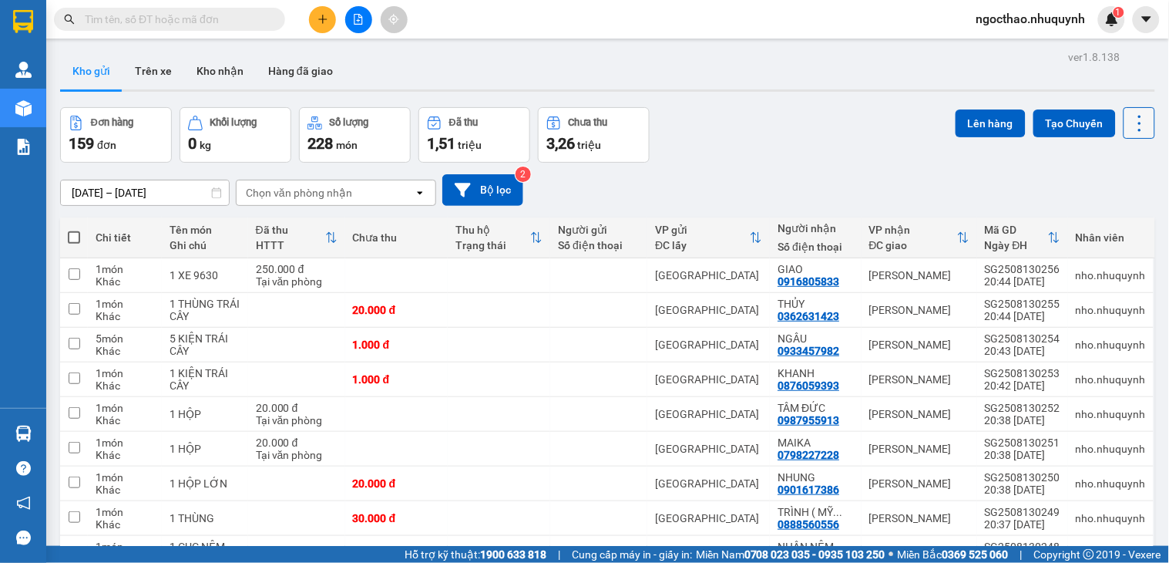
click at [1129, 122] on icon at bounding box center [1140, 124] width 22 height 22
click at [1104, 221] on span "Làm mới" at bounding box center [1103, 220] width 42 height 15
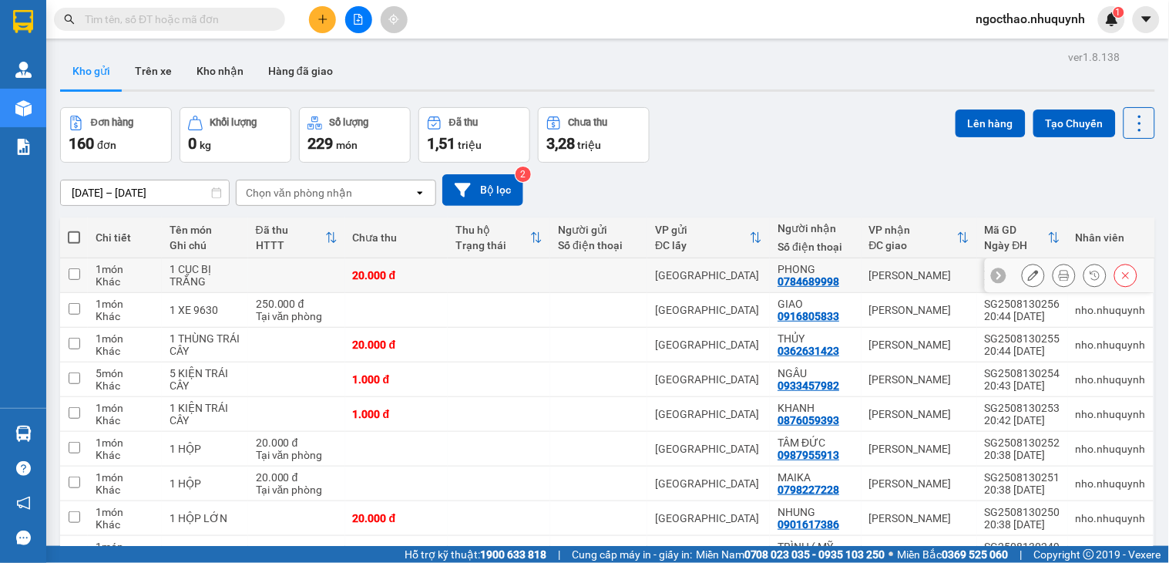
click at [1057, 274] on button at bounding box center [1064, 275] width 22 height 27
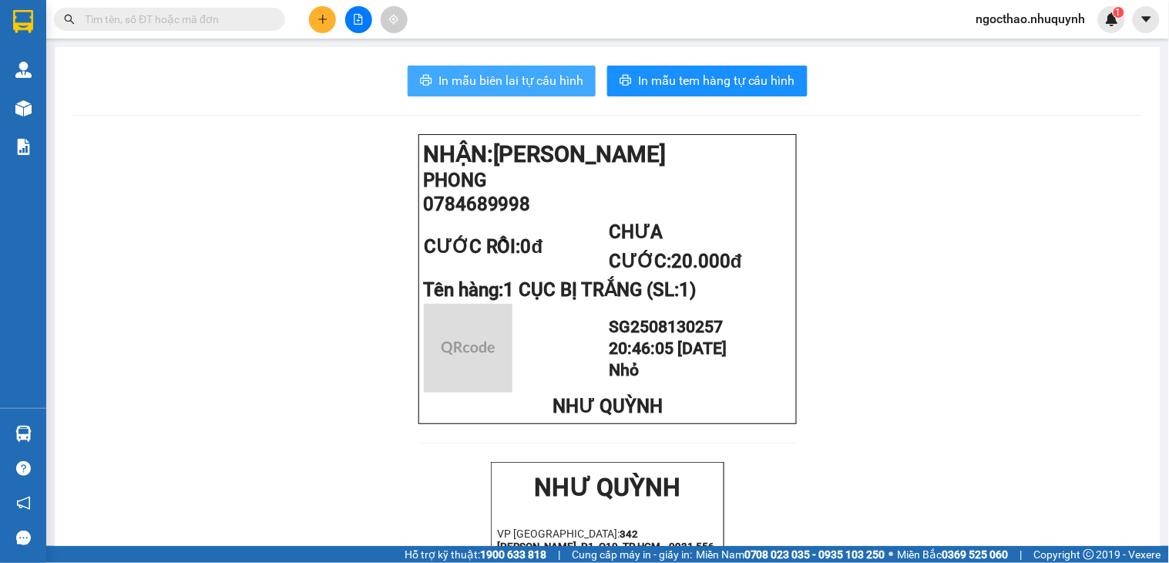
click at [449, 79] on span "In mẫu biên lai tự cấu hình" at bounding box center [510, 80] width 145 height 19
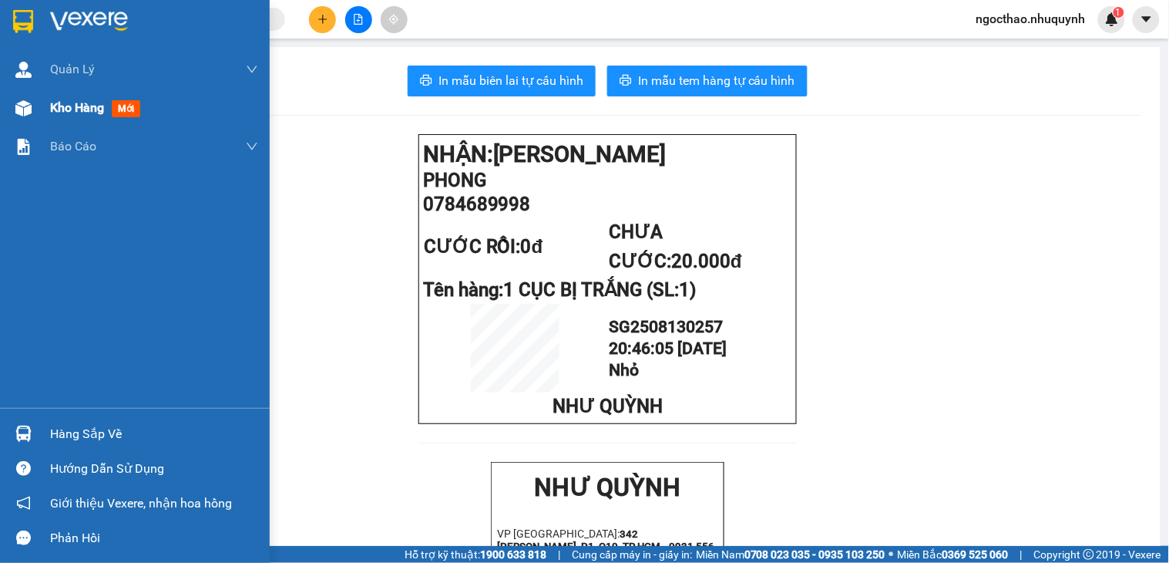
click at [47, 102] on div "Kho hàng mới" at bounding box center [135, 108] width 270 height 39
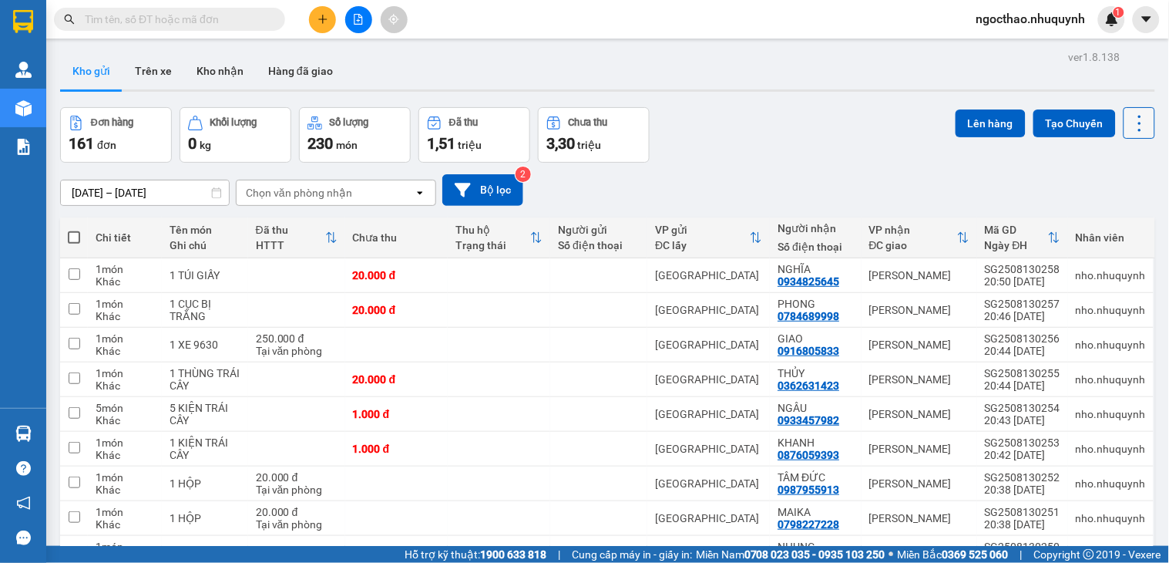
click at [1130, 125] on icon at bounding box center [1140, 124] width 22 height 22
click at [1090, 221] on span "Làm mới" at bounding box center [1103, 220] width 42 height 15
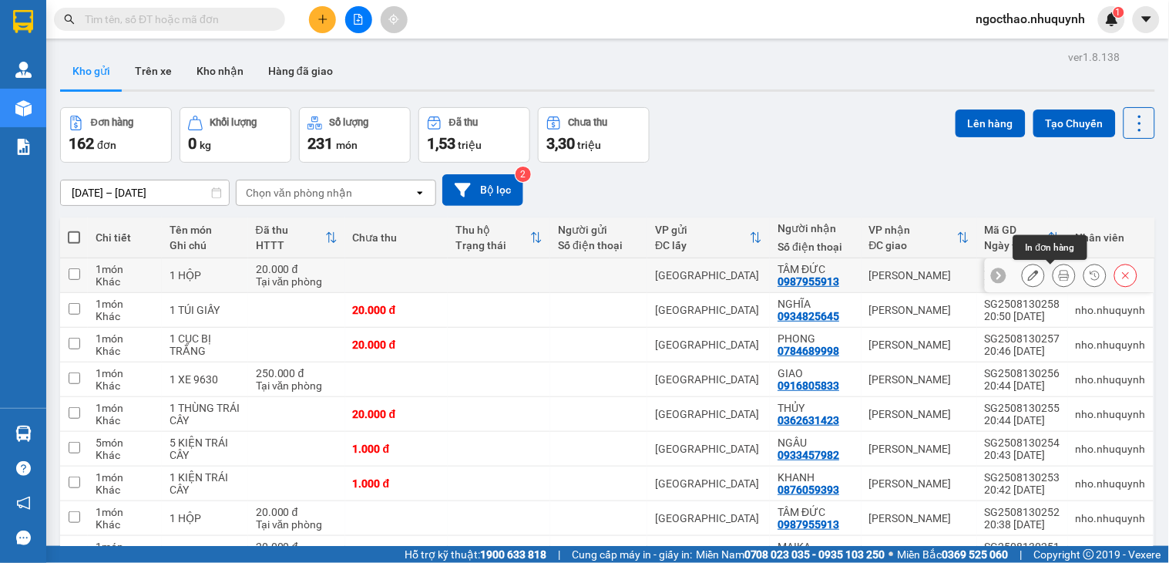
click at [1059, 272] on icon at bounding box center [1064, 275] width 11 height 11
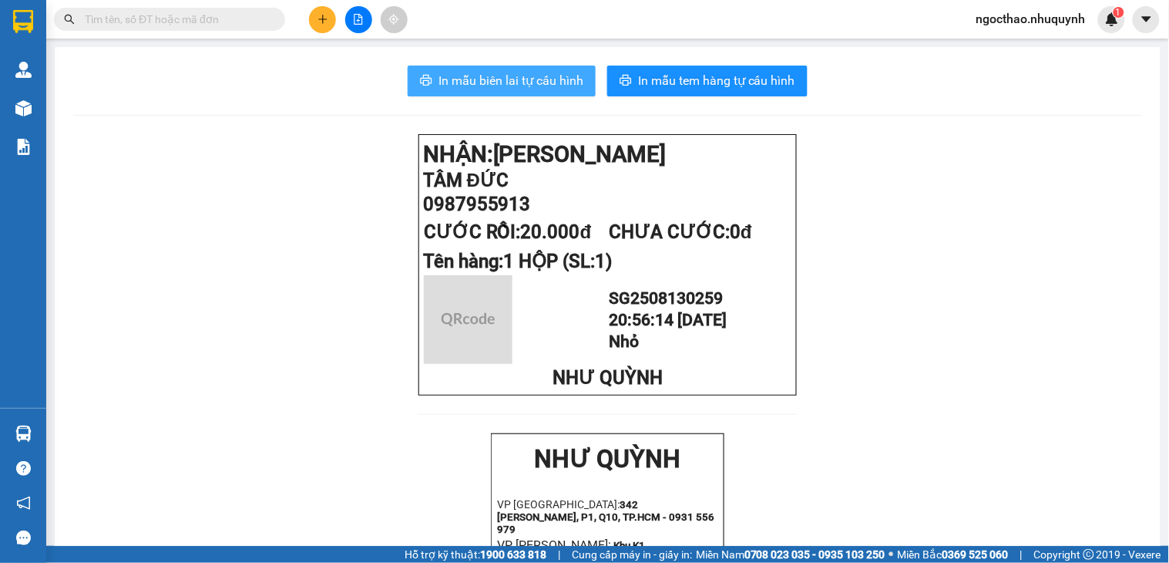
click at [522, 72] on span "In mẫu biên lai tự cấu hình" at bounding box center [510, 80] width 145 height 19
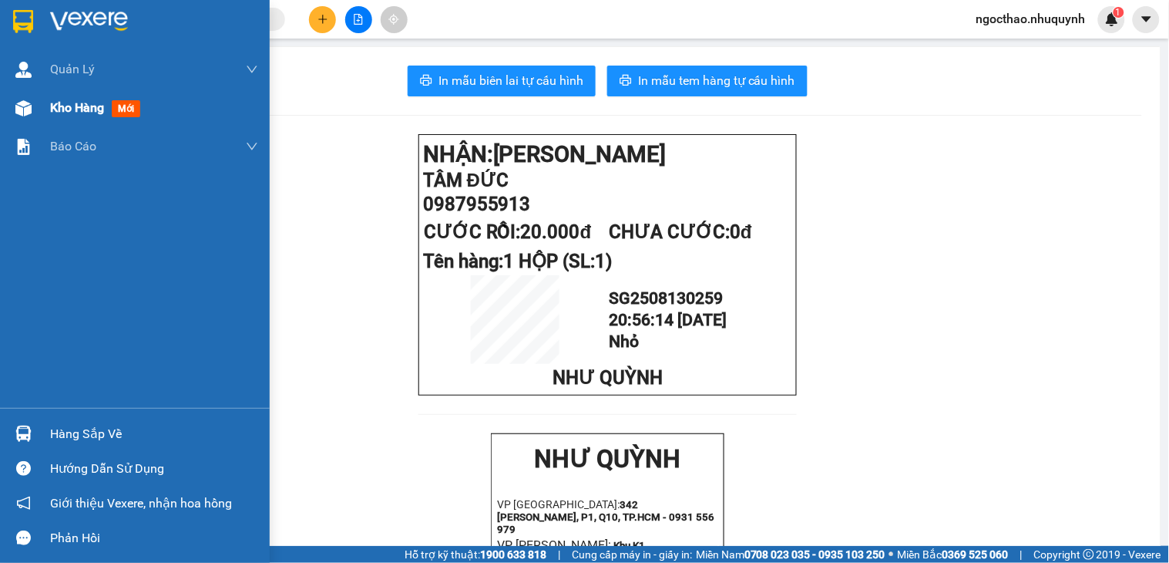
drag, startPoint x: 47, startPoint y: 117, endPoint x: 59, endPoint y: 99, distance: 22.2
click at [58, 129] on div "Quản [PERSON_NAME] lý khách hàng Quản lý khách hàng mới Kho hàng mới Báo cáo Bá…" at bounding box center [135, 229] width 270 height 358
click at [59, 100] on span "Kho hàng" at bounding box center [77, 107] width 54 height 15
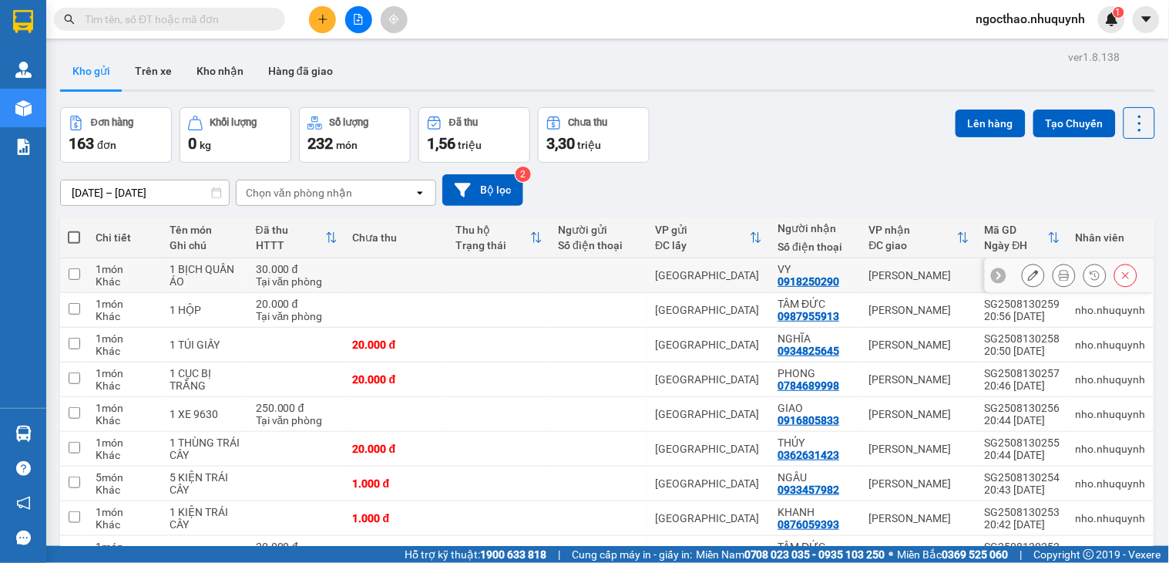
click at [1059, 281] on icon at bounding box center [1064, 275] width 11 height 11
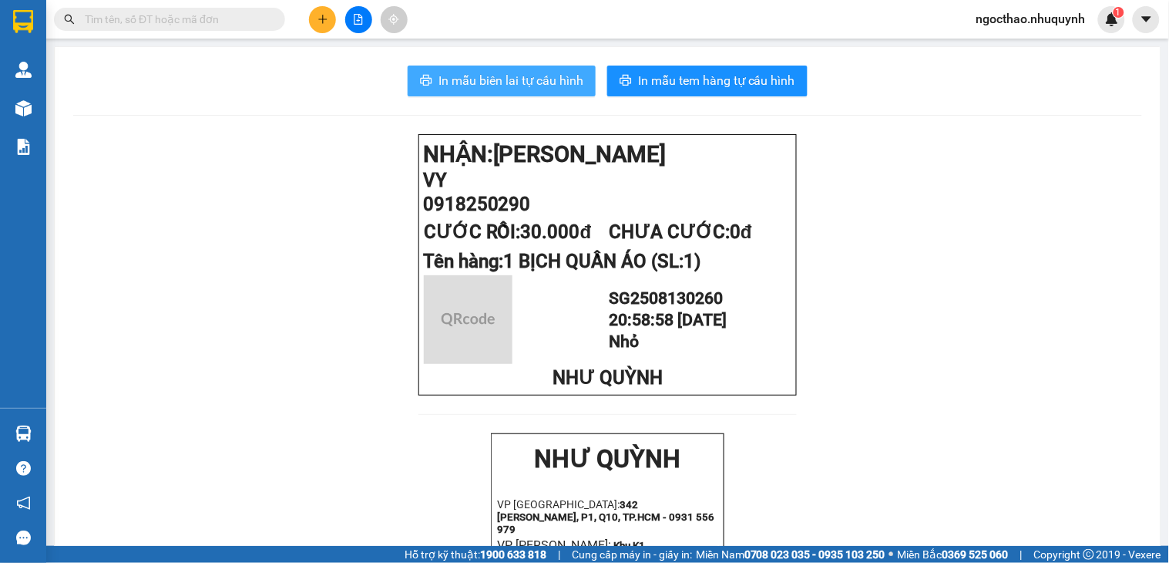
drag, startPoint x: 495, startPoint y: 74, endPoint x: 835, endPoint y: 297, distance: 406.8
click at [496, 74] on span "In mẫu biên lai tự cấu hình" at bounding box center [510, 80] width 145 height 19
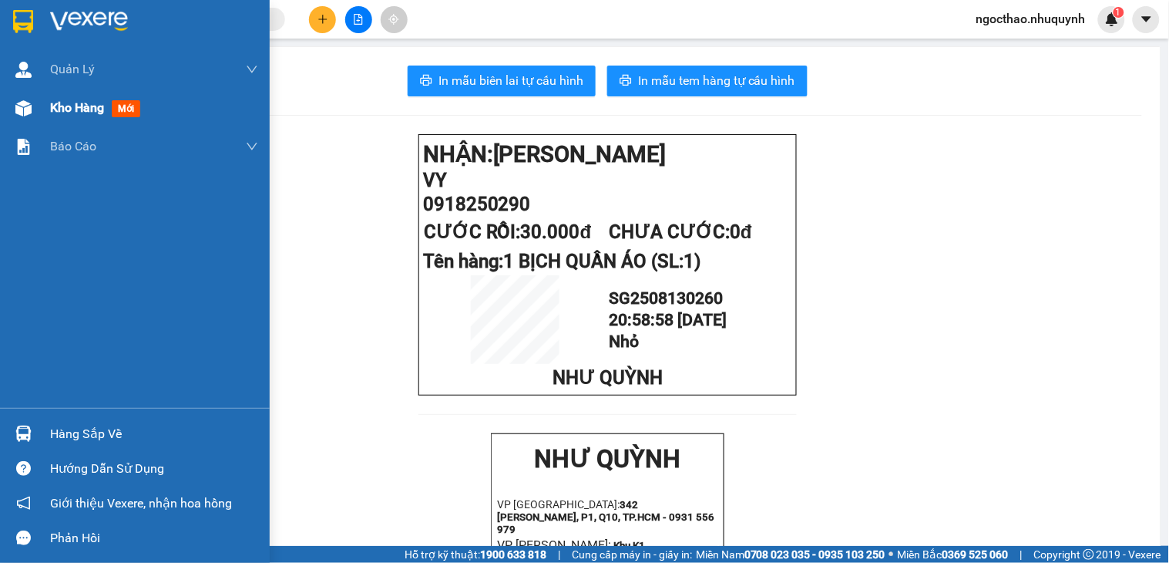
click at [65, 100] on span "Kho hàng" at bounding box center [77, 107] width 54 height 15
